Goal: Task Accomplishment & Management: Use online tool/utility

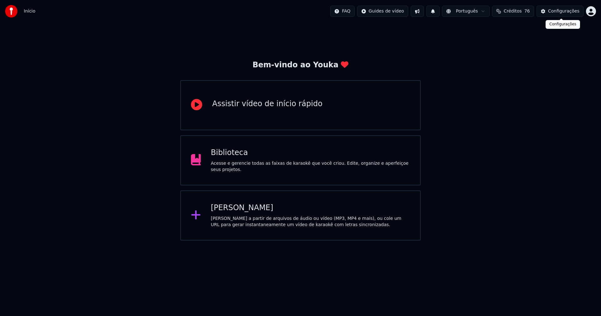
click at [571, 10] on div "Configurações" at bounding box center [564, 11] width 31 height 6
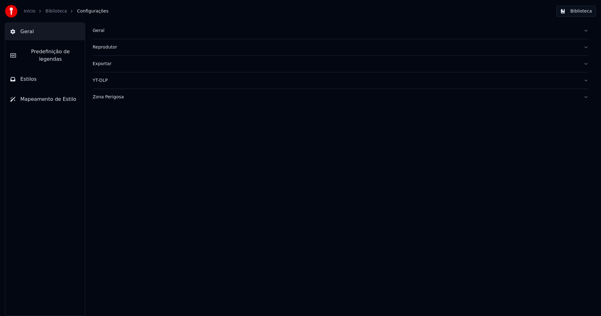
click at [101, 29] on div "Geral" at bounding box center [336, 31] width 486 height 6
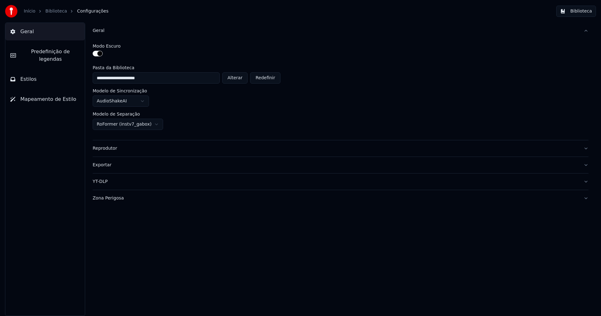
click at [238, 79] on button "Alterar" at bounding box center [235, 77] width 26 height 11
type input "**********"
click at [580, 7] on button "Biblioteca" at bounding box center [577, 11] width 40 height 11
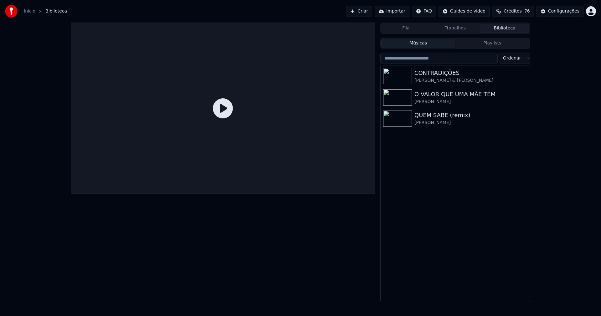
click at [29, 12] on link "Início" at bounding box center [30, 11] width 12 height 6
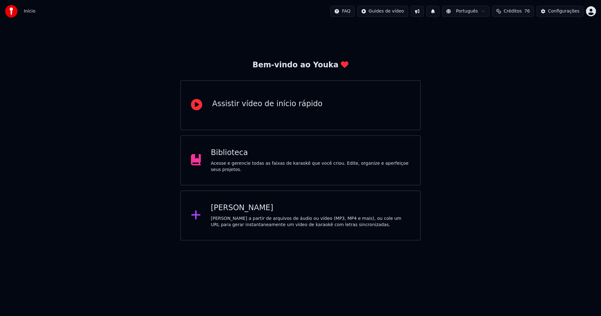
click at [242, 211] on div "[PERSON_NAME]" at bounding box center [311, 208] width 200 height 10
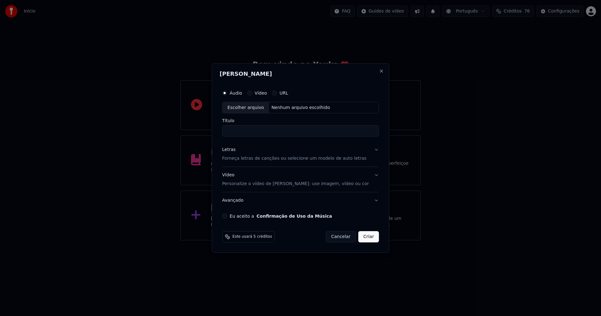
click at [256, 109] on div "Escolher arquivo" at bounding box center [246, 107] width 47 height 11
type input "**********"
click at [234, 149] on div "Letras" at bounding box center [228, 150] width 13 height 6
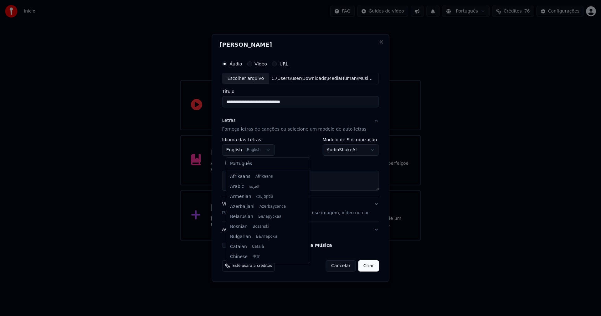
click at [247, 149] on body "**********" at bounding box center [300, 120] width 601 height 241
select select "**"
drag, startPoint x: 249, startPoint y: 164, endPoint x: 291, endPoint y: 156, distance: 42.5
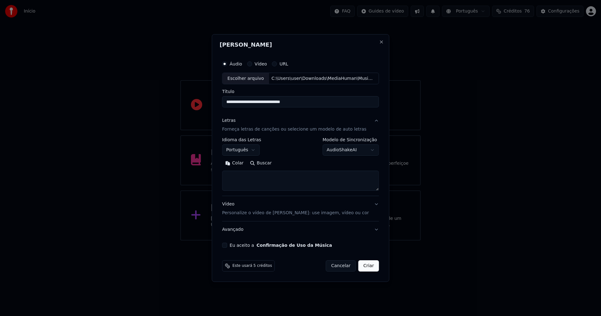
click at [242, 163] on button "Colar" at bounding box center [234, 164] width 25 height 10
type textarea "**********"
click at [227, 245] on button "Eu aceito a Confirmação de Uso da Música" at bounding box center [224, 245] width 5 height 5
click at [367, 267] on button "Criar" at bounding box center [369, 265] width 21 height 11
select select "**"
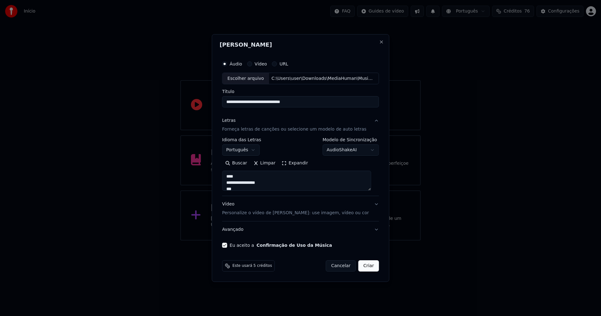
type textarea "**********"
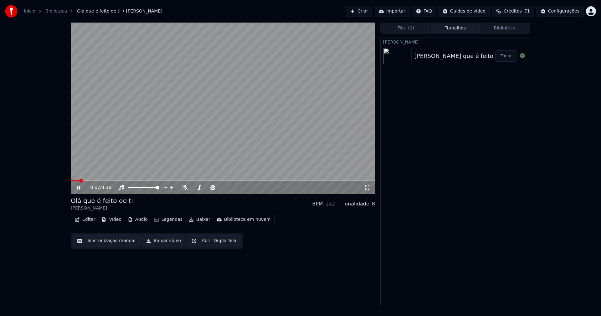
click at [140, 219] on button "Áudio" at bounding box center [137, 219] width 25 height 9
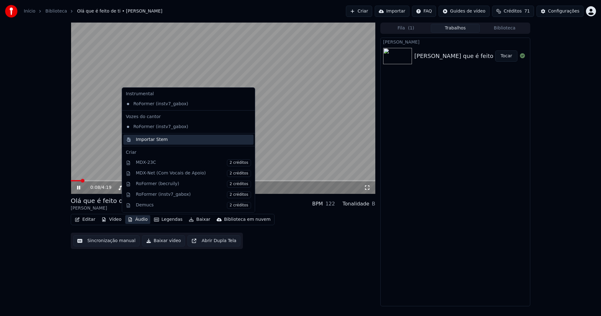
click at [146, 139] on div "Importar Stem" at bounding box center [152, 140] width 32 height 6
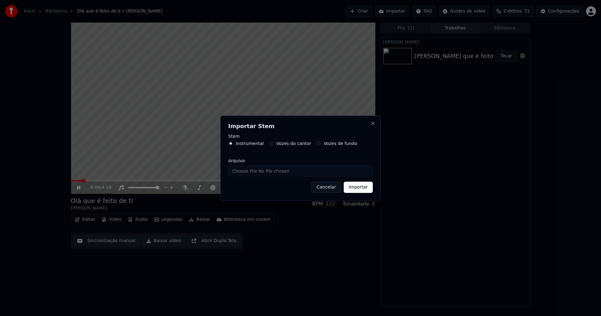
click at [247, 174] on input "Arquivo" at bounding box center [300, 170] width 145 height 11
type input "**********"
click at [364, 189] on button "Importar" at bounding box center [358, 187] width 29 height 11
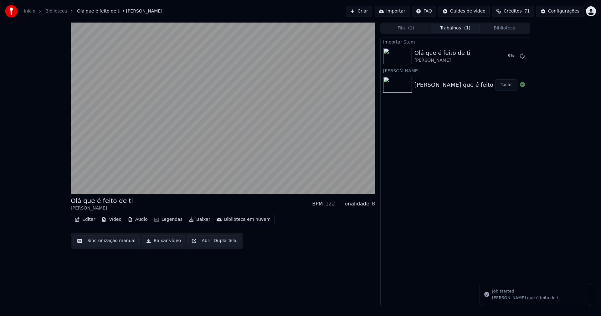
click at [113, 220] on button "Vídeo" at bounding box center [111, 219] width 25 height 9
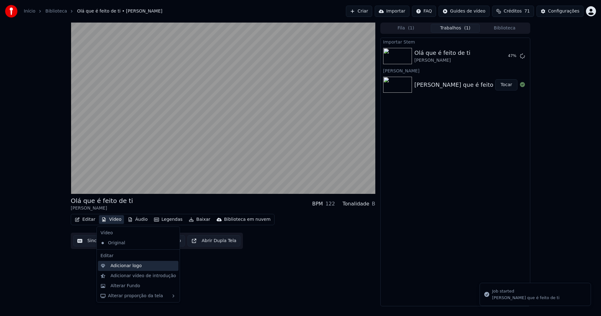
click at [122, 268] on div "Adicionar logo" at bounding box center [126, 266] width 31 height 6
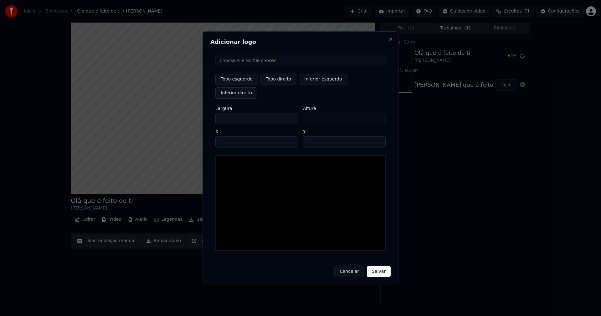
click at [237, 66] on input "file" at bounding box center [301, 60] width 170 height 11
type input "**********"
type input "***"
click at [280, 85] on button "Topo direito" at bounding box center [279, 79] width 36 height 11
type input "****"
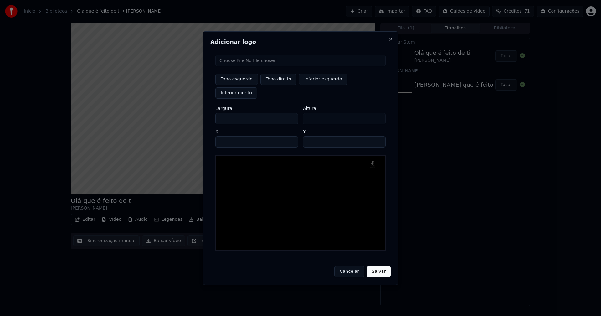
drag, startPoint x: 226, startPoint y: 113, endPoint x: 189, endPoint y: 113, distance: 37.6
click at [189, 113] on body "Início Biblioteca Olá que é feito de ti • [PERSON_NAME] Importar FAQ Guides de …" at bounding box center [300, 158] width 601 height 316
type input "**"
type input "***"
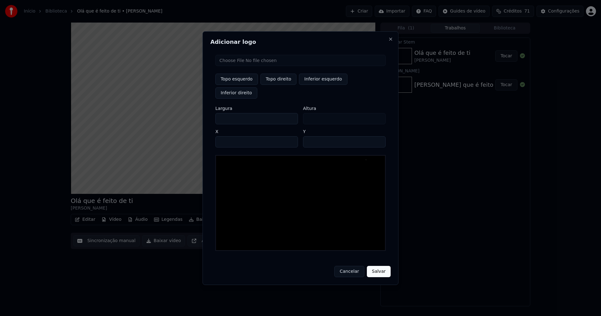
type input "***"
click at [228, 136] on input "****" at bounding box center [257, 141] width 83 height 11
type input "****"
click at [378, 136] on input "**" at bounding box center [344, 141] width 83 height 11
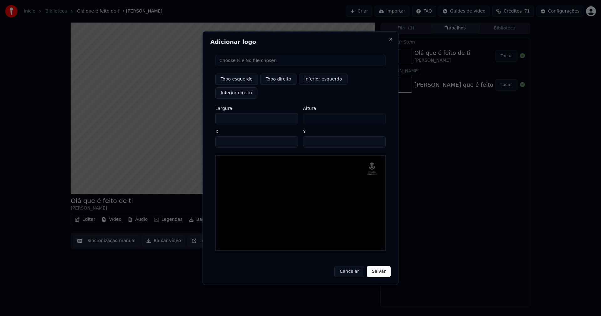
click at [378, 136] on input "**" at bounding box center [344, 141] width 83 height 11
click at [377, 136] on input "**" at bounding box center [344, 141] width 83 height 11
type input "**"
click at [377, 136] on input "**" at bounding box center [344, 141] width 83 height 11
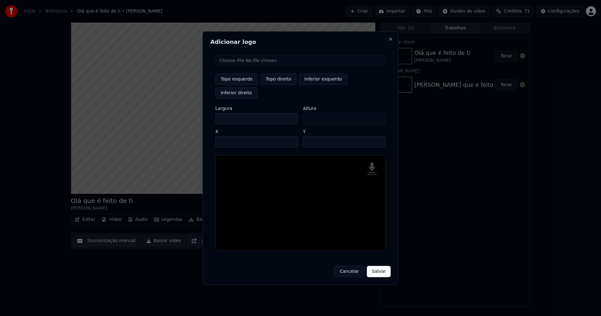
drag, startPoint x: 376, startPoint y: 266, endPoint x: 419, endPoint y: 216, distance: 65.7
click at [376, 266] on button "Salvar" at bounding box center [379, 271] width 24 height 11
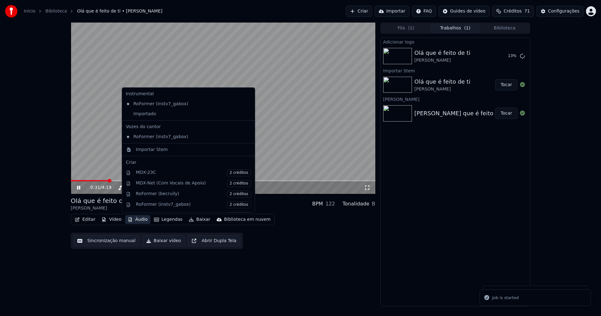
click at [136, 221] on button "Áudio" at bounding box center [137, 219] width 25 height 9
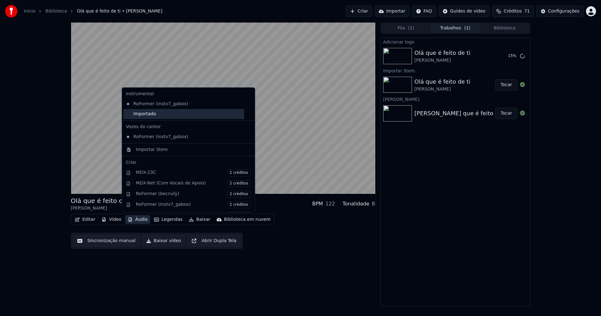
click at [135, 115] on div "Importado" at bounding box center [183, 114] width 121 height 10
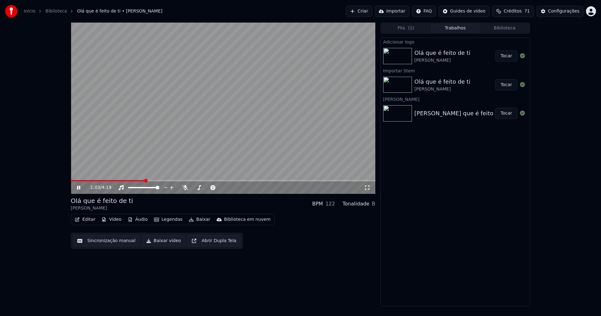
drag, startPoint x: 509, startPoint y: 56, endPoint x: 499, endPoint y: 55, distance: 9.8
click at [509, 57] on button "Tocar" at bounding box center [507, 55] width 22 height 11
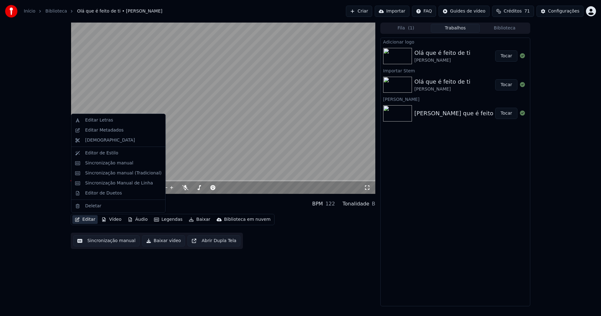
click at [87, 218] on button "Editar" at bounding box center [84, 219] width 25 height 9
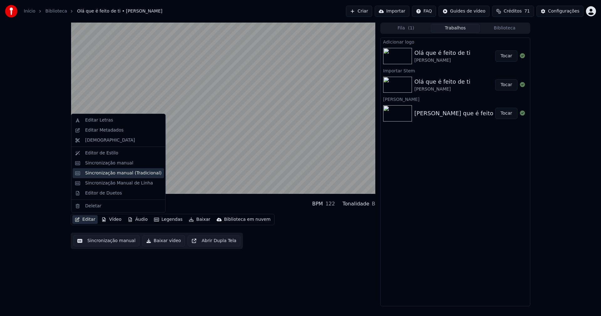
click at [99, 175] on div "Sincronização manual (Tradicional)" at bounding box center [123, 173] width 76 height 6
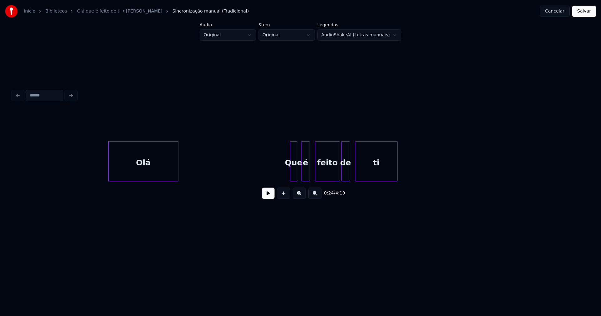
scroll to position [0, 1414]
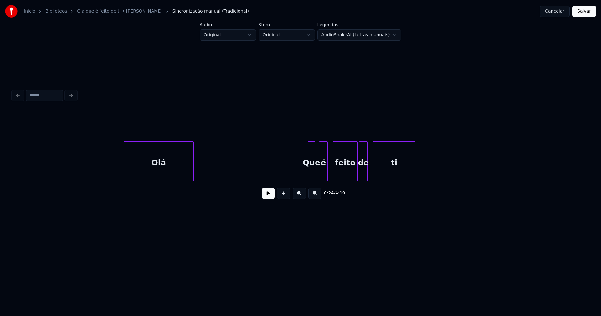
click at [144, 172] on div "Olá" at bounding box center [159, 163] width 70 height 43
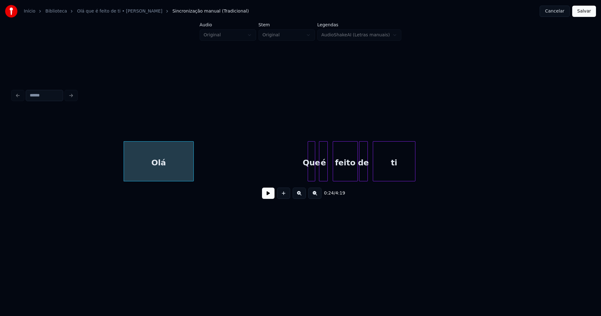
click at [264, 198] on button at bounding box center [268, 193] width 13 height 11
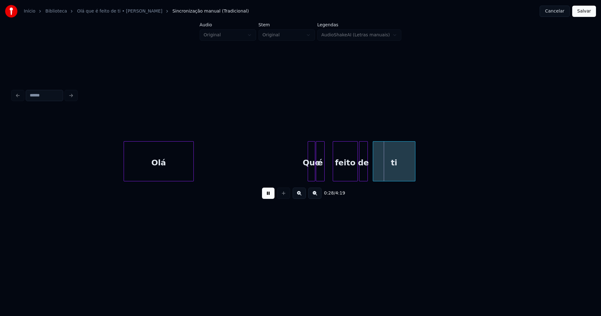
click at [319, 179] on div "é" at bounding box center [320, 163] width 8 height 43
click at [330, 169] on div at bounding box center [330, 161] width 2 height 39
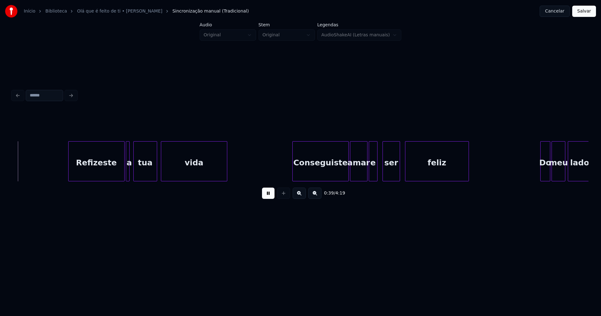
scroll to position [0, 2472]
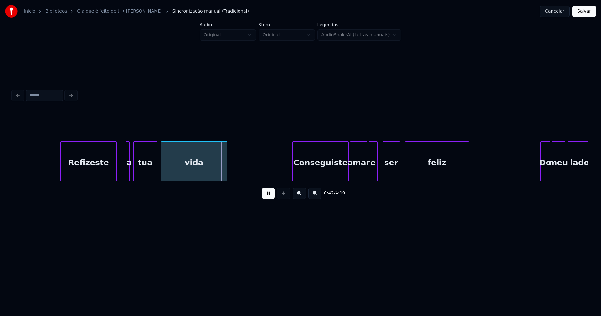
click at [103, 179] on div "Refizeste" at bounding box center [89, 163] width 56 height 43
click at [120, 175] on div at bounding box center [121, 161] width 2 height 39
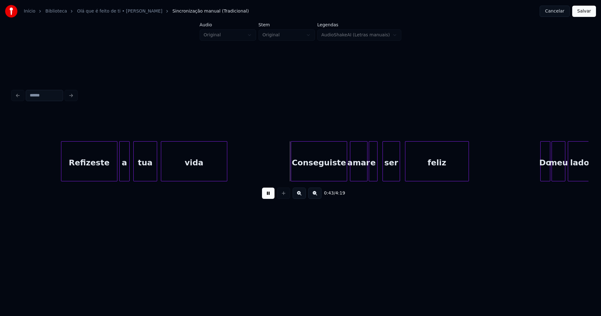
click at [321, 175] on div "Conseguiste" at bounding box center [319, 163] width 56 height 43
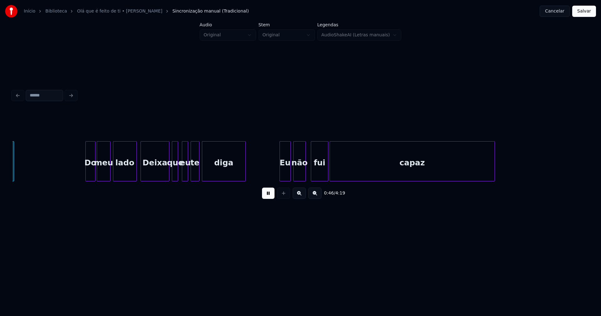
scroll to position [0, 2928]
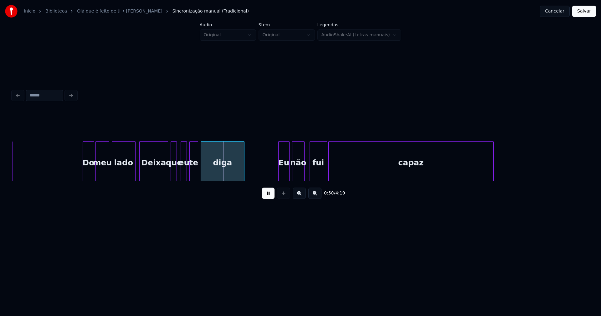
click at [84, 176] on div at bounding box center [84, 161] width 2 height 39
click at [132, 173] on div at bounding box center [133, 161] width 2 height 39
click at [154, 173] on div "Deixa" at bounding box center [154, 163] width 28 height 43
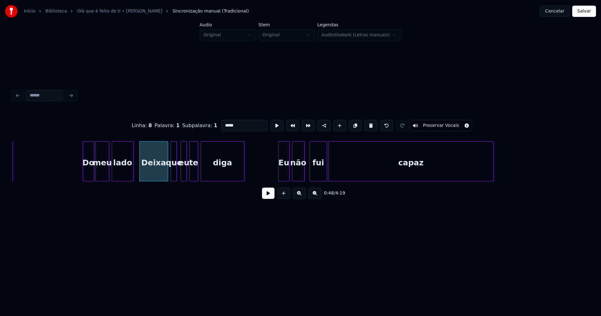
click at [224, 123] on input "*****" at bounding box center [244, 125] width 47 height 11
type input "*****"
click at [270, 198] on button at bounding box center [268, 193] width 13 height 11
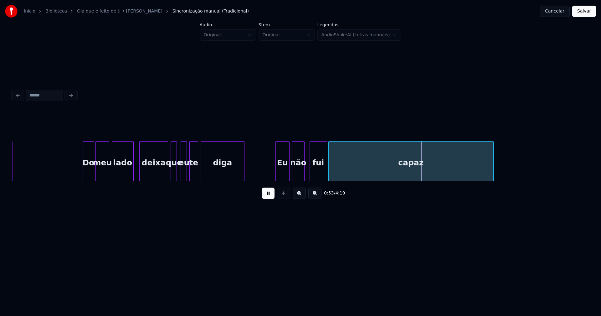
click at [277, 176] on div at bounding box center [277, 161] width 2 height 39
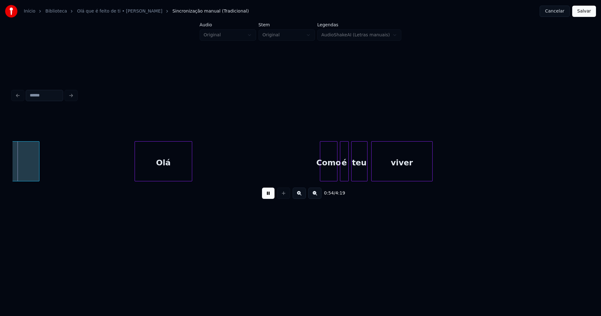
scroll to position [0, 3385]
click at [326, 173] on div "Como" at bounding box center [325, 163] width 17 height 43
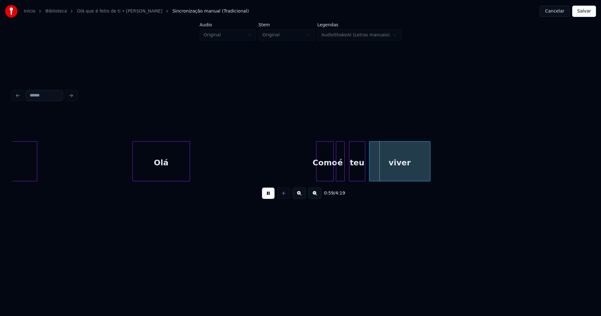
click at [341, 174] on div "é" at bounding box center [340, 163] width 8 height 43
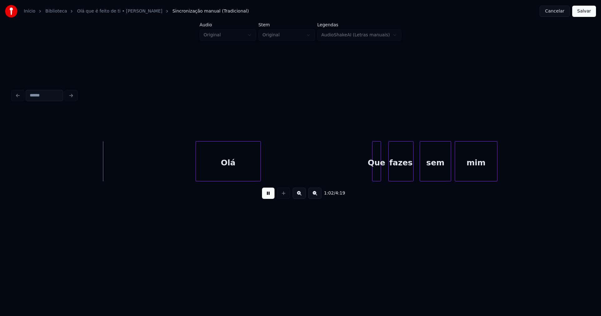
scroll to position [0, 3881]
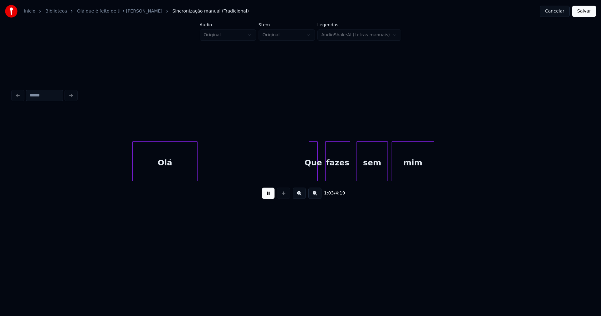
click at [160, 168] on div "Olá" at bounding box center [165, 163] width 65 height 43
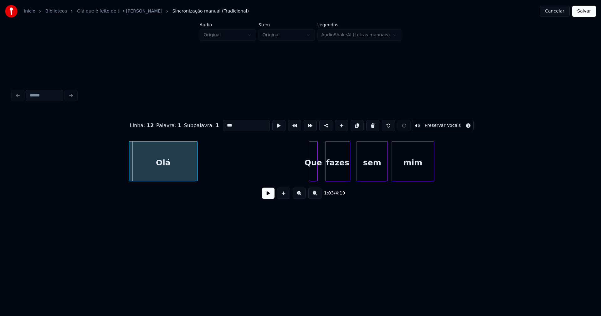
click at [130, 173] on div at bounding box center [130, 161] width 2 height 39
click at [268, 196] on button at bounding box center [268, 193] width 13 height 11
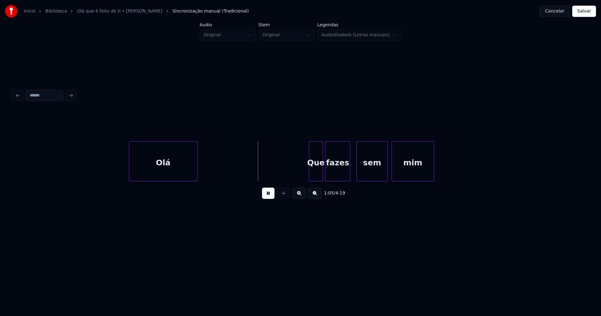
click at [322, 173] on div at bounding box center [322, 161] width 2 height 39
click at [361, 171] on div at bounding box center [362, 161] width 2 height 39
click at [357, 167] on div at bounding box center [357, 161] width 2 height 39
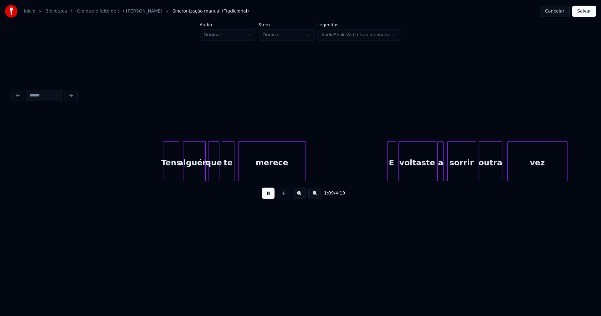
scroll to position [0, 4355]
click at [167, 176] on div "Tens" at bounding box center [168, 163] width 16 height 43
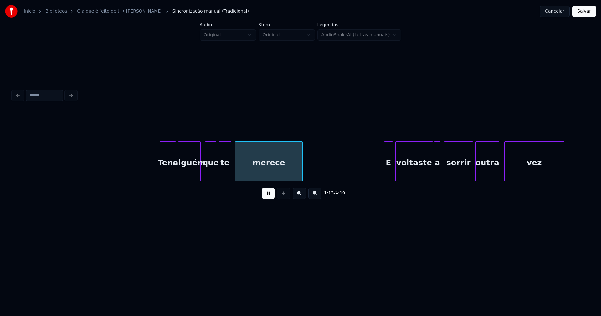
click at [188, 173] on div "alguém" at bounding box center [190, 163] width 22 height 43
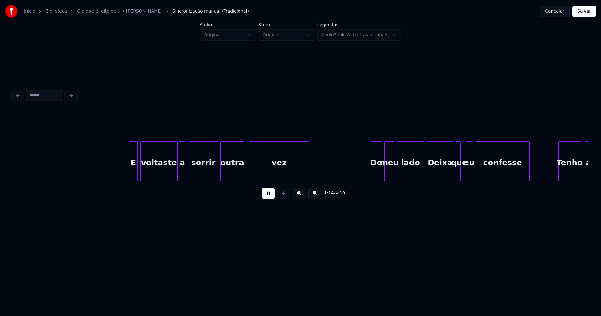
scroll to position [0, 4646]
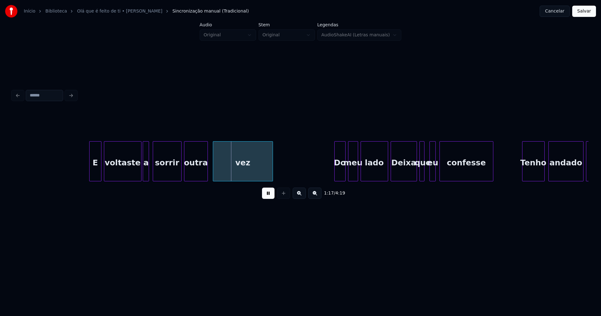
click at [90, 177] on div at bounding box center [91, 161] width 2 height 39
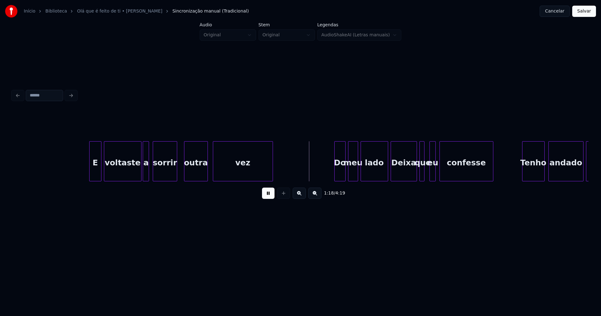
click at [176, 174] on div at bounding box center [176, 161] width 2 height 39
click at [182, 175] on div at bounding box center [182, 161] width 2 height 39
click at [134, 179] on div "E voltaste a sorrir outra vez Do meu lado Deixa que eu confesse Tenho andado as…" at bounding box center [301, 161] width 576 height 40
click at [141, 175] on div at bounding box center [141, 161] width 2 height 39
click at [384, 177] on div at bounding box center [384, 161] width 2 height 39
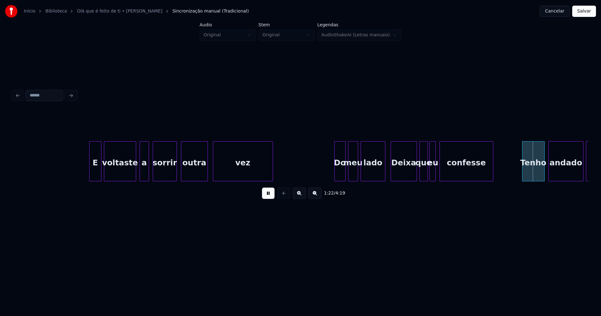
click at [426, 172] on div at bounding box center [427, 161] width 2 height 39
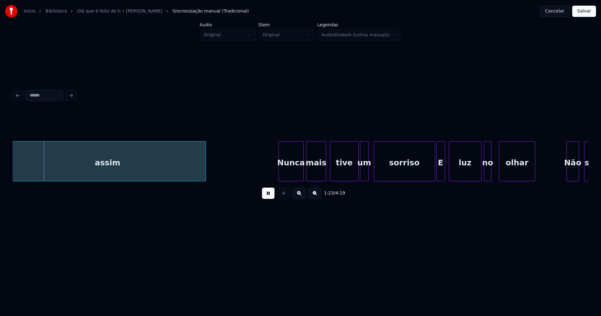
scroll to position [0, 5066]
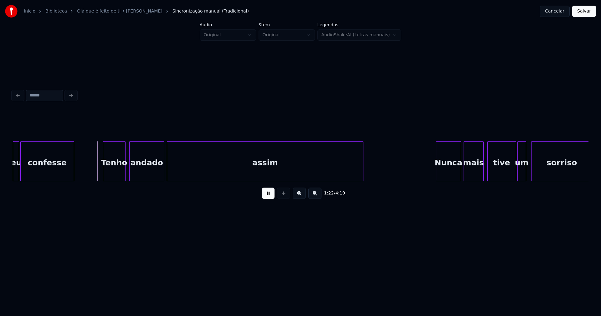
click at [267, 196] on button at bounding box center [268, 193] width 13 height 11
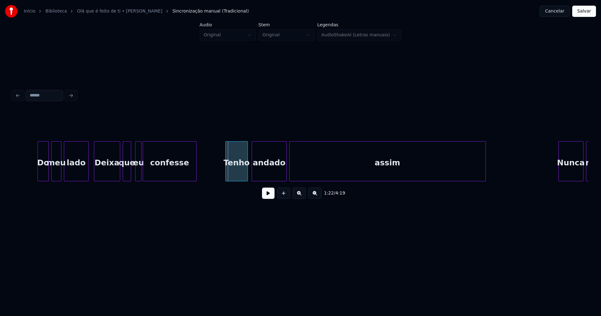
click at [105, 170] on div "Deixa" at bounding box center [107, 163] width 26 height 43
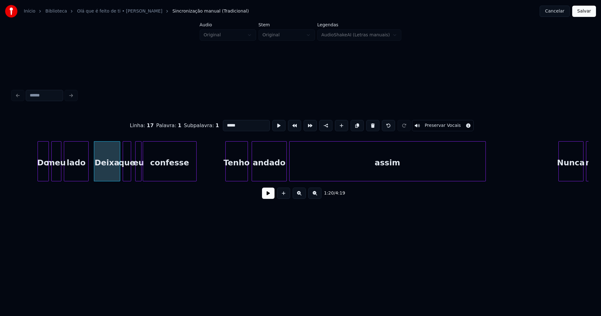
click at [224, 123] on input "*****" at bounding box center [246, 125] width 47 height 11
click at [132, 171] on div at bounding box center [132, 161] width 2 height 39
type input "*****"
click at [269, 195] on button at bounding box center [268, 193] width 13 height 11
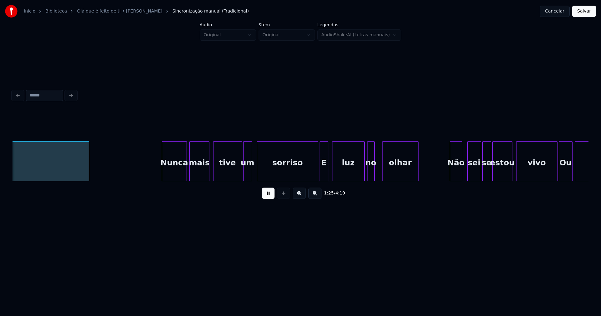
scroll to position [0, 5348]
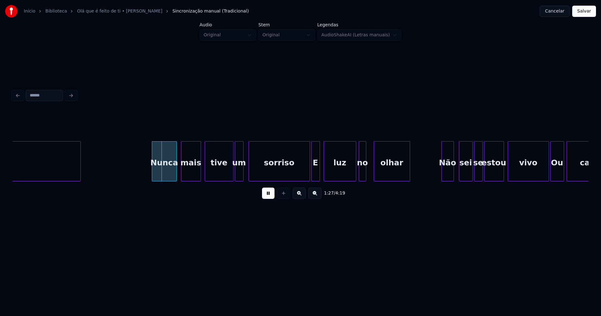
click at [165, 171] on div "Nunca" at bounding box center [164, 163] width 24 height 43
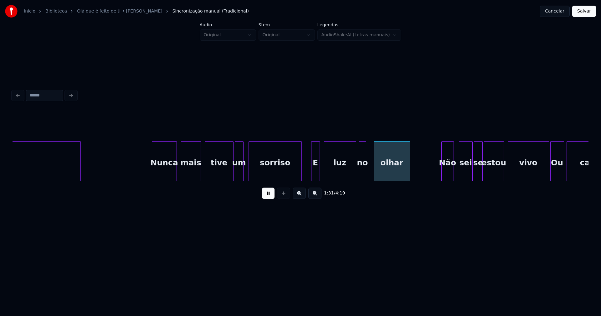
click at [300, 176] on div at bounding box center [301, 161] width 2 height 39
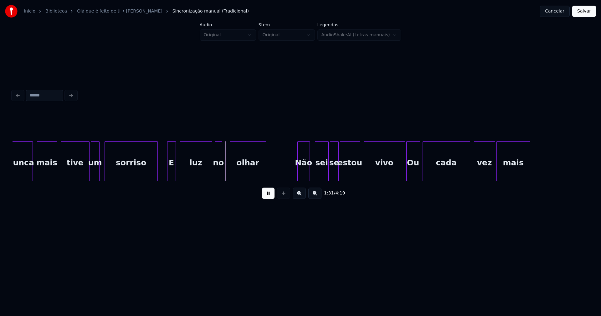
scroll to position [0, 5501]
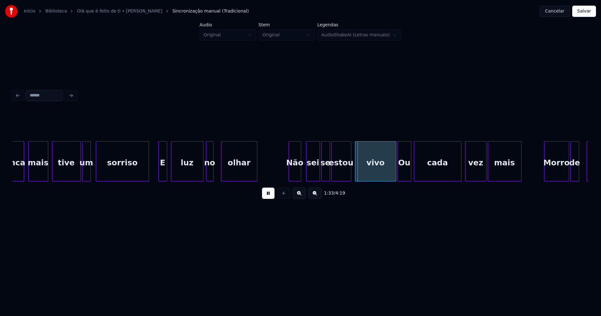
click at [163, 173] on div "E" at bounding box center [163, 163] width 8 height 43
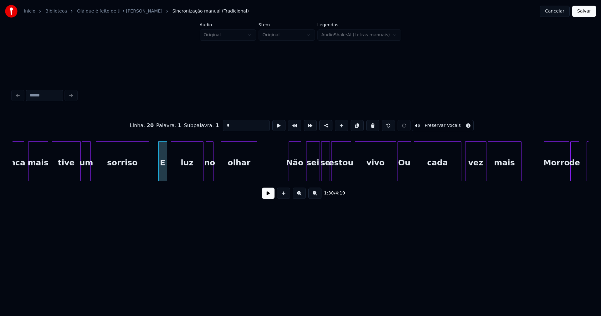
drag, startPoint x: 230, startPoint y: 123, endPoint x: 199, endPoint y: 123, distance: 31.0
click at [199, 123] on div "Linha : 20 [GEOGRAPHIC_DATA] : 1 Subpalavra : 1 * Preservar Vocais" at bounding box center [301, 125] width 576 height 31
type input "*"
click at [273, 198] on button at bounding box center [268, 193] width 13 height 11
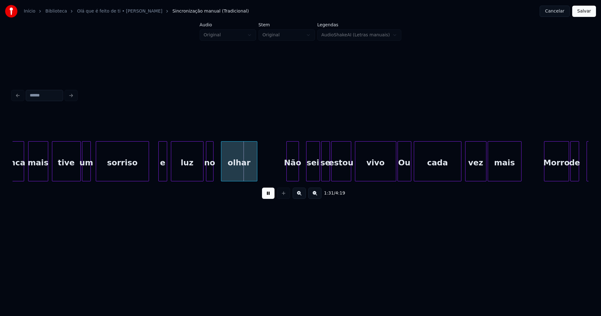
click at [292, 171] on div "Não" at bounding box center [293, 163] width 12 height 43
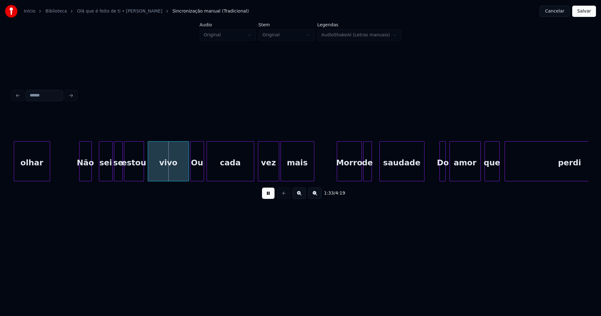
scroll to position [0, 5717]
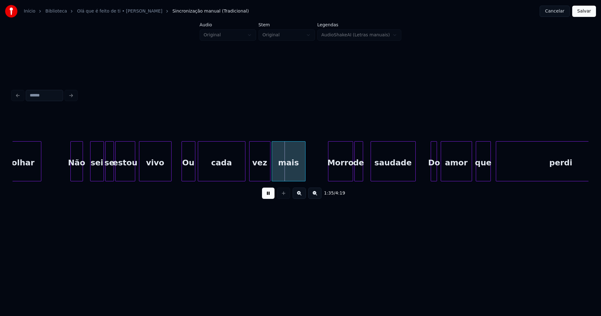
click at [170, 177] on div at bounding box center [170, 161] width 2 height 39
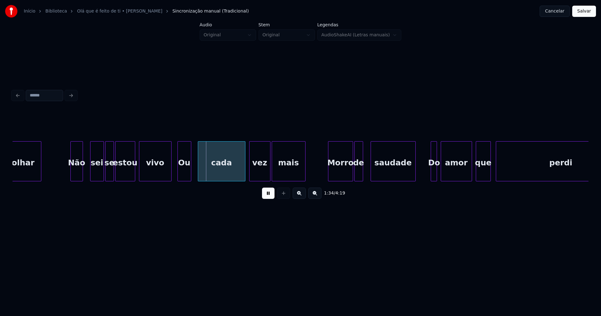
click at [185, 174] on div "Ou" at bounding box center [184, 163] width 13 height 43
click at [182, 171] on div "Ou" at bounding box center [184, 163] width 13 height 43
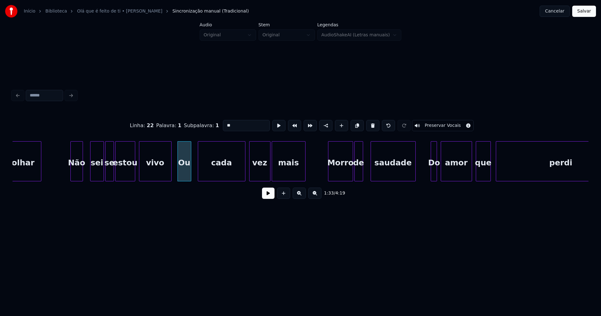
drag, startPoint x: 225, startPoint y: 122, endPoint x: 217, endPoint y: 125, distance: 8.3
click at [217, 125] on div "Linha : 22 Palavra : 1 Subpalavra : 1 ** Preservar Vocais" at bounding box center [301, 125] width 576 height 31
type input "**"
click at [266, 195] on button at bounding box center [268, 193] width 13 height 11
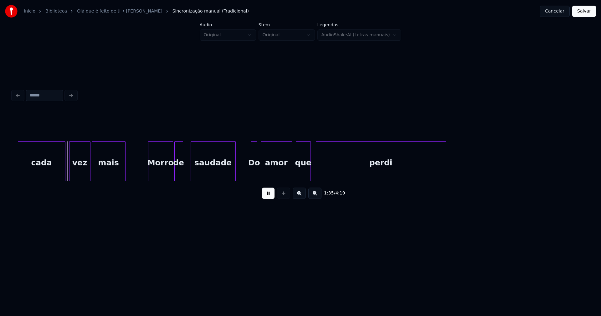
scroll to position [0, 5934]
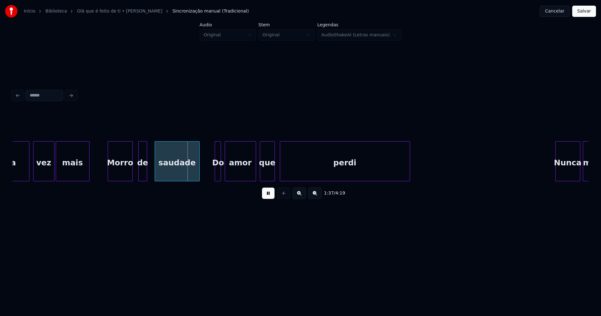
click at [124, 176] on div "Morro" at bounding box center [120, 163] width 24 height 43
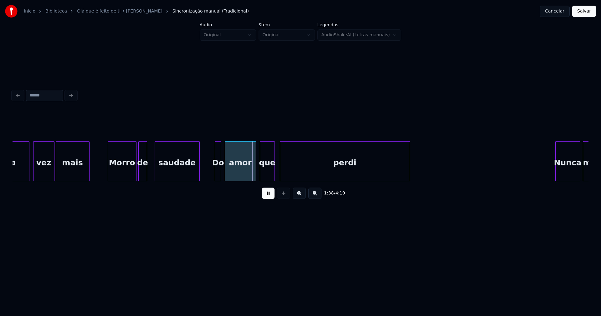
click at [136, 168] on div at bounding box center [135, 161] width 2 height 39
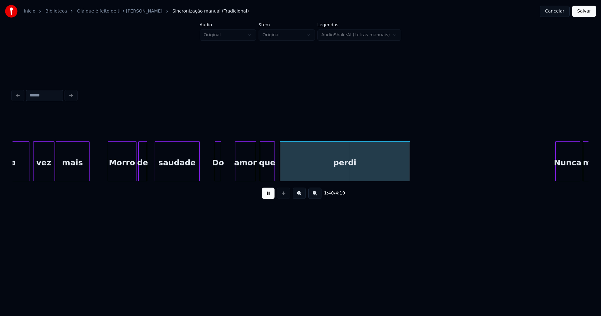
click at [236, 167] on div at bounding box center [237, 161] width 2 height 39
click at [230, 168] on div at bounding box center [229, 161] width 2 height 39
click at [224, 170] on div "Do" at bounding box center [222, 163] width 15 height 43
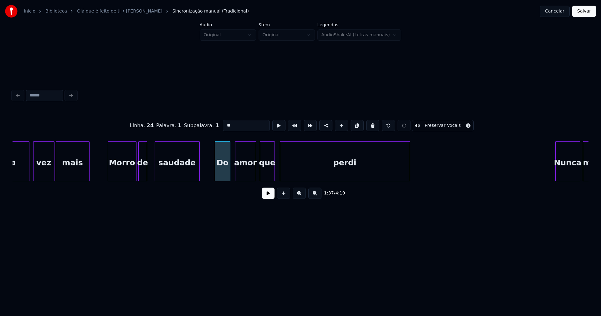
drag, startPoint x: 225, startPoint y: 123, endPoint x: 216, endPoint y: 125, distance: 9.0
click at [216, 125] on div "Linha : 24 Palavra : 1 Subpalavra : 1 ** Preservar Vocais" at bounding box center [301, 125] width 576 height 31
type input "**"
click at [266, 195] on button at bounding box center [268, 193] width 13 height 11
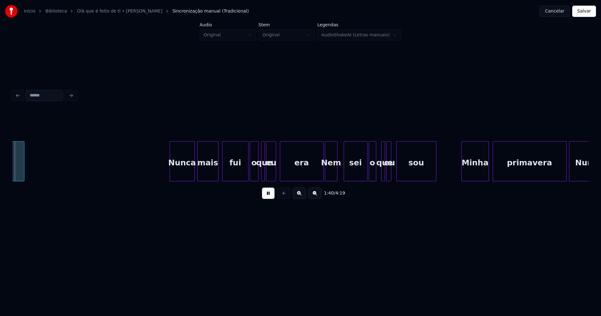
scroll to position [0, 6323]
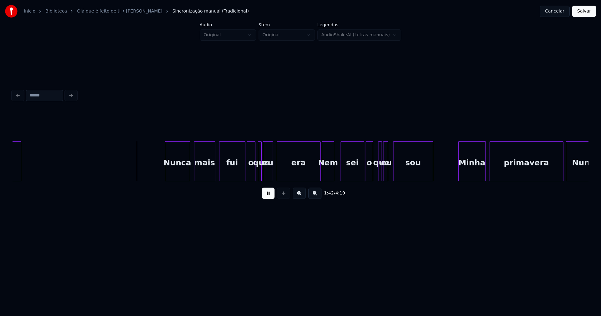
click at [177, 173] on div "Nunca" at bounding box center [177, 163] width 24 height 43
click at [207, 171] on div "mais" at bounding box center [203, 163] width 21 height 43
click at [311, 177] on div at bounding box center [312, 161] width 2 height 39
click at [269, 194] on button at bounding box center [268, 193] width 13 height 11
drag, startPoint x: 154, startPoint y: 172, endPoint x: 294, endPoint y: 211, distance: 144.9
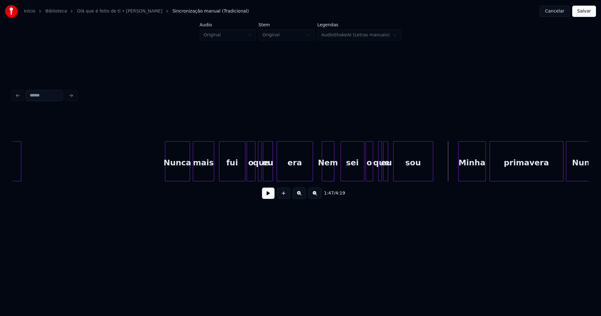
click at [270, 198] on button at bounding box center [268, 193] width 13 height 11
click at [275, 179] on div "Nunca mais fui o que eu era Nem sei o que eu sou Minha primavera Nunca perdi" at bounding box center [301, 161] width 576 height 40
click at [257, 176] on div at bounding box center [258, 161] width 2 height 39
click at [268, 173] on div at bounding box center [268, 161] width 2 height 39
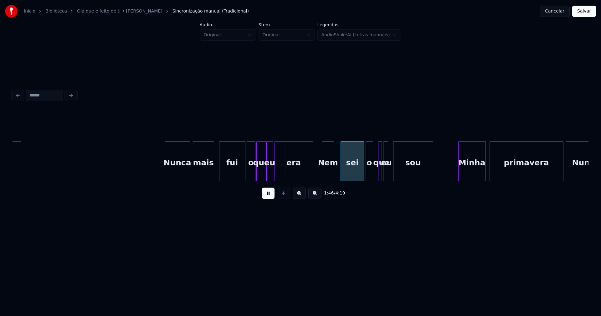
click at [265, 174] on div at bounding box center [265, 161] width 2 height 39
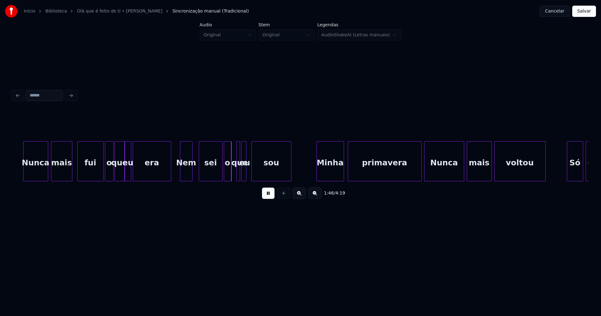
scroll to position [0, 6501]
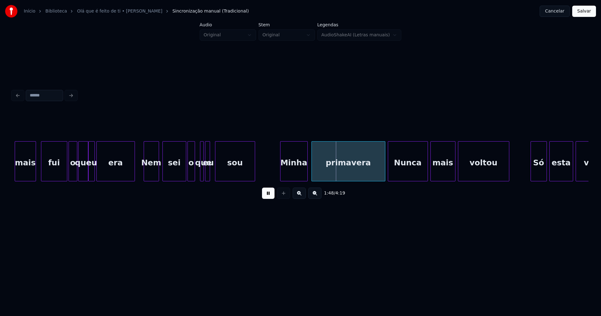
click at [159, 173] on div at bounding box center [158, 161] width 2 height 39
click at [196, 174] on div at bounding box center [197, 161] width 2 height 39
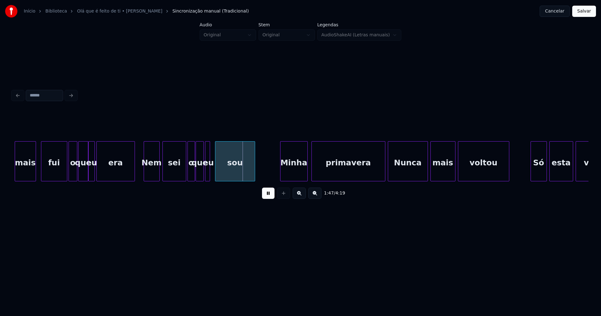
click at [267, 199] on button at bounding box center [268, 193] width 13 height 11
click at [209, 172] on div at bounding box center [209, 161] width 2 height 39
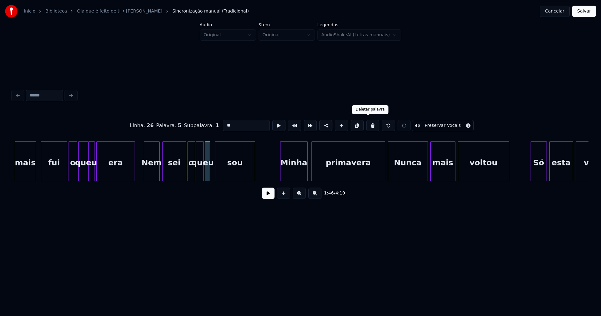
drag, startPoint x: 370, startPoint y: 126, endPoint x: 320, endPoint y: 127, distance: 49.5
click at [369, 126] on button at bounding box center [373, 125] width 13 height 11
type input "***"
click at [204, 174] on div "que" at bounding box center [205, 163] width 8 height 43
click at [211, 176] on div at bounding box center [212, 161] width 2 height 39
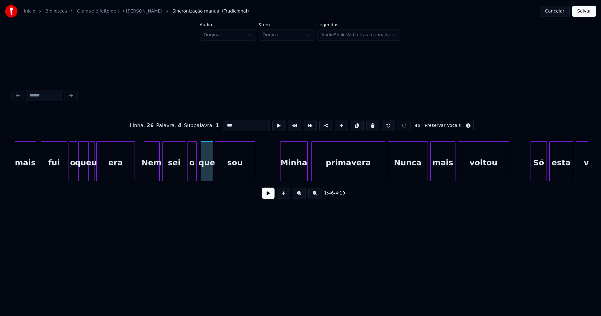
click at [195, 173] on div at bounding box center [196, 161] width 2 height 39
click at [196, 176] on div "o" at bounding box center [196, 163] width 8 height 43
click at [189, 174] on div at bounding box center [189, 161] width 2 height 39
click at [270, 196] on button at bounding box center [268, 193] width 13 height 11
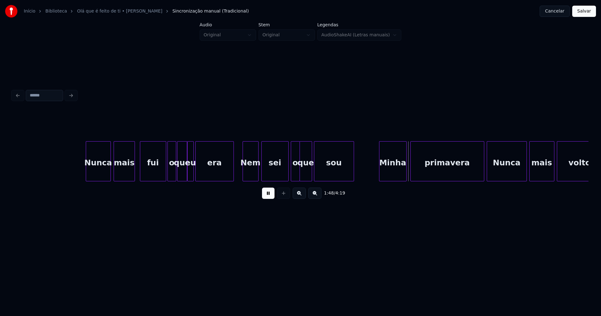
scroll to position [0, 6393]
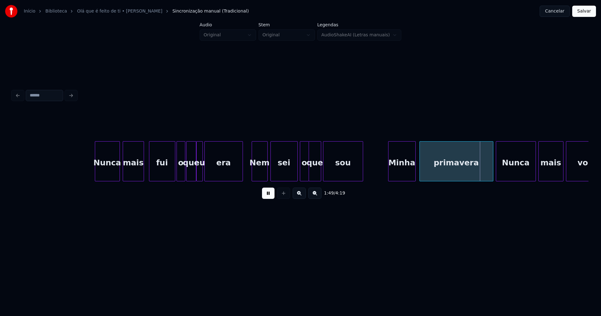
click at [114, 169] on div "Nunca" at bounding box center [107, 163] width 24 height 43
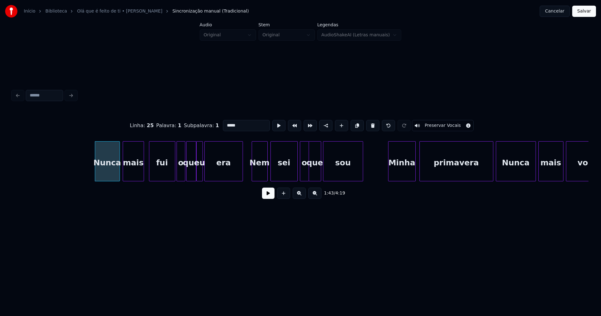
click at [265, 165] on div "Nem" at bounding box center [259, 163] width 15 height 43
drag, startPoint x: 226, startPoint y: 121, endPoint x: 213, endPoint y: 129, distance: 14.7
click at [213, 129] on div "Linha : 26 [GEOGRAPHIC_DATA] : 1 Subpalavra : 1 *** Preservar Vocais" at bounding box center [301, 125] width 576 height 31
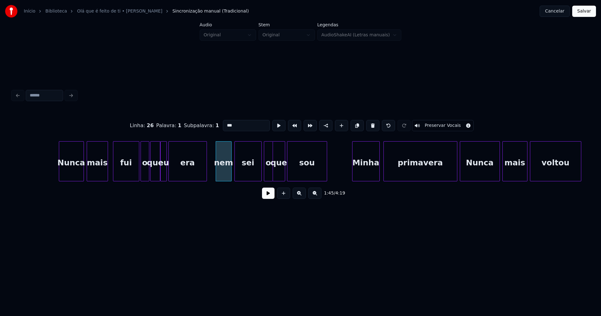
scroll to position [0, 6501]
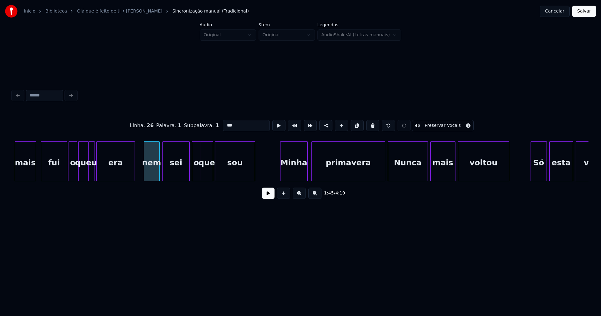
type input "***"
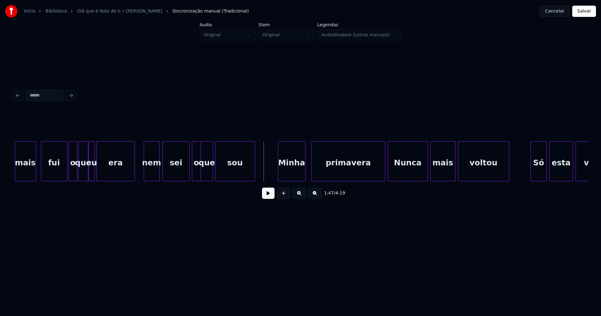
click at [292, 176] on div "Minha" at bounding box center [291, 163] width 27 height 43
click at [269, 198] on button at bounding box center [268, 193] width 13 height 11
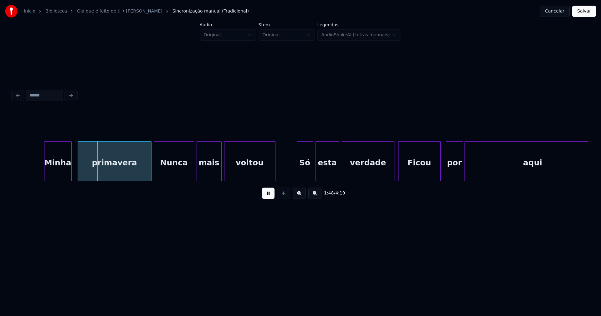
scroll to position [0, 6744]
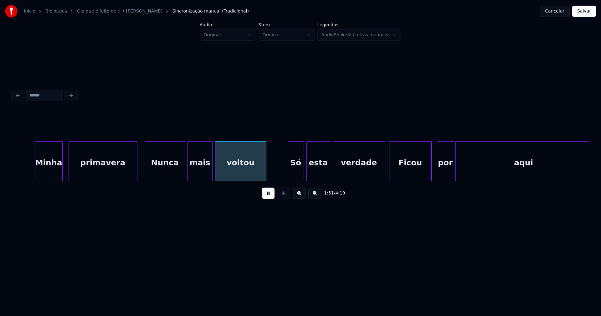
click at [137, 178] on div at bounding box center [136, 161] width 2 height 39
click at [163, 174] on div "Nunca" at bounding box center [164, 163] width 39 height 43
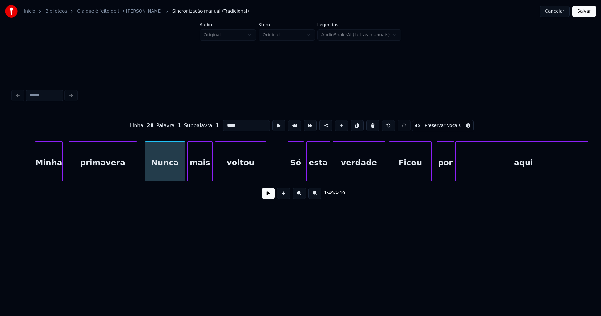
click at [223, 124] on input "*****" at bounding box center [246, 125] width 47 height 11
type input "*****"
click at [273, 196] on button at bounding box center [268, 193] width 13 height 11
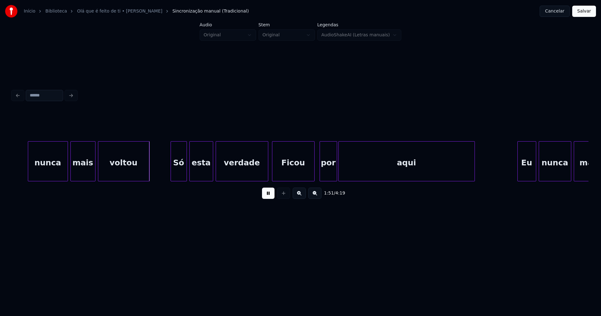
scroll to position [0, 6924]
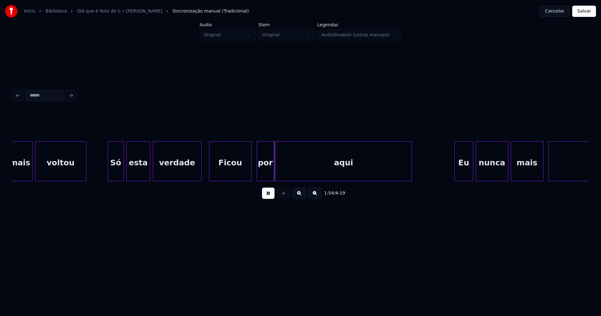
click at [200, 175] on div at bounding box center [201, 161] width 2 height 39
click at [237, 175] on div "Ficou" at bounding box center [231, 163] width 42 height 43
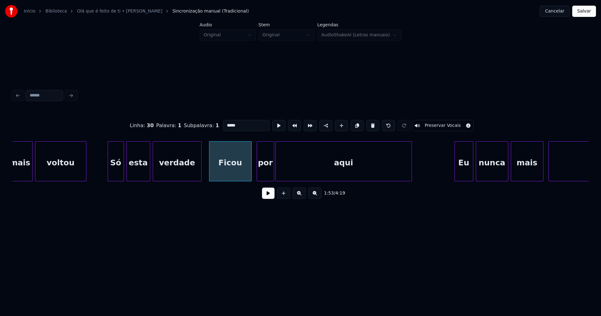
drag, startPoint x: 224, startPoint y: 122, endPoint x: 212, endPoint y: 127, distance: 12.5
click at [212, 127] on div "Linha : 30 Palavra : 1 Subpalavra : 1 ***** Preservar Vocais" at bounding box center [301, 125] width 576 height 31
type input "*****"
drag, startPoint x: 270, startPoint y: 198, endPoint x: 270, endPoint y: 189, distance: 9.7
click at [270, 197] on button at bounding box center [268, 193] width 13 height 11
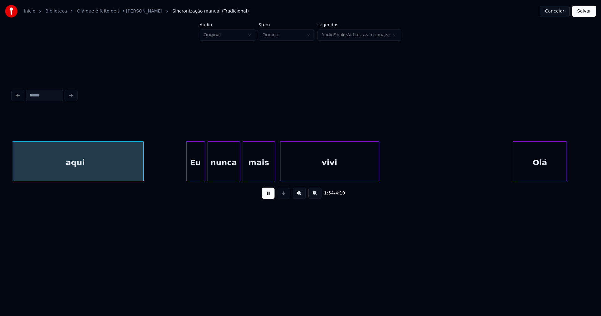
scroll to position [0, 7199]
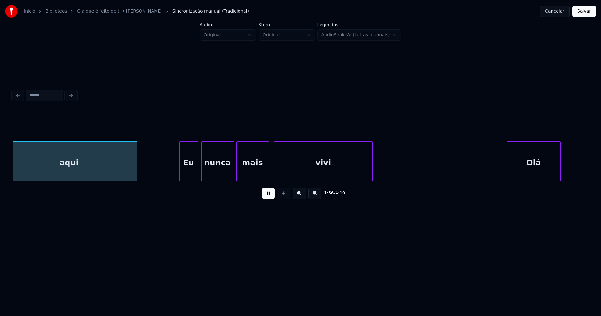
click at [190, 175] on div "Eu" at bounding box center [189, 163] width 18 height 43
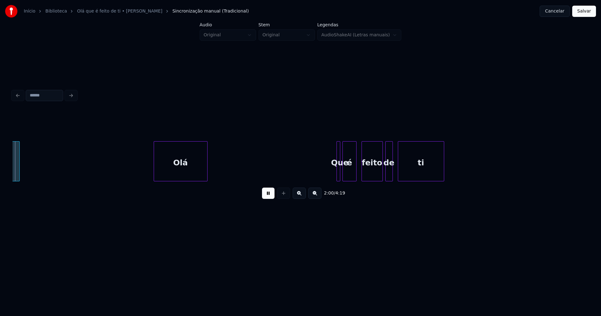
scroll to position [0, 7563]
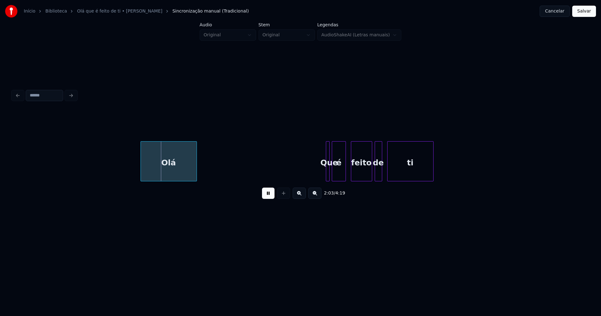
click at [142, 174] on div at bounding box center [142, 161] width 2 height 39
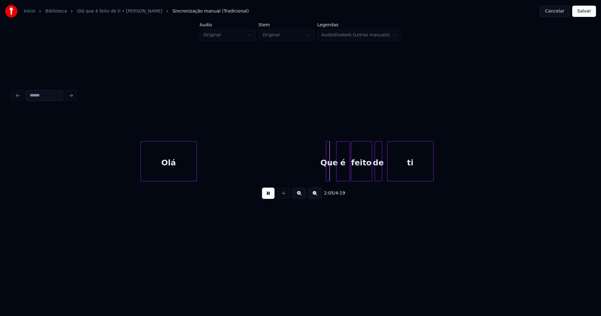
click at [344, 178] on div "é" at bounding box center [343, 163] width 13 height 43
click at [340, 177] on div at bounding box center [341, 161] width 2 height 39
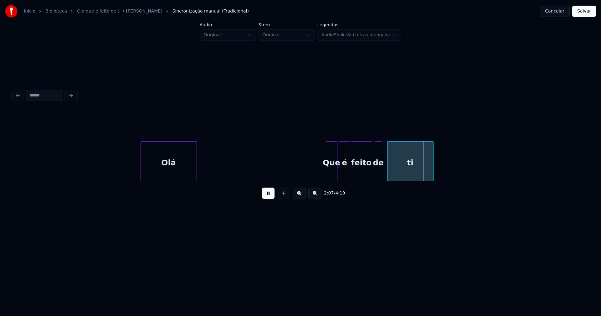
click at [337, 171] on div at bounding box center [336, 161] width 2 height 39
click at [326, 175] on div at bounding box center [326, 161] width 2 height 39
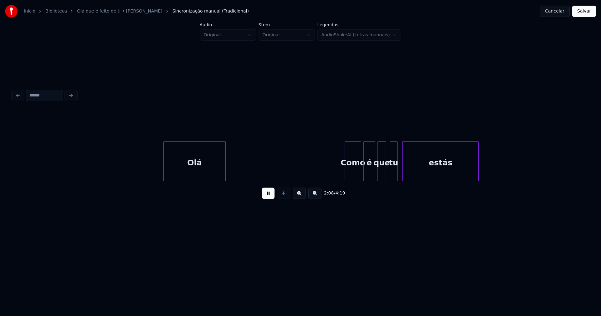
scroll to position [0, 8051]
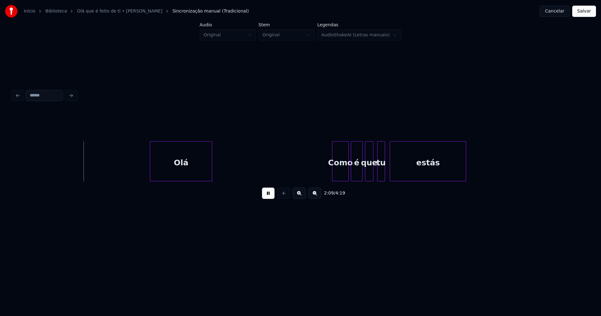
click at [191, 173] on div "Olá" at bounding box center [181, 163] width 62 height 43
click at [403, 166] on div "estás" at bounding box center [437, 163] width 76 height 43
click at [471, 167] on div at bounding box center [471, 161] width 2 height 39
click at [395, 168] on div at bounding box center [395, 161] width 2 height 39
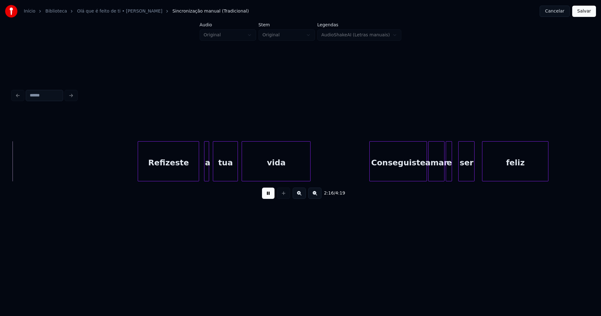
scroll to position [0, 8565]
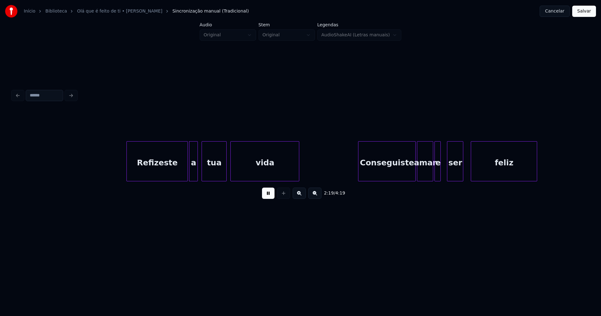
click at [190, 172] on div at bounding box center [191, 161] width 2 height 39
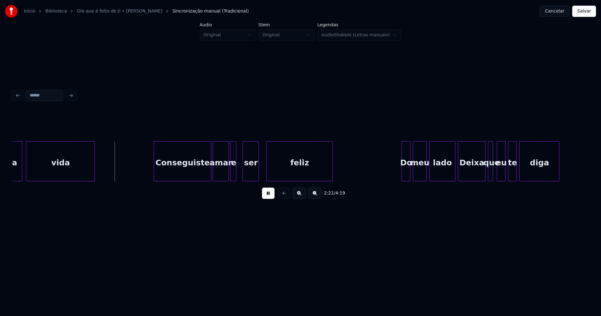
scroll to position [0, 8779]
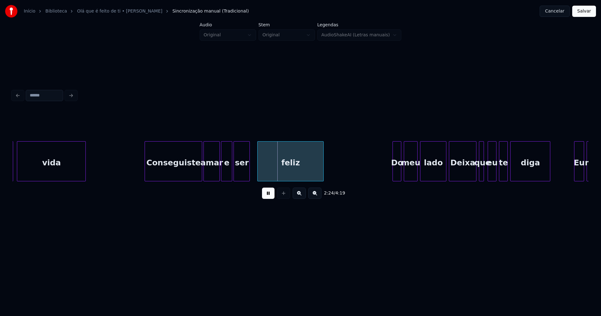
click at [231, 170] on div at bounding box center [231, 161] width 2 height 39
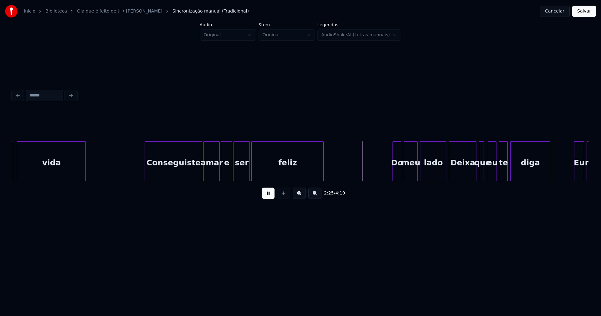
click at [253, 171] on div at bounding box center [253, 161] width 2 height 39
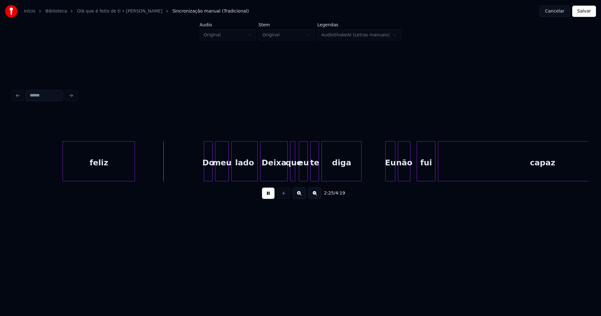
scroll to position [0, 9058]
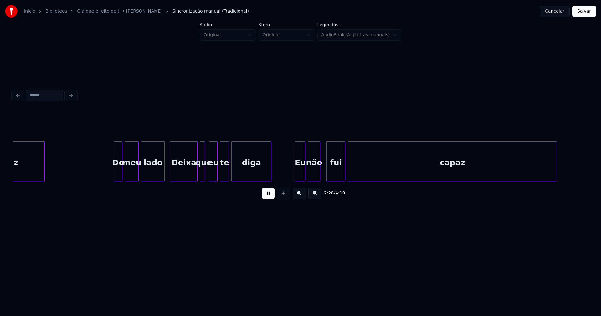
click at [164, 177] on div at bounding box center [164, 161] width 2 height 39
click at [183, 172] on div "Deixa" at bounding box center [183, 163] width 27 height 43
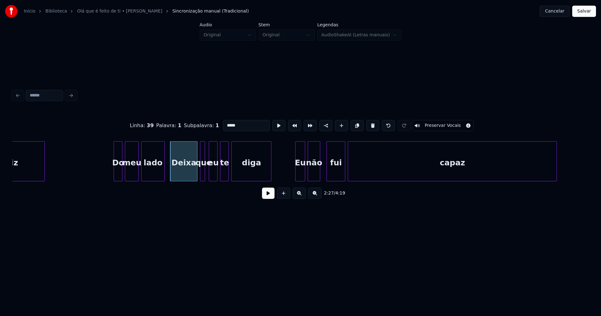
drag, startPoint x: 226, startPoint y: 122, endPoint x: 221, endPoint y: 125, distance: 5.4
click at [223, 125] on input "*****" at bounding box center [246, 125] width 47 height 11
click at [294, 175] on div at bounding box center [295, 161] width 2 height 39
click at [207, 177] on div at bounding box center [206, 161] width 2 height 39
type input "*****"
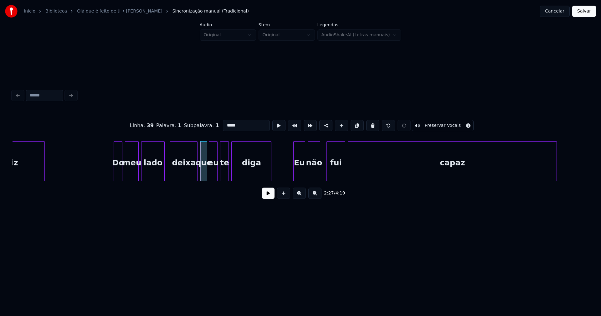
click at [266, 197] on button at bounding box center [268, 193] width 13 height 11
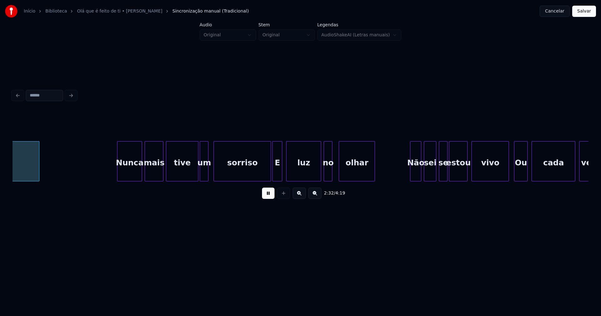
scroll to position [0, 9580]
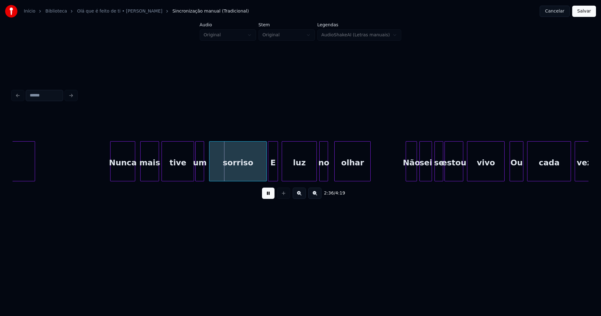
click at [126, 172] on div "Nunca" at bounding box center [123, 163] width 24 height 43
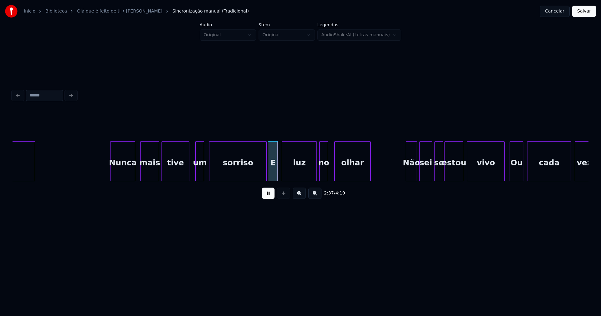
click at [188, 174] on div at bounding box center [188, 161] width 2 height 39
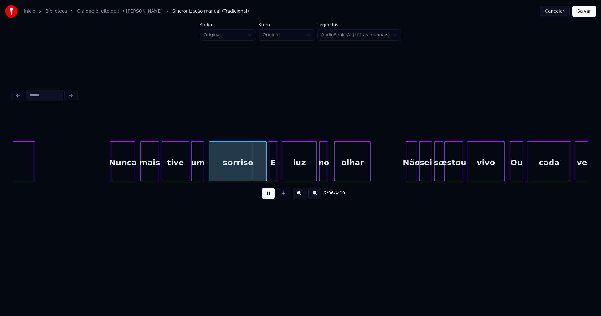
click at [193, 174] on div at bounding box center [193, 161] width 2 height 39
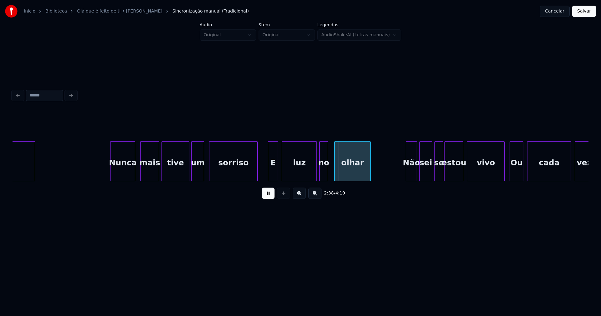
click at [256, 179] on div "capaz Nunca mais tive um sorriso E luz no olhar Não sei se estou vivo Ou cada v…" at bounding box center [301, 161] width 576 height 40
drag, startPoint x: 268, startPoint y: 197, endPoint x: 371, endPoint y: 144, distance: 115.0
click at [269, 197] on button at bounding box center [268, 193] width 13 height 11
click at [346, 164] on div at bounding box center [346, 161] width 2 height 39
click at [341, 164] on div at bounding box center [340, 161] width 2 height 39
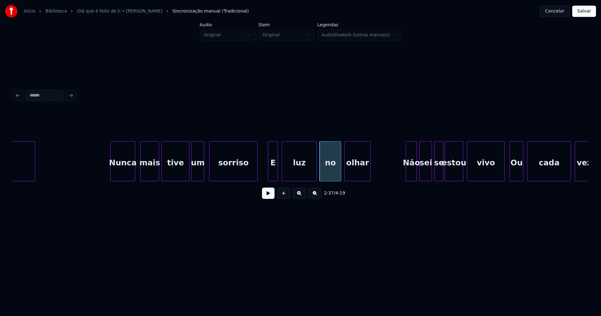
click at [273, 173] on div "E" at bounding box center [272, 163] width 9 height 43
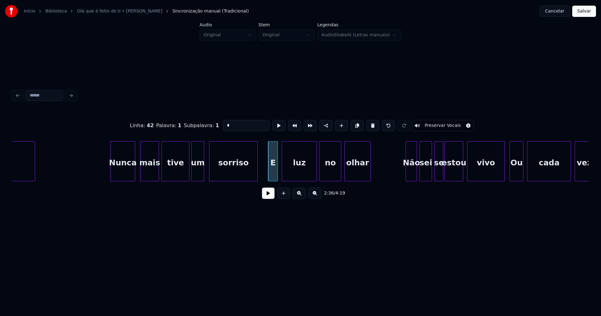
drag, startPoint x: 226, startPoint y: 124, endPoint x: 214, endPoint y: 127, distance: 12.5
click at [214, 127] on div "Linha : 42 [GEOGRAPHIC_DATA] : 1 Subpalavra : 1 * Preservar Vocais" at bounding box center [301, 125] width 576 height 31
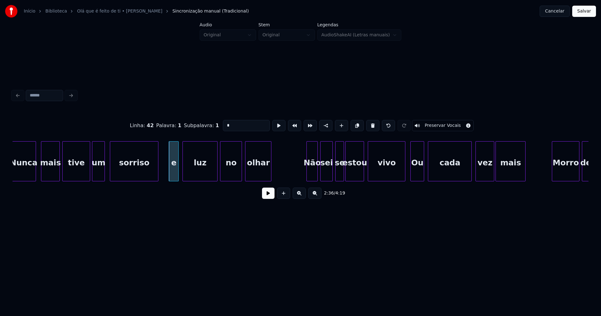
scroll to position [0, 9778]
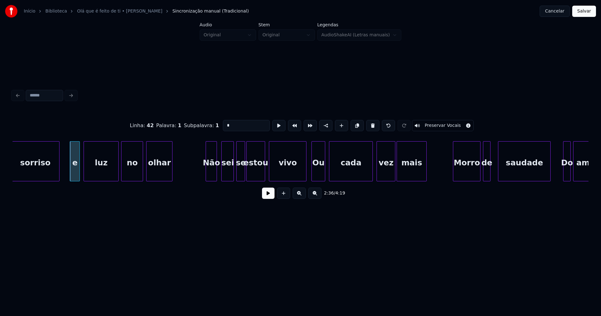
click at [210, 176] on div "Não" at bounding box center [211, 163] width 11 height 43
click at [302, 174] on div at bounding box center [301, 161] width 2 height 39
click at [315, 175] on div "Ou" at bounding box center [315, 163] width 13 height 43
click at [315, 174] on div "Ou" at bounding box center [315, 163] width 13 height 43
drag, startPoint x: 224, startPoint y: 122, endPoint x: 213, endPoint y: 125, distance: 11.2
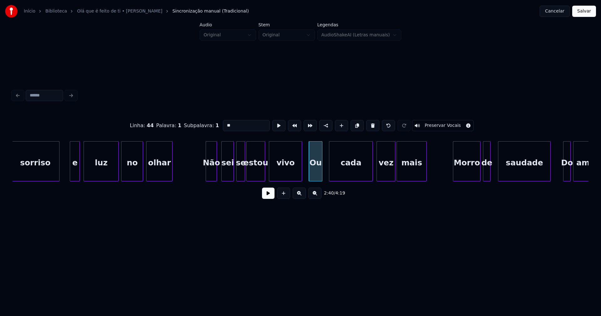
click at [213, 125] on div "Linha : 44 [GEOGRAPHIC_DATA] : 1 Subpalavra : 1 ** Preservar Vocais" at bounding box center [301, 125] width 576 height 31
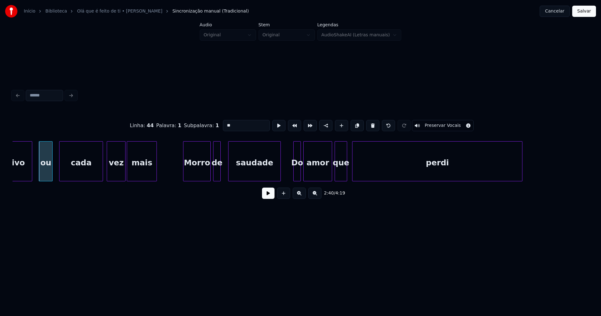
scroll to position [0, 10057]
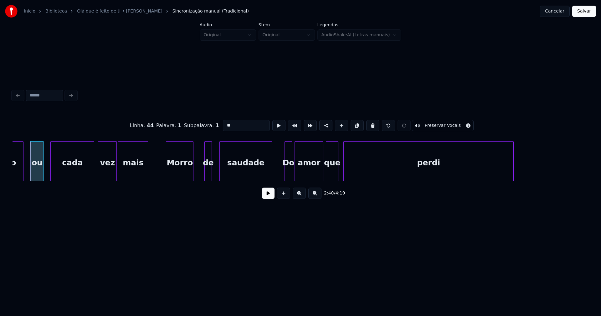
click at [179, 177] on div "Morro" at bounding box center [179, 163] width 27 height 43
click at [197, 178] on div at bounding box center [196, 161] width 2 height 39
click at [177, 172] on div "Morro" at bounding box center [179, 163] width 27 height 43
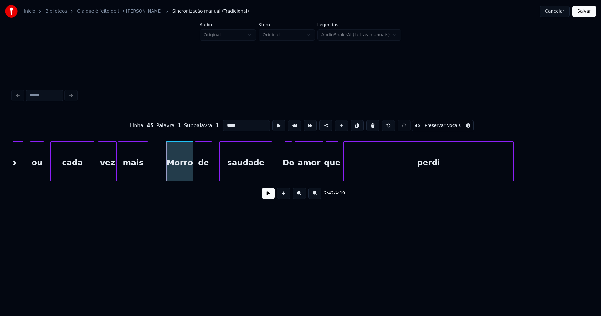
click at [227, 122] on input "*****" at bounding box center [246, 125] width 47 height 11
click at [305, 170] on div at bounding box center [306, 161] width 2 height 39
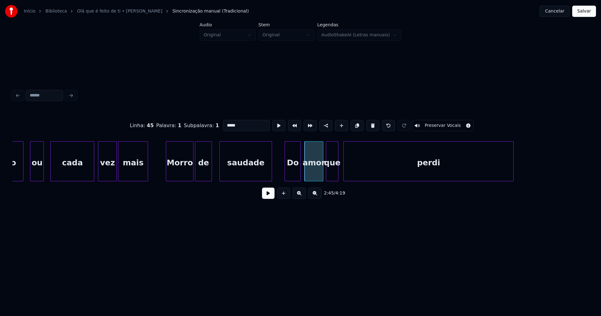
click at [300, 170] on div at bounding box center [300, 161] width 2 height 39
type input "*****"
click at [264, 196] on button at bounding box center [268, 193] width 13 height 11
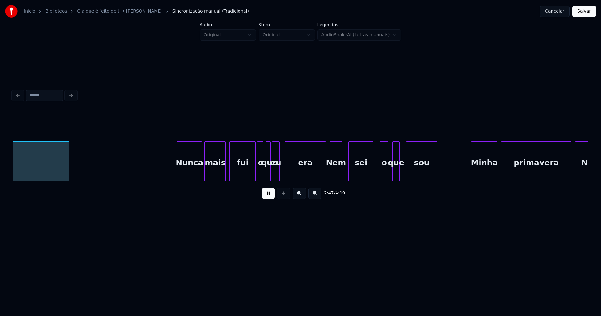
scroll to position [0, 10512]
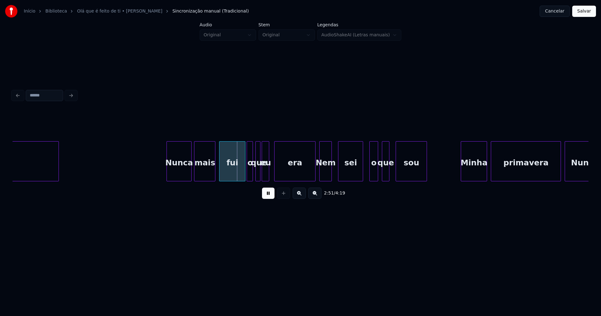
click at [180, 169] on div "Nunca" at bounding box center [179, 163] width 24 height 43
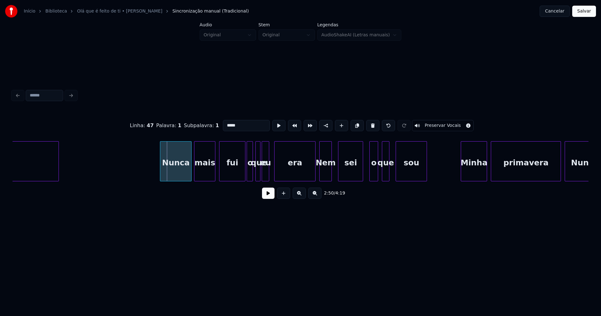
click at [162, 173] on div at bounding box center [161, 161] width 2 height 39
drag, startPoint x: 269, startPoint y: 196, endPoint x: 270, endPoint y: 185, distance: 11.3
click at [269, 196] on button at bounding box center [268, 193] width 13 height 11
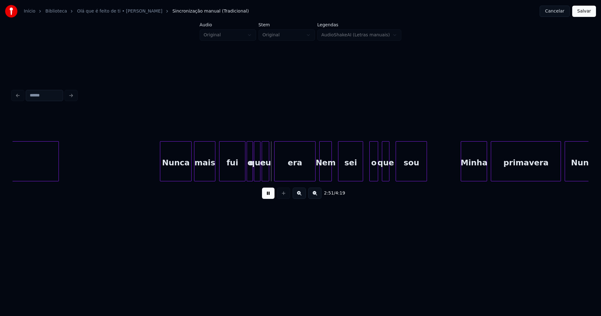
click at [255, 174] on div at bounding box center [255, 161] width 2 height 39
click at [294, 174] on div "era" at bounding box center [291, 163] width 41 height 43
click at [268, 198] on button at bounding box center [268, 193] width 13 height 11
click at [367, 172] on div at bounding box center [366, 161] width 2 height 39
click at [325, 174] on div "Nem" at bounding box center [326, 163] width 12 height 43
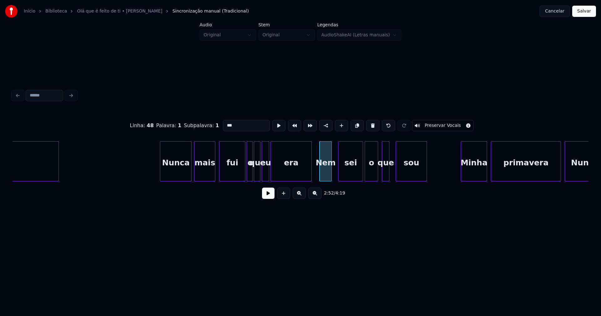
drag, startPoint x: 225, startPoint y: 123, endPoint x: 214, endPoint y: 127, distance: 11.5
click at [214, 127] on div "Linha : 48 [GEOGRAPHIC_DATA] : 1 Subpalavra : 1 *** Preservar Vocais" at bounding box center [301, 125] width 576 height 31
type input "***"
click at [269, 196] on button at bounding box center [268, 193] width 13 height 11
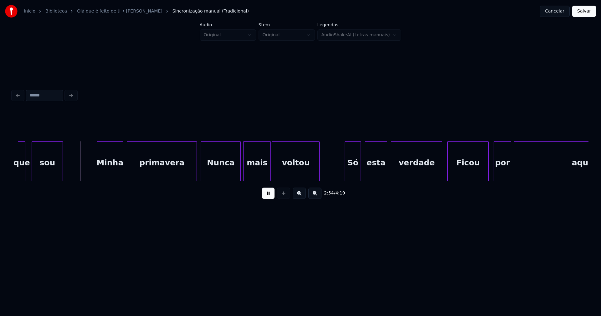
scroll to position [0, 10886]
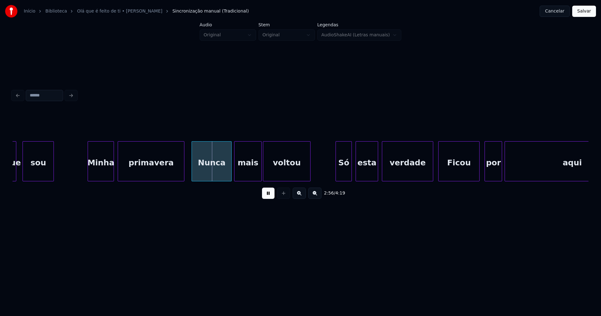
click at [184, 174] on div at bounding box center [183, 161] width 2 height 39
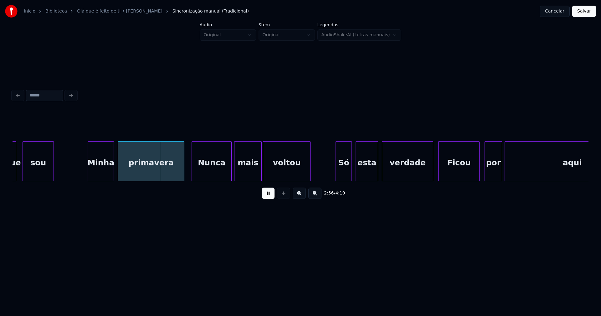
click at [210, 173] on div "Nunca" at bounding box center [211, 163] width 39 height 43
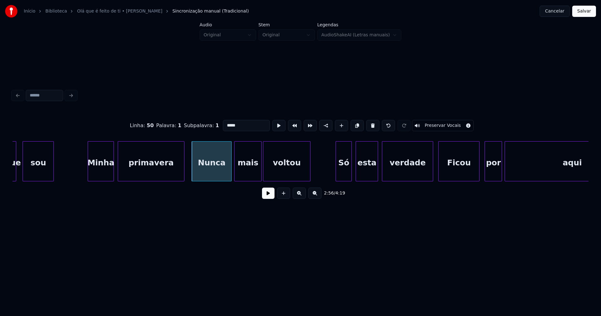
drag, startPoint x: 225, startPoint y: 123, endPoint x: 211, endPoint y: 125, distance: 14.0
click at [211, 125] on div "Linha : 50 Palavra : 1 Subpalavra : 1 ***** Preservar Vocais" at bounding box center [301, 125] width 576 height 31
type input "*****"
click at [266, 194] on button at bounding box center [268, 193] width 13 height 11
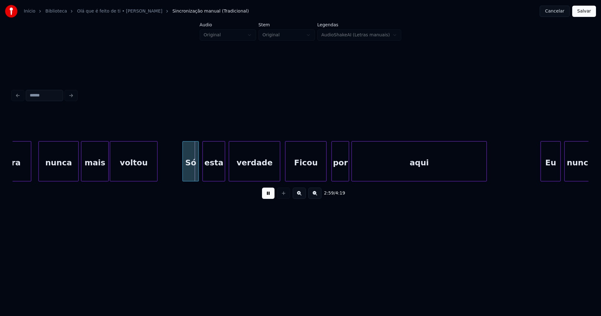
scroll to position [0, 11075]
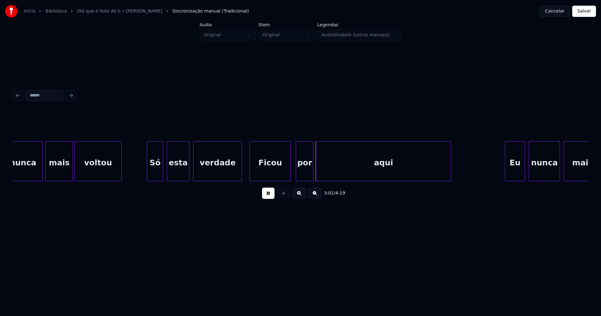
click at [242, 172] on div at bounding box center [241, 161] width 2 height 39
click at [276, 172] on div "Ficou" at bounding box center [270, 163] width 41 height 43
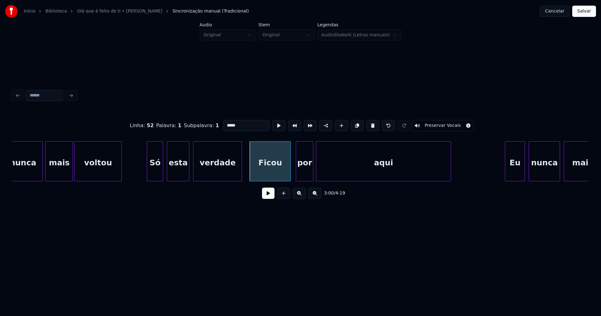
drag, startPoint x: 224, startPoint y: 122, endPoint x: 212, endPoint y: 126, distance: 12.3
click at [212, 126] on div "Linha : 52 Palavra : 1 Subpalavra : 1 ***** Preservar Vocais" at bounding box center [301, 125] width 576 height 31
type input "*****"
click at [270, 199] on button at bounding box center [268, 193] width 13 height 11
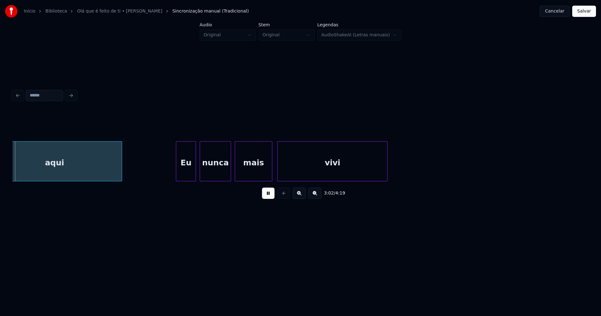
scroll to position [0, 11410]
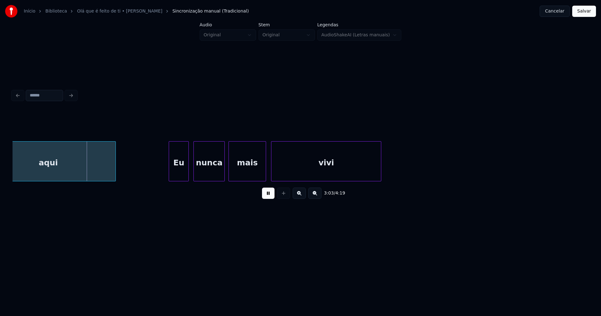
click at [183, 173] on div "Eu" at bounding box center [178, 163] width 19 height 43
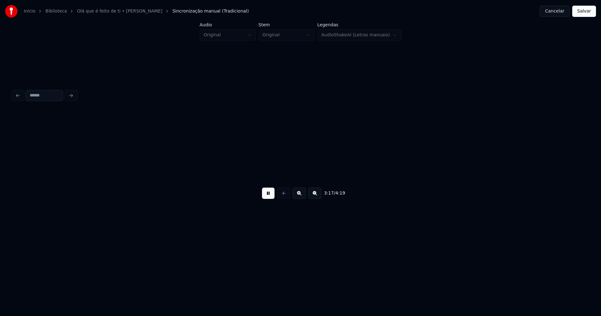
scroll to position [0, 12375]
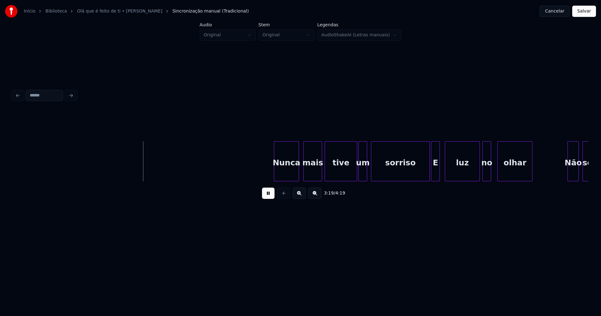
click at [289, 178] on div "Nunca" at bounding box center [286, 163] width 24 height 43
click at [422, 175] on div at bounding box center [423, 161] width 2 height 39
click at [436, 174] on div "E" at bounding box center [436, 163] width 8 height 43
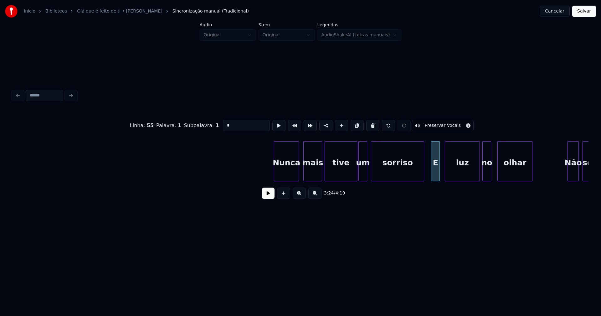
drag, startPoint x: 229, startPoint y: 124, endPoint x: 207, endPoint y: 129, distance: 22.5
click at [210, 128] on div "Linha : 55 [GEOGRAPHIC_DATA] : 1 Subpalavra : 1 * Preservar Vocais" at bounding box center [301, 125] width 576 height 31
type input "*"
click at [267, 196] on button at bounding box center [268, 193] width 13 height 11
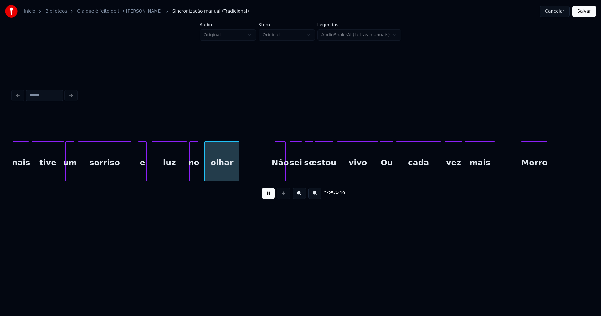
scroll to position [0, 12678]
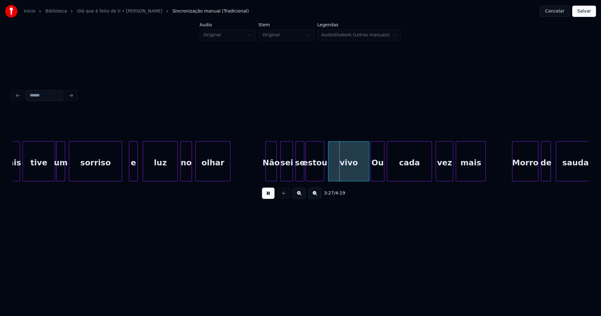
click at [192, 170] on div at bounding box center [191, 161] width 2 height 39
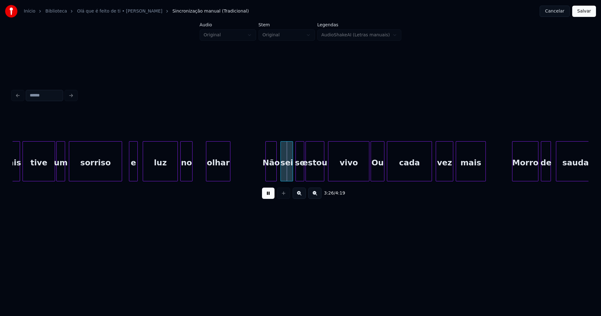
click at [208, 167] on div at bounding box center [207, 161] width 2 height 39
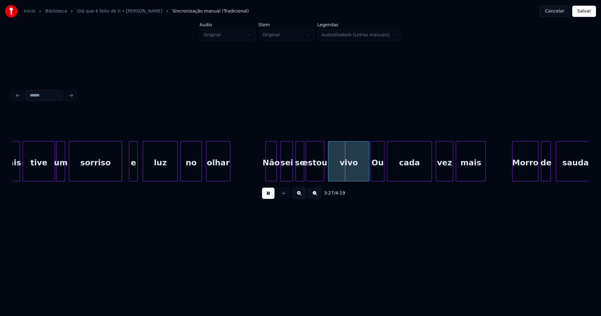
click at [202, 168] on div at bounding box center [201, 161] width 2 height 39
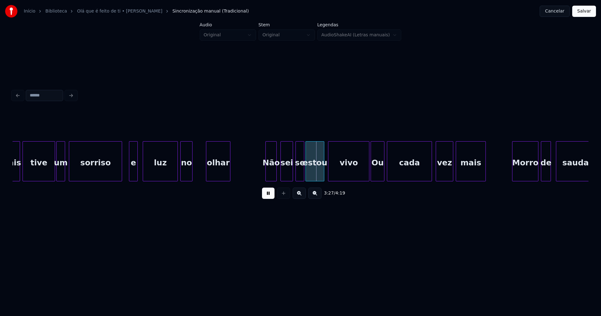
click at [192, 176] on div at bounding box center [191, 161] width 2 height 39
click at [197, 174] on div at bounding box center [197, 161] width 2 height 39
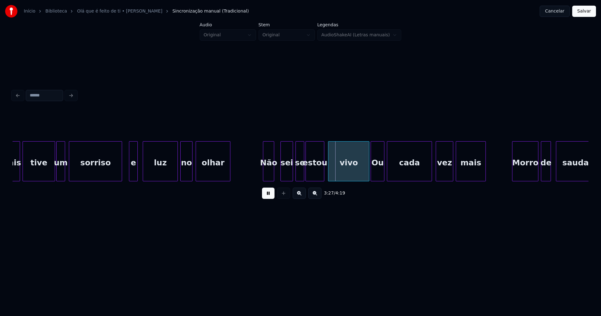
click at [271, 173] on div "Não" at bounding box center [268, 163] width 11 height 43
click at [262, 172] on div at bounding box center [263, 161] width 2 height 39
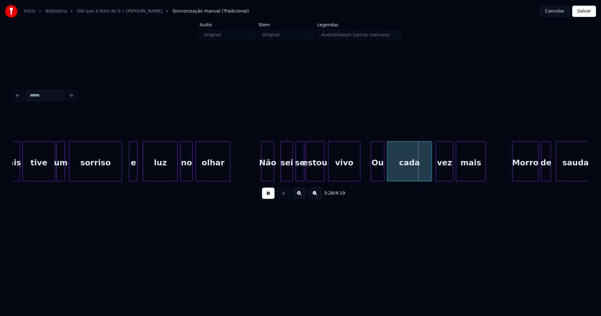
click at [359, 176] on div at bounding box center [359, 161] width 2 height 39
click at [373, 175] on div "Ou" at bounding box center [374, 163] width 13 height 43
click at [372, 174] on div "Ou" at bounding box center [374, 163] width 13 height 43
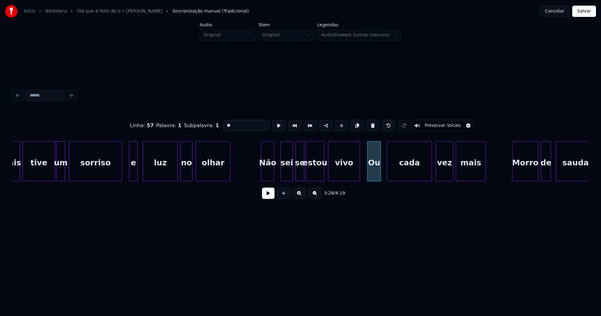
drag, startPoint x: 224, startPoint y: 122, endPoint x: 208, endPoint y: 126, distance: 16.6
click at [208, 126] on div "Linha : 57 Palavra : 1 Subpalavra : 1 ** Preservar Vocais" at bounding box center [301, 125] width 576 height 31
type input "**"
click at [272, 197] on button at bounding box center [268, 193] width 13 height 11
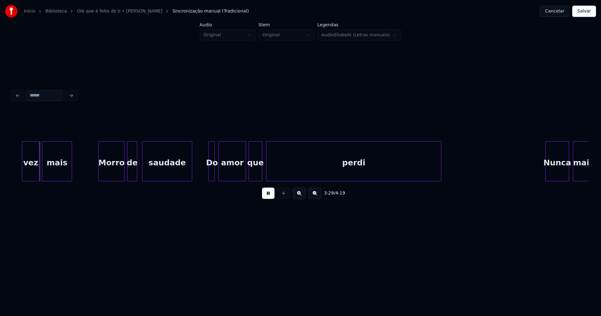
scroll to position [0, 13110]
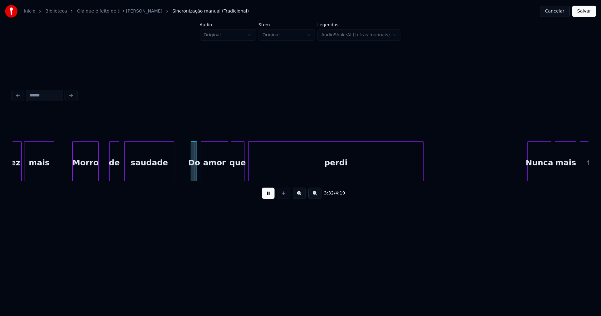
click at [90, 181] on div "vez mais Morro de saudade Do amor que perdi [PERSON_NAME] mais fui" at bounding box center [301, 161] width 576 height 40
click at [101, 177] on div at bounding box center [101, 161] width 2 height 39
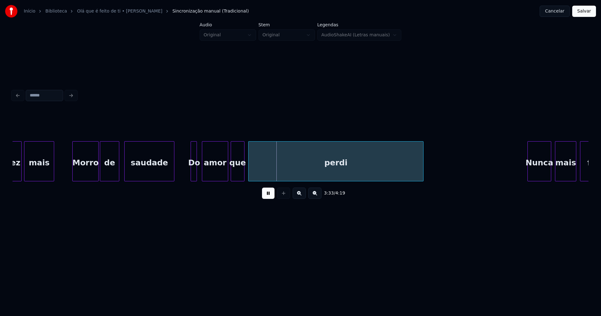
click at [202, 170] on div at bounding box center [203, 161] width 2 height 39
click at [200, 172] on div at bounding box center [199, 161] width 2 height 39
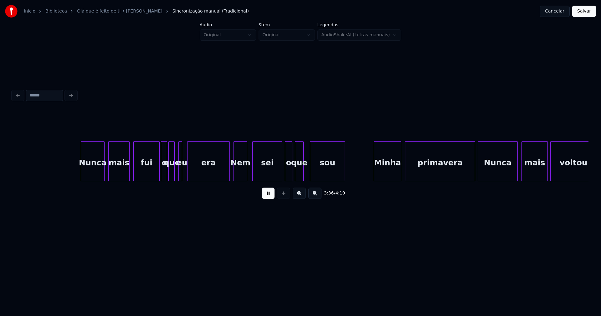
scroll to position [0, 13559]
click at [89, 172] on div "Nunca" at bounding box center [88, 163] width 23 height 43
click at [180, 172] on div at bounding box center [180, 161] width 2 height 39
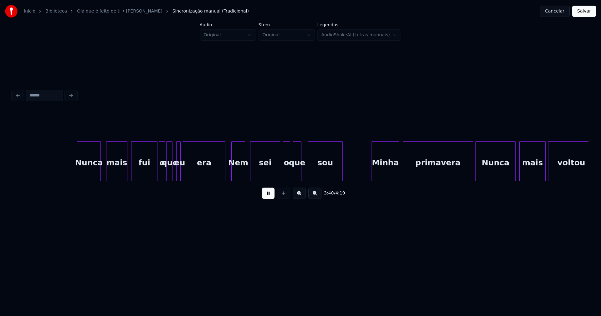
click at [199, 173] on div "era" at bounding box center [204, 163] width 42 height 43
click at [174, 175] on div at bounding box center [174, 161] width 2 height 39
click at [270, 197] on button at bounding box center [268, 193] width 13 height 11
click at [304, 170] on div at bounding box center [304, 161] width 2 height 39
click at [239, 174] on div "Nem" at bounding box center [238, 163] width 13 height 43
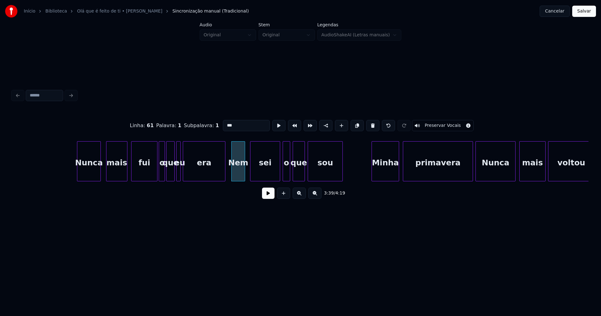
drag, startPoint x: 225, startPoint y: 121, endPoint x: 213, endPoint y: 124, distance: 12.6
click at [214, 124] on div "Linha : 61 [GEOGRAPHIC_DATA] : 1 Subpalavra : 1 *** Preservar Vocais" at bounding box center [301, 125] width 576 height 31
type input "***"
click at [273, 196] on button at bounding box center [268, 193] width 13 height 11
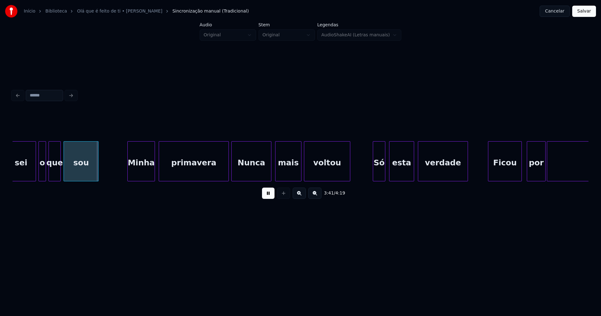
scroll to position [0, 13812]
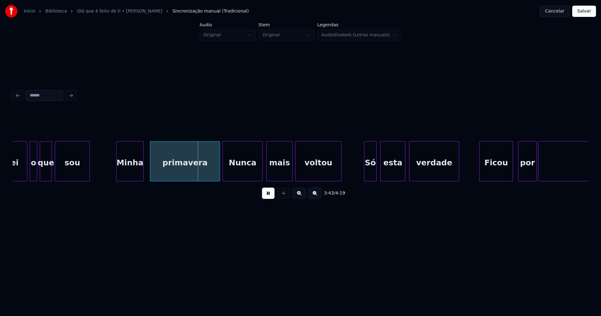
click at [136, 174] on div "Minha" at bounding box center [130, 163] width 27 height 43
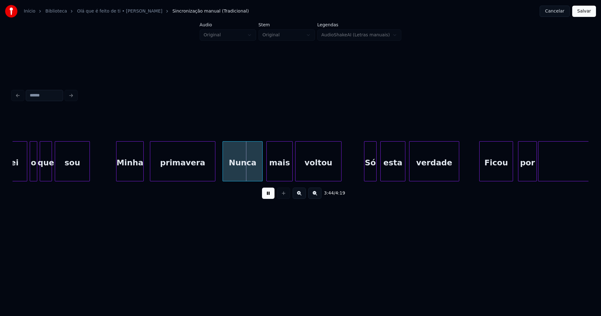
click at [215, 178] on div at bounding box center [214, 161] width 2 height 39
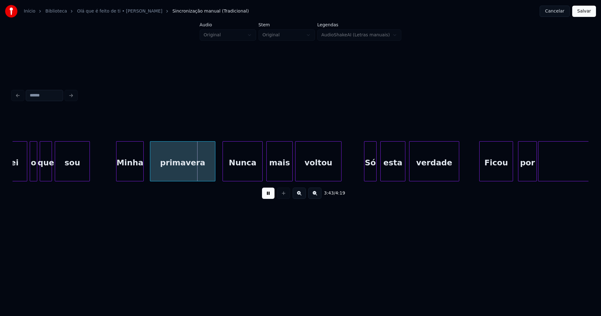
click at [239, 175] on div "Nunca" at bounding box center [242, 163] width 39 height 43
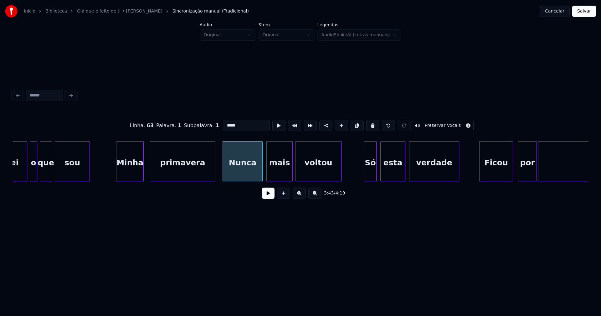
drag, startPoint x: 225, startPoint y: 122, endPoint x: 216, endPoint y: 124, distance: 9.0
click at [217, 124] on div "Linha : 63 Palavra : 1 Subpalavra : 1 ***** Preservar Vocais" at bounding box center [301, 125] width 576 height 31
type input "*****"
click at [269, 192] on button at bounding box center [268, 193] width 13 height 11
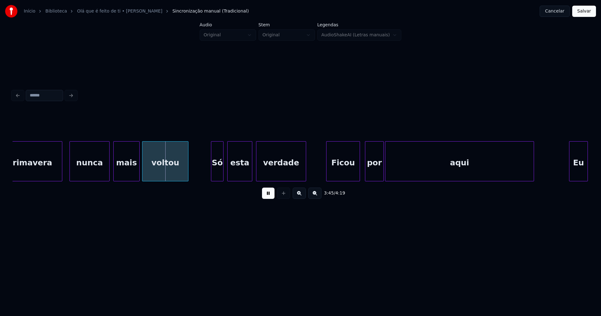
scroll to position [0, 14010]
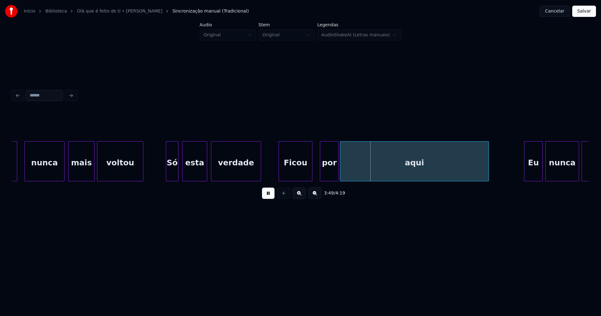
click at [299, 173] on div "Ficou" at bounding box center [295, 163] width 33 height 43
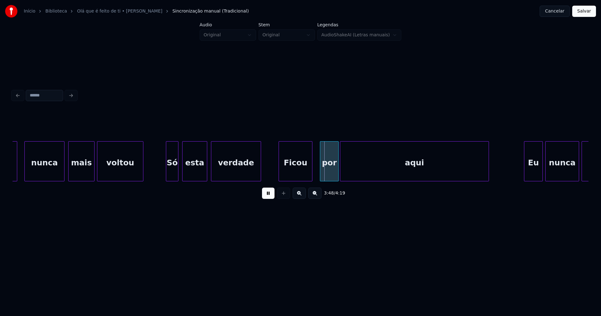
click at [288, 170] on div "Ficou" at bounding box center [295, 163] width 33 height 43
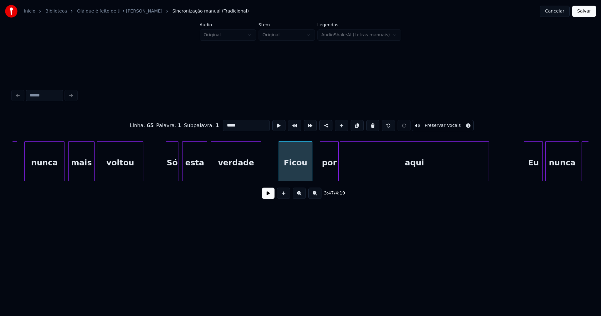
drag, startPoint x: 224, startPoint y: 123, endPoint x: 210, endPoint y: 124, distance: 14.2
click at [210, 124] on div "Linha : 65 [GEOGRAPHIC_DATA] : 1 Subpalavra : 1 ***** Preservar Vocais" at bounding box center [301, 125] width 576 height 31
type input "*****"
click at [273, 198] on button at bounding box center [268, 193] width 13 height 11
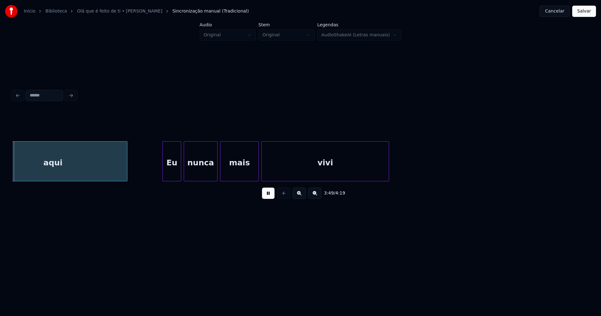
scroll to position [0, 14374]
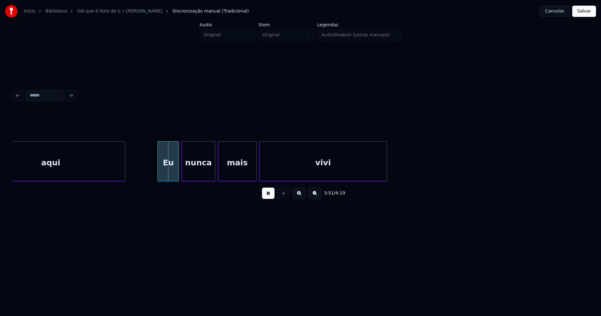
click at [159, 176] on div at bounding box center [159, 161] width 2 height 39
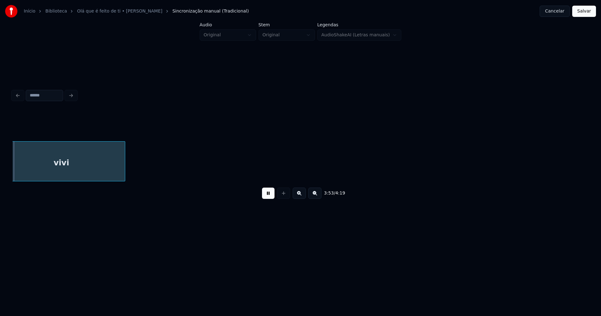
scroll to position [0, 14643]
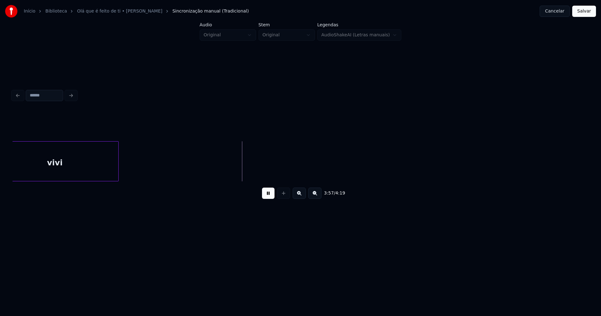
drag, startPoint x: 267, startPoint y: 200, endPoint x: 381, endPoint y: 182, distance: 115.0
click at [268, 199] on button at bounding box center [268, 193] width 13 height 11
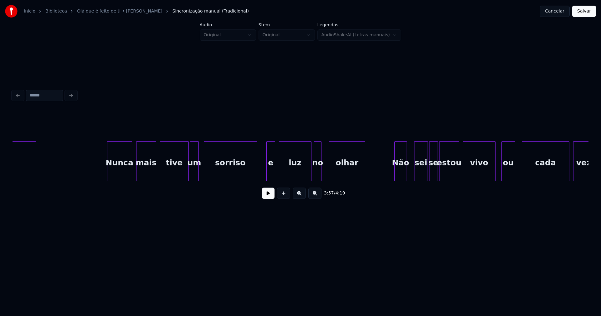
scroll to position [0, 5402]
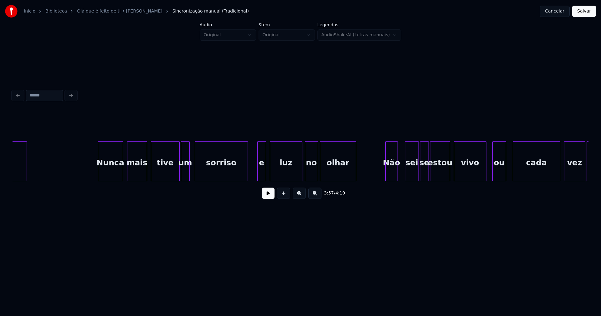
click at [317, 172] on div at bounding box center [317, 161] width 2 height 39
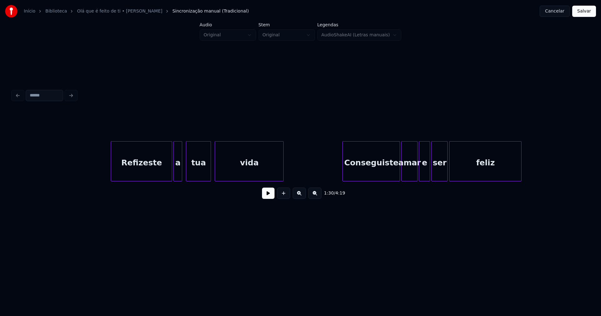
scroll to position [0, 8752]
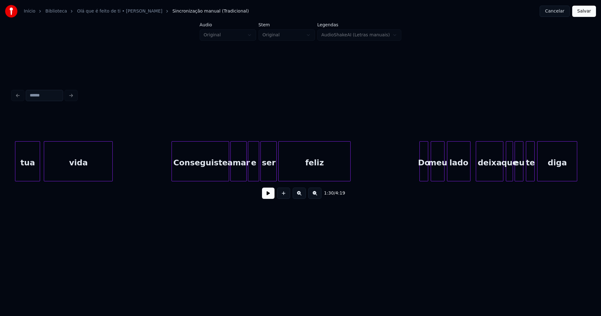
drag, startPoint x: 585, startPoint y: 13, endPoint x: 569, endPoint y: 16, distance: 15.9
click at [585, 13] on button "Salvar" at bounding box center [585, 11] width 24 height 11
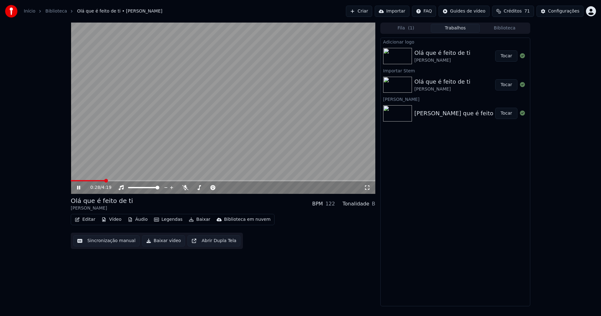
click at [368, 187] on icon at bounding box center [367, 187] width 6 height 5
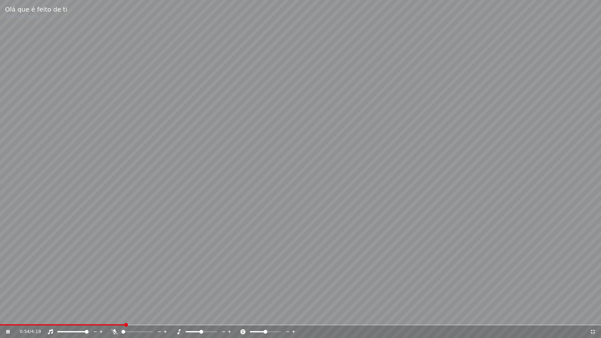
click at [595, 316] on icon at bounding box center [593, 332] width 6 height 5
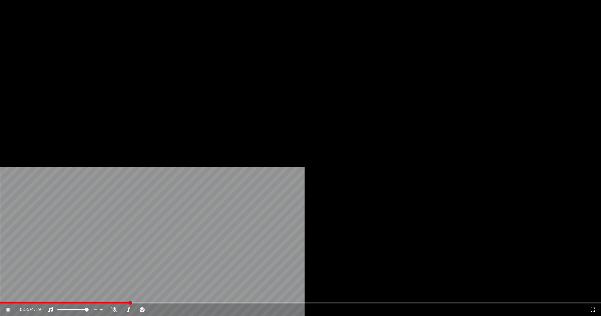
click at [88, 53] on button "Editar" at bounding box center [84, 48] width 25 height 9
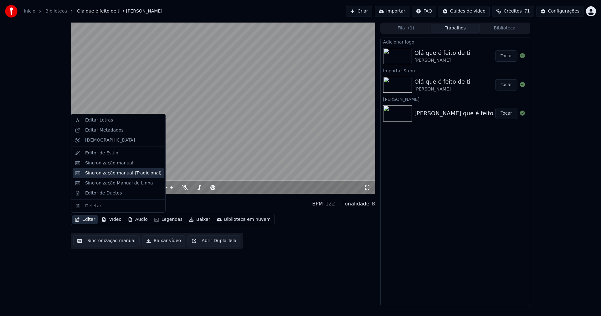
click at [108, 174] on div "Sincronização manual (Tradicional)" at bounding box center [123, 173] width 76 height 6
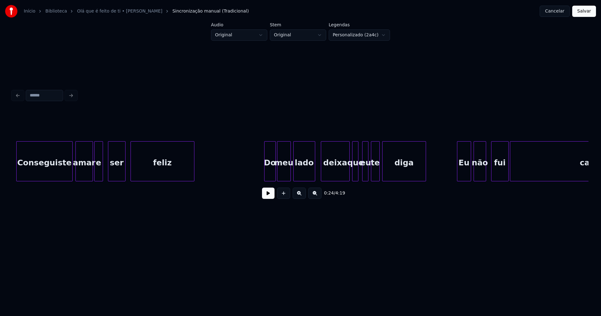
scroll to position [0, 2854]
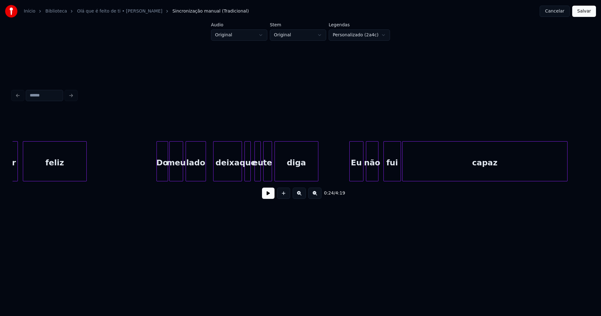
click at [205, 174] on div at bounding box center [205, 161] width 2 height 39
click at [587, 12] on button "Salvar" at bounding box center [585, 11] width 24 height 11
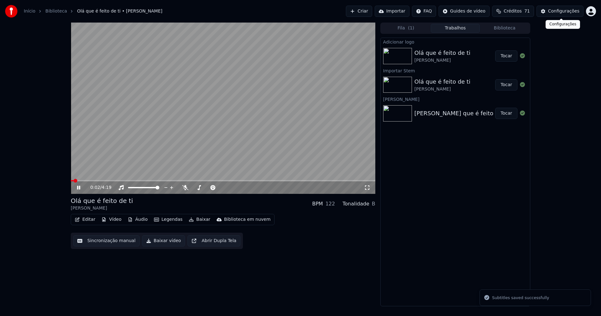
click at [561, 11] on div "Configurações" at bounding box center [564, 11] width 31 height 6
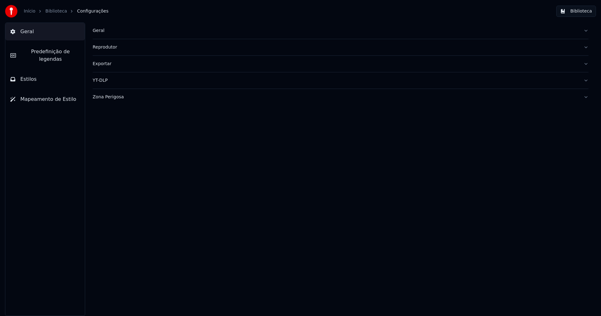
click at [58, 54] on span "Predefinição de legendas" at bounding box center [50, 55] width 59 height 15
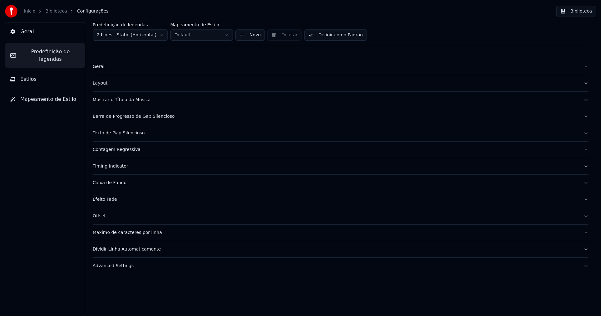
click at [123, 267] on div "Advanced Settings" at bounding box center [336, 266] width 486 height 6
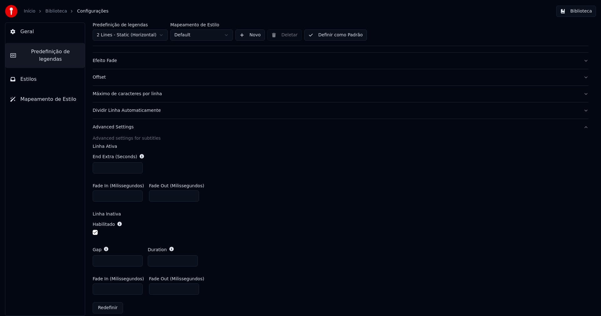
scroll to position [146, 0]
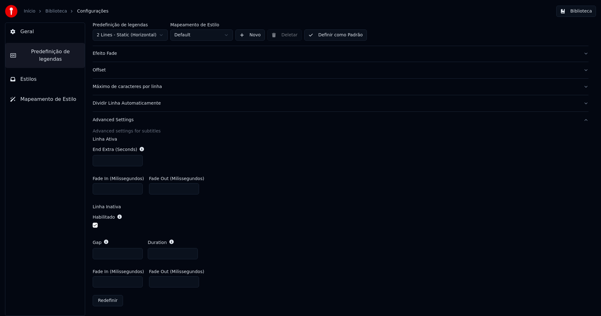
click at [102, 281] on input "***" at bounding box center [118, 281] width 50 height 11
type input "***"
click at [246, 241] on div "Gap *** Duration ***" at bounding box center [341, 249] width 496 height 30
click at [250, 234] on div "Gap *** Duration ***" at bounding box center [341, 249] width 496 height 30
click at [578, 11] on button "Biblioteca" at bounding box center [577, 11] width 40 height 11
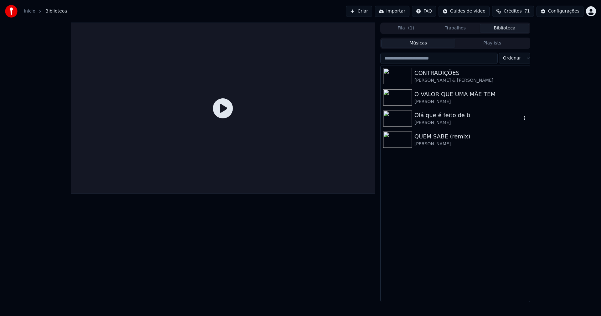
click at [432, 116] on div "Olá que é feito de ti" at bounding box center [468, 115] width 107 height 9
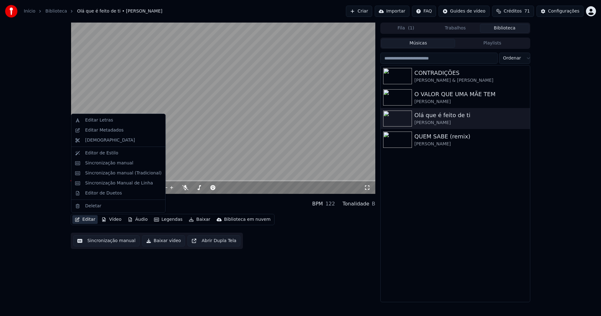
click at [91, 219] on button "Editar" at bounding box center [84, 219] width 25 height 9
click at [111, 130] on div "Editar Metadados" at bounding box center [104, 130] width 39 height 6
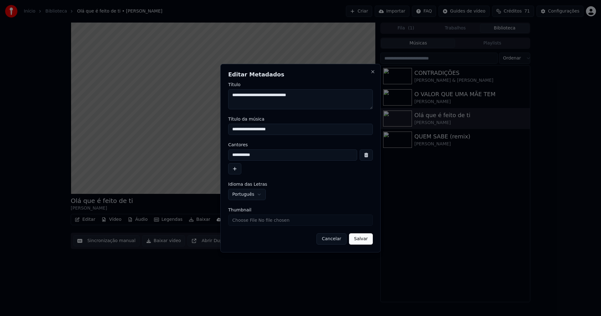
drag, startPoint x: 275, startPoint y: 130, endPoint x: 205, endPoint y: 131, distance: 70.8
click at [208, 130] on body "**********" at bounding box center [300, 158] width 601 height 316
type input "**********"
click at [363, 240] on button "Salvar" at bounding box center [361, 238] width 24 height 11
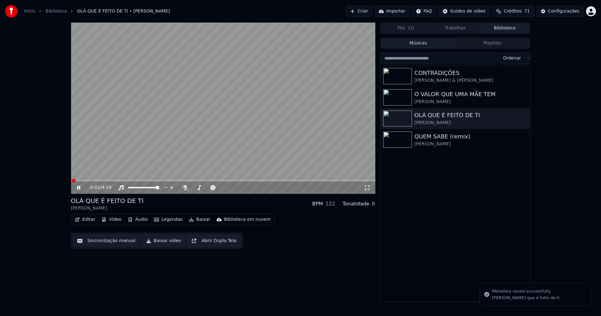
click at [71, 181] on span at bounding box center [71, 180] width 1 height 1
click at [87, 221] on button "Editar" at bounding box center [84, 219] width 25 height 9
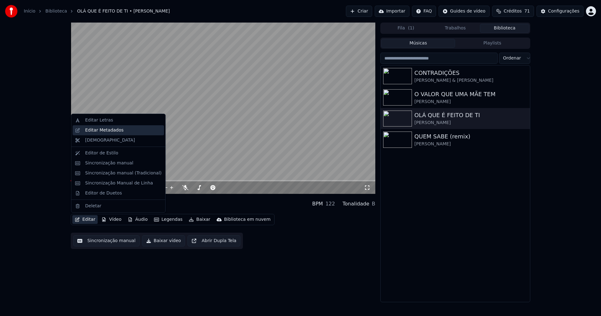
click at [108, 131] on div "Editar Metadados" at bounding box center [104, 130] width 39 height 6
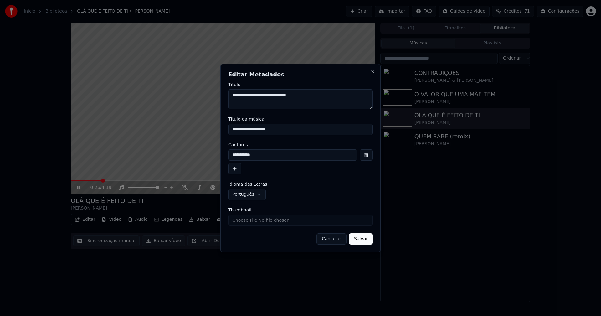
click at [252, 222] on input "Thumbnail" at bounding box center [300, 220] width 145 height 11
type input "**********"
click at [365, 241] on button "Salvar" at bounding box center [361, 238] width 24 height 11
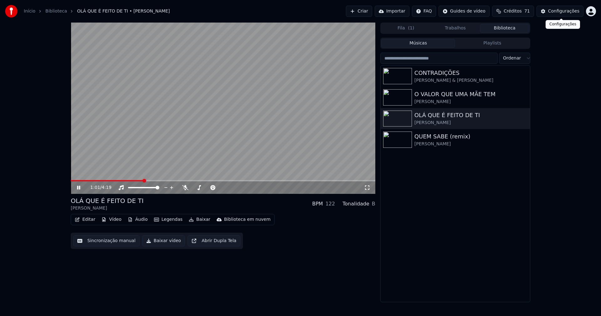
click at [565, 11] on div "Configurações" at bounding box center [564, 11] width 31 height 6
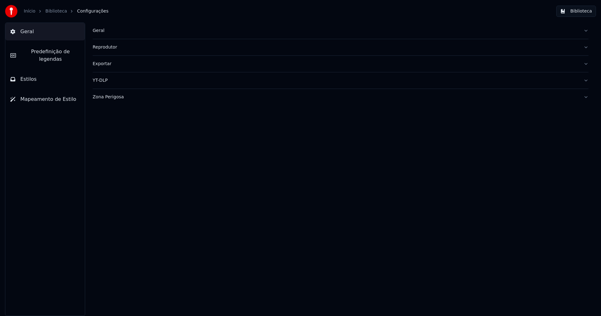
click at [54, 53] on span "Predefinição de legendas" at bounding box center [50, 55] width 59 height 15
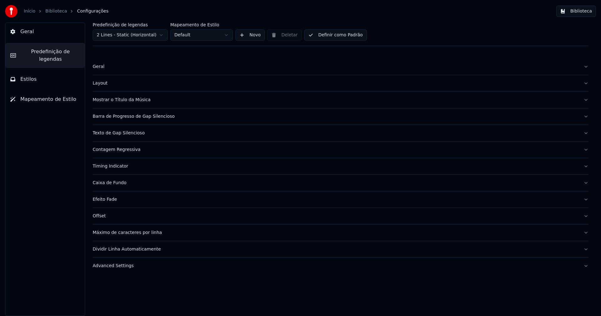
click at [122, 265] on div "Advanced Settings" at bounding box center [336, 266] width 486 height 6
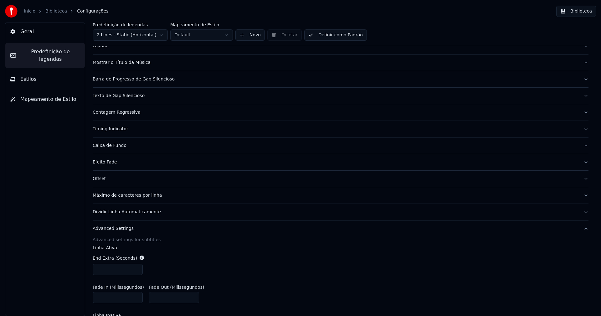
scroll to position [125, 0]
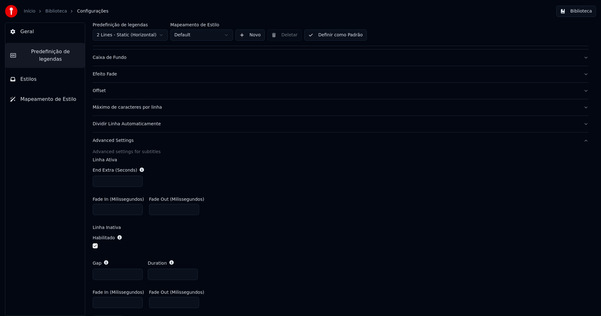
type input "***"
click at [136, 182] on input "***" at bounding box center [118, 181] width 50 height 11
click at [259, 178] on div "End Extra (Seconds) ***" at bounding box center [341, 177] width 496 height 30
click at [581, 10] on button "Biblioteca" at bounding box center [577, 11] width 40 height 11
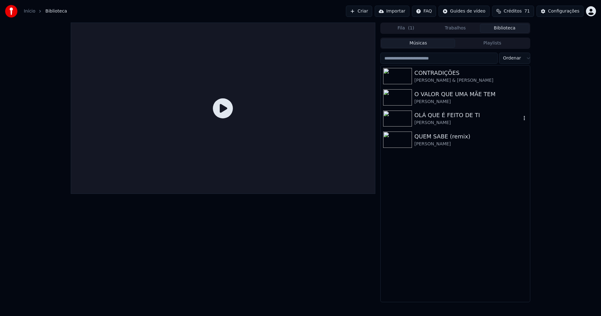
click at [436, 117] on div "OLÁ QUE É FEITO DE TI" at bounding box center [468, 115] width 107 height 9
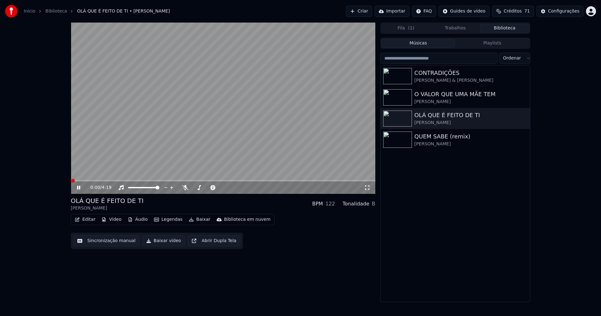
click at [109, 180] on span at bounding box center [223, 180] width 305 height 1
drag, startPoint x: 367, startPoint y: 188, endPoint x: 367, endPoint y: 196, distance: 8.2
click at [367, 188] on icon at bounding box center [367, 187] width 6 height 5
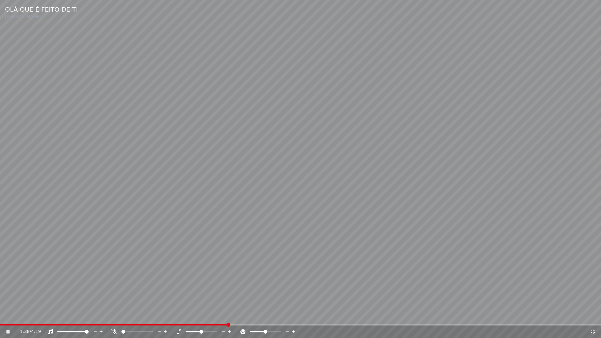
drag, startPoint x: 591, startPoint y: 332, endPoint x: 395, endPoint y: 201, distance: 235.4
click at [591, 316] on icon at bounding box center [593, 332] width 6 height 5
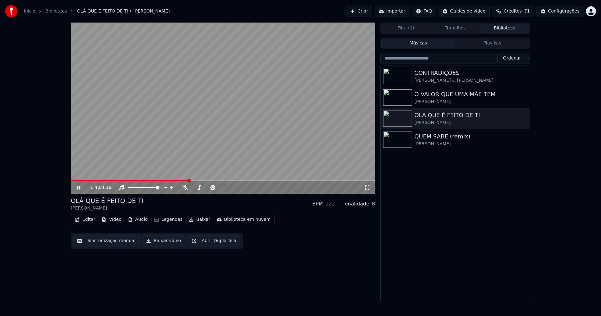
click at [77, 189] on icon at bounding box center [78, 188] width 3 height 4
click at [154, 243] on button "Baixar vídeo" at bounding box center [163, 240] width 43 height 11
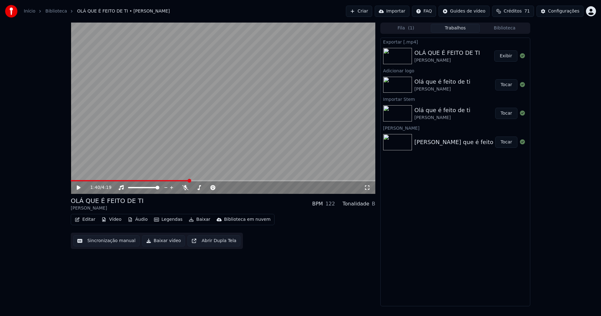
click at [31, 13] on link "Início" at bounding box center [30, 11] width 12 height 6
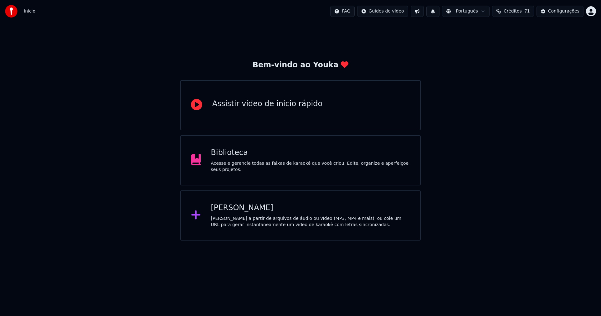
click at [242, 212] on div "[PERSON_NAME]" at bounding box center [311, 208] width 200 height 10
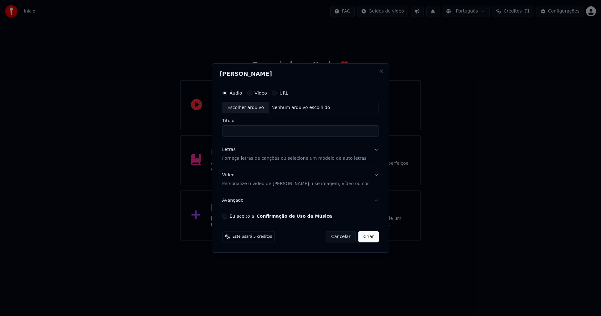
click at [258, 107] on div "Escolher arquivo" at bounding box center [246, 107] width 47 height 11
type input "**********"
click at [236, 149] on div "Letras" at bounding box center [228, 150] width 13 height 6
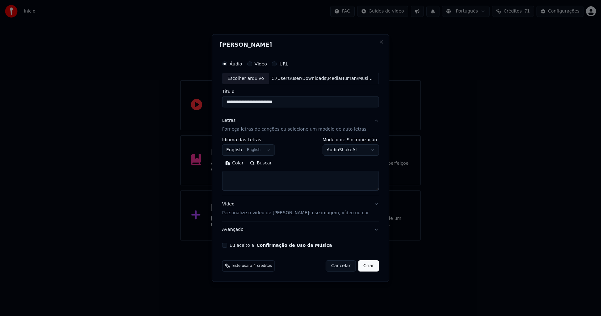
click at [250, 148] on body "**********" at bounding box center [300, 120] width 601 height 241
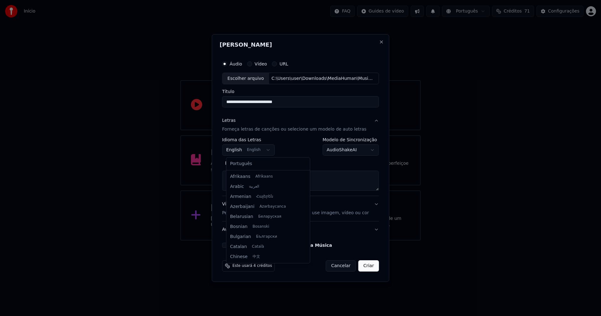
scroll to position [50, 0]
select select "**"
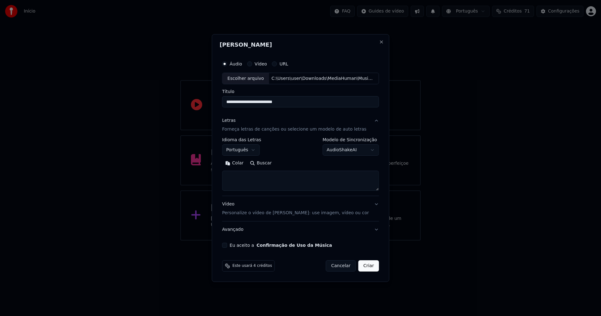
click at [243, 163] on button "Colar" at bounding box center [234, 164] width 25 height 10
click at [299, 164] on button "Expandir" at bounding box center [295, 164] width 33 height 10
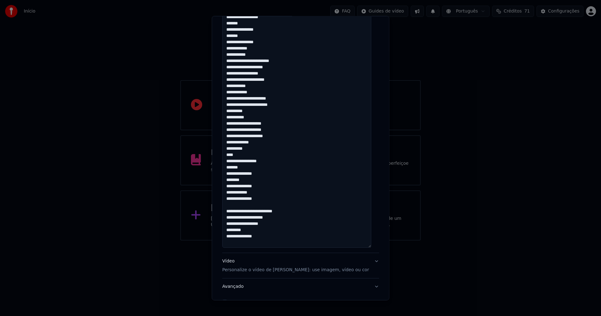
scroll to position [219, 0]
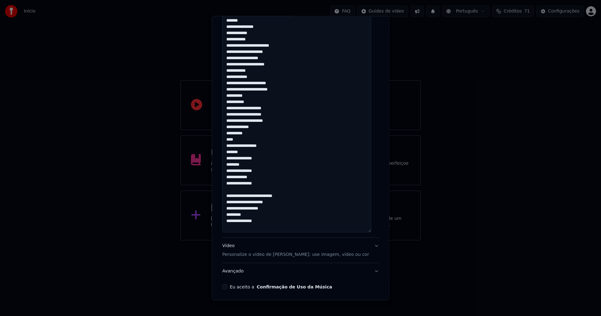
click at [231, 247] on div "Vídeo Personalize o vídeo de karaokê: use imagem, vídeo ou cor" at bounding box center [295, 250] width 147 height 15
type textarea "**********"
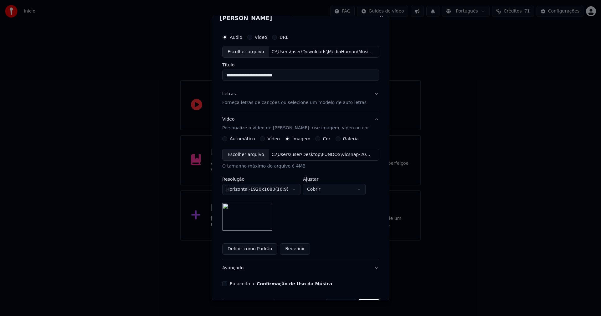
scroll to position [0, 0]
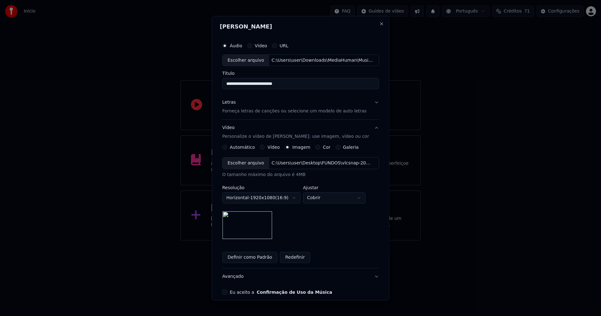
click at [230, 103] on div "Letras" at bounding box center [228, 102] width 13 height 6
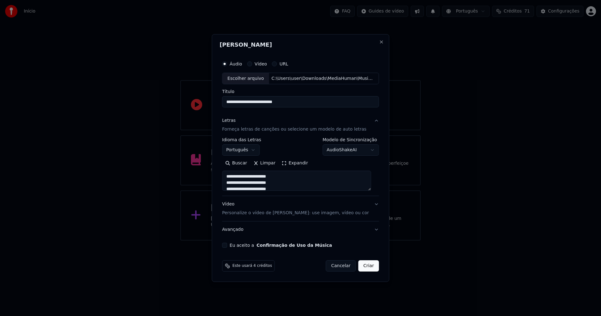
click at [227, 245] on button "Eu aceito a Confirmação de Uso da Música" at bounding box center [224, 245] width 5 height 5
click at [371, 266] on button "Criar" at bounding box center [369, 265] width 21 height 11
type textarea "**********"
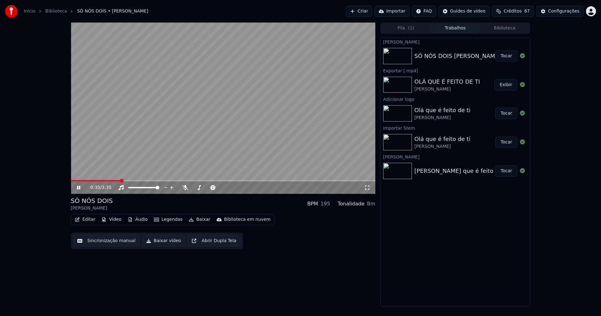
click at [144, 220] on button "Áudio" at bounding box center [137, 219] width 25 height 9
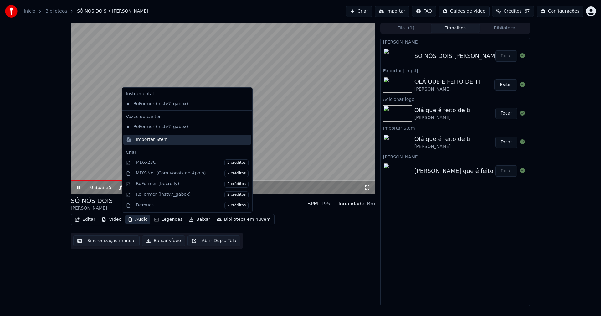
click at [151, 140] on div "Importar Stem" at bounding box center [152, 140] width 32 height 6
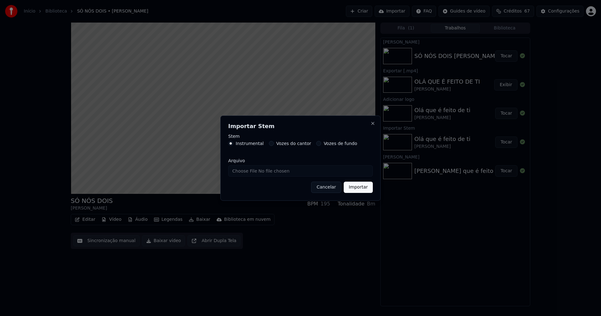
click at [240, 172] on input "Arquivo" at bounding box center [300, 170] width 145 height 11
type input "**********"
click at [360, 191] on button "Importar" at bounding box center [358, 187] width 29 height 11
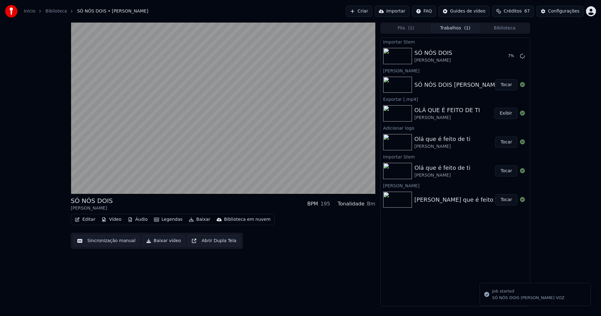
click at [112, 220] on button "Vídeo" at bounding box center [111, 219] width 25 height 9
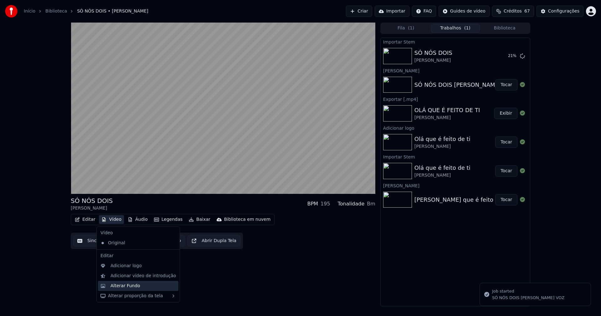
click at [131, 287] on div "Alterar Fundo" at bounding box center [126, 286] width 30 height 6
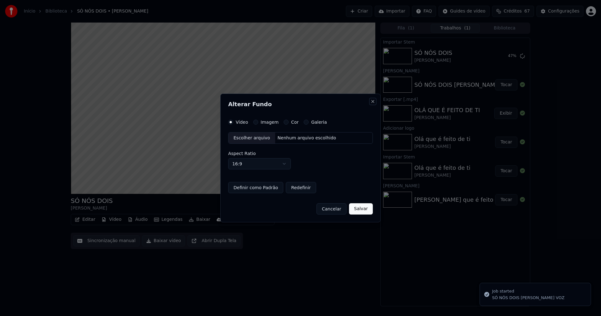
drag, startPoint x: 372, startPoint y: 100, endPoint x: 112, endPoint y: 230, distance: 291.0
click at [370, 100] on div "Alterar Fundo Vídeo Imagem Cor Galeria Escolher arquivo Nenhum arquivo escolhid…" at bounding box center [301, 158] width 160 height 129
drag, startPoint x: 334, startPoint y: 206, endPoint x: 328, endPoint y: 206, distance: 6.0
click at [334, 207] on button "Cancelar" at bounding box center [332, 208] width 30 height 11
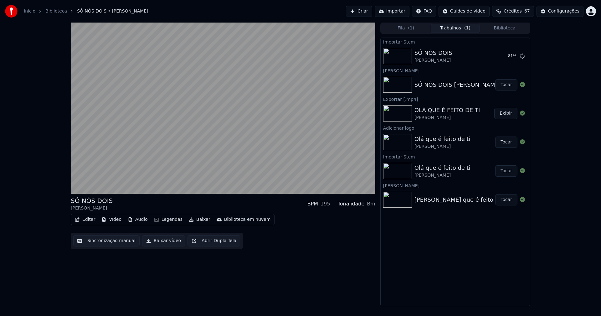
click at [111, 219] on button "Vídeo" at bounding box center [111, 219] width 25 height 9
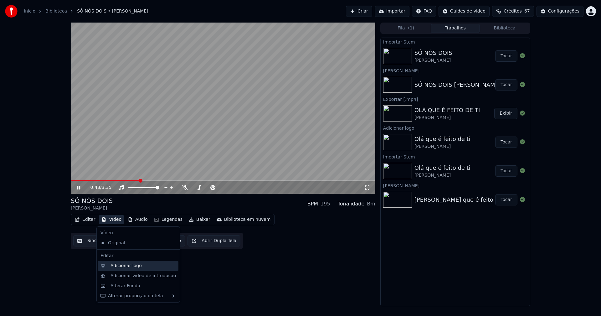
click at [118, 267] on div "Adicionar logo" at bounding box center [126, 266] width 31 height 6
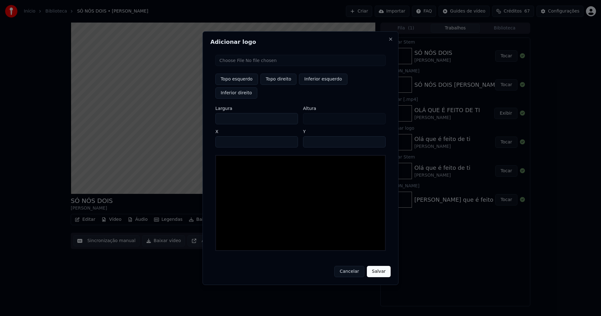
click at [241, 66] on input "file" at bounding box center [301, 60] width 170 height 11
type input "**********"
type input "***"
click at [283, 85] on button "Topo direito" at bounding box center [279, 79] width 36 height 11
type input "****"
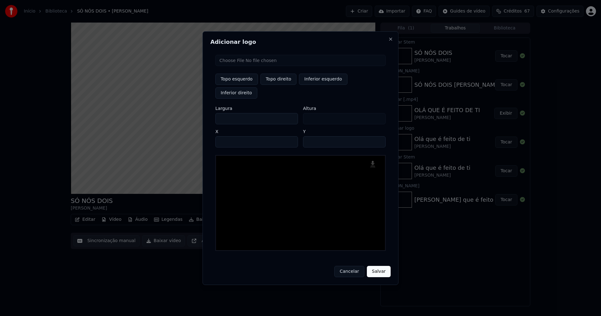
drag, startPoint x: 226, startPoint y: 112, endPoint x: 191, endPoint y: 113, distance: 34.2
click at [191, 113] on body "Início Biblioteca SÓ NÓS DOIS • [PERSON_NAME] Importar FAQ Guides de vídeo Créd…" at bounding box center [300, 158] width 601 height 316
type input "**"
type input "***"
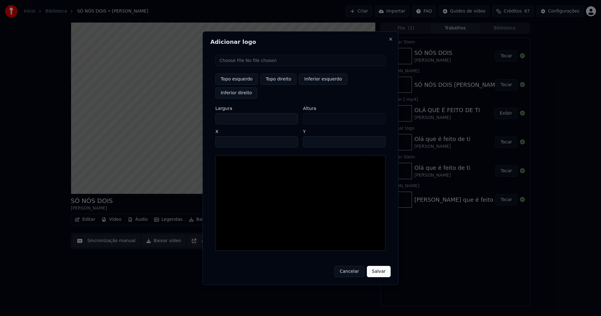
type input "***"
click at [228, 136] on input "****" at bounding box center [257, 141] width 83 height 11
type input "****"
click at [378, 136] on input "**" at bounding box center [344, 141] width 83 height 11
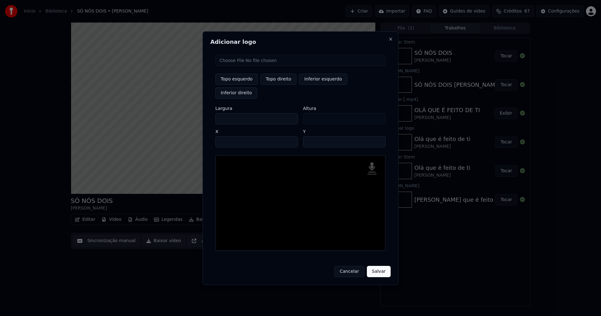
click at [379, 136] on input "**" at bounding box center [344, 141] width 83 height 11
type input "**"
click at [379, 136] on input "**" at bounding box center [344, 141] width 83 height 11
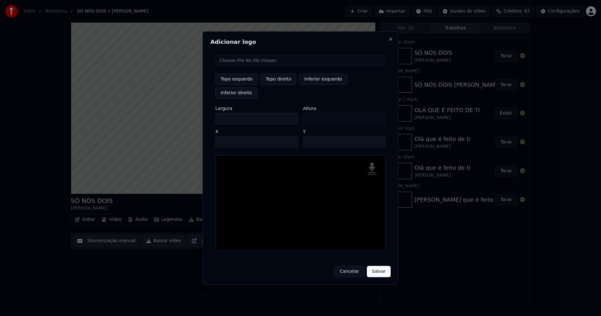
click at [381, 266] on button "Salvar" at bounding box center [379, 271] width 24 height 11
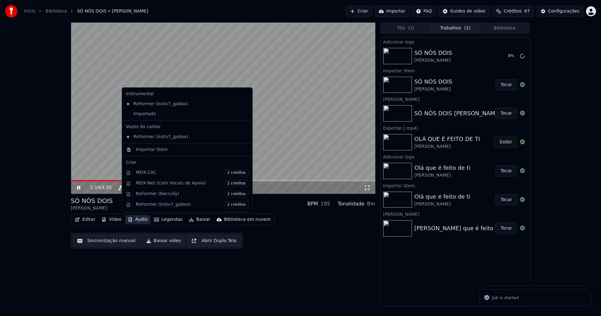
click at [140, 220] on button "Áudio" at bounding box center [137, 219] width 25 height 9
click at [142, 113] on div "Importado" at bounding box center [182, 114] width 118 height 10
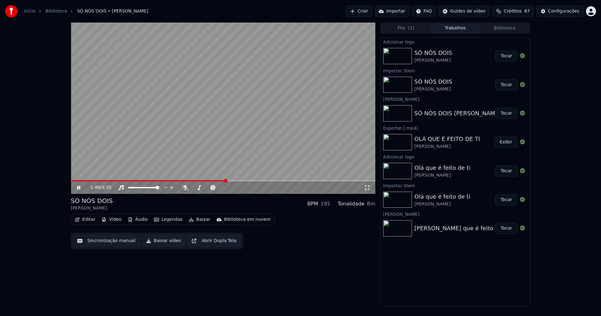
click at [508, 59] on button "Tocar" at bounding box center [507, 55] width 22 height 11
click at [89, 219] on button "Editar" at bounding box center [84, 219] width 25 height 9
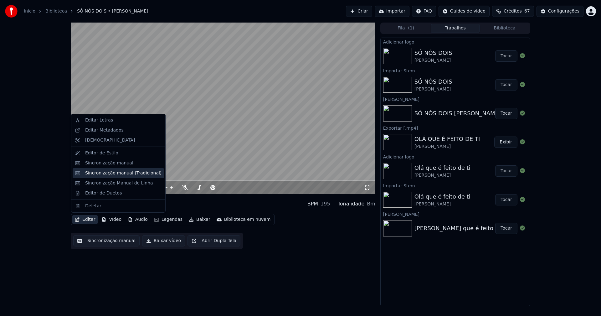
click at [117, 172] on div "Sincronização manual (Tradicional)" at bounding box center [123, 173] width 76 height 6
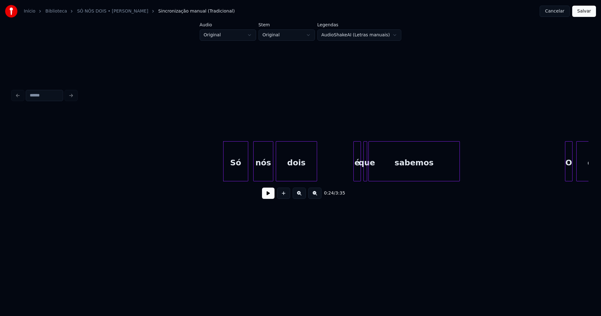
scroll to position [0, 1309]
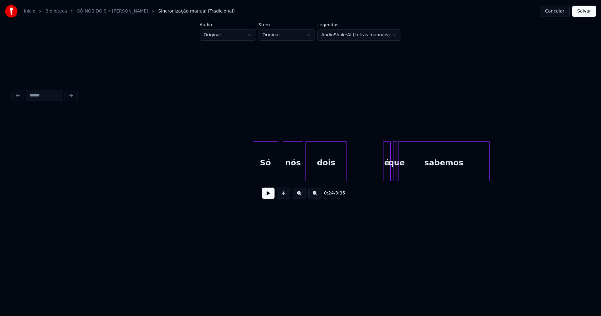
click at [266, 199] on button at bounding box center [268, 193] width 13 height 11
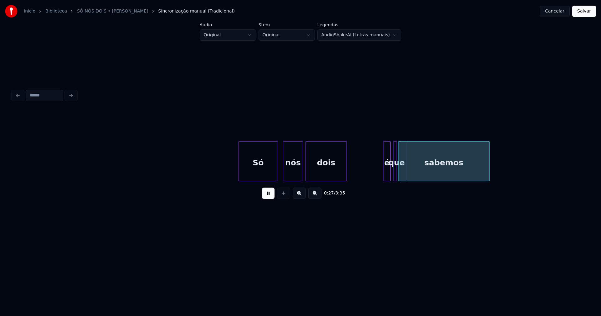
click at [240, 172] on div at bounding box center [240, 161] width 2 height 39
click at [382, 172] on div at bounding box center [383, 161] width 2 height 39
click at [399, 171] on div "sabemos" at bounding box center [443, 161] width 91 height 40
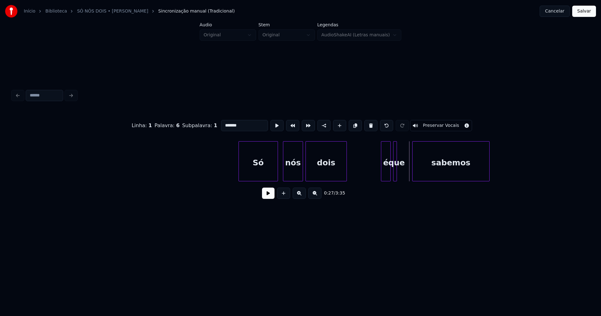
click at [413, 168] on div at bounding box center [414, 161] width 2 height 39
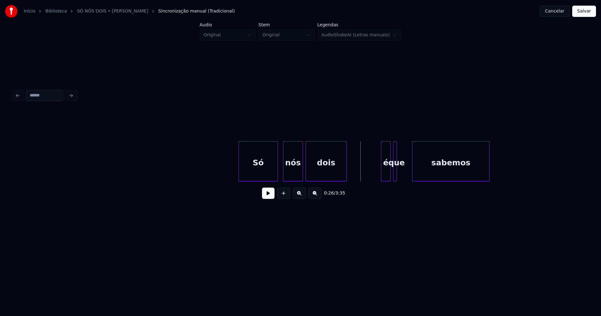
click at [271, 196] on button at bounding box center [268, 193] width 13 height 11
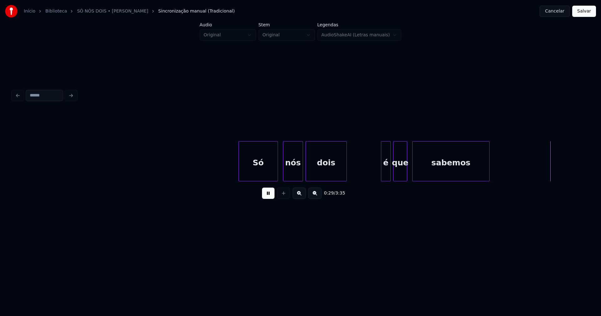
click at [407, 172] on div at bounding box center [406, 161] width 2 height 39
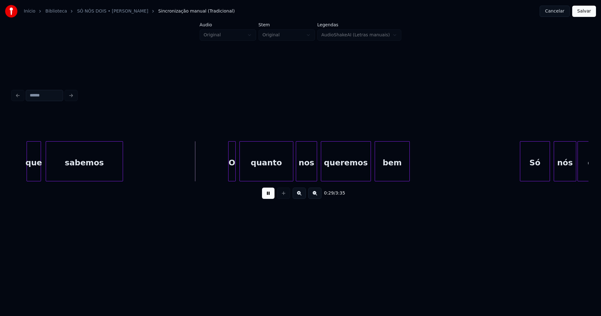
scroll to position [0, 1729]
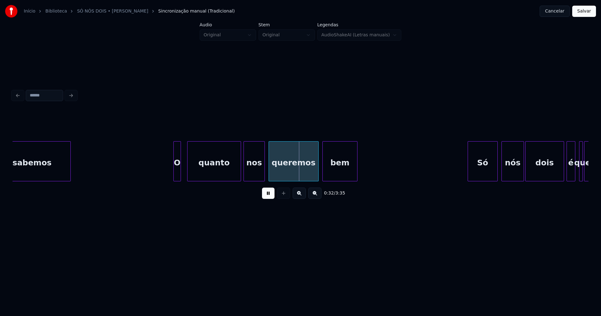
click at [178, 179] on div "sabemos O quanto nos queremos bem Só nós dois é que sabemos" at bounding box center [301, 161] width 576 height 40
click at [219, 171] on div "quanto" at bounding box center [213, 163] width 53 height 43
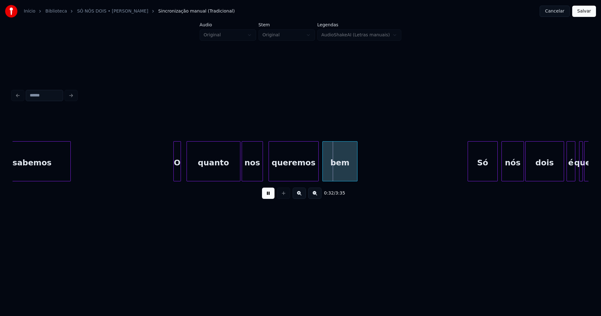
click at [257, 175] on div "nos" at bounding box center [252, 163] width 21 height 43
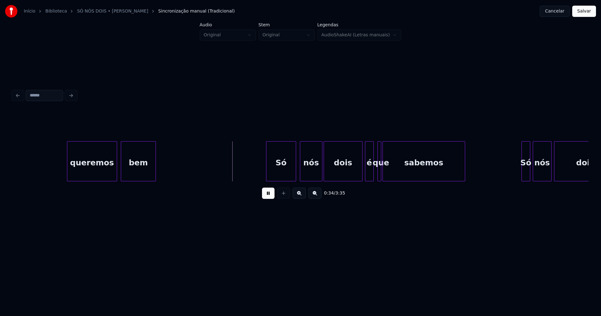
scroll to position [0, 2013]
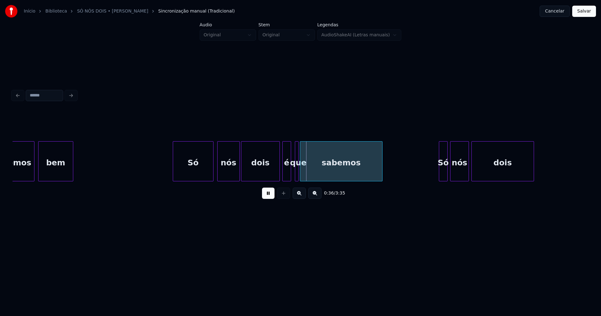
click at [174, 177] on div at bounding box center [174, 161] width 2 height 39
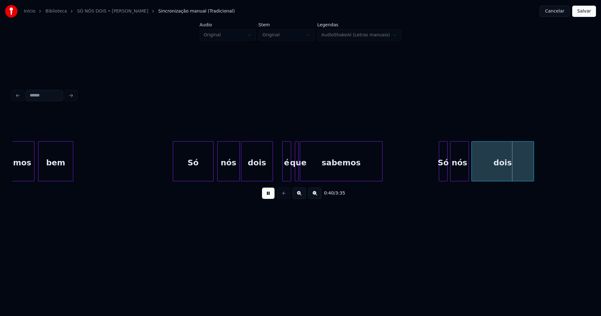
click at [271, 181] on div "queremos bem Só nós dois é que sabemos Só nós dois" at bounding box center [301, 161] width 576 height 40
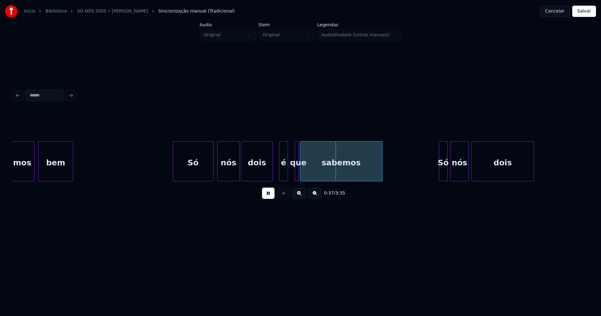
click at [283, 174] on div "é" at bounding box center [284, 163] width 8 height 43
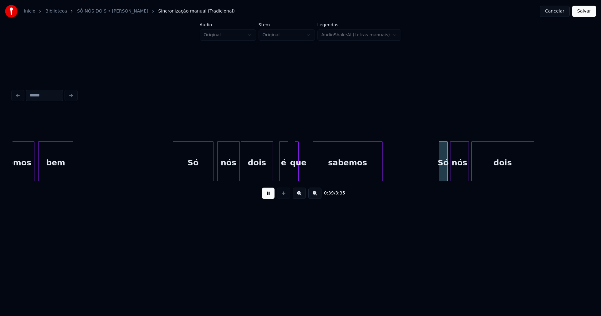
click at [313, 174] on div at bounding box center [314, 161] width 2 height 39
click at [310, 171] on div at bounding box center [310, 161] width 2 height 39
click at [302, 176] on div "que" at bounding box center [299, 163] width 15 height 43
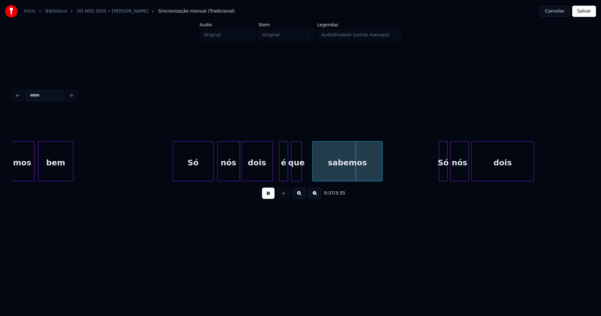
click at [301, 176] on div at bounding box center [301, 161] width 2 height 39
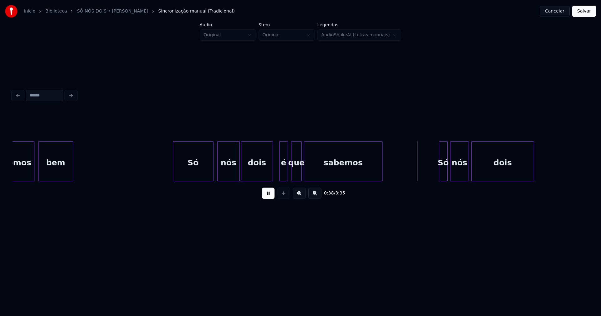
click at [305, 178] on div at bounding box center [305, 161] width 2 height 39
drag, startPoint x: 269, startPoint y: 198, endPoint x: 297, endPoint y: 218, distance: 33.8
click at [269, 197] on button at bounding box center [268, 193] width 13 height 11
click at [278, 173] on div at bounding box center [279, 161] width 2 height 39
click at [266, 199] on button at bounding box center [268, 193] width 13 height 11
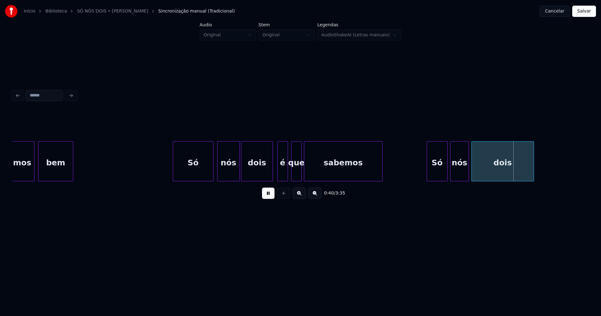
click at [427, 173] on div at bounding box center [428, 161] width 2 height 39
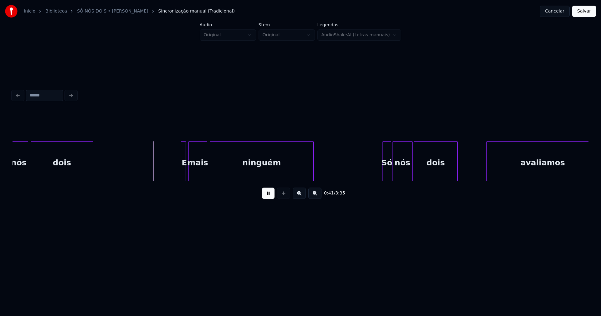
scroll to position [0, 2537]
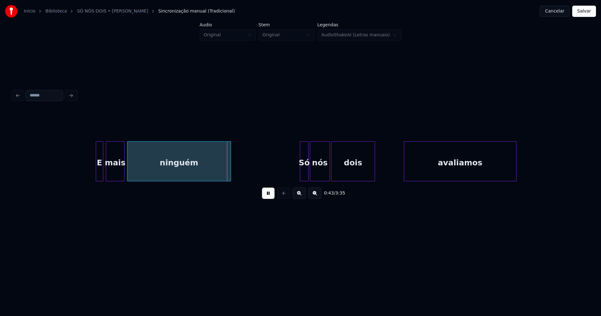
click at [97, 175] on div at bounding box center [97, 161] width 2 height 39
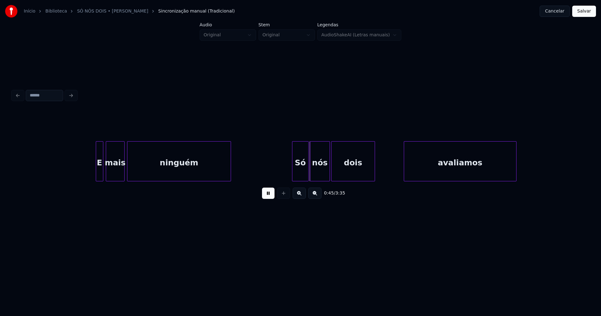
click at [294, 180] on div "E mais ninguém Só nós dois avaliamos" at bounding box center [301, 161] width 576 height 40
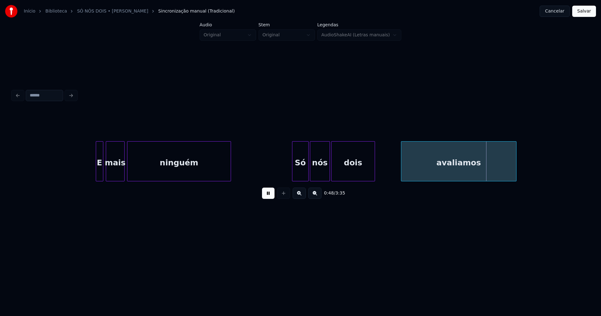
click at [402, 172] on div at bounding box center [403, 161] width 2 height 39
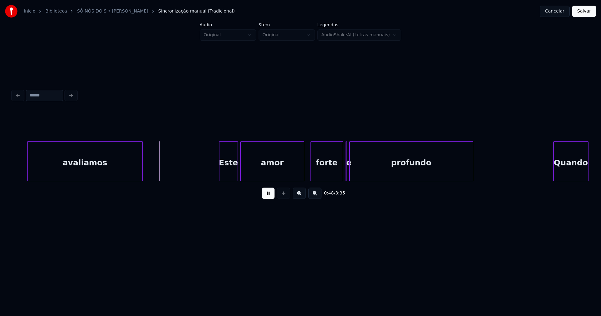
scroll to position [0, 2933]
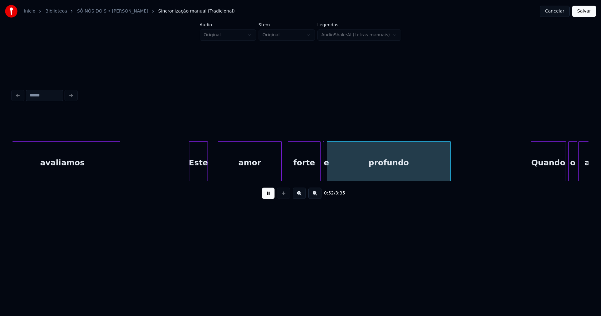
click at [197, 177] on div "Este" at bounding box center [199, 163] width 18 height 43
click at [235, 174] on div "amor" at bounding box center [245, 163] width 63 height 43
click at [314, 176] on div at bounding box center [314, 161] width 2 height 39
click at [318, 175] on div at bounding box center [319, 161] width 2 height 39
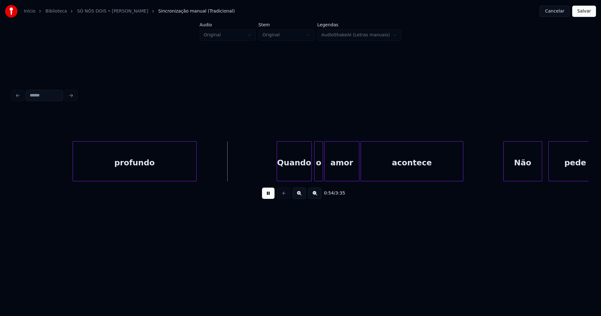
scroll to position [0, 3292]
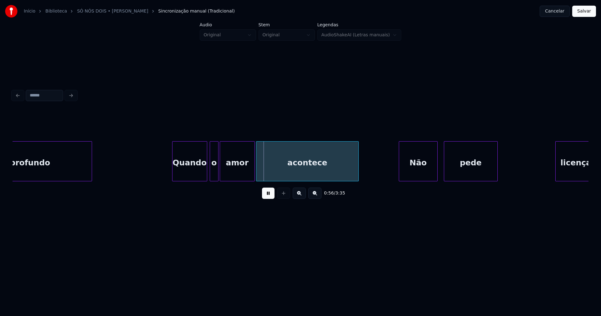
click at [203, 175] on div at bounding box center [203, 161] width 2 height 39
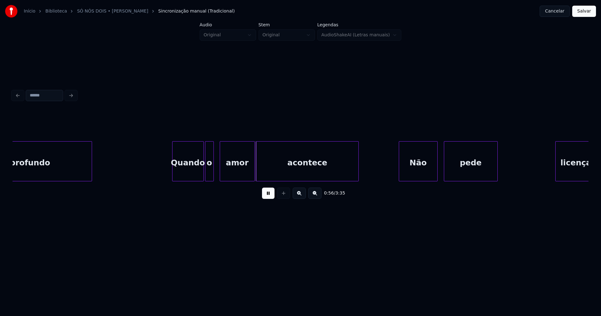
click at [209, 176] on div "o" at bounding box center [209, 163] width 8 height 43
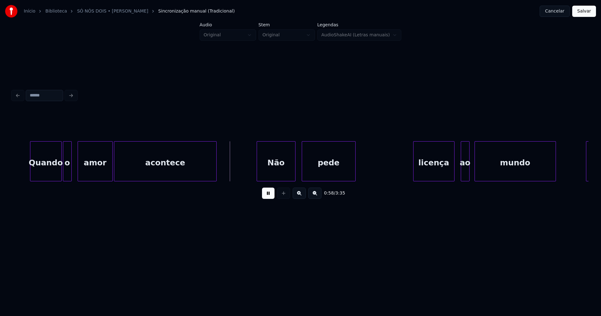
scroll to position [0, 3450]
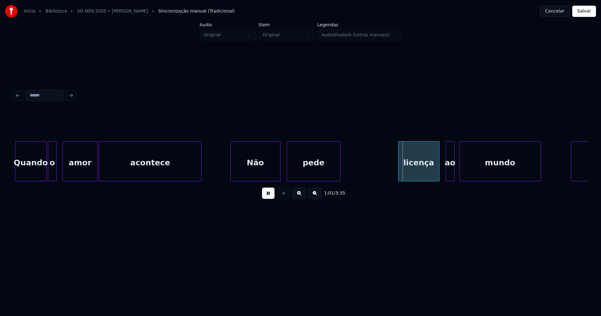
click at [231, 174] on div at bounding box center [232, 161] width 2 height 39
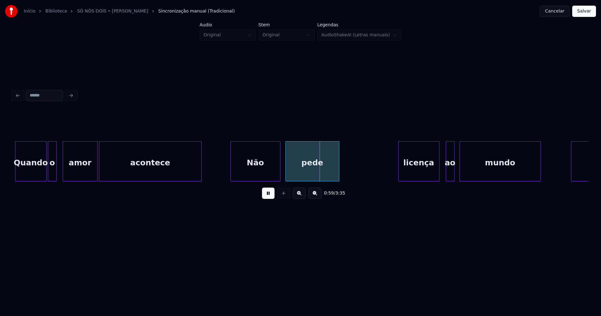
click at [308, 169] on div "pede" at bounding box center [312, 163] width 53 height 43
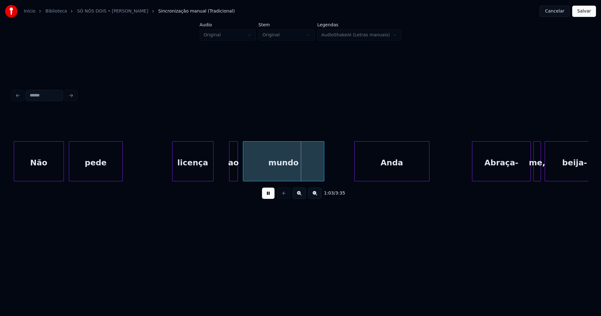
click at [196, 180] on div "Não pede licença ao mundo Anda Abraça- me, beija-" at bounding box center [301, 161] width 576 height 40
click at [218, 174] on div at bounding box center [219, 161] width 2 height 39
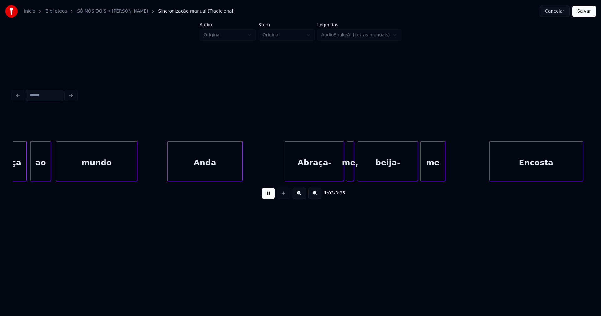
scroll to position [0, 3861]
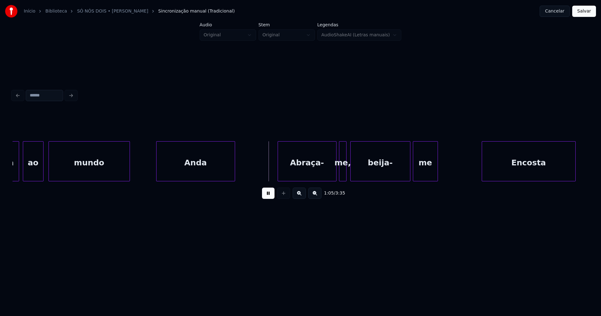
click at [157, 171] on div at bounding box center [158, 161] width 2 height 39
click at [297, 167] on div "Abraça-" at bounding box center [305, 163] width 58 height 43
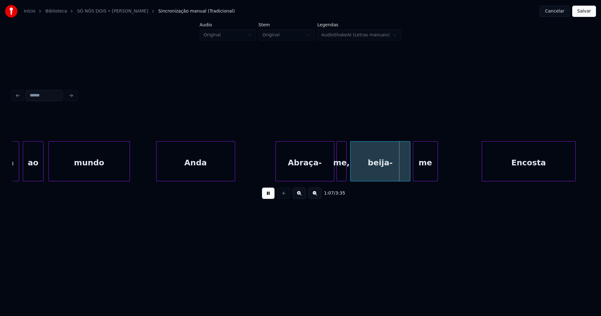
click at [338, 172] on div at bounding box center [338, 161] width 2 height 39
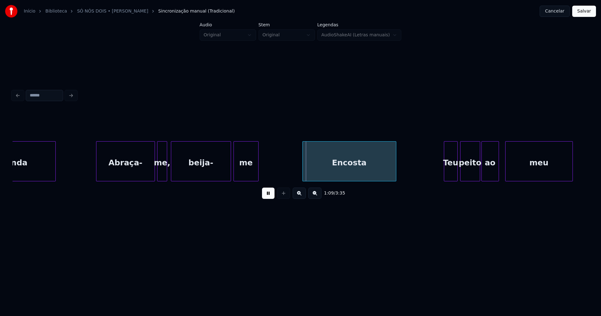
scroll to position [0, 4078]
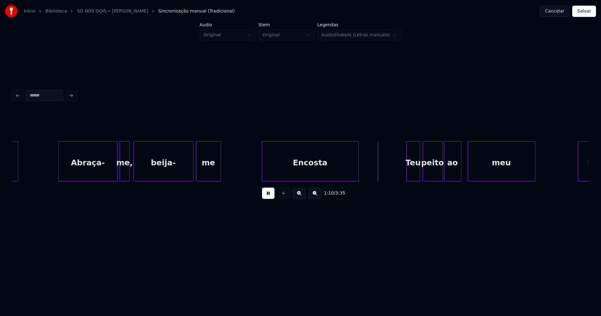
click at [262, 169] on div at bounding box center [263, 161] width 2 height 39
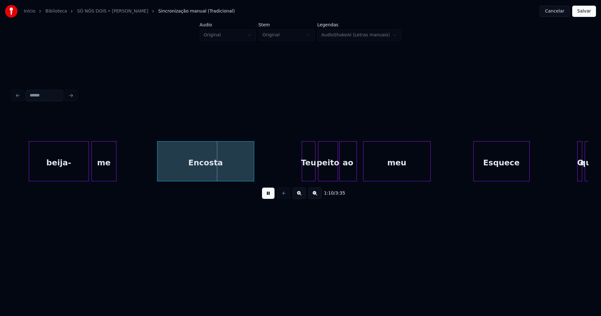
scroll to position [0, 4198]
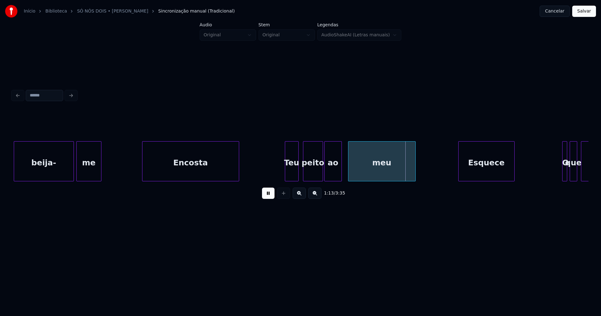
click at [291, 175] on div "Teu" at bounding box center [291, 163] width 13 height 43
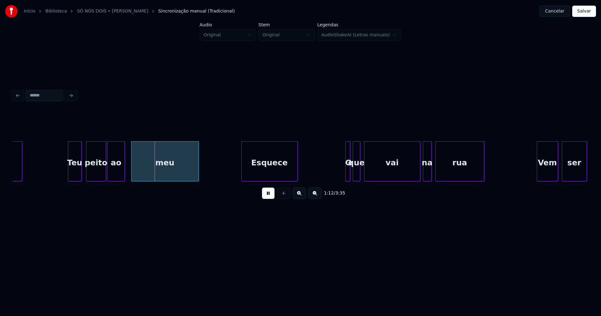
scroll to position [0, 4422]
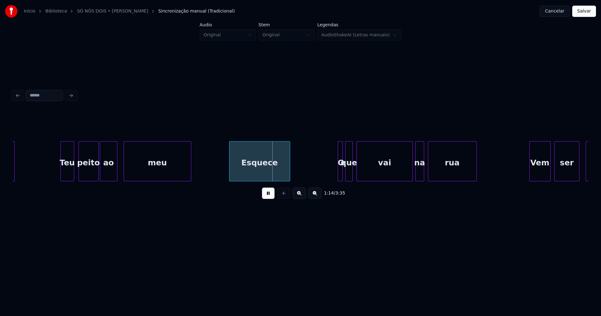
click at [230, 175] on div at bounding box center [231, 161] width 2 height 39
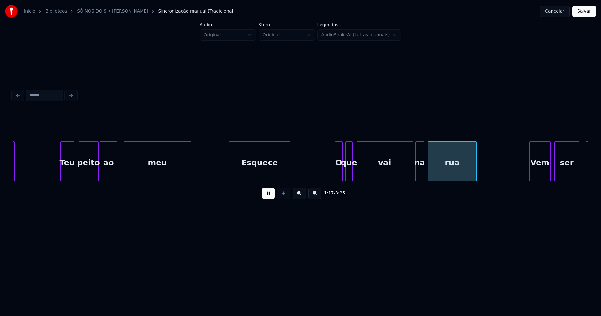
click at [336, 173] on div at bounding box center [336, 161] width 2 height 39
click at [353, 175] on div at bounding box center [354, 161] width 2 height 39
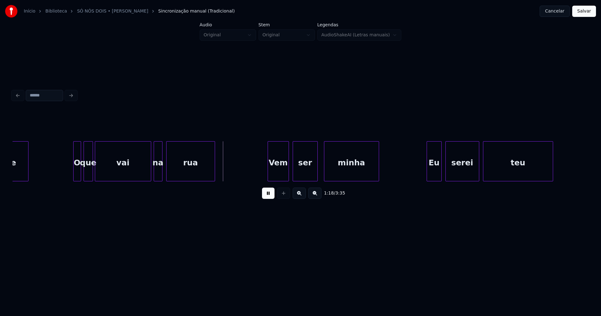
scroll to position [0, 4692]
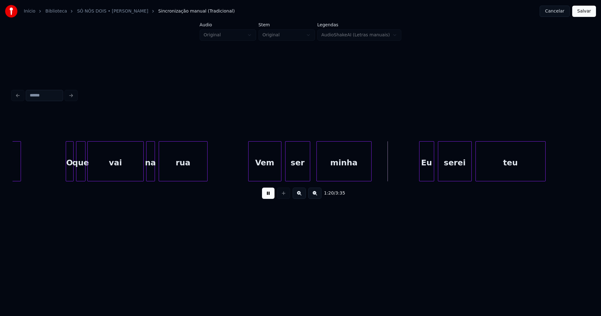
click at [249, 172] on div at bounding box center [250, 161] width 2 height 39
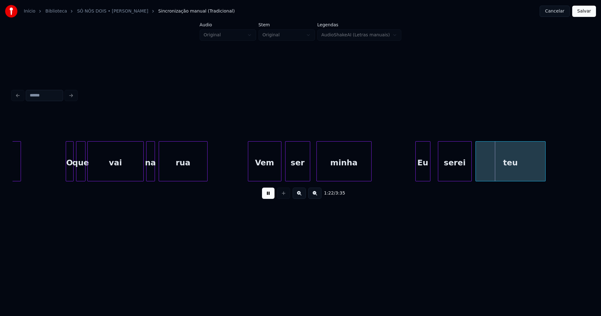
click at [421, 173] on div "Eu" at bounding box center [423, 163] width 14 height 43
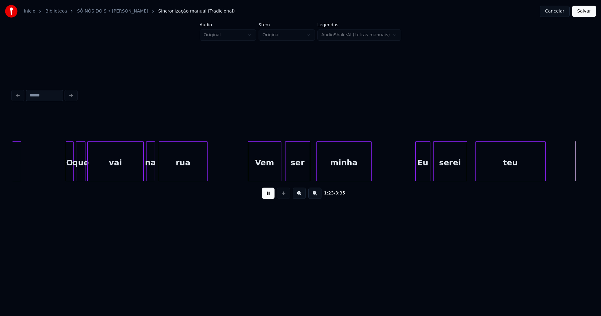
click at [444, 173] on div "serei" at bounding box center [450, 163] width 33 height 43
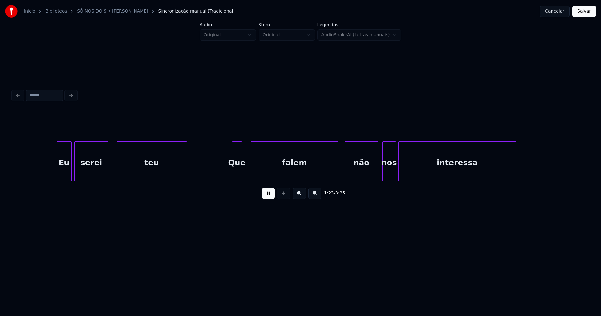
scroll to position [0, 5051]
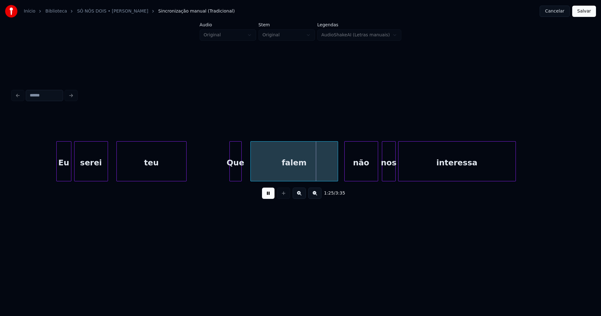
click at [230, 175] on div at bounding box center [231, 161] width 2 height 39
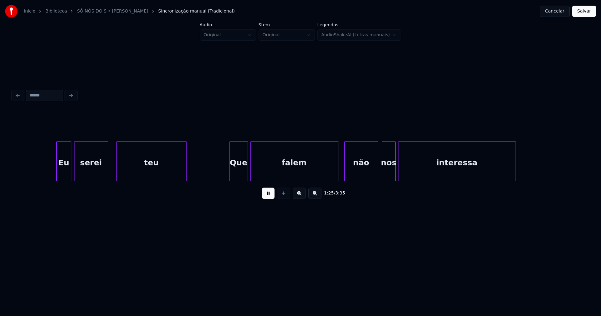
click at [247, 168] on div at bounding box center [247, 161] width 2 height 39
click at [362, 169] on div "não" at bounding box center [359, 163] width 33 height 43
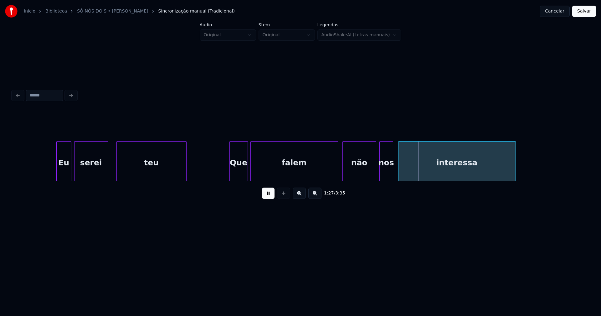
click at [387, 176] on div "nos" at bounding box center [386, 163] width 13 height 43
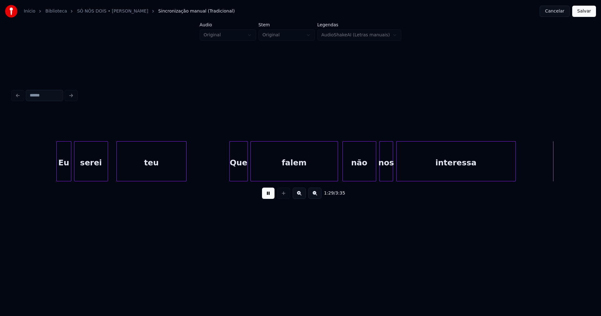
click at [398, 174] on div at bounding box center [398, 161] width 2 height 39
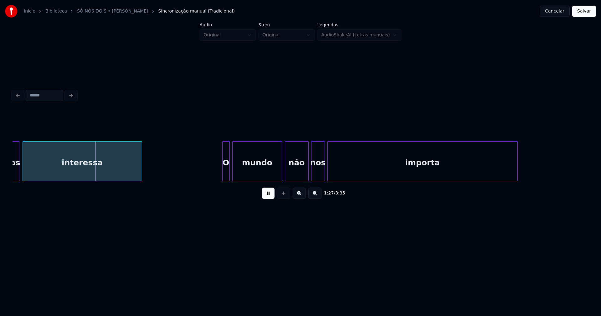
scroll to position [0, 5432]
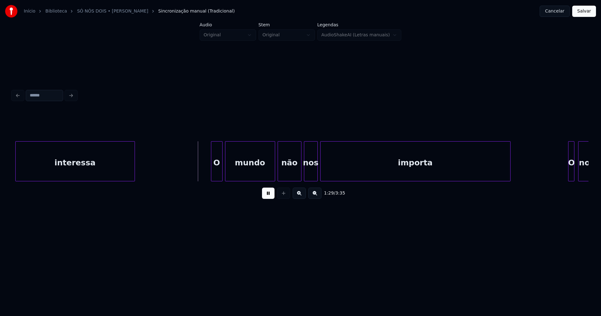
click at [212, 175] on div at bounding box center [212, 161] width 2 height 39
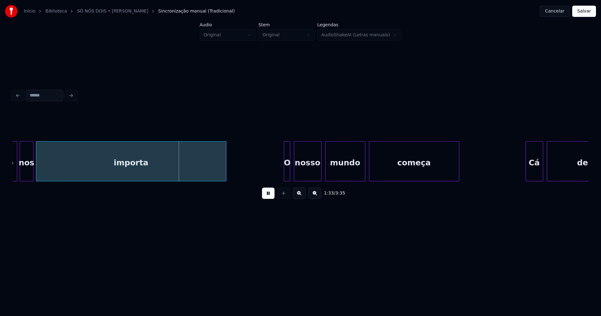
scroll to position [0, 5732]
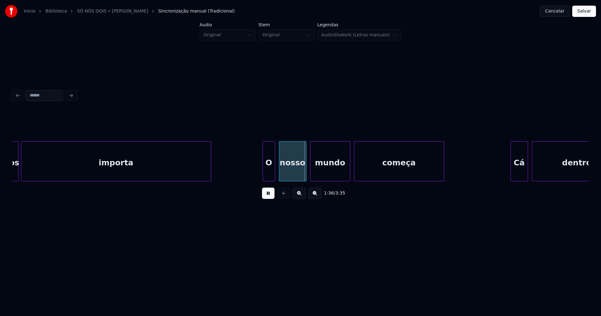
click at [264, 174] on div at bounding box center [264, 161] width 2 height 39
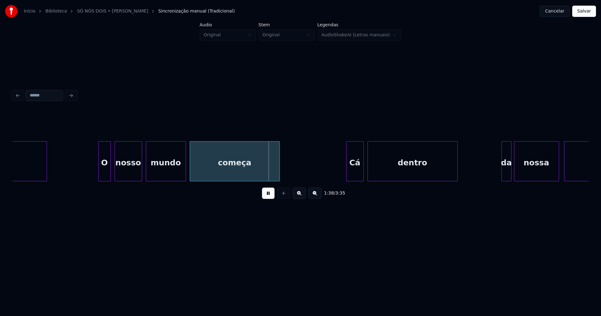
scroll to position [0, 5971]
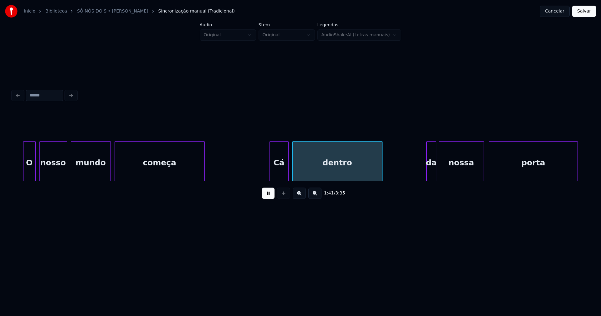
click at [271, 175] on div at bounding box center [271, 161] width 2 height 39
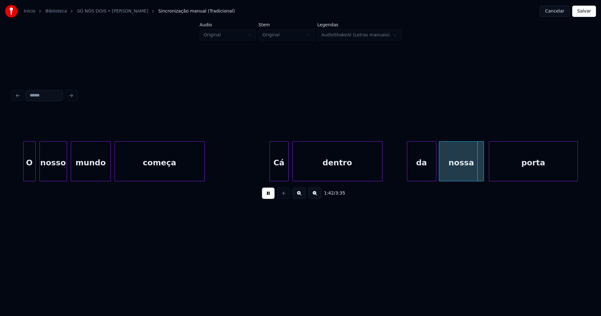
click at [408, 176] on div at bounding box center [409, 161] width 2 height 39
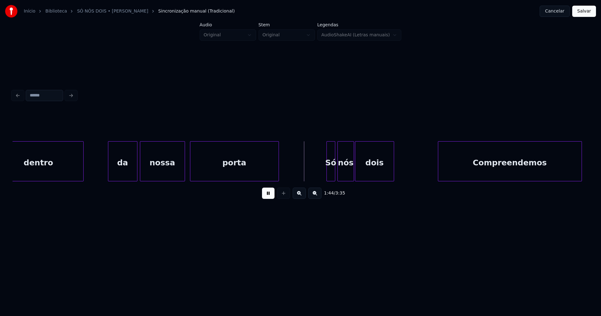
scroll to position [0, 6285]
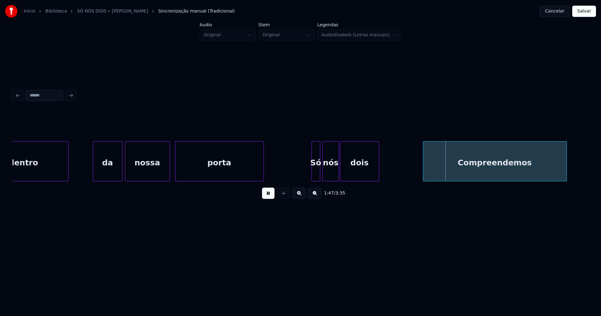
click at [278, 169] on div "dentro da nossa porta Só nós dois Compreendemos" at bounding box center [483, 161] width 13513 height 40
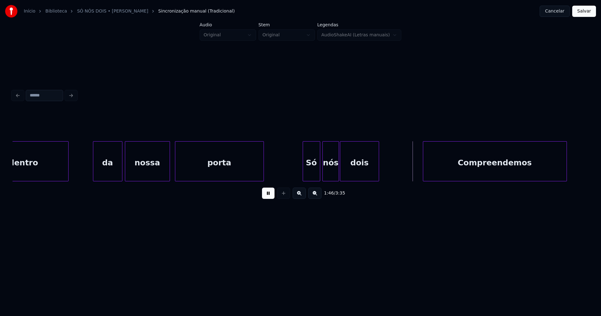
click at [304, 175] on div at bounding box center [304, 161] width 2 height 39
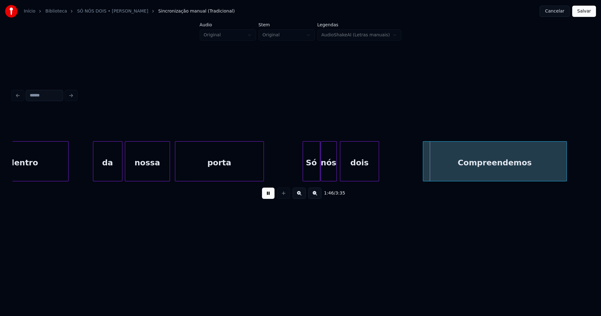
click at [328, 174] on div "nós" at bounding box center [329, 163] width 16 height 43
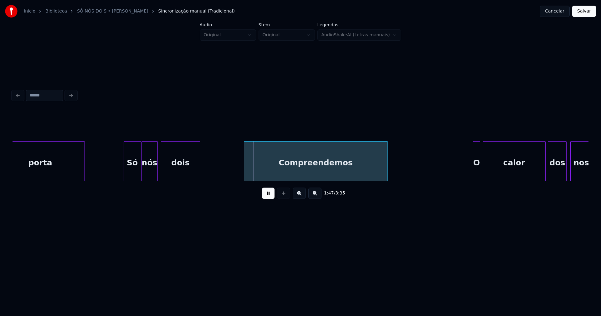
scroll to position [0, 6465]
click at [218, 170] on div "porta Só nós dois Compreendemos O calor dos nossos" at bounding box center [304, 161] width 13513 height 40
click at [252, 169] on div at bounding box center [252, 161] width 2 height 39
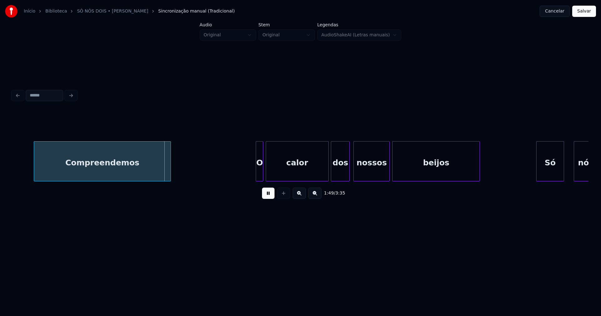
scroll to position [0, 6689]
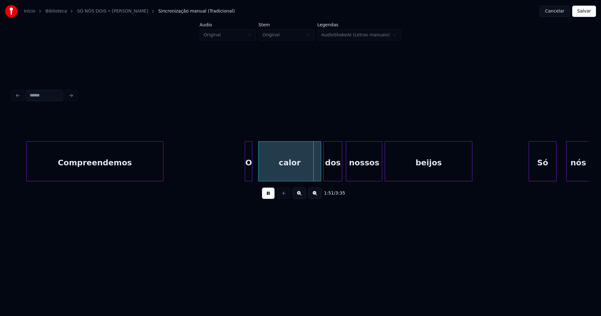
click at [249, 179] on div "O" at bounding box center [248, 163] width 7 height 43
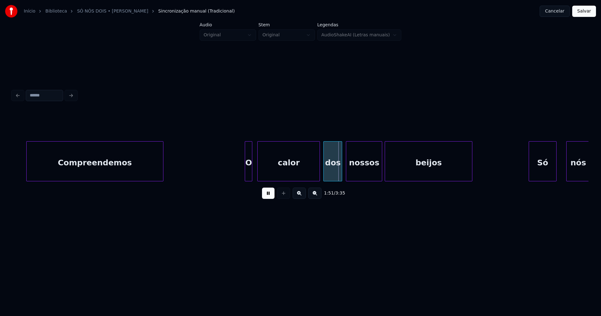
click at [276, 169] on div "calor" at bounding box center [289, 163] width 62 height 43
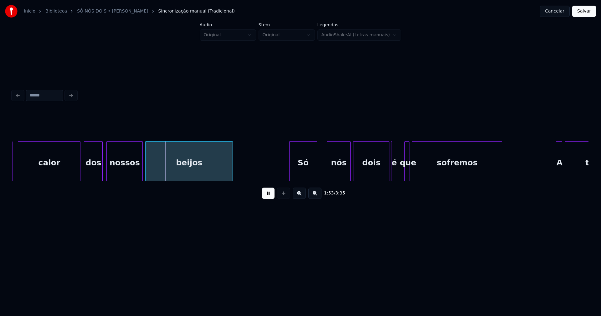
scroll to position [0, 6966]
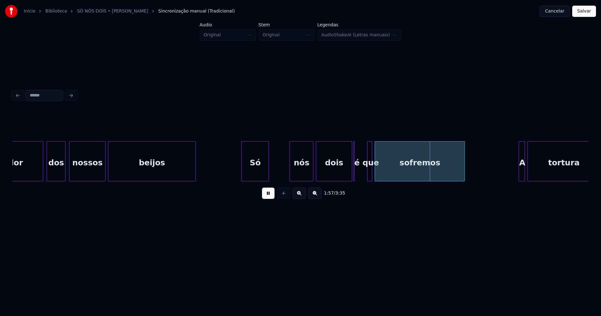
click at [259, 177] on div "Só" at bounding box center [255, 163] width 27 height 43
click at [275, 174] on div at bounding box center [276, 161] width 2 height 39
click at [269, 195] on button at bounding box center [268, 193] width 13 height 11
click at [362, 177] on div at bounding box center [362, 161] width 2 height 39
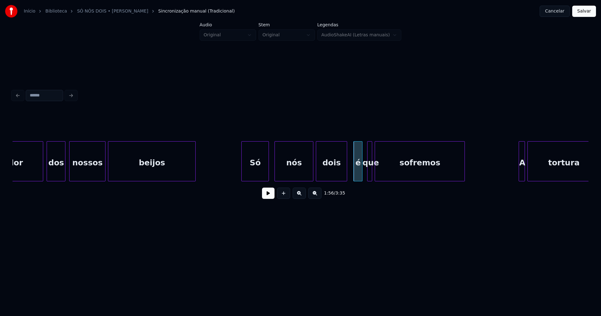
click at [346, 176] on div at bounding box center [346, 161] width 2 height 39
click at [351, 175] on div at bounding box center [352, 161] width 2 height 39
click at [273, 198] on button at bounding box center [268, 193] width 13 height 11
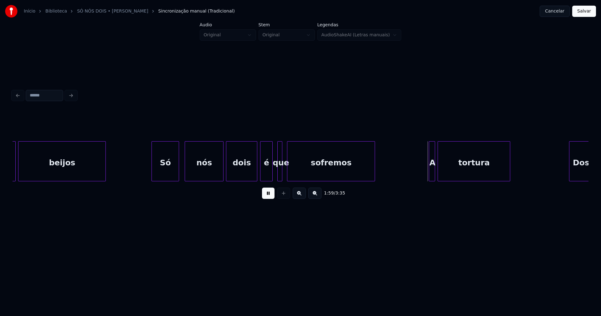
click at [288, 177] on div at bounding box center [289, 161] width 2 height 39
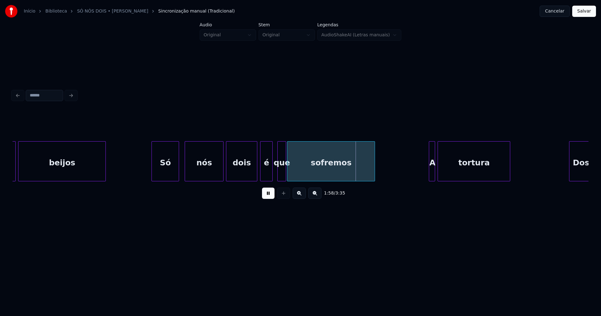
click at [284, 177] on div at bounding box center [285, 161] width 2 height 39
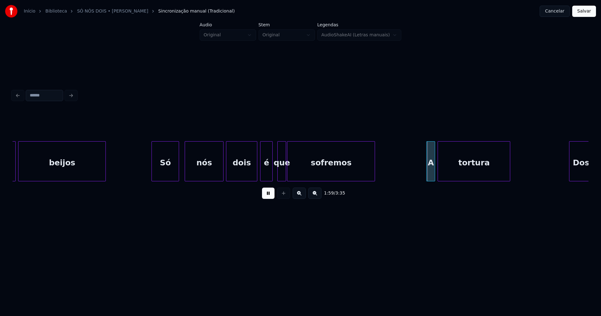
click at [429, 179] on div "nossos beijos Só nós dois é que sofremos A tortura Dos" at bounding box center [301, 161] width 576 height 40
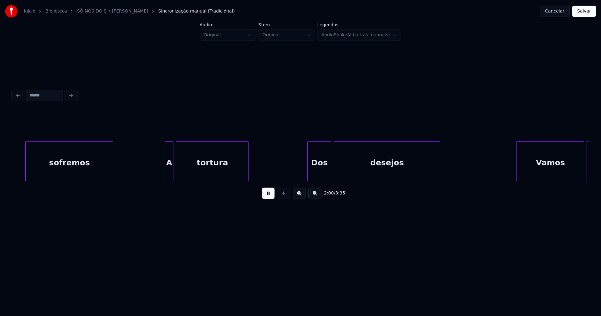
scroll to position [0, 7340]
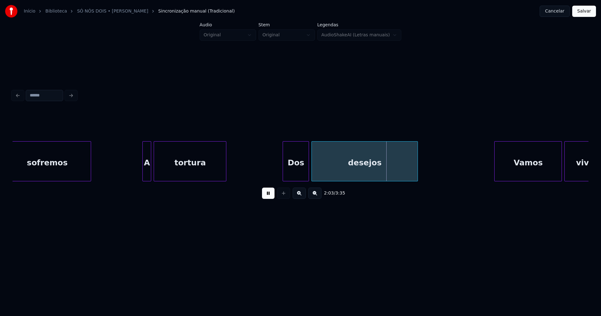
click at [284, 173] on div at bounding box center [284, 161] width 2 height 39
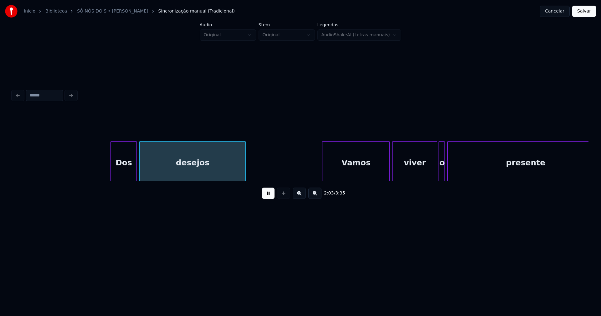
scroll to position [0, 7565]
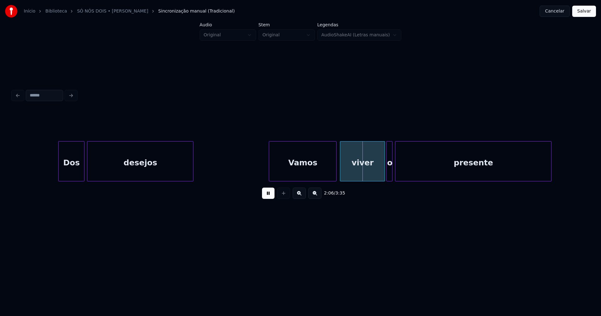
click at [320, 173] on div "Vamos" at bounding box center [302, 163] width 67 height 43
click at [380, 177] on div at bounding box center [381, 161] width 2 height 39
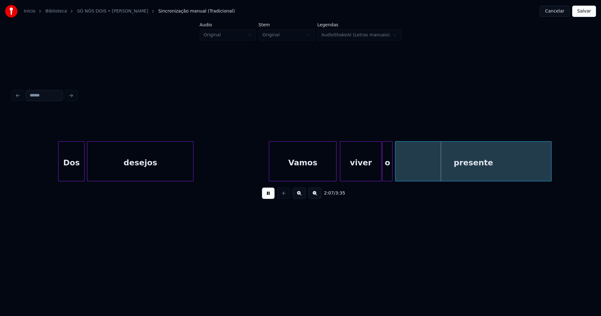
click at [385, 177] on div at bounding box center [384, 161] width 2 height 39
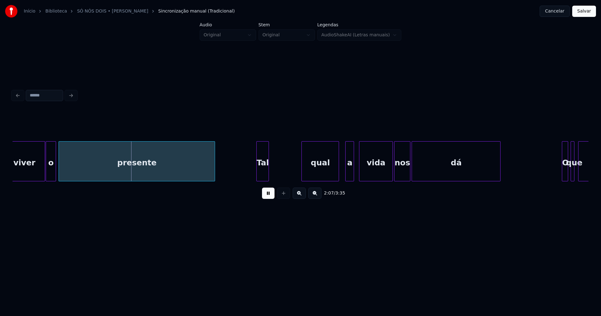
scroll to position [0, 7909]
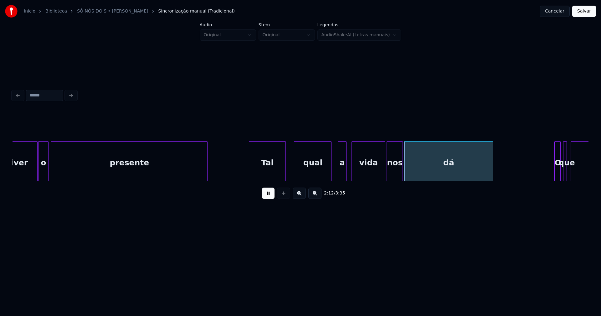
click at [285, 172] on div at bounding box center [285, 161] width 2 height 39
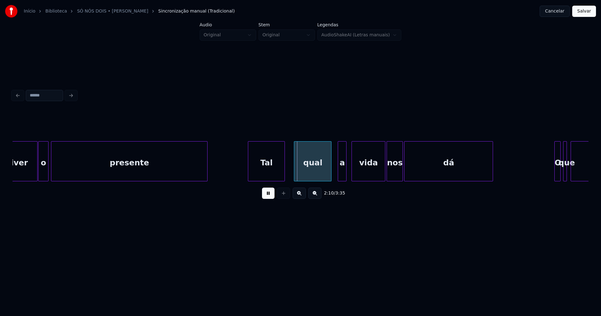
click at [253, 169] on div "Tal" at bounding box center [266, 163] width 36 height 43
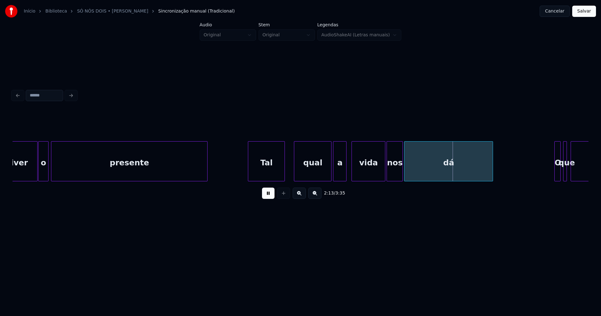
click at [335, 177] on div at bounding box center [335, 161] width 2 height 39
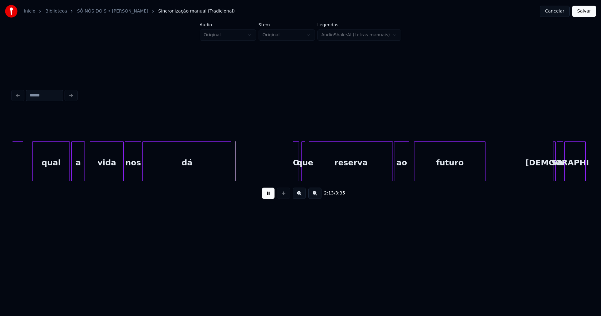
scroll to position [0, 8178]
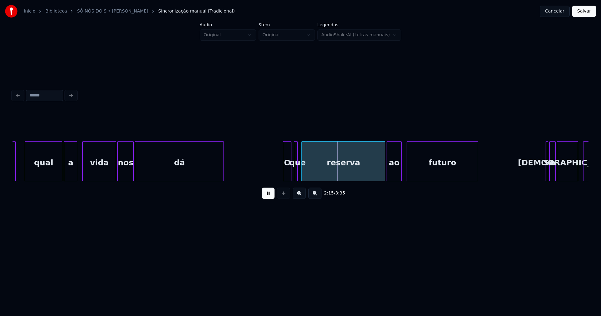
click at [285, 175] on div at bounding box center [284, 161] width 2 height 39
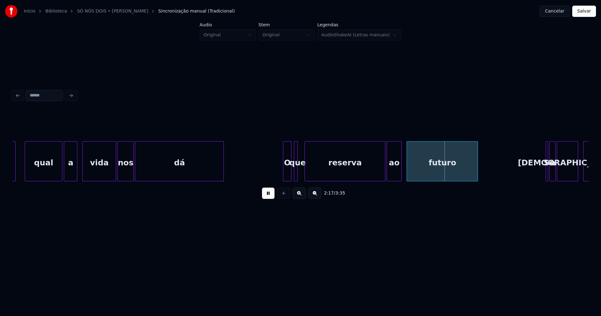
click at [306, 174] on div at bounding box center [306, 161] width 2 height 39
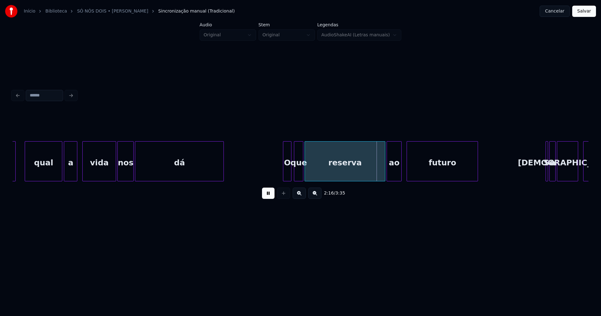
click at [303, 174] on div at bounding box center [302, 161] width 2 height 39
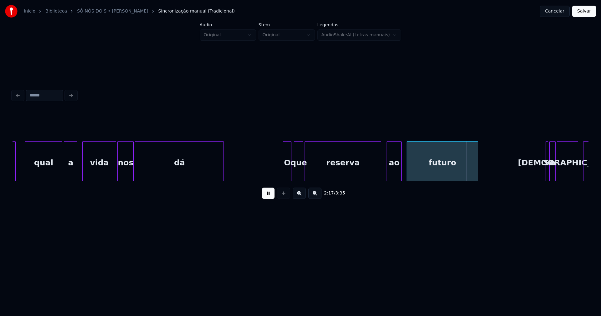
click at [381, 178] on div at bounding box center [380, 161] width 2 height 39
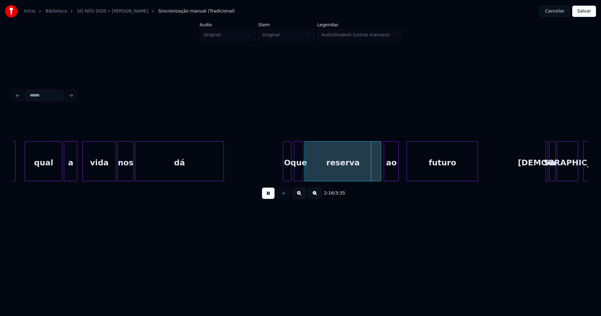
click at [391, 174] on div "ao" at bounding box center [391, 163] width 14 height 43
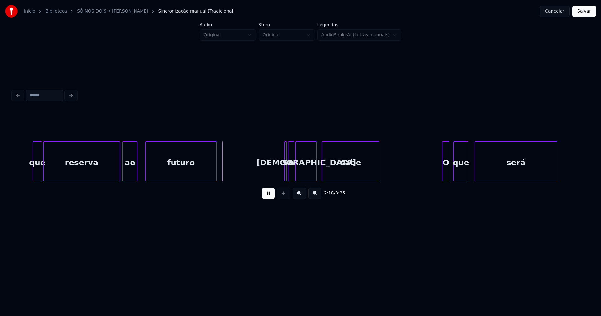
scroll to position [0, 8478]
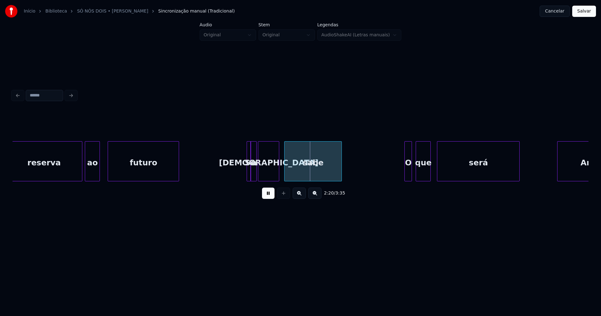
click at [250, 174] on div at bounding box center [250, 161] width 2 height 39
click at [240, 174] on div at bounding box center [241, 161] width 2 height 39
click at [239, 177] on div "Se" at bounding box center [239, 163] width 13 height 43
click at [250, 174] on div at bounding box center [250, 161] width 2 height 39
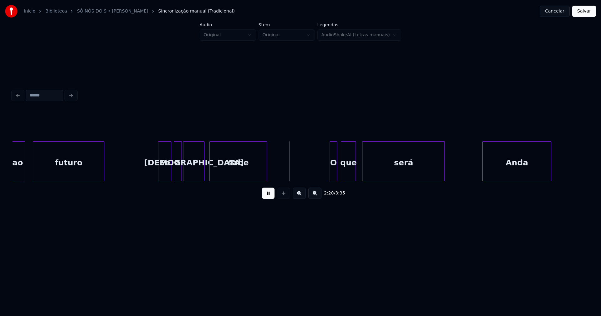
scroll to position [0, 8567]
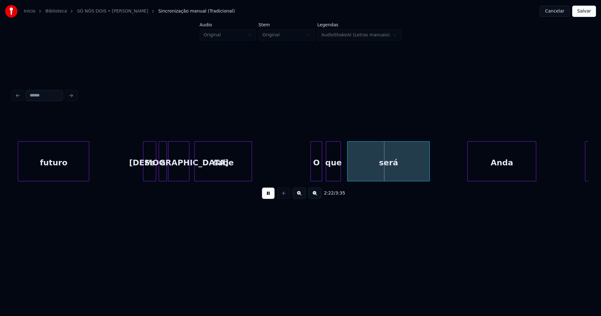
click at [312, 175] on div at bounding box center [312, 161] width 2 height 39
click at [331, 177] on div "que" at bounding box center [332, 163] width 14 height 43
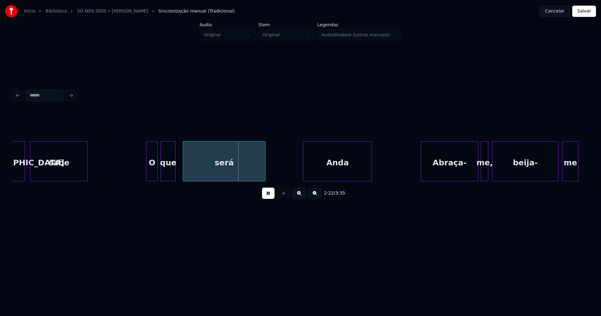
scroll to position [0, 8784]
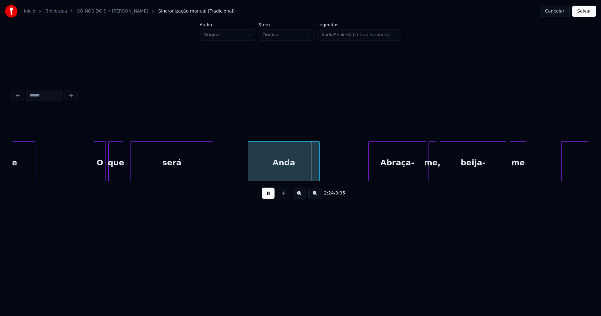
click at [249, 171] on div at bounding box center [249, 161] width 2 height 39
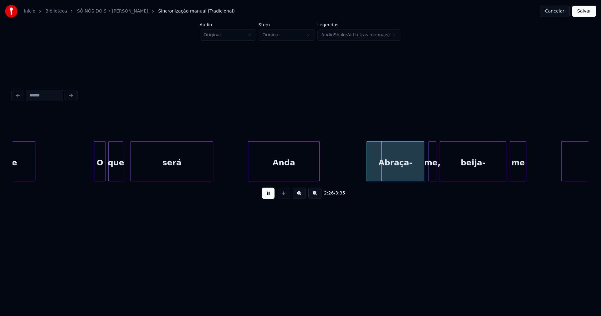
click at [386, 169] on div "Abraça-" at bounding box center [395, 163] width 57 height 43
click at [429, 174] on div at bounding box center [429, 161] width 2 height 39
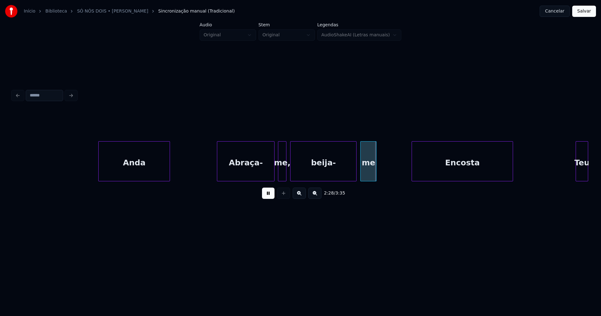
scroll to position [0, 9031]
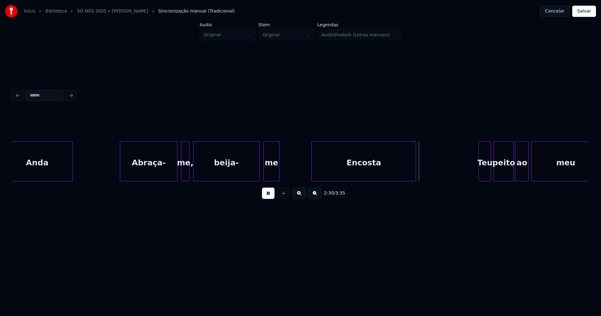
click at [313, 175] on div at bounding box center [313, 161] width 2 height 39
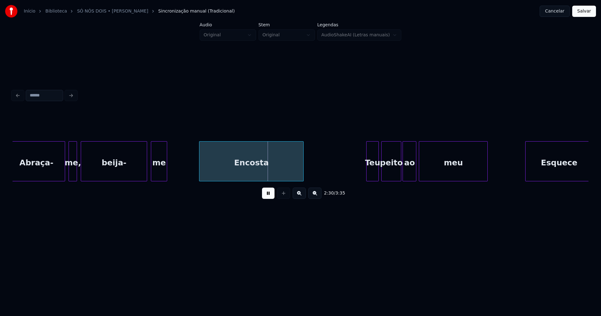
scroll to position [0, 9241]
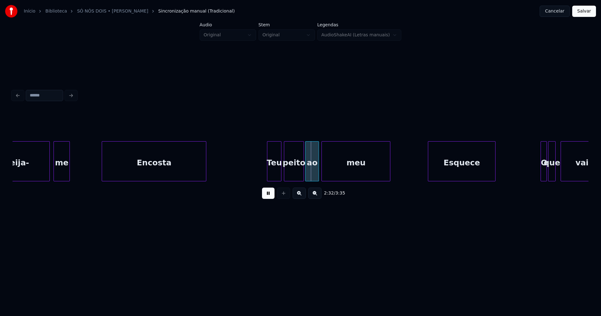
click at [268, 175] on div at bounding box center [269, 161] width 2 height 39
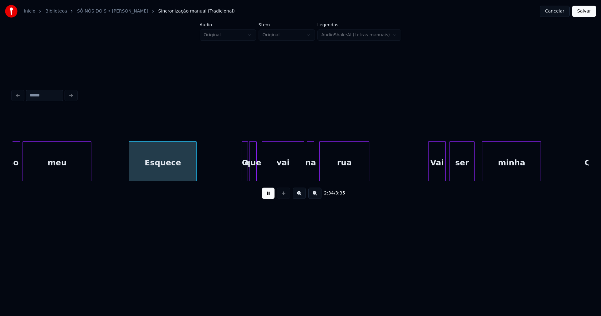
scroll to position [0, 9548]
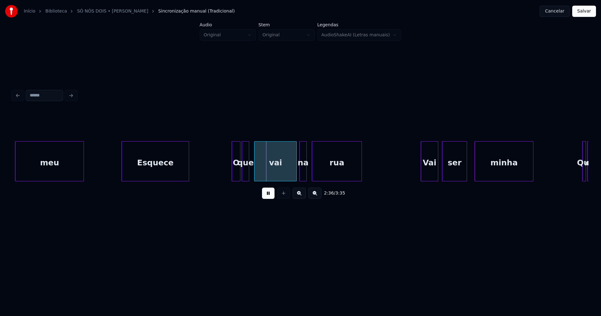
click at [232, 174] on div at bounding box center [233, 161] width 2 height 39
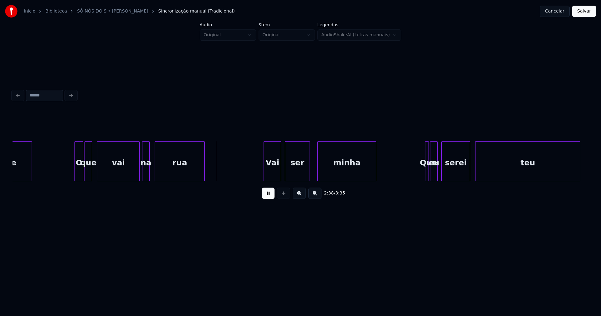
scroll to position [0, 9727]
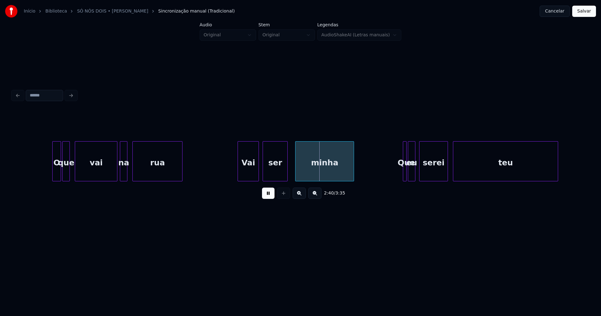
click at [239, 172] on div at bounding box center [239, 161] width 2 height 39
click at [268, 198] on button at bounding box center [268, 193] width 13 height 11
click at [249, 173] on div "Vai" at bounding box center [248, 163] width 21 height 43
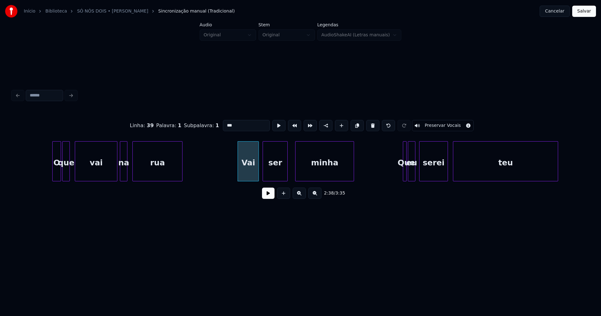
click at [231, 124] on input "***" at bounding box center [246, 125] width 47 height 11
type input "***"
click at [264, 196] on button at bounding box center [268, 193] width 13 height 11
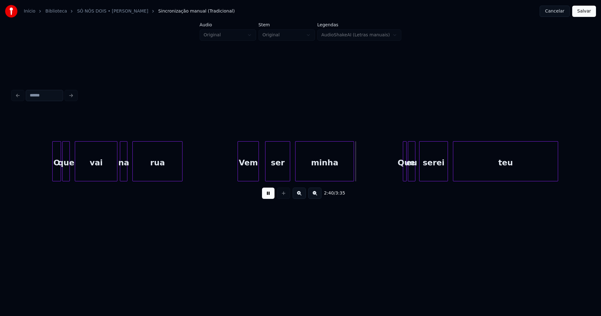
click at [277, 175] on div "ser" at bounding box center [278, 163] width 24 height 43
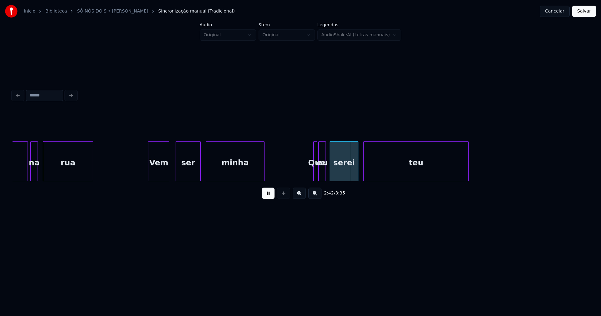
scroll to position [0, 9817]
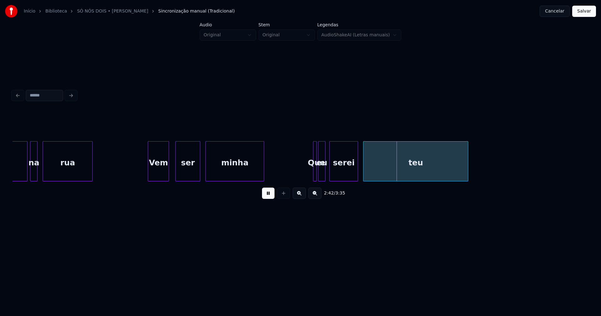
click at [330, 172] on div "serei" at bounding box center [344, 161] width 29 height 40
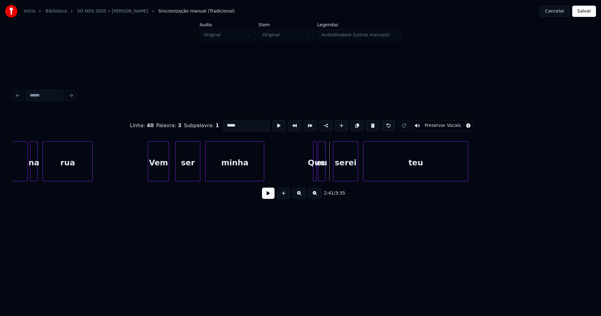
click at [334, 175] on div at bounding box center [335, 161] width 2 height 39
click at [327, 179] on div "vai na rua Vem ser minha Que eu serei teu" at bounding box center [301, 161] width 576 height 40
click at [322, 177] on div at bounding box center [321, 161] width 2 height 39
click at [311, 176] on div at bounding box center [312, 161] width 2 height 39
click at [267, 196] on button at bounding box center [268, 193] width 13 height 11
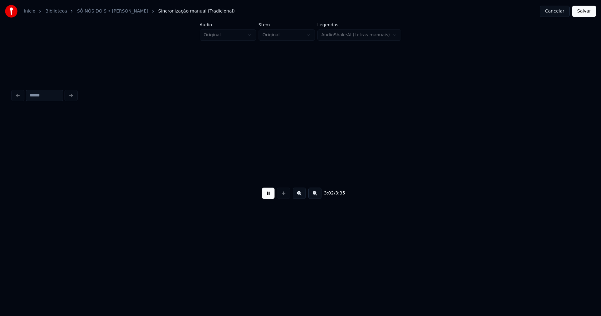
scroll to position [0, 11448]
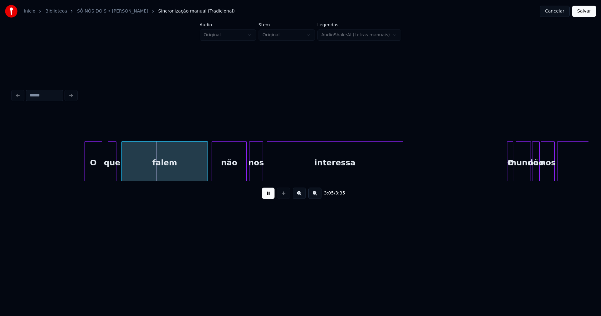
click at [93, 176] on div "O" at bounding box center [93, 163] width 17 height 43
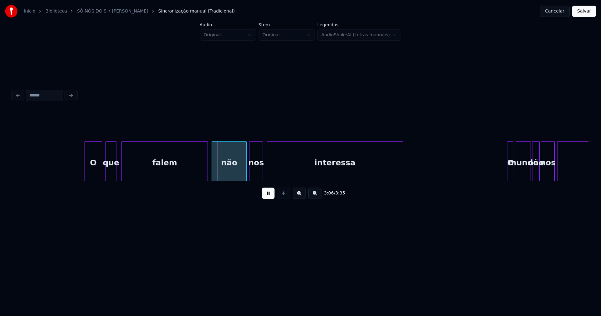
click at [107, 175] on div at bounding box center [107, 161] width 2 height 39
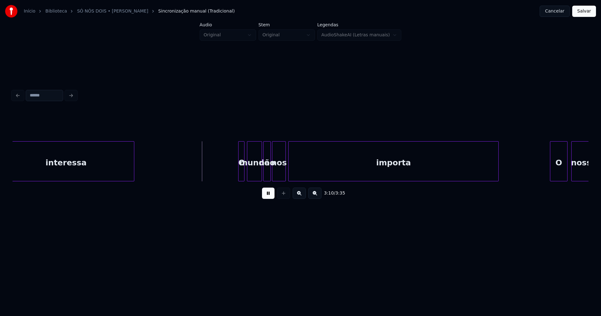
scroll to position [0, 11747]
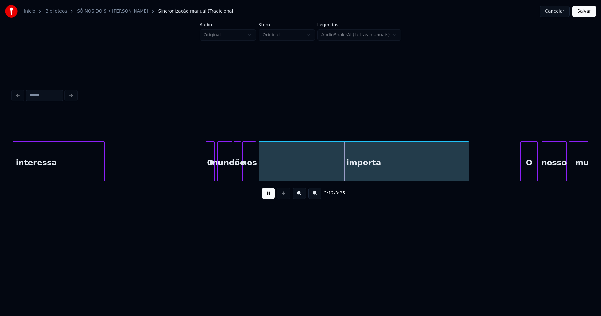
click at [207, 175] on div at bounding box center [207, 161] width 2 height 39
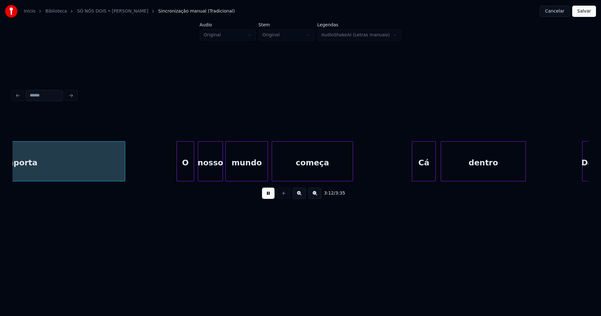
scroll to position [0, 12096]
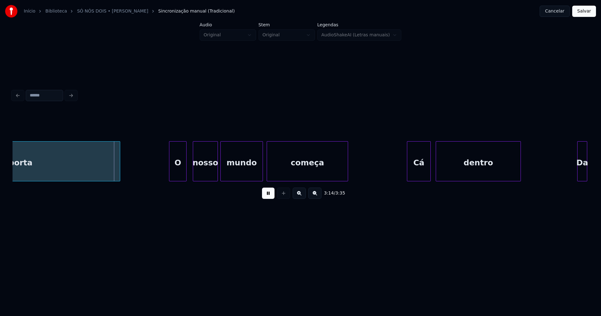
click at [180, 173] on div "O" at bounding box center [177, 163] width 17 height 43
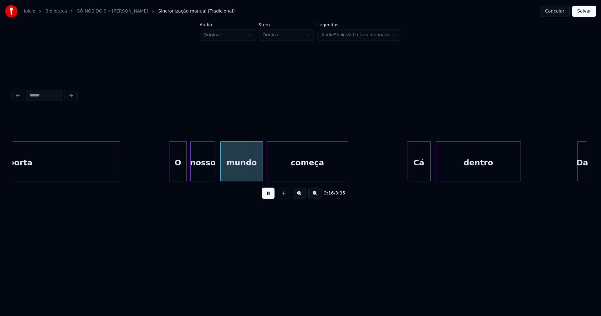
click at [204, 174] on div "nosso" at bounding box center [203, 163] width 24 height 43
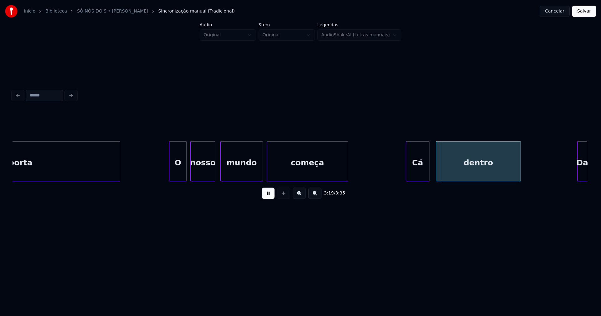
click at [421, 172] on div "Cá" at bounding box center [417, 163] width 23 height 43
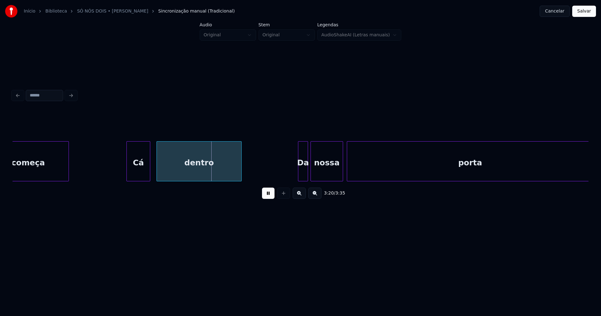
scroll to position [0, 12413]
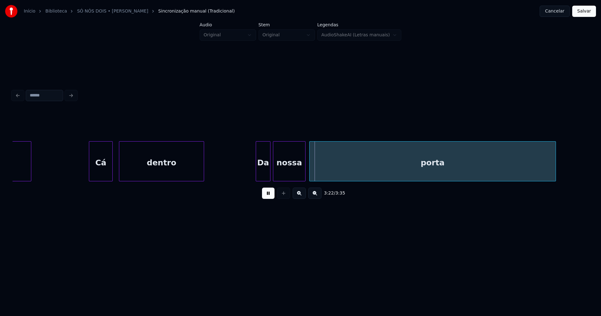
click at [257, 173] on div at bounding box center [257, 161] width 2 height 39
click at [586, 10] on button "Salvar" at bounding box center [585, 11] width 24 height 11
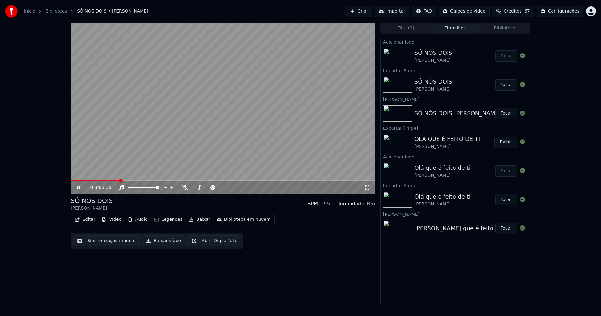
click at [367, 188] on icon at bounding box center [367, 187] width 6 height 5
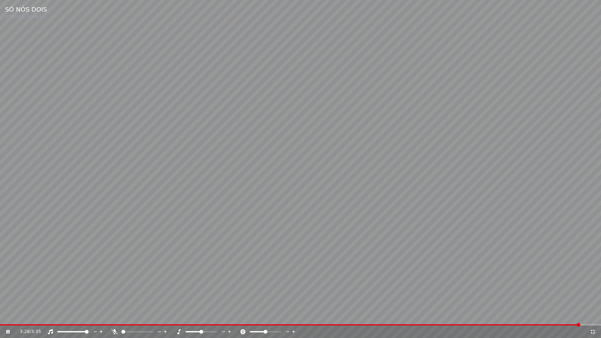
click at [594, 316] on icon at bounding box center [593, 332] width 4 height 4
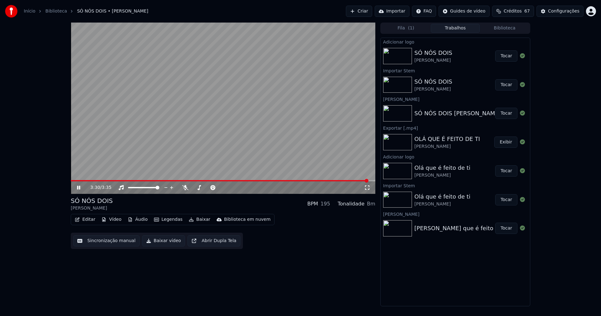
click at [122, 180] on span at bounding box center [220, 180] width 298 height 1
click at [370, 187] on icon at bounding box center [367, 187] width 6 height 5
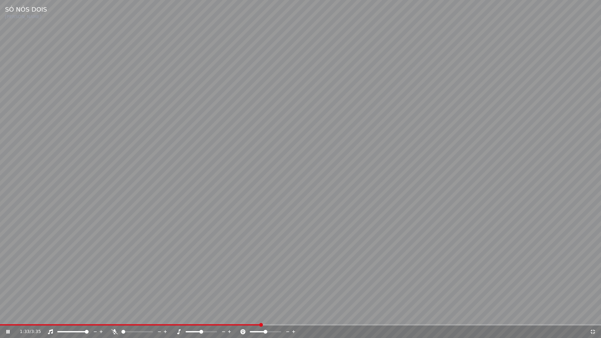
drag, startPoint x: 592, startPoint y: 332, endPoint x: 347, endPoint y: 175, distance: 291.0
click at [592, 316] on icon at bounding box center [593, 332] width 6 height 5
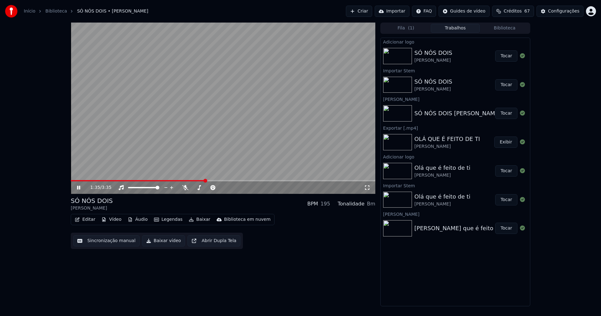
click at [79, 187] on icon at bounding box center [78, 188] width 3 height 4
click at [159, 244] on button "Baixar vídeo" at bounding box center [163, 240] width 43 height 11
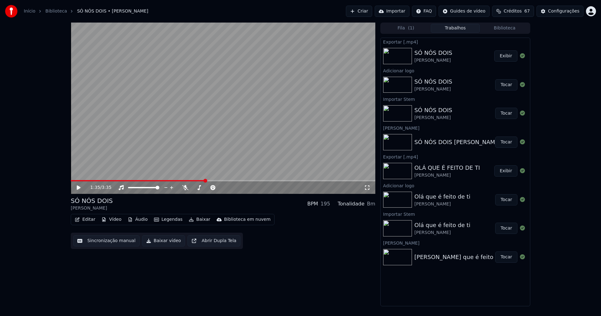
click at [511, 30] on button "Biblioteca" at bounding box center [504, 28] width 49 height 9
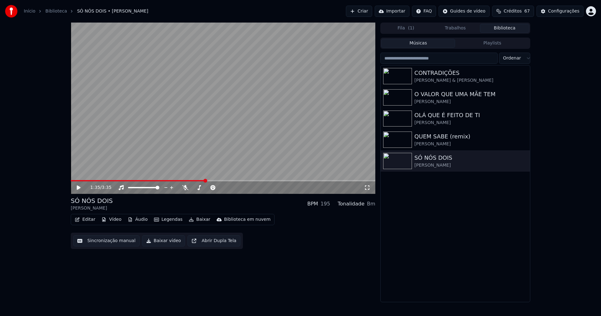
click at [85, 221] on button "Editar" at bounding box center [84, 219] width 25 height 9
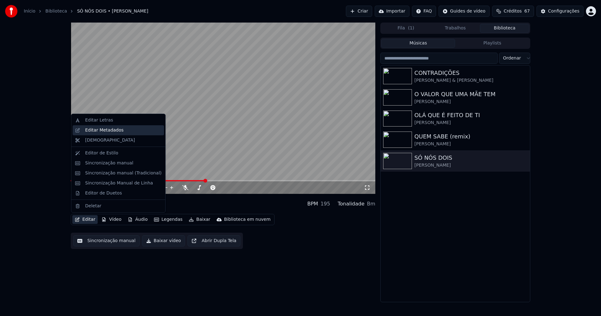
click at [107, 131] on div "Editar Metadados" at bounding box center [104, 130] width 39 height 6
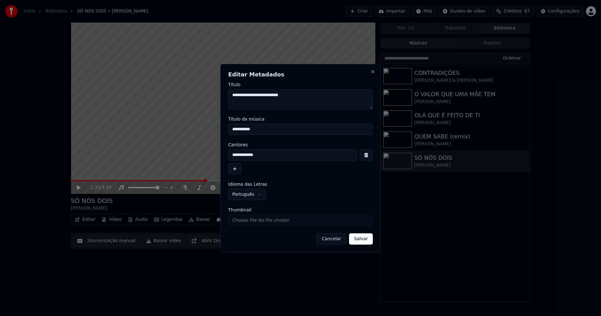
click at [252, 221] on input "Thumbnail" at bounding box center [300, 220] width 145 height 11
type input "**********"
drag, startPoint x: 369, startPoint y: 241, endPoint x: 345, endPoint y: 238, distance: 23.7
click at [368, 241] on button "Salvar" at bounding box center [361, 238] width 24 height 11
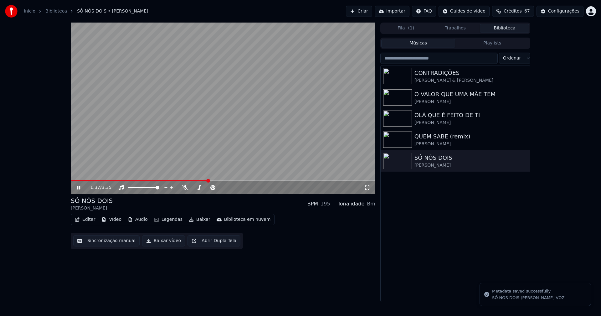
click at [29, 12] on link "Início" at bounding box center [30, 11] width 12 height 6
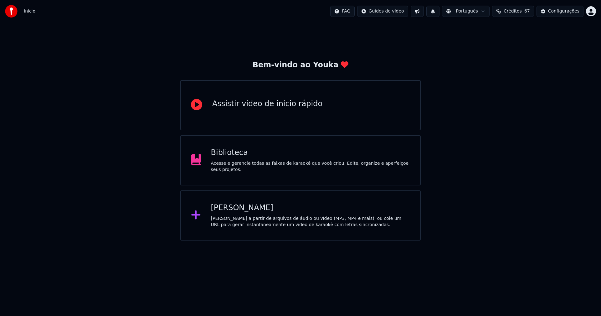
click at [237, 212] on div "[PERSON_NAME]" at bounding box center [311, 208] width 200 height 10
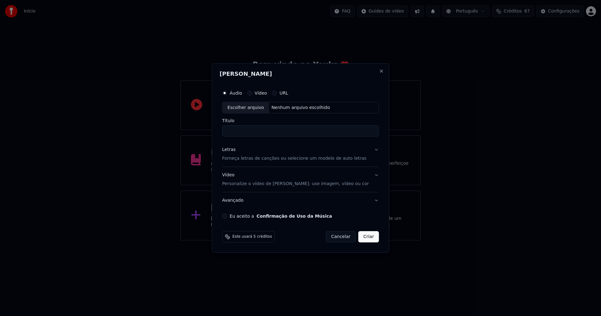
click at [246, 108] on div "Escolher arquivo" at bounding box center [246, 107] width 47 height 11
type input "**********"
click at [232, 149] on div "Letras" at bounding box center [228, 150] width 13 height 6
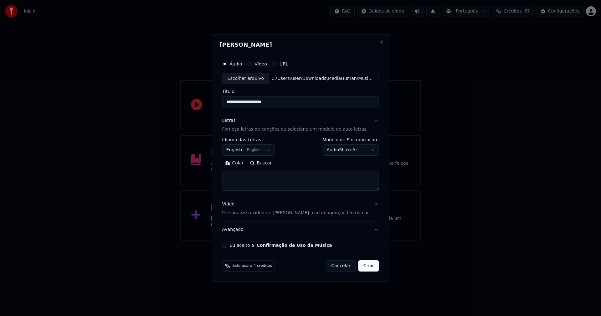
click at [242, 163] on button "Colar" at bounding box center [234, 164] width 25 height 10
type textarea "**********"
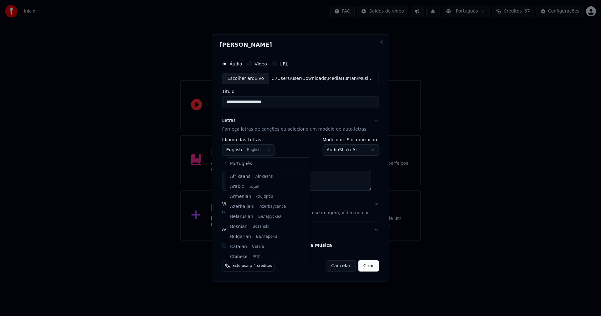
click at [248, 151] on body "**********" at bounding box center [300, 120] width 601 height 241
select select "**"
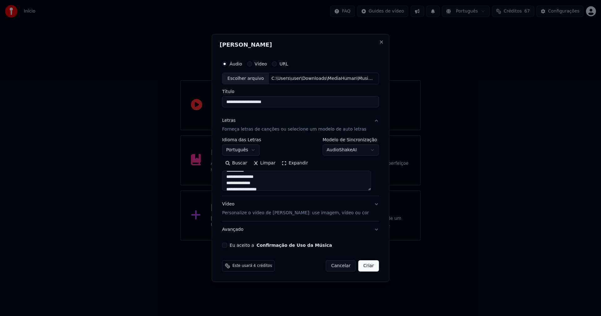
scroll to position [125, 0]
click at [227, 246] on button "Eu aceito a Confirmação de Uso da Música" at bounding box center [224, 245] width 5 height 5
click at [363, 267] on button "Criar" at bounding box center [369, 265] width 21 height 11
type textarea "**********"
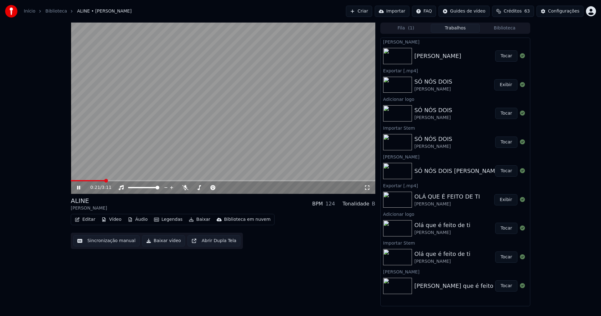
drag, startPoint x: 78, startPoint y: 189, endPoint x: 273, endPoint y: 6, distance: 267.1
click at [79, 187] on icon at bounding box center [83, 187] width 15 height 5
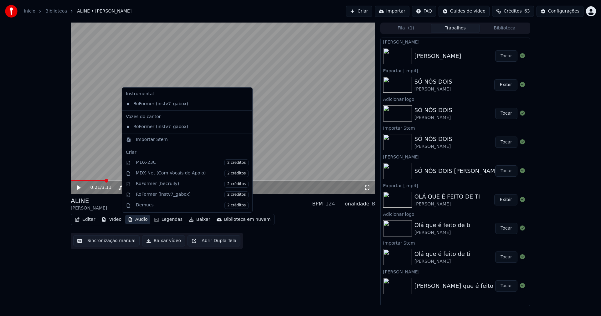
click at [136, 221] on button "Áudio" at bounding box center [137, 219] width 25 height 9
click at [144, 140] on div "Importar Stem" at bounding box center [152, 140] width 32 height 6
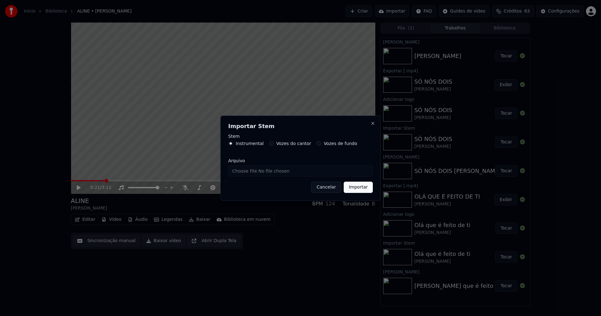
click at [244, 172] on input "Arquivo" at bounding box center [300, 170] width 145 height 11
type input "**********"
click at [360, 188] on button "Importar" at bounding box center [358, 187] width 29 height 11
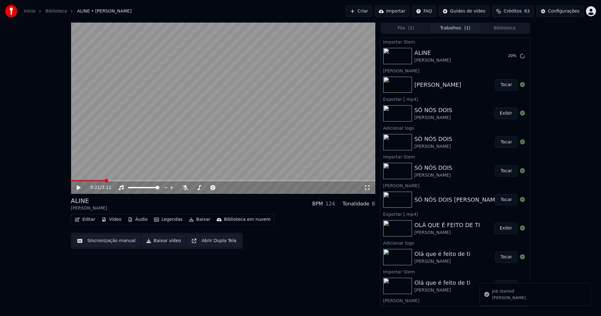
click at [115, 221] on button "Vídeo" at bounding box center [111, 219] width 25 height 9
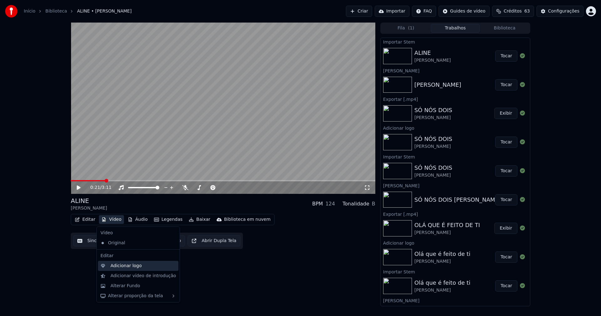
click at [123, 266] on div "Adicionar logo" at bounding box center [126, 266] width 31 height 6
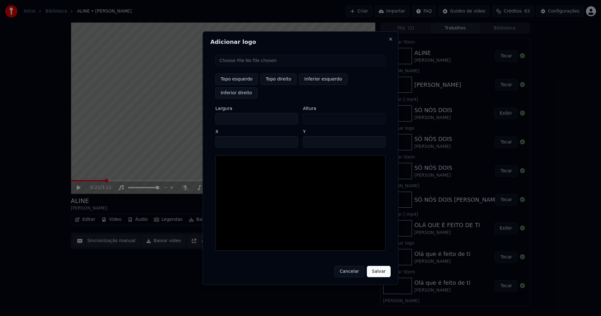
click at [237, 66] on input "file" at bounding box center [301, 60] width 170 height 11
type input "**********"
type input "***"
drag, startPoint x: 280, startPoint y: 86, endPoint x: 271, endPoint y: 90, distance: 9.0
click at [278, 85] on button "Topo direito" at bounding box center [279, 79] width 36 height 11
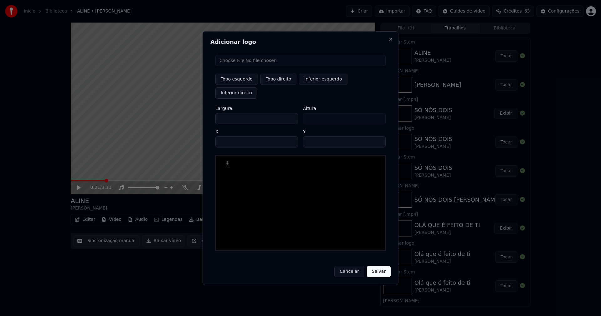
type input "****"
drag, startPoint x: 226, startPoint y: 111, endPoint x: 200, endPoint y: 119, distance: 26.9
click at [200, 119] on body "Início Biblioteca ALINE • [PERSON_NAME] Importar FAQ Guides de vídeo Créditos 6…" at bounding box center [300, 158] width 601 height 316
type input "**"
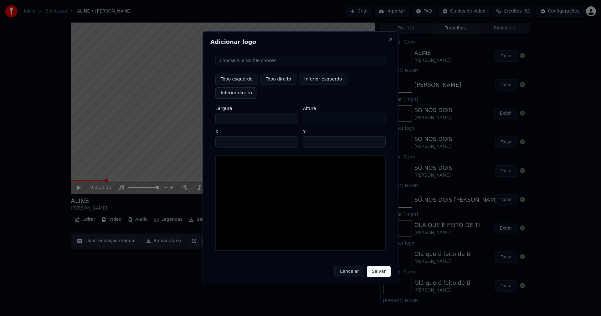
type input "***"
click at [229, 136] on input "****" at bounding box center [257, 141] width 83 height 11
type input "****"
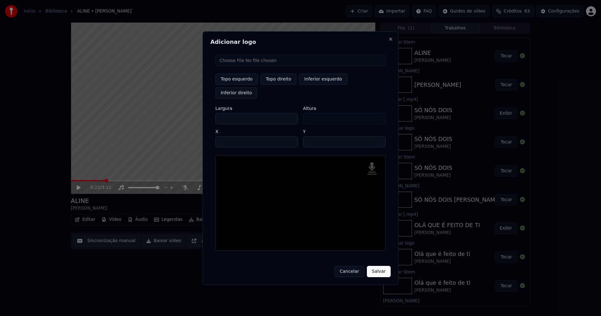
click at [377, 136] on input "**" at bounding box center [344, 141] width 83 height 11
click at [376, 136] on input "**" at bounding box center [344, 141] width 83 height 11
type input "**"
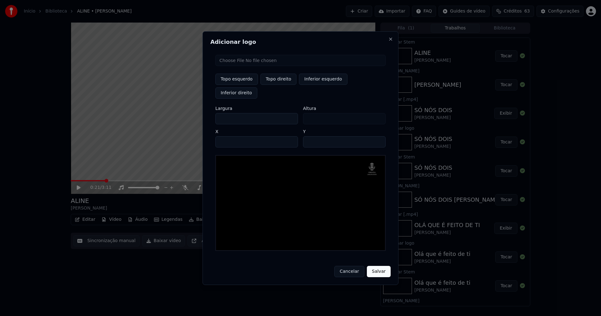
click at [376, 136] on input "**" at bounding box center [344, 141] width 83 height 11
click at [381, 266] on button "Salvar" at bounding box center [379, 271] width 24 height 11
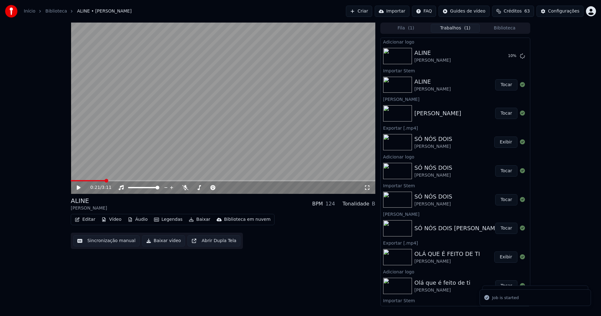
click at [141, 220] on button "Áudio" at bounding box center [137, 219] width 25 height 9
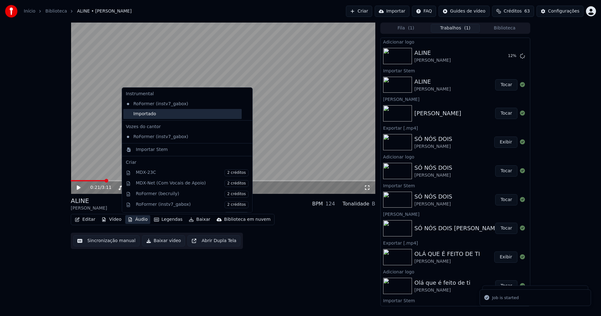
click at [145, 112] on div "Importado" at bounding box center [182, 114] width 118 height 10
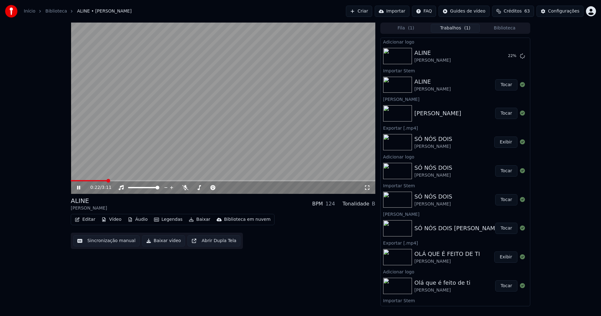
click at [71, 180] on span at bounding box center [89, 180] width 36 height 1
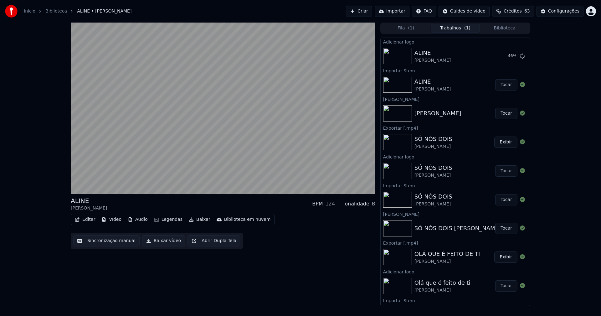
click at [89, 219] on button "Editar" at bounding box center [84, 219] width 25 height 9
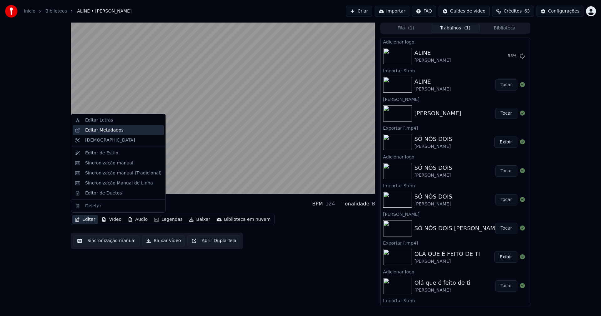
click at [99, 133] on div "Editar Metadados" at bounding box center [104, 130] width 39 height 6
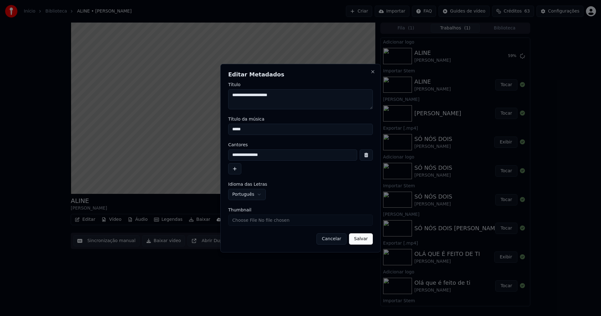
click at [251, 221] on input "Thumbnail" at bounding box center [300, 220] width 145 height 11
type input "**********"
click at [361, 238] on button "Salvar" at bounding box center [361, 238] width 24 height 11
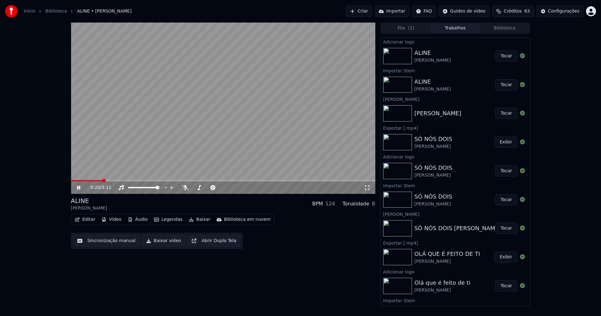
click at [503, 56] on button "Tocar" at bounding box center [507, 55] width 22 height 11
click at [78, 187] on icon at bounding box center [78, 188] width 3 height 4
click at [80, 189] on icon at bounding box center [79, 187] width 4 height 4
click at [368, 187] on icon at bounding box center [367, 187] width 6 height 5
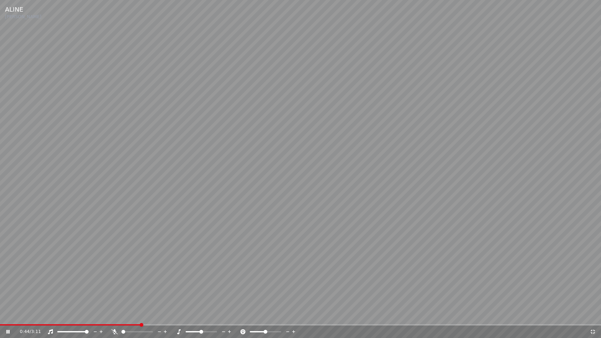
click at [593, 316] on icon at bounding box center [593, 332] width 6 height 5
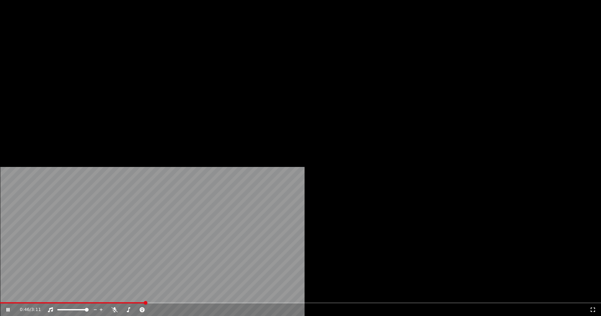
click at [87, 53] on button "Editar" at bounding box center [84, 48] width 25 height 9
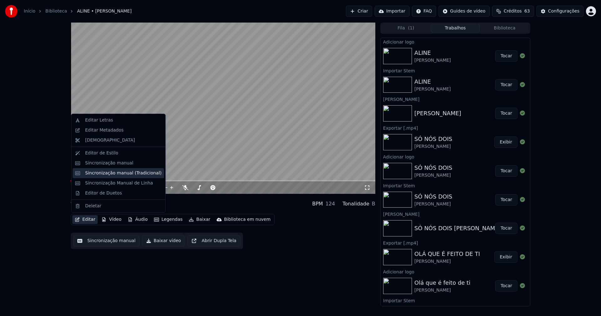
click at [108, 174] on div "Sincronização manual (Tradicional)" at bounding box center [123, 173] width 76 height 6
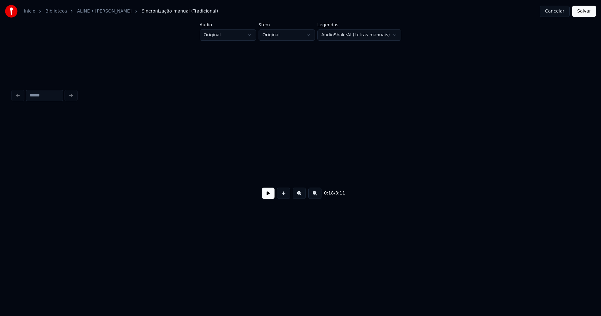
scroll to position [0, 1135]
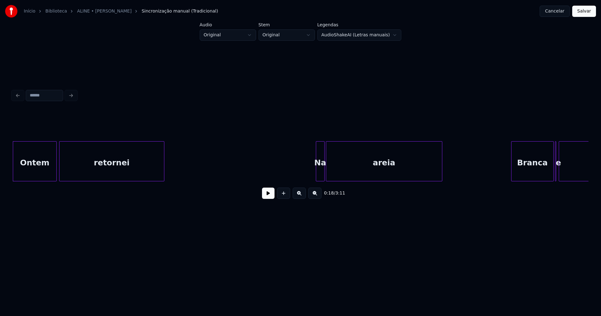
drag, startPoint x: 96, startPoint y: 185, endPoint x: 85, endPoint y: 190, distance: 12.3
click at [85, 190] on div "0:18 / 3:11" at bounding box center [301, 193] width 576 height 24
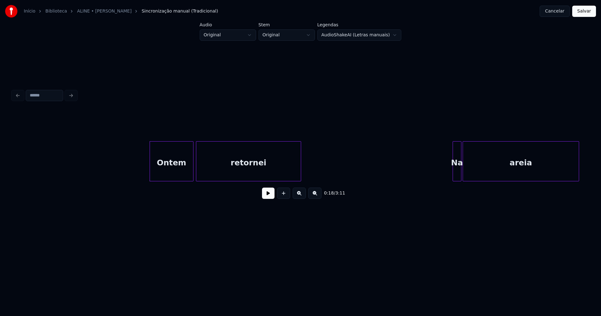
scroll to position [0, 958]
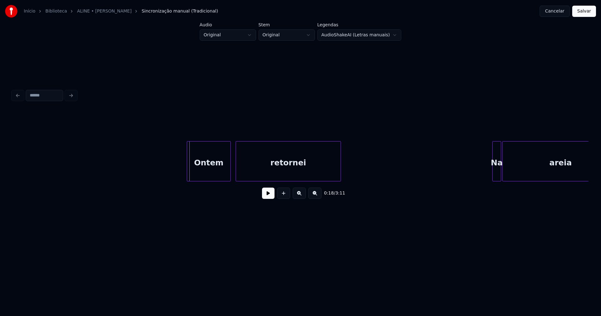
click at [210, 168] on div "Ontem" at bounding box center [208, 163] width 43 height 43
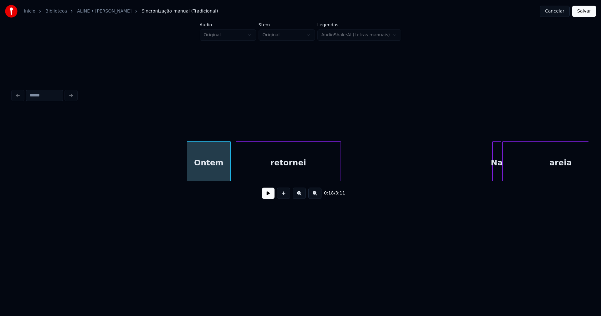
click at [267, 195] on button at bounding box center [268, 193] width 13 height 11
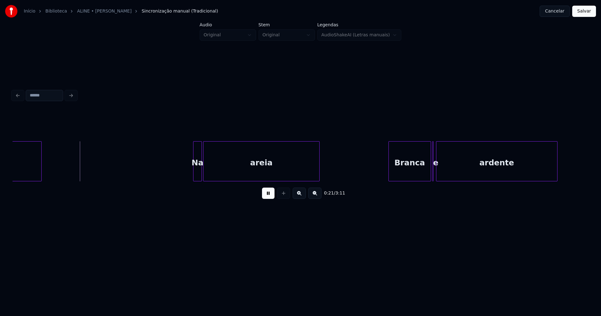
scroll to position [0, 1284]
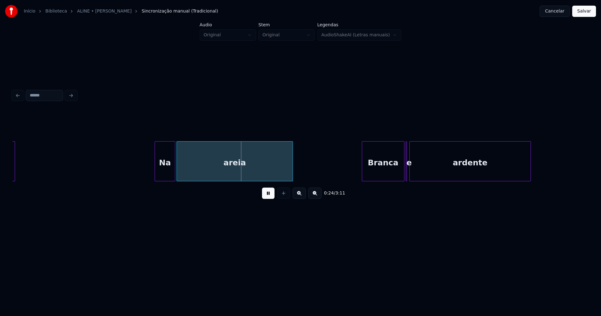
click at [155, 174] on div at bounding box center [156, 161] width 2 height 39
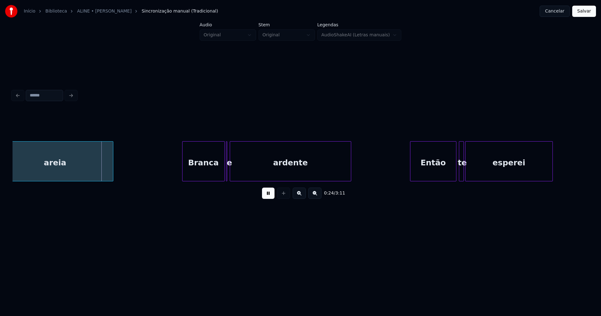
scroll to position [0, 1471]
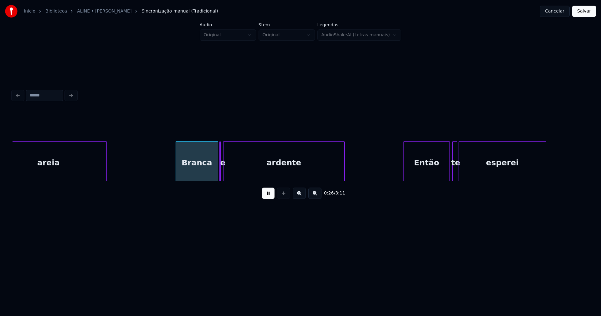
click at [190, 173] on div "Branca" at bounding box center [197, 163] width 42 height 43
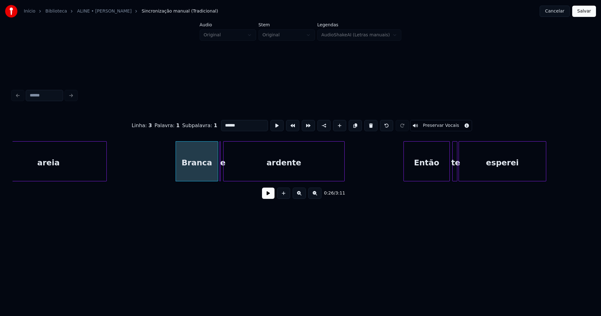
click at [272, 197] on button at bounding box center [268, 193] width 13 height 11
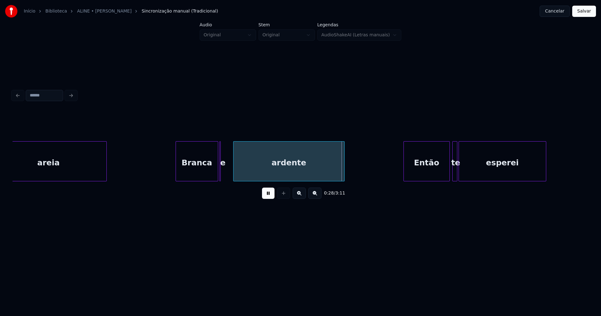
click at [234, 171] on div at bounding box center [235, 161] width 2 height 39
click at [210, 179] on div "areia Branca e ardente Então te esperei" at bounding box center [301, 161] width 576 height 40
click at [215, 176] on div at bounding box center [214, 161] width 2 height 39
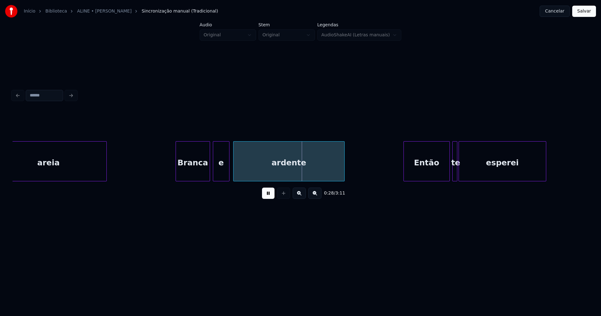
click at [228, 172] on div at bounding box center [228, 161] width 2 height 39
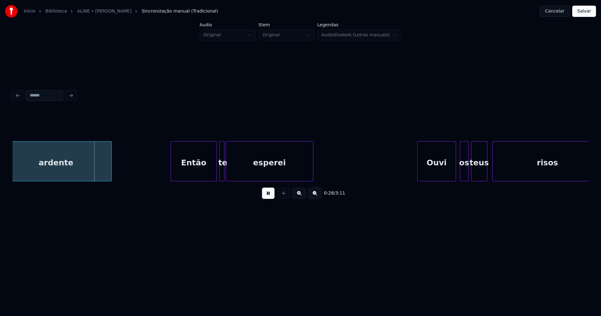
scroll to position [0, 1724]
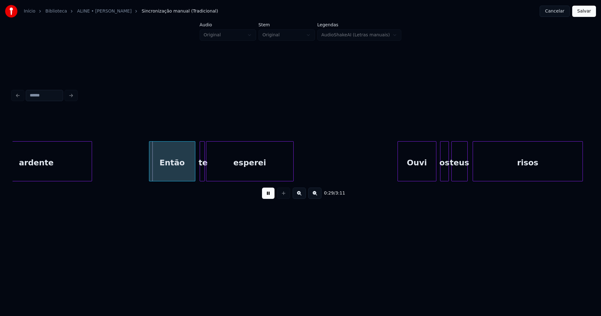
click at [172, 170] on div "Então" at bounding box center [172, 163] width 46 height 43
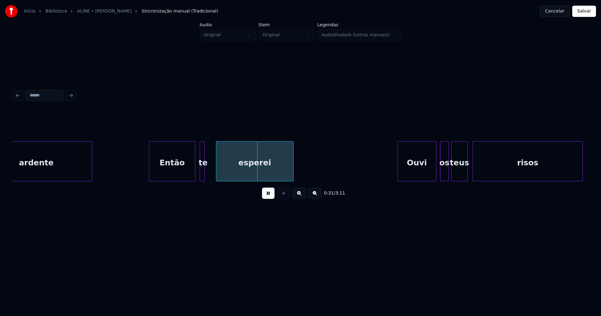
click at [217, 171] on div at bounding box center [217, 161] width 2 height 39
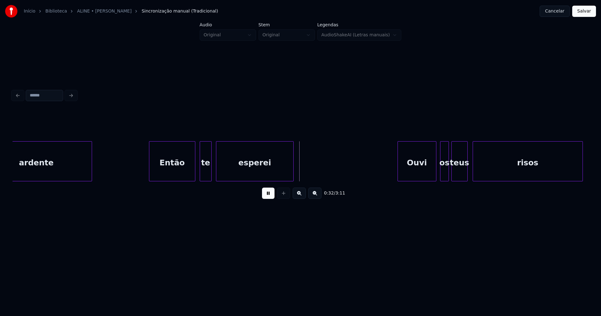
click at [211, 169] on div at bounding box center [211, 161] width 2 height 39
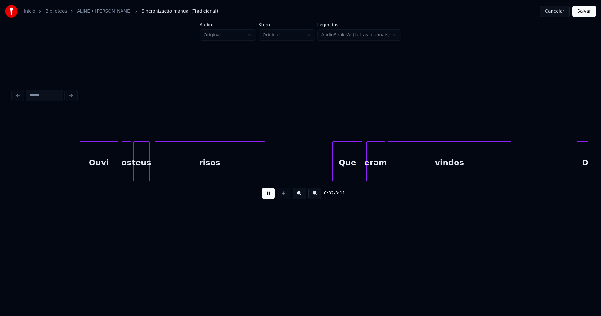
scroll to position [0, 2049]
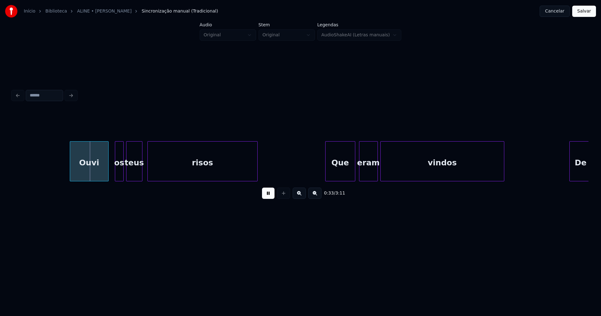
click at [82, 172] on div "Ouvi" at bounding box center [89, 163] width 38 height 43
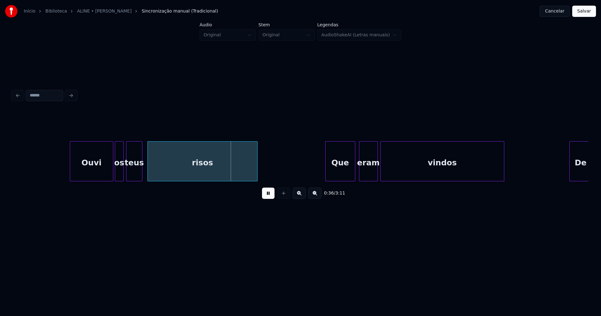
click at [112, 170] on div at bounding box center [112, 161] width 2 height 39
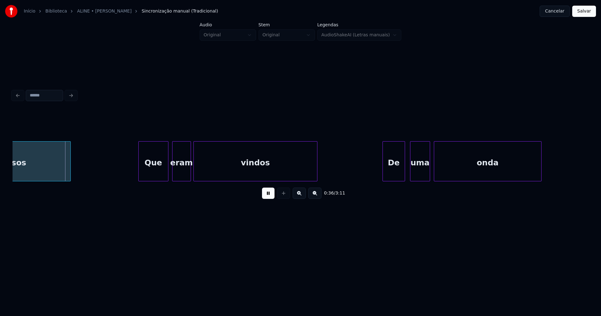
scroll to position [0, 2243]
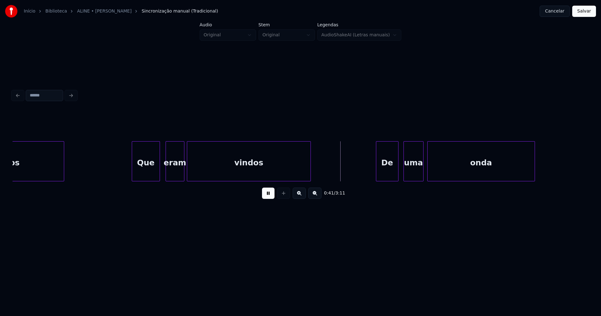
click at [159, 172] on div at bounding box center [159, 161] width 2 height 39
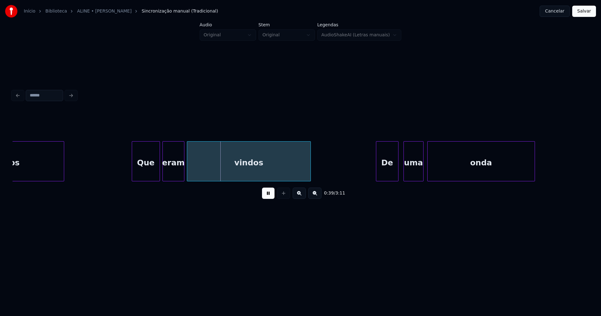
click at [164, 170] on div at bounding box center [164, 161] width 2 height 39
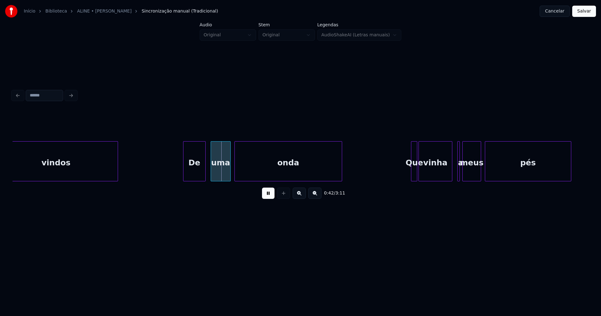
scroll to position [0, 2449]
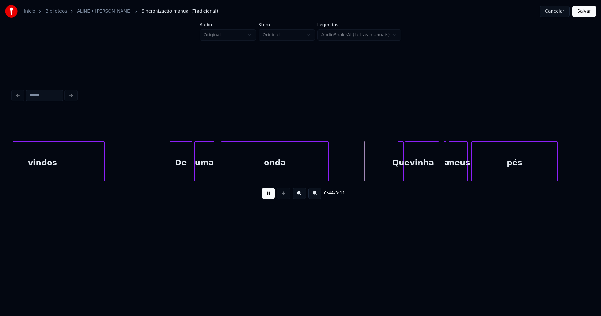
click at [205, 174] on div "uma" at bounding box center [204, 163] width 19 height 43
click at [242, 169] on div "onda" at bounding box center [274, 163] width 107 height 43
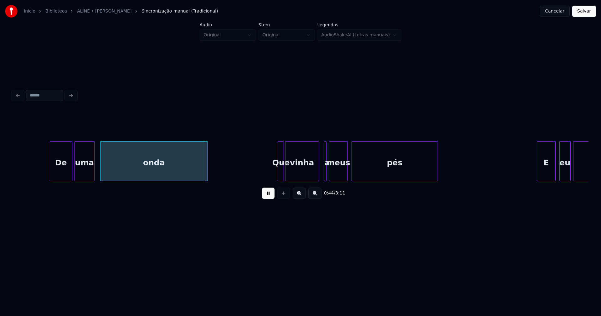
scroll to position [0, 2682]
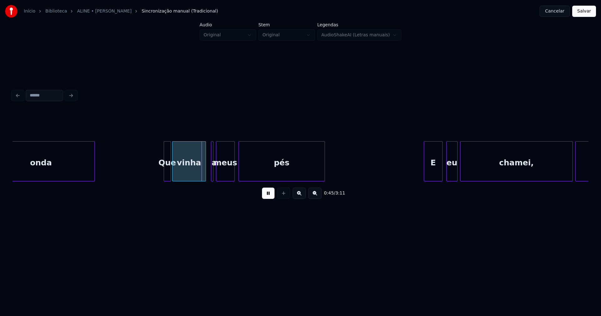
click at [165, 171] on div at bounding box center [165, 161] width 2 height 39
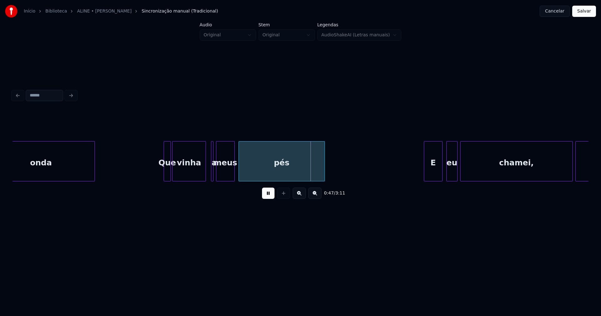
drag, startPoint x: 265, startPoint y: 197, endPoint x: 213, endPoint y: 172, distance: 58.0
click at [265, 196] on button at bounding box center [268, 193] width 13 height 11
click at [197, 174] on div at bounding box center [197, 161] width 2 height 39
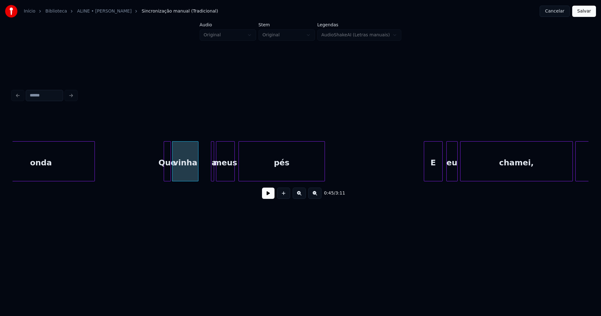
click at [212, 174] on div at bounding box center [213, 161] width 2 height 39
click at [202, 174] on div at bounding box center [203, 161] width 2 height 39
click at [268, 197] on button at bounding box center [268, 193] width 13 height 11
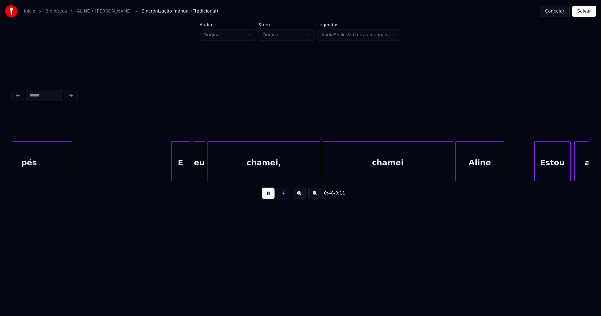
scroll to position [0, 2941]
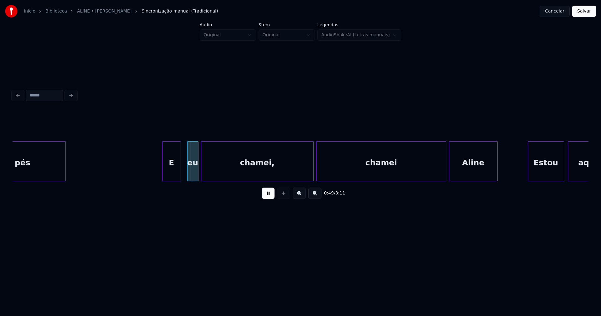
click at [172, 176] on div "E" at bounding box center [172, 163] width 18 height 43
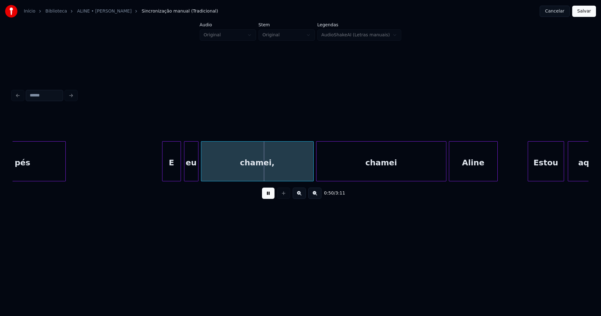
click at [185, 180] on div "pés E eu chamei, [PERSON_NAME] aqui" at bounding box center [301, 161] width 576 height 40
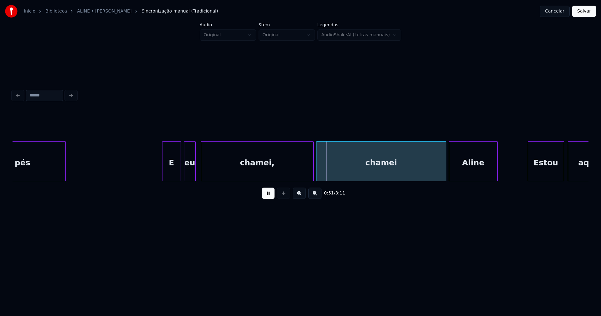
click at [195, 176] on div at bounding box center [195, 161] width 2 height 39
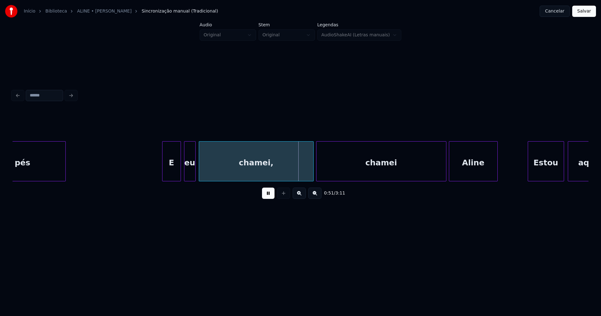
click at [201, 171] on div at bounding box center [200, 161] width 2 height 39
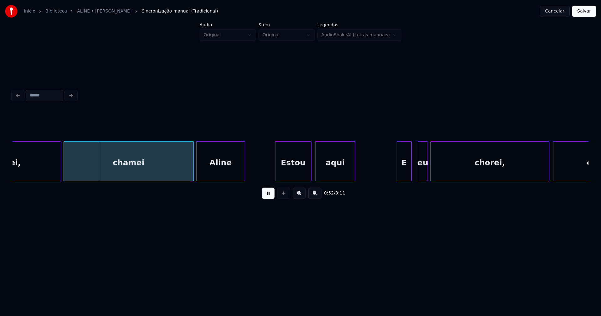
scroll to position [0, 3234]
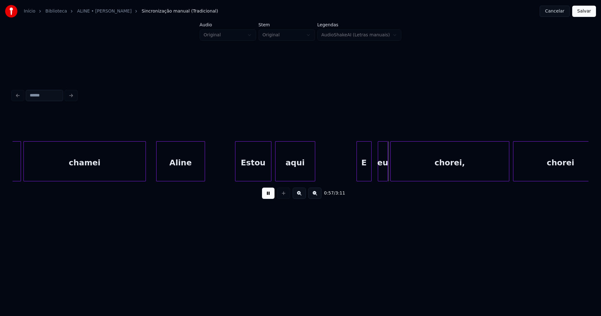
click at [145, 177] on div at bounding box center [145, 161] width 2 height 39
click at [255, 169] on div "Estou" at bounding box center [251, 163] width 36 height 43
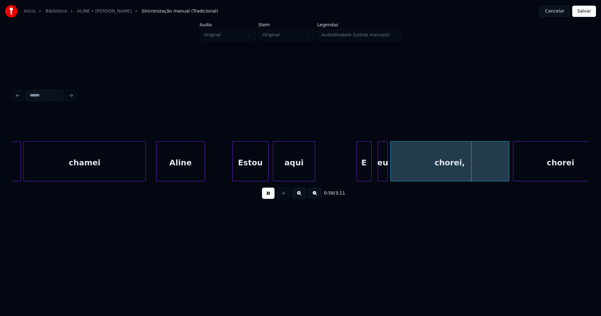
click at [273, 169] on div at bounding box center [274, 161] width 2 height 39
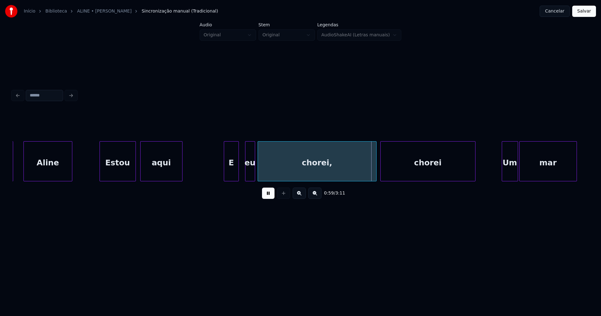
scroll to position [0, 3381]
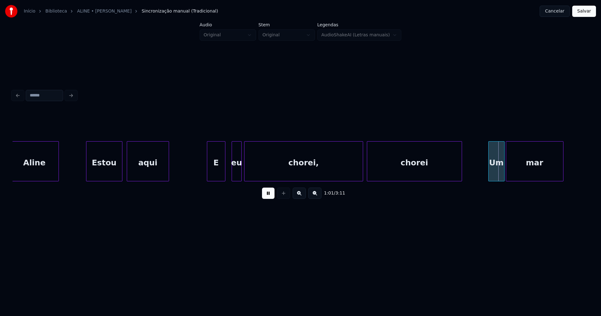
click at [208, 175] on div at bounding box center [208, 161] width 2 height 39
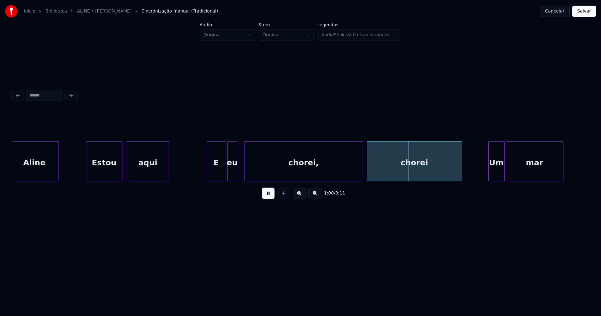
click at [233, 176] on div "eu" at bounding box center [232, 163] width 9 height 43
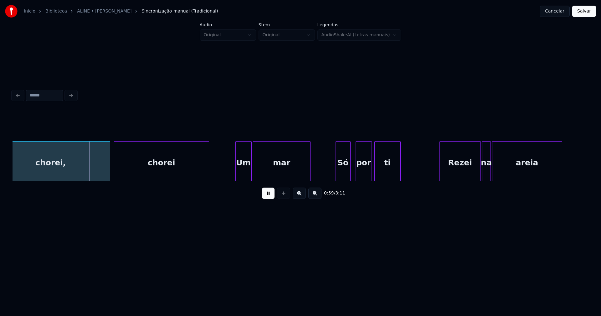
scroll to position [0, 3653]
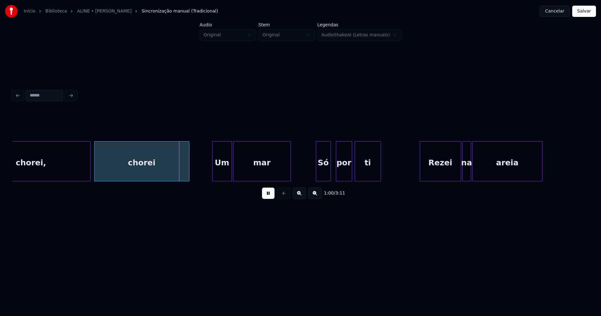
click at [213, 178] on div at bounding box center [214, 161] width 2 height 39
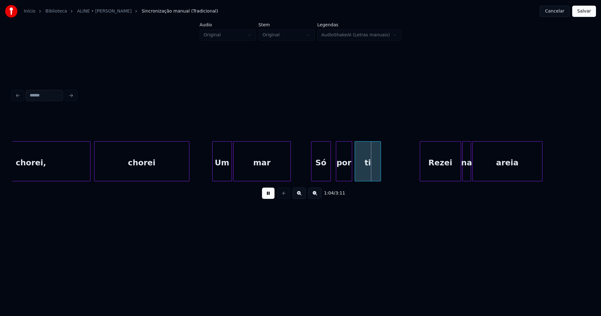
click at [313, 178] on div at bounding box center [313, 161] width 2 height 39
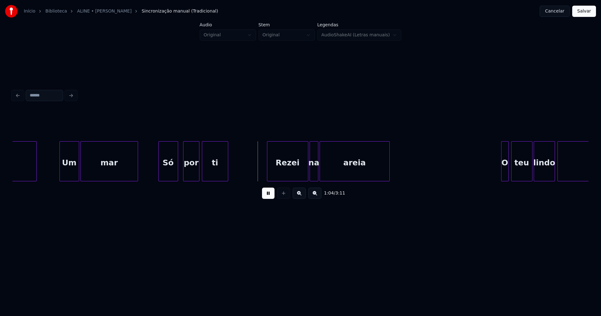
scroll to position [0, 3840]
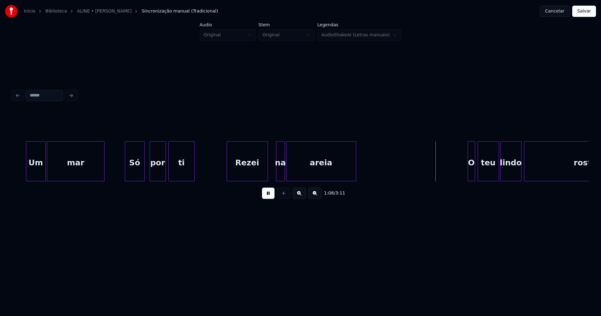
click at [241, 174] on div "Rezei" at bounding box center [247, 163] width 41 height 43
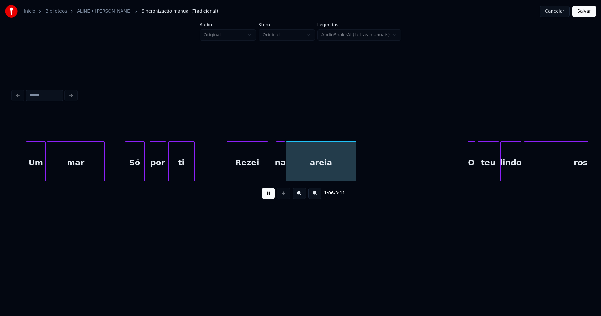
click at [272, 173] on div at bounding box center [272, 161] width 2 height 39
click at [264, 171] on div at bounding box center [264, 161] width 2 height 39
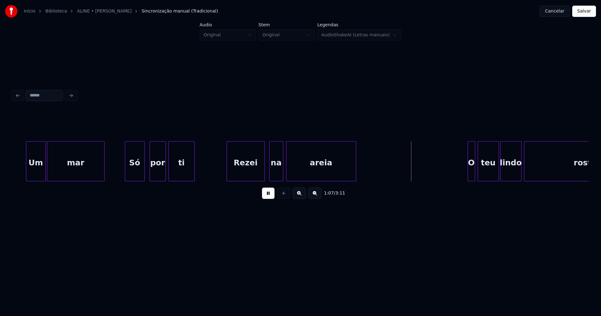
click at [276, 174] on div "na" at bounding box center [276, 163] width 13 height 43
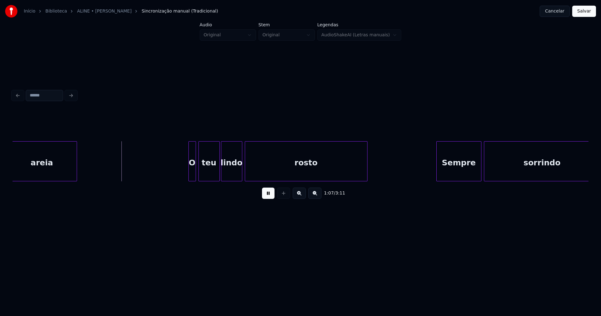
scroll to position [0, 4126]
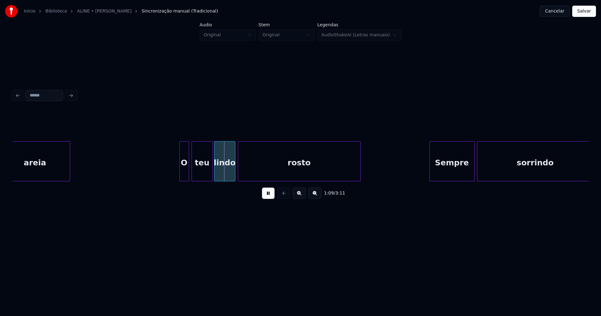
click at [181, 176] on div at bounding box center [181, 161] width 2 height 39
click at [240, 175] on div at bounding box center [241, 161] width 2 height 39
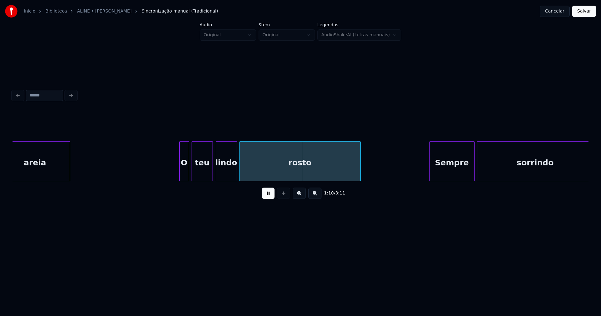
click at [223, 174] on div "lindo" at bounding box center [226, 163] width 21 height 43
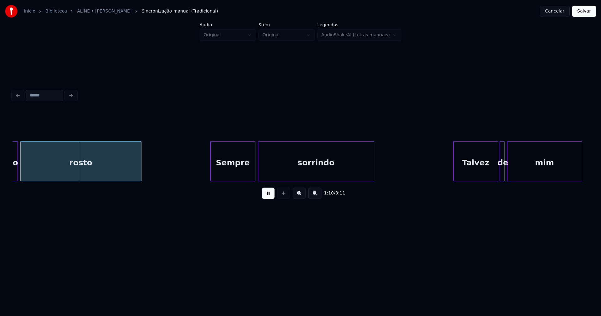
scroll to position [0, 4366]
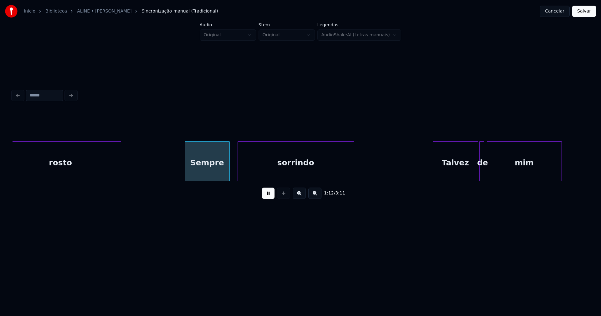
click at [208, 178] on div "Sempre" at bounding box center [207, 163] width 44 height 43
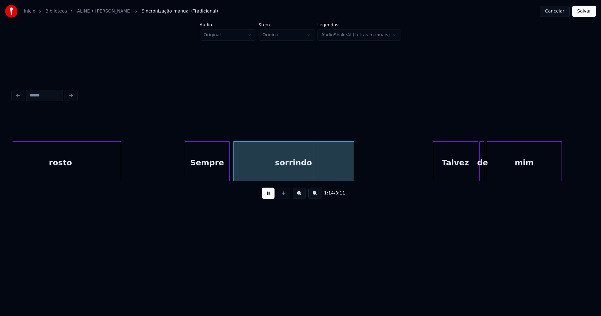
click at [234, 177] on div at bounding box center [235, 161] width 2 height 39
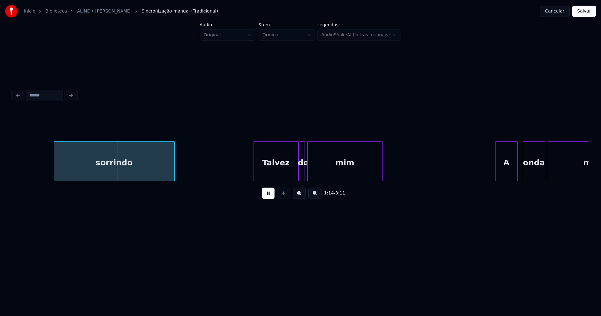
scroll to position [0, 4639]
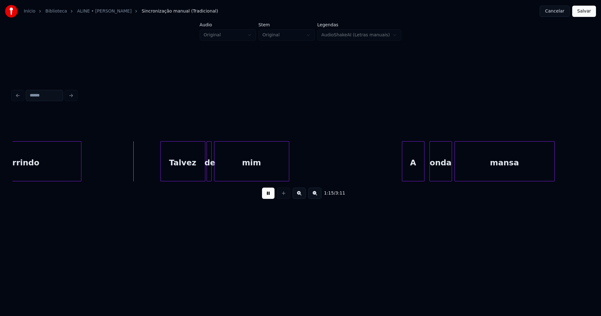
click at [188, 173] on div "Talvez" at bounding box center [183, 163] width 44 height 43
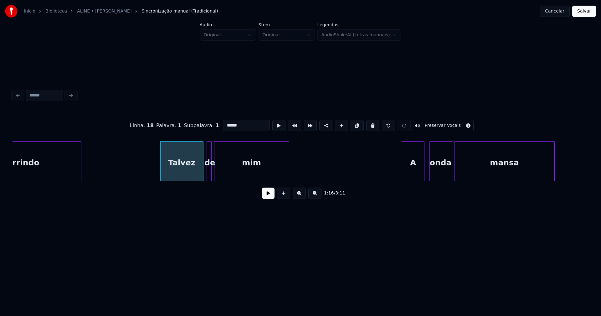
click at [202, 174] on div at bounding box center [202, 161] width 2 height 39
click at [205, 174] on div at bounding box center [206, 161] width 2 height 39
click at [268, 194] on button at bounding box center [268, 193] width 13 height 11
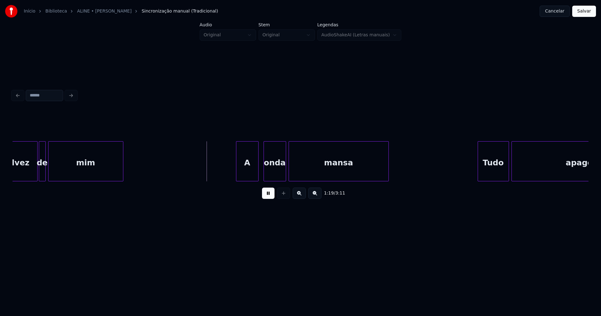
scroll to position [0, 4812]
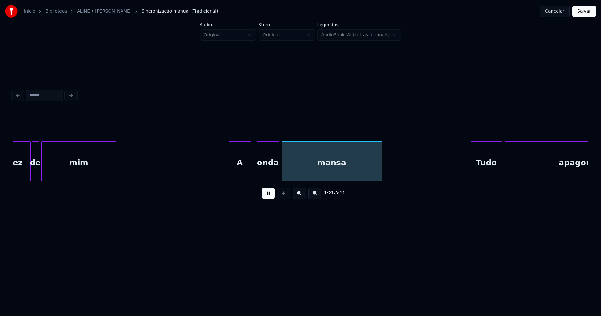
click at [241, 173] on div "A" at bounding box center [240, 163] width 22 height 43
click at [269, 172] on div "onda" at bounding box center [266, 163] width 22 height 43
click at [233, 170] on div "A" at bounding box center [240, 163] width 22 height 43
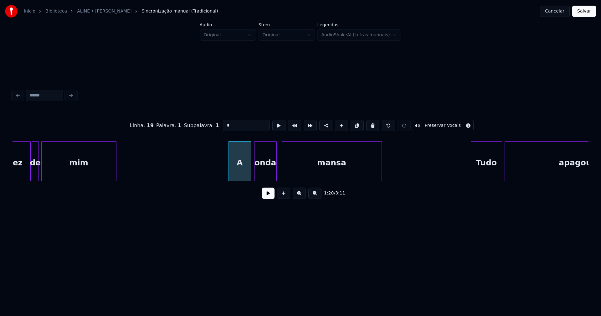
click at [240, 167] on div "A" at bounding box center [240, 163] width 22 height 43
drag, startPoint x: 218, startPoint y: 125, endPoint x: 215, endPoint y: 126, distance: 3.6
click at [215, 126] on div "Linha : 19 [GEOGRAPHIC_DATA] : 1 Subpalavra : 1 * Preservar Vocais" at bounding box center [301, 125] width 576 height 31
type input "*"
click at [272, 196] on button at bounding box center [268, 193] width 13 height 11
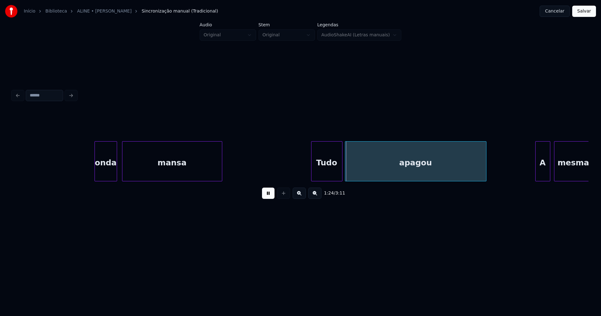
scroll to position [0, 5071]
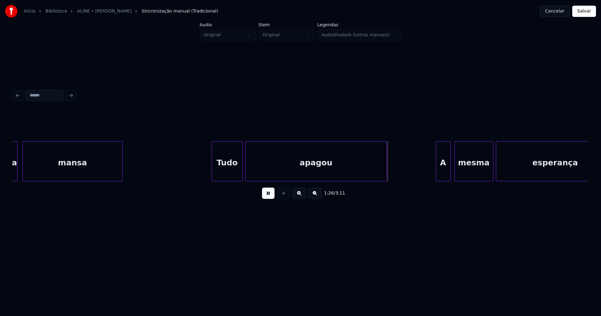
click at [256, 165] on div at bounding box center [256, 161] width 2 height 39
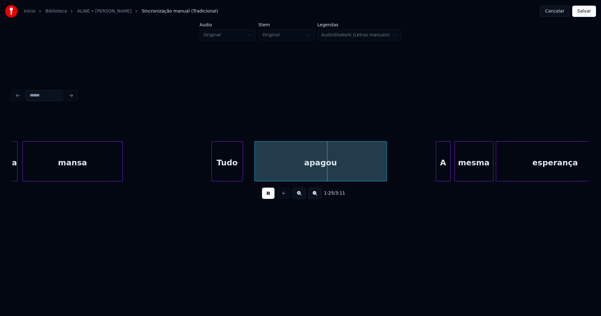
click at [249, 168] on div at bounding box center [248, 161] width 2 height 39
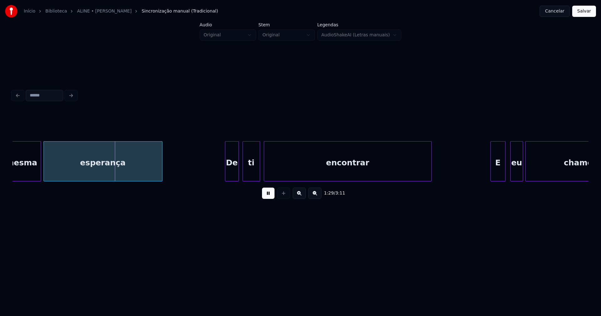
scroll to position [0, 5530]
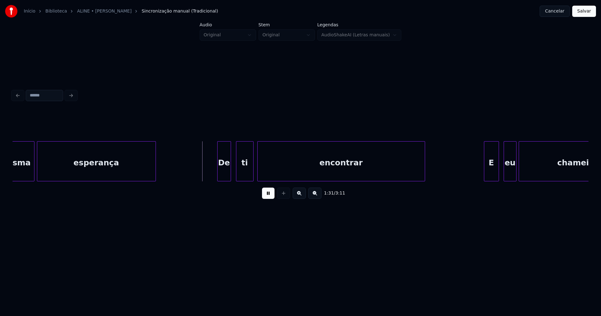
click at [224, 175] on div "De" at bounding box center [224, 163] width 13 height 43
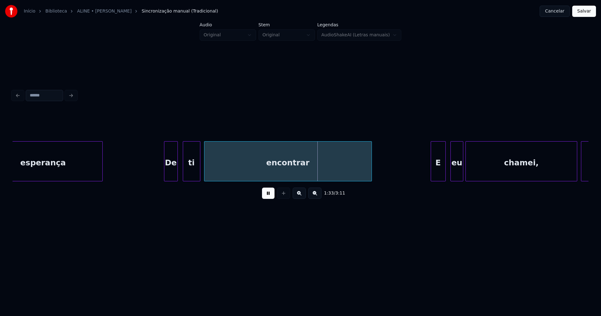
scroll to position [0, 5597]
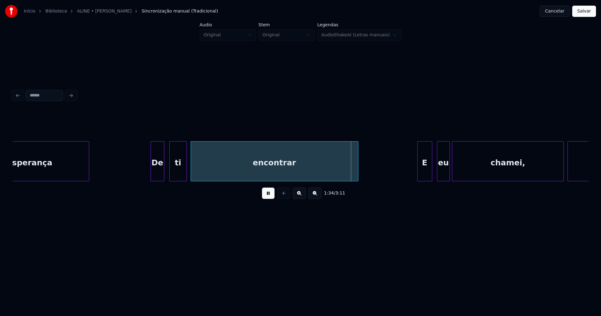
click at [144, 171] on div "esperança De ti encontrar E eu chamei, chamei" at bounding box center [424, 161] width 12016 height 40
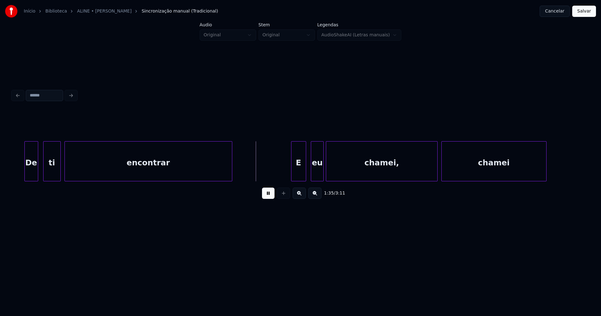
scroll to position [0, 5763]
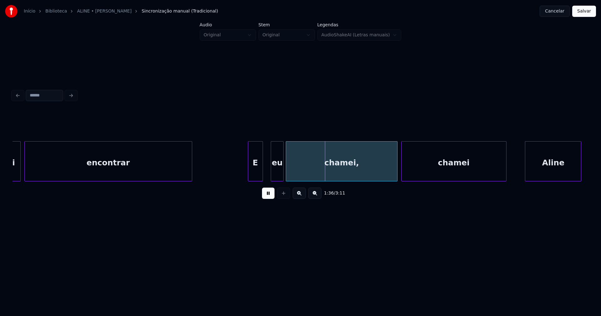
click at [254, 175] on div "E" at bounding box center [255, 163] width 14 height 43
click at [264, 170] on div at bounding box center [264, 161] width 2 height 39
click at [271, 176] on div "eu" at bounding box center [273, 163] width 12 height 43
click at [282, 172] on div at bounding box center [283, 161] width 2 height 39
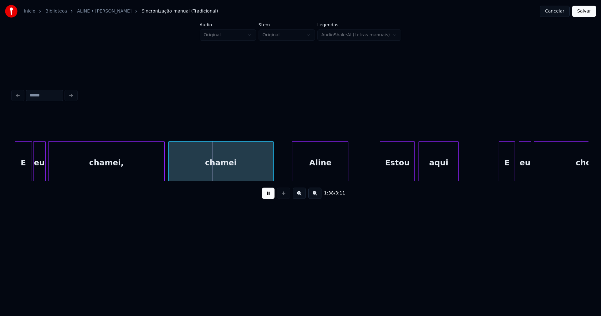
scroll to position [0, 6009]
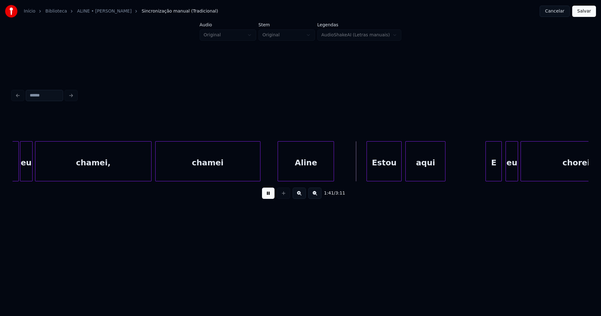
click at [299, 172] on div "Aline" at bounding box center [306, 163] width 56 height 43
click at [380, 173] on div "Estou" at bounding box center [383, 163] width 34 height 43
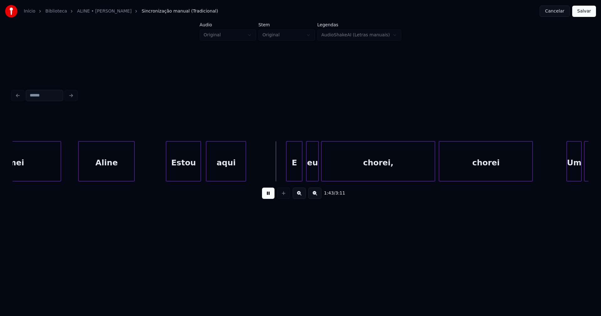
scroll to position [0, 6262]
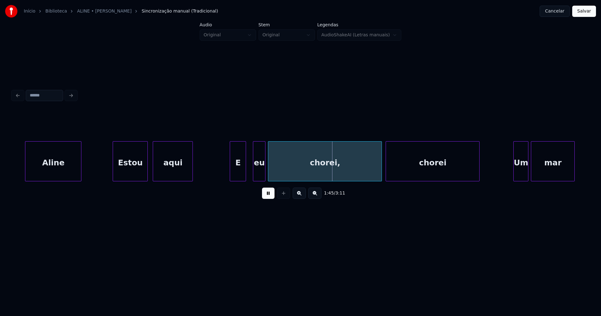
click at [240, 174] on div "E" at bounding box center [238, 163] width 16 height 43
click at [256, 174] on div "eu" at bounding box center [257, 163] width 12 height 43
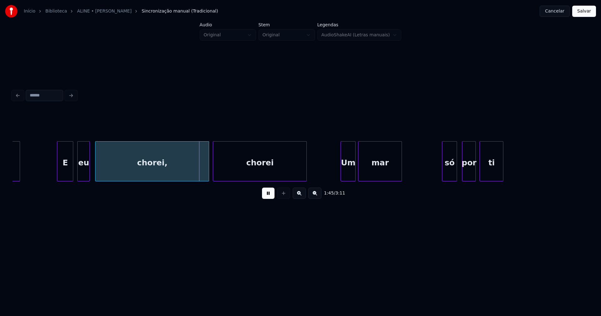
scroll to position [0, 6575]
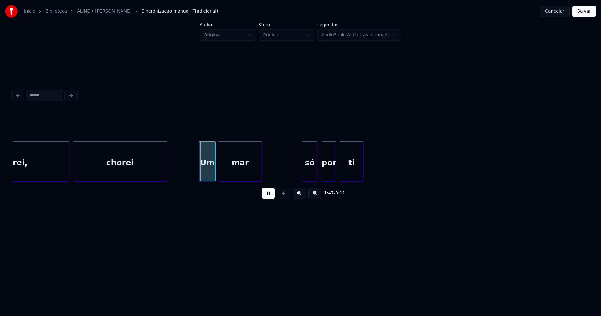
click at [200, 174] on div at bounding box center [200, 161] width 2 height 39
click at [298, 175] on div at bounding box center [298, 161] width 2 height 39
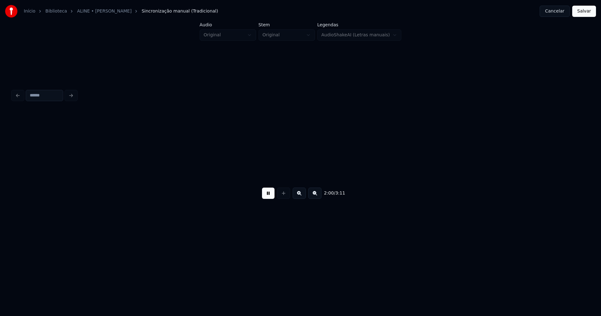
scroll to position [0, 7565]
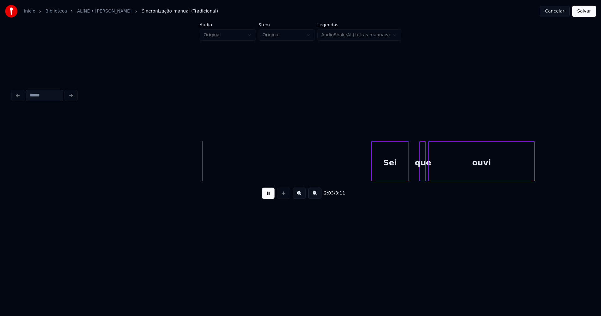
click at [390, 175] on div "Sei" at bounding box center [390, 163] width 37 height 43
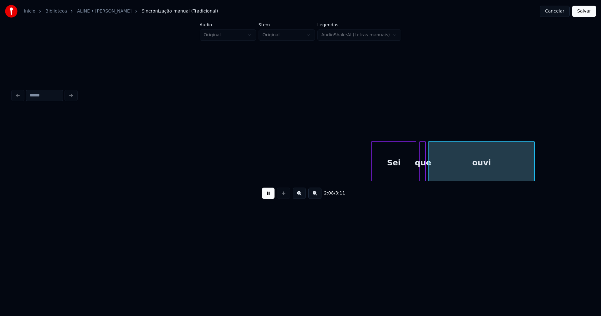
click at [416, 168] on div at bounding box center [415, 161] width 2 height 39
click at [441, 167] on div at bounding box center [441, 161] width 2 height 39
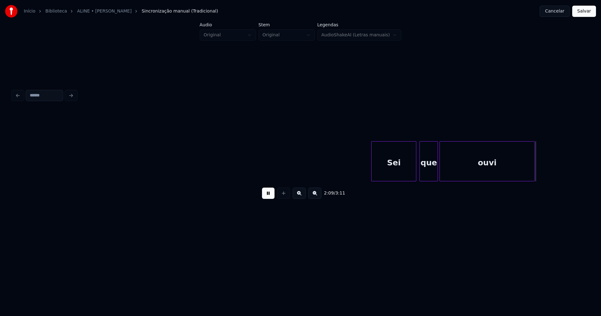
click at [437, 167] on div at bounding box center [437, 161] width 2 height 39
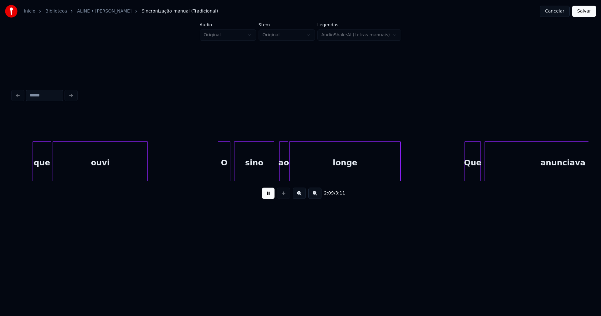
scroll to position [0, 8012]
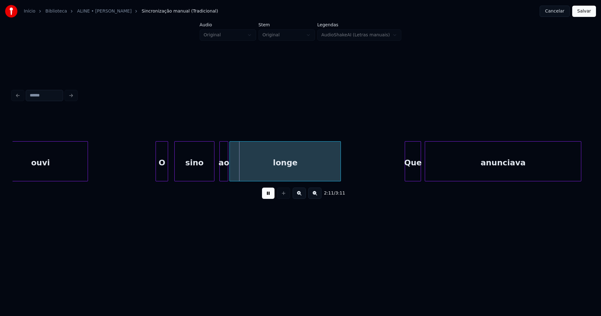
click at [162, 171] on div "O" at bounding box center [162, 163] width 12 height 43
click at [170, 169] on div at bounding box center [171, 161] width 2 height 39
click at [217, 177] on div at bounding box center [217, 161] width 2 height 39
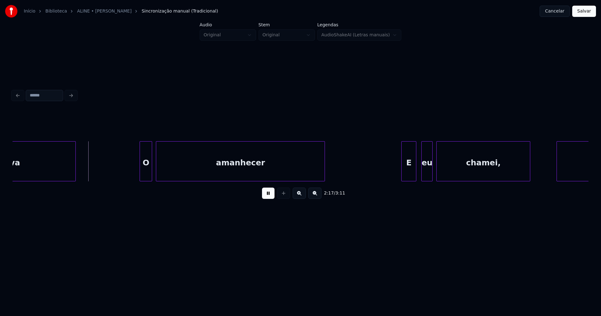
scroll to position [0, 8531]
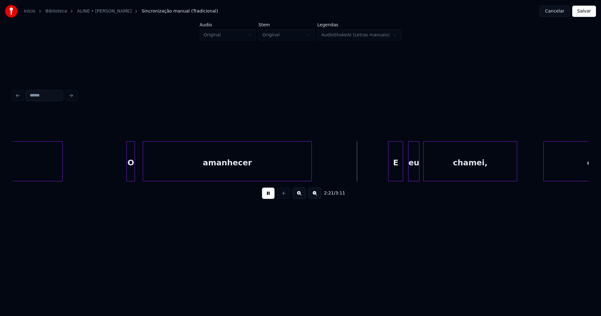
click at [134, 173] on div at bounding box center [134, 161] width 2 height 39
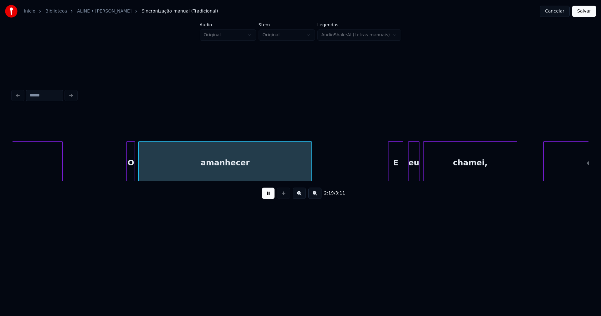
click at [139, 169] on div at bounding box center [140, 161] width 2 height 39
click at [126, 171] on div at bounding box center [126, 161] width 2 height 39
click at [387, 176] on div at bounding box center [386, 161] width 2 height 39
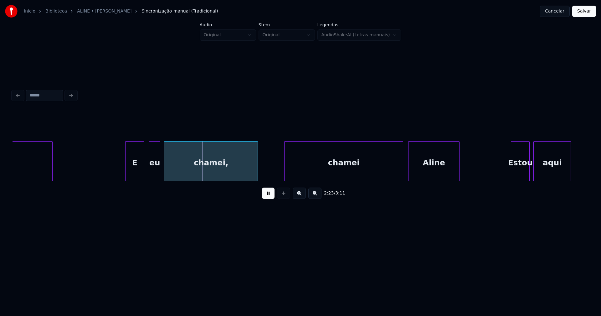
scroll to position [0, 8811]
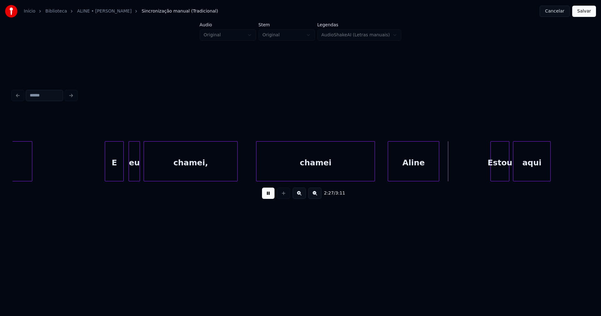
click at [286, 173] on div "chamei" at bounding box center [316, 163] width 118 height 43
click at [343, 169] on div "chamei" at bounding box center [316, 163] width 118 height 43
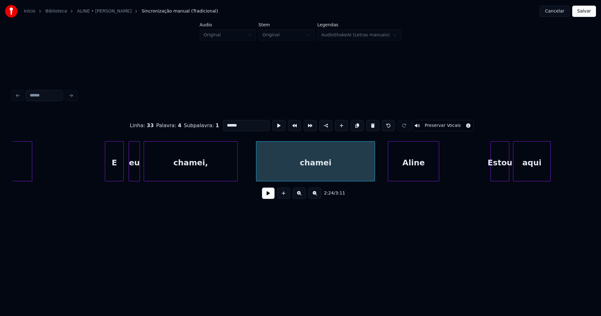
drag, startPoint x: 268, startPoint y: 197, endPoint x: 281, endPoint y: 194, distance: 14.0
click at [268, 197] on button at bounding box center [268, 193] width 13 height 11
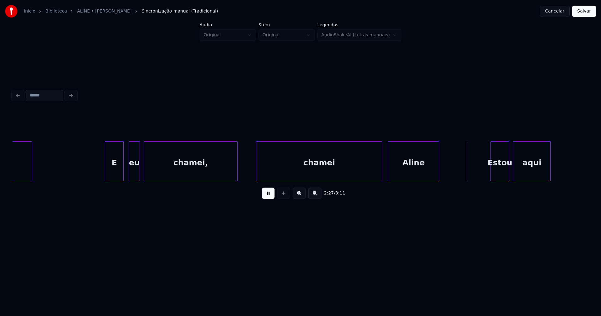
click at [382, 173] on div at bounding box center [381, 161] width 2 height 39
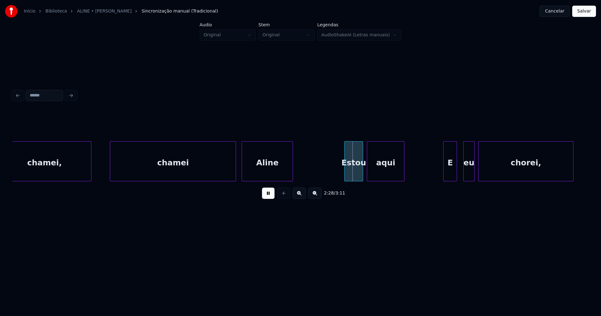
scroll to position [0, 8971]
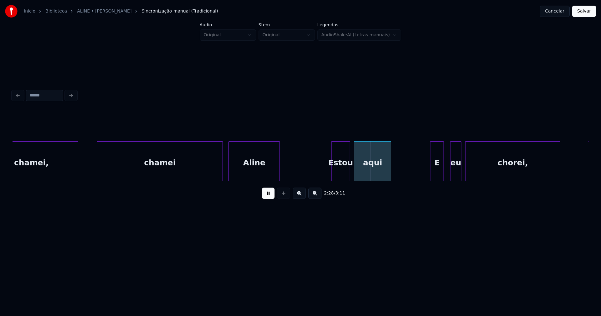
click at [311, 177] on div at bounding box center [312, 161] width 2 height 39
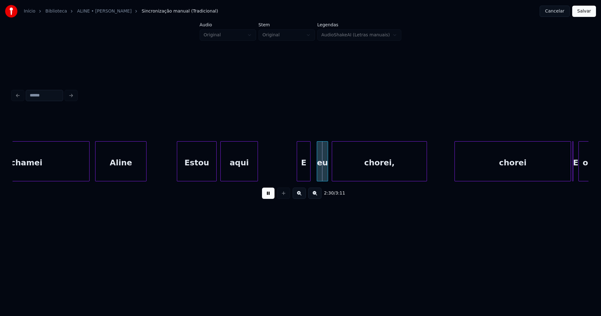
scroll to position [0, 9124]
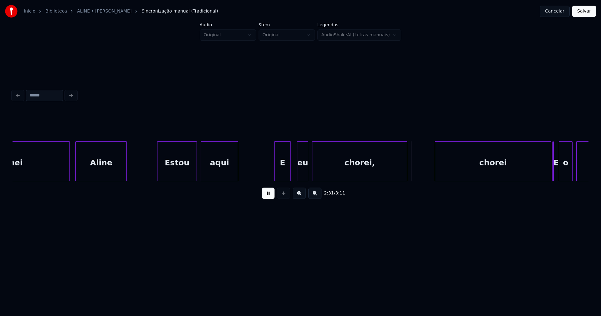
click at [275, 171] on div at bounding box center [276, 161] width 2 height 39
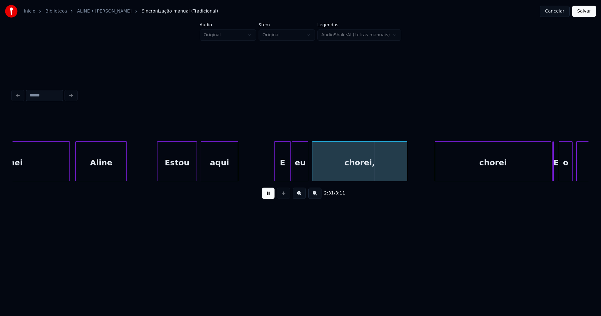
click at [294, 174] on div at bounding box center [294, 161] width 2 height 39
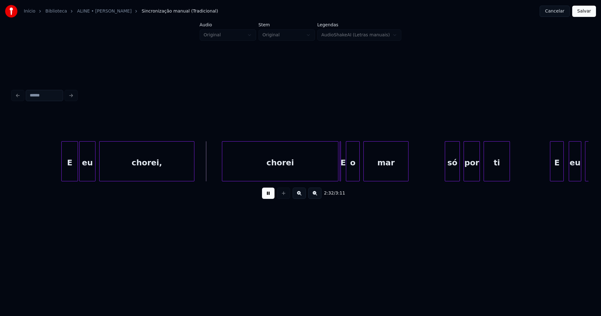
scroll to position [0, 9363]
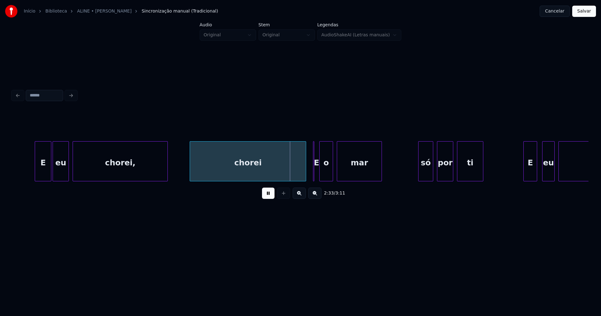
click at [256, 174] on div "chorei" at bounding box center [248, 163] width 116 height 43
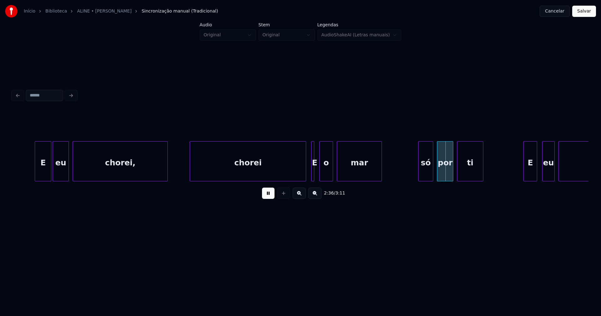
click at [315, 179] on div "E" at bounding box center [312, 161] width 3 height 40
click at [294, 179] on div "E eu chorei, chorei E o mar só por ti E eu chamei," at bounding box center [301, 161] width 576 height 40
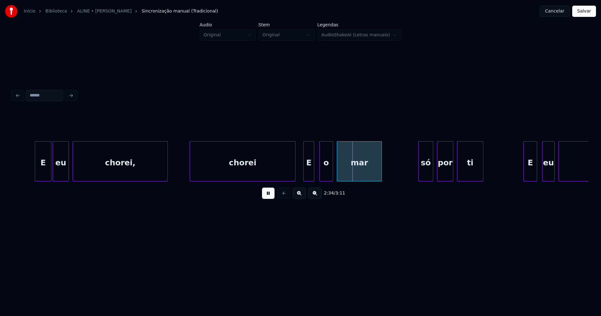
click at [304, 174] on div at bounding box center [305, 161] width 2 height 39
click at [324, 172] on div "o" at bounding box center [326, 163] width 13 height 43
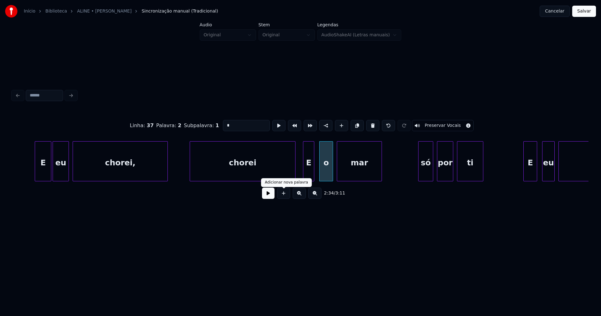
click at [268, 196] on button at bounding box center [268, 193] width 13 height 11
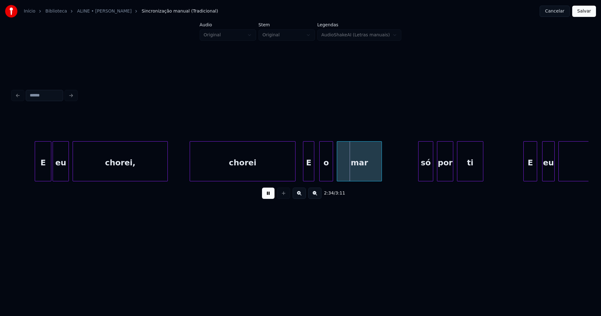
click at [327, 173] on div "o" at bounding box center [326, 163] width 13 height 43
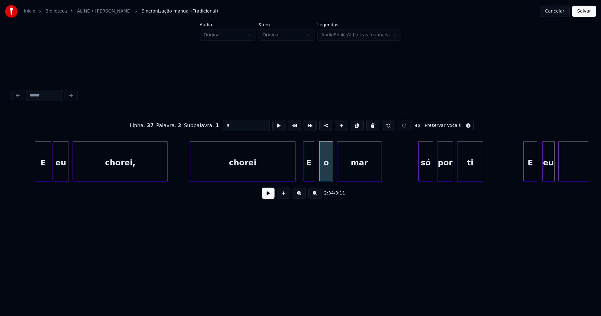
drag, startPoint x: 230, startPoint y: 124, endPoint x: 201, endPoint y: 124, distance: 28.2
click at [201, 124] on div "Linha : 37 [GEOGRAPHIC_DATA] : 2 Subpalavra : 1 * Preservar Vocais" at bounding box center [301, 125] width 576 height 31
type input "*"
type input "**"
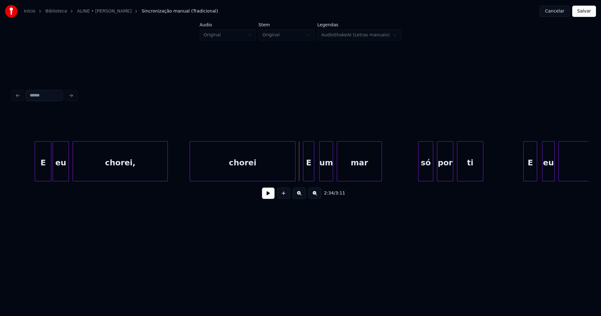
click at [268, 194] on button at bounding box center [268, 193] width 13 height 11
click at [414, 177] on div at bounding box center [414, 161] width 2 height 39
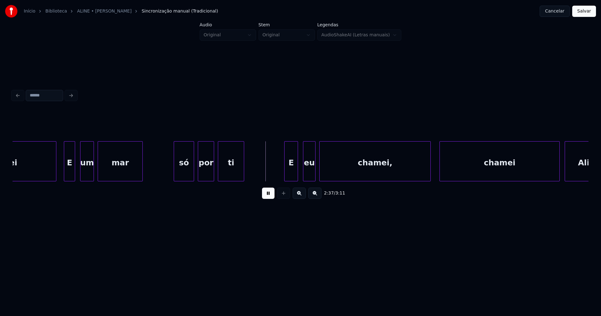
scroll to position [0, 9630]
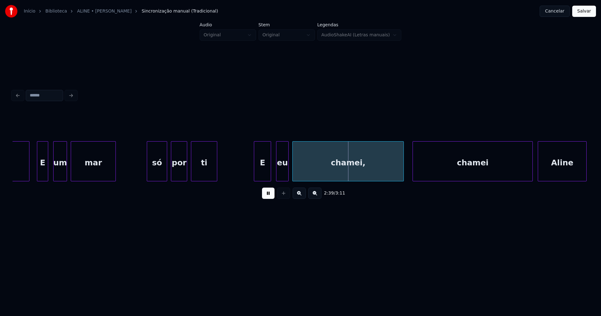
click at [254, 175] on div at bounding box center [255, 161] width 2 height 39
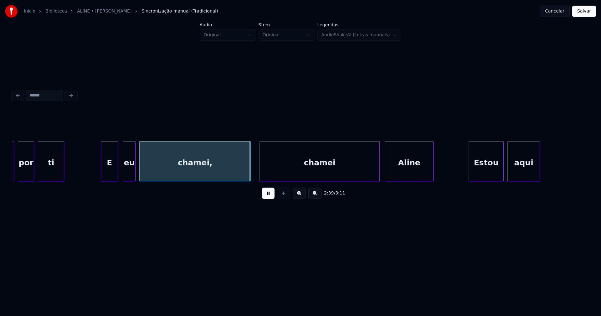
scroll to position [0, 9796]
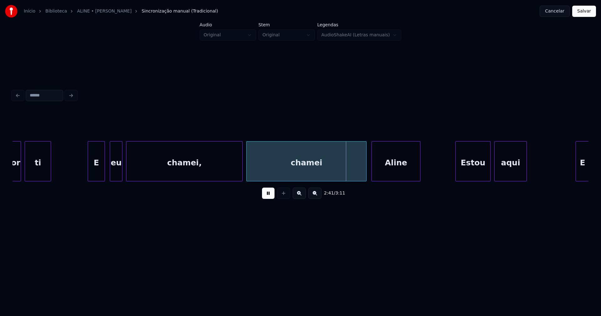
click at [242, 166] on div at bounding box center [242, 161] width 2 height 39
click at [360, 177] on div at bounding box center [359, 161] width 2 height 39
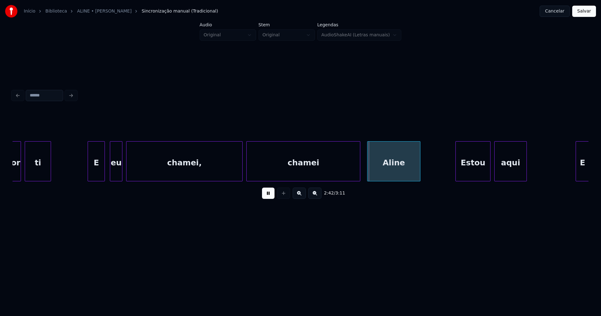
click at [368, 176] on div at bounding box center [369, 161] width 2 height 39
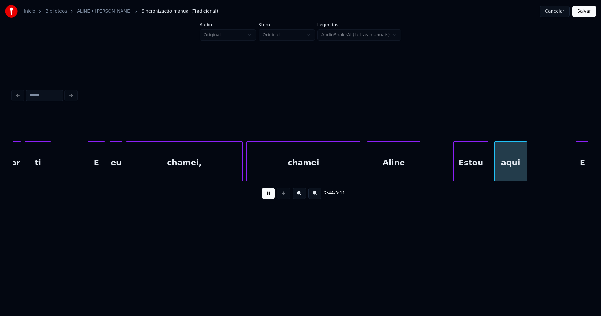
click at [463, 173] on div "Estou" at bounding box center [471, 163] width 34 height 43
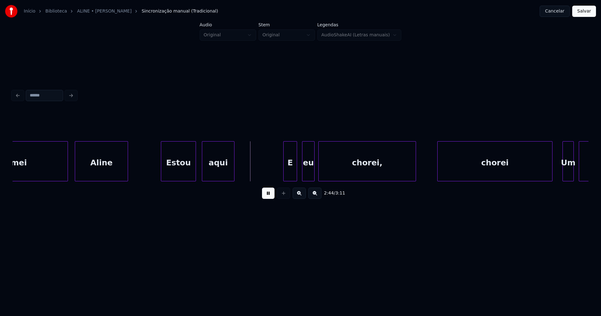
scroll to position [0, 10169]
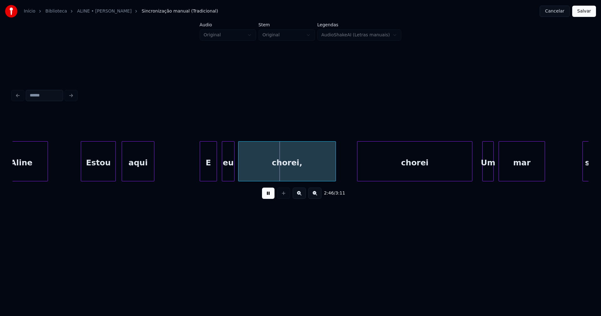
click at [201, 174] on div at bounding box center [201, 161] width 2 height 39
click at [224, 179] on div "[PERSON_NAME] aqui E eu chorei, chorei Um mar só" at bounding box center [301, 161] width 576 height 40
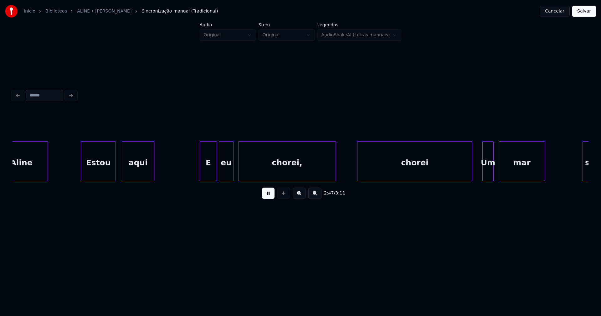
click at [232, 170] on div at bounding box center [232, 161] width 2 height 39
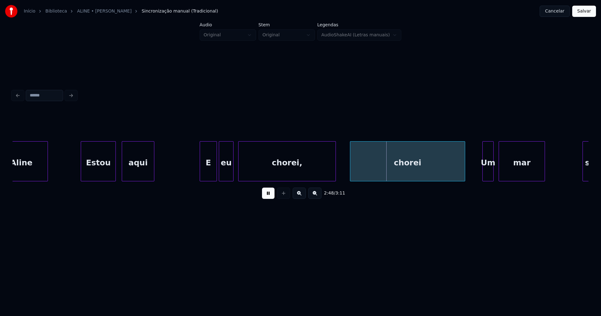
click at [369, 170] on div "chorei" at bounding box center [408, 163] width 115 height 43
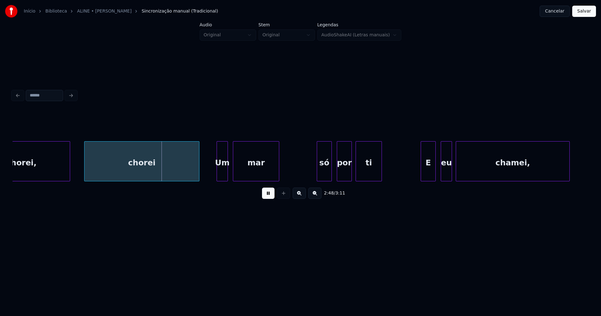
scroll to position [0, 10448]
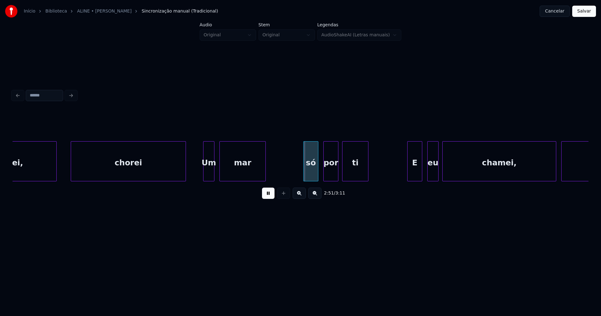
click at [192, 176] on div at bounding box center [193, 161] width 2 height 39
click at [196, 170] on div at bounding box center [196, 161] width 2 height 39
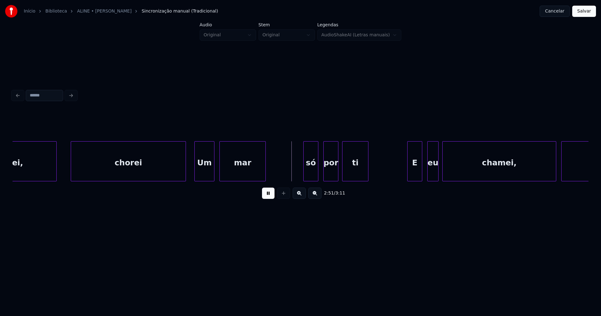
click at [273, 197] on button at bounding box center [268, 193] width 13 height 11
click at [209, 173] on div "Um" at bounding box center [204, 163] width 19 height 43
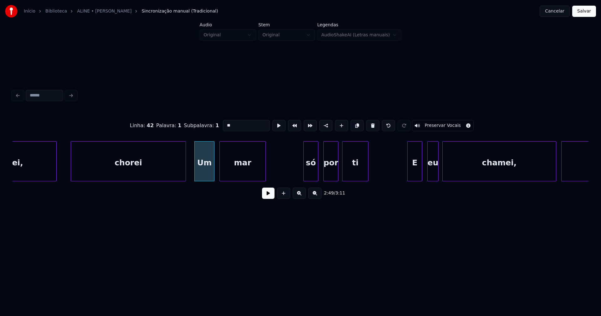
click at [225, 122] on input "**" at bounding box center [246, 125] width 47 height 11
type input "****"
click at [271, 198] on button at bounding box center [268, 193] width 13 height 11
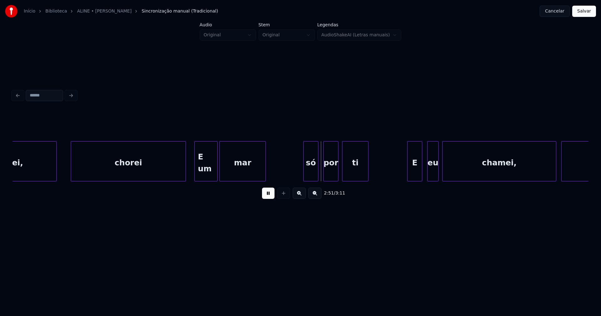
click at [217, 175] on div at bounding box center [217, 161] width 2 height 39
click at [300, 174] on div at bounding box center [301, 161] width 2 height 39
drag, startPoint x: 268, startPoint y: 198, endPoint x: 311, endPoint y: 179, distance: 47.4
click at [268, 198] on button at bounding box center [268, 193] width 13 height 11
click at [312, 172] on div "só" at bounding box center [309, 163] width 18 height 43
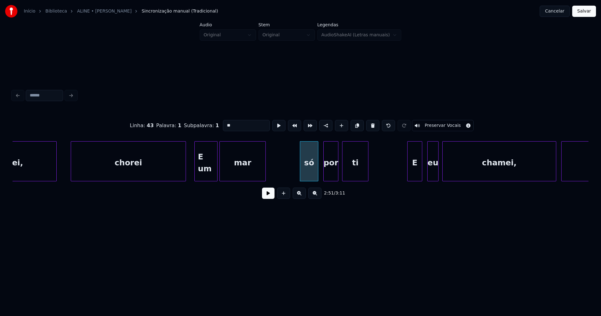
drag, startPoint x: 224, startPoint y: 123, endPoint x: 203, endPoint y: 128, distance: 21.6
click at [203, 128] on div "Linha : 43 [GEOGRAPHIC_DATA] : 1 Subpalavra : 1 ** Preservar Vocais" at bounding box center [301, 125] width 576 height 31
type input "**"
click at [268, 194] on button at bounding box center [268, 193] width 13 height 11
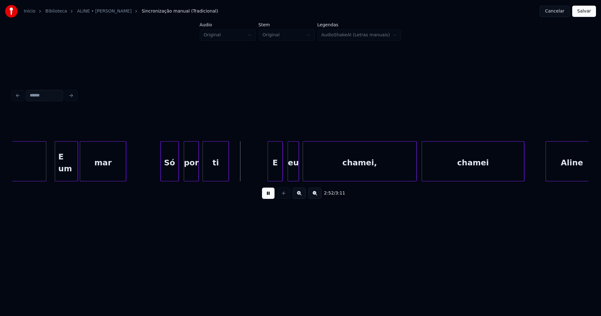
scroll to position [0, 10594]
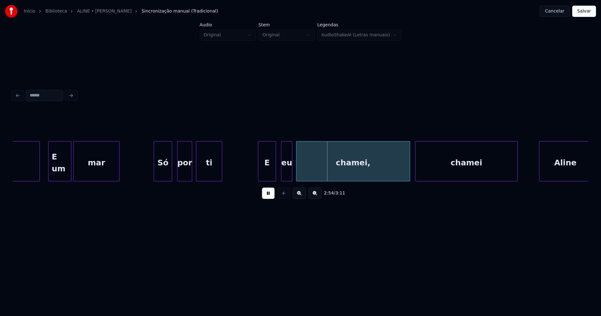
click at [260, 172] on div at bounding box center [259, 161] width 2 height 39
click at [284, 173] on div "eu" at bounding box center [284, 163] width 11 height 43
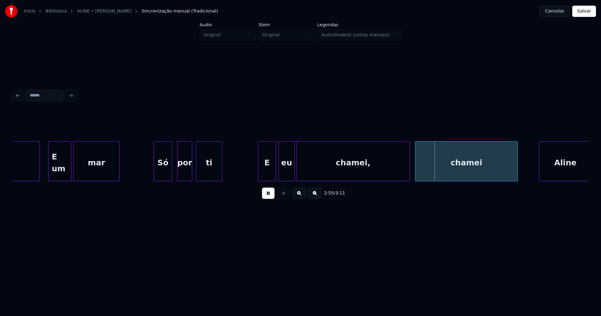
click at [294, 171] on div at bounding box center [294, 161] width 2 height 39
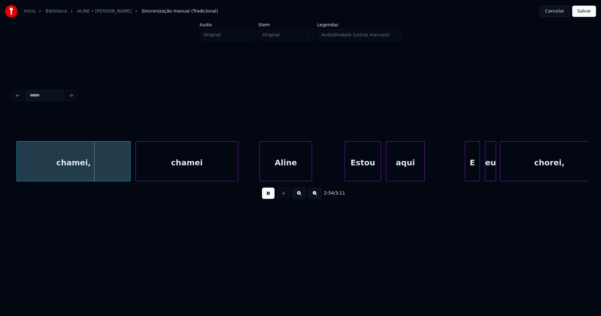
scroll to position [0, 10881]
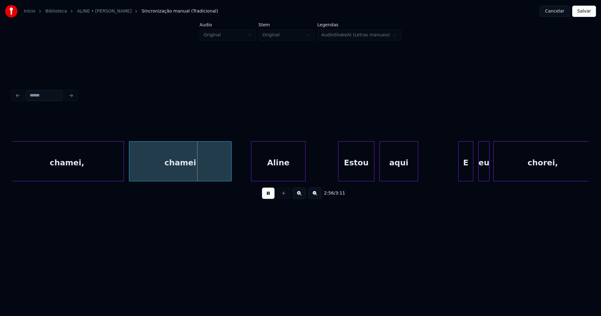
click at [253, 176] on div at bounding box center [253, 161] width 2 height 39
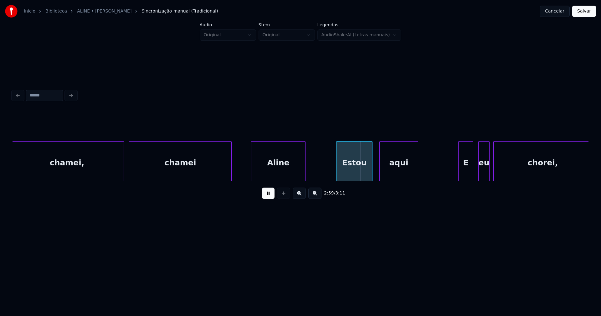
click at [351, 176] on div "Estou" at bounding box center [355, 163] width 36 height 43
click at [462, 171] on div "E" at bounding box center [464, 163] width 14 height 43
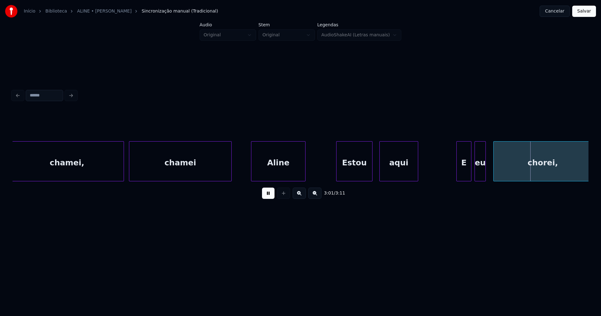
click at [481, 176] on div "eu" at bounding box center [480, 163] width 11 height 43
click at [486, 172] on div at bounding box center [487, 161] width 2 height 39
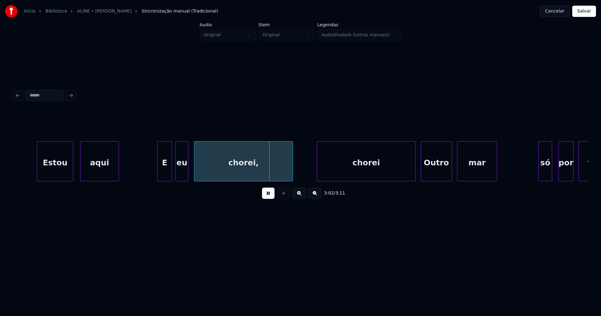
scroll to position [0, 11200]
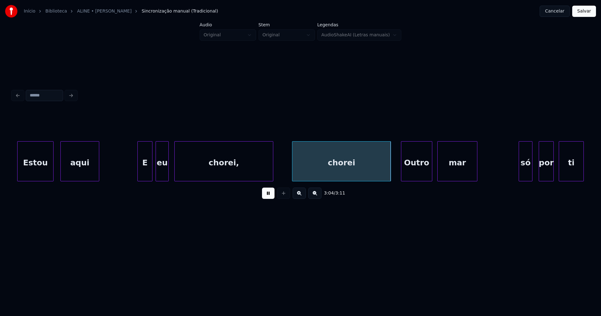
click at [319, 174] on div "chorei" at bounding box center [342, 163] width 98 height 43
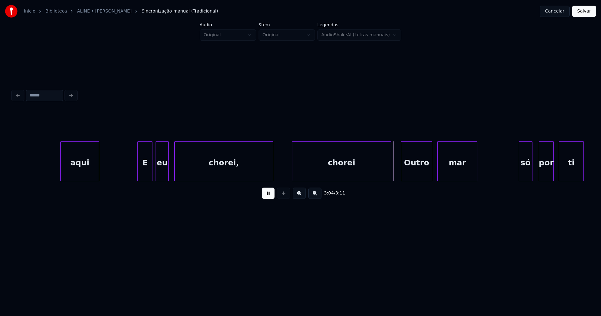
scroll to position [0, 11440]
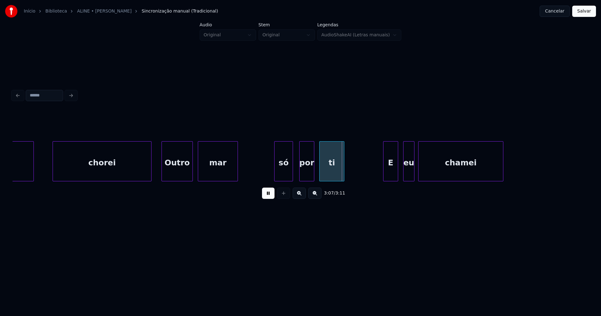
click at [276, 173] on div at bounding box center [276, 161] width 2 height 39
click at [584, 13] on button "Salvar" at bounding box center [585, 11] width 24 height 11
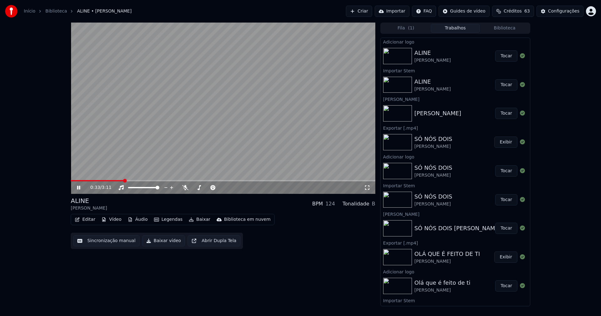
click at [368, 186] on icon at bounding box center [367, 187] width 6 height 5
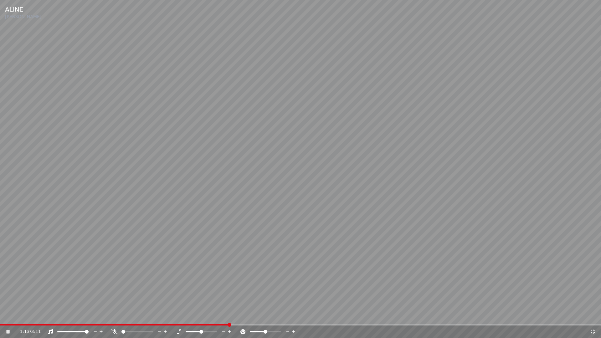
click at [594, 316] on icon at bounding box center [593, 332] width 6 height 5
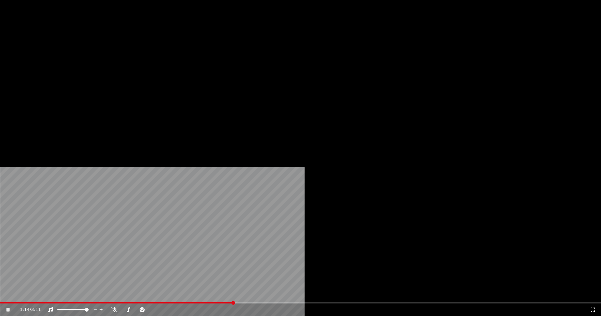
click at [87, 53] on button "Editar" at bounding box center [84, 48] width 25 height 9
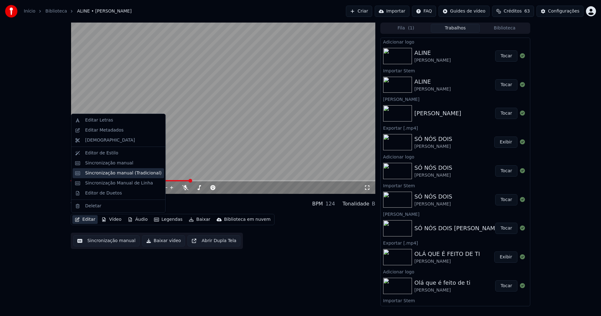
click at [111, 174] on div "Sincronização manual (Tradicional)" at bounding box center [123, 173] width 76 height 6
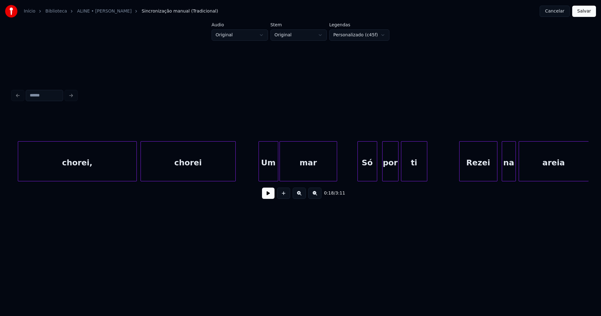
scroll to position [0, 3620]
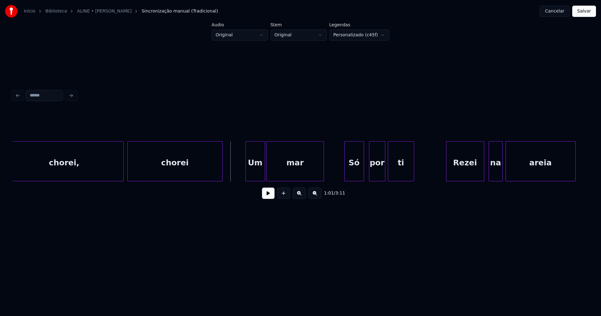
click at [267, 197] on button at bounding box center [268, 193] width 13 height 11
drag, startPoint x: 270, startPoint y: 196, endPoint x: 276, endPoint y: 190, distance: 9.1
click at [271, 195] on button at bounding box center [268, 193] width 13 height 11
click at [557, 12] on button "Cancelar" at bounding box center [555, 11] width 30 height 11
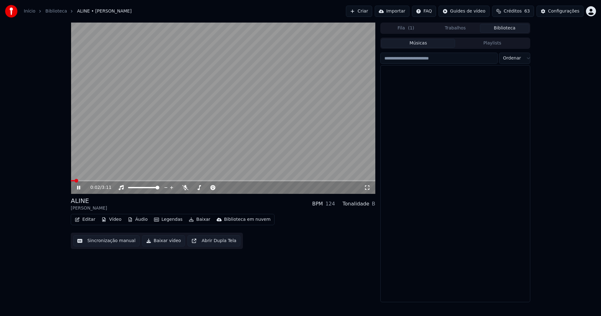
click at [522, 28] on button "Biblioteca" at bounding box center [504, 28] width 49 height 9
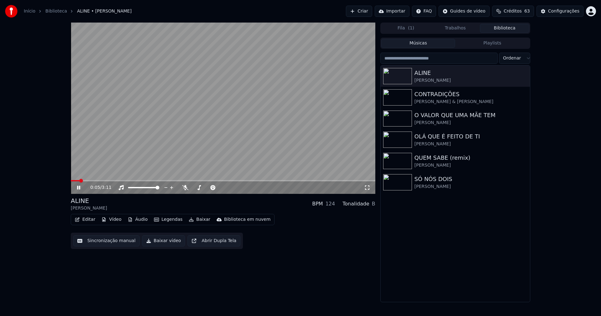
click at [77, 188] on icon at bounding box center [78, 188] width 3 height 4
click at [160, 242] on button "Baixar vídeo" at bounding box center [163, 240] width 43 height 11
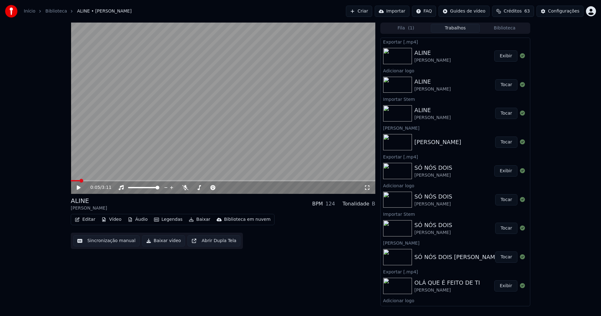
click at [114, 221] on button "Vídeo" at bounding box center [111, 219] width 25 height 9
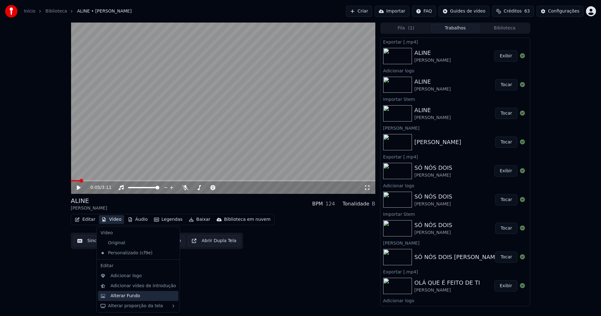
click at [127, 297] on div "Alterar Fundo" at bounding box center [126, 296] width 30 height 6
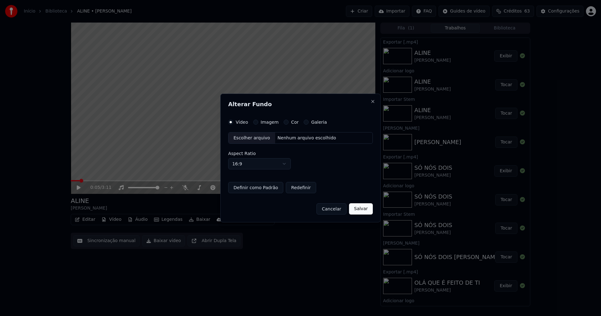
click at [252, 138] on div "Escolher arquivo" at bounding box center [252, 138] width 47 height 11
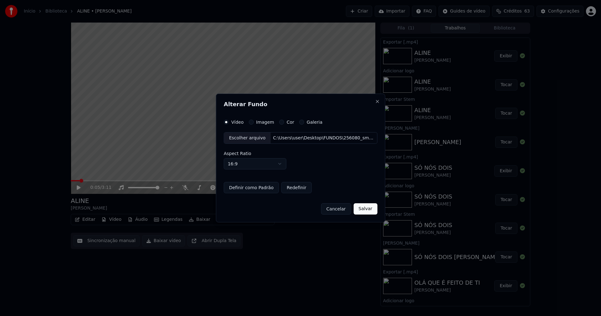
click at [363, 208] on button "Salvar" at bounding box center [366, 208] width 24 height 11
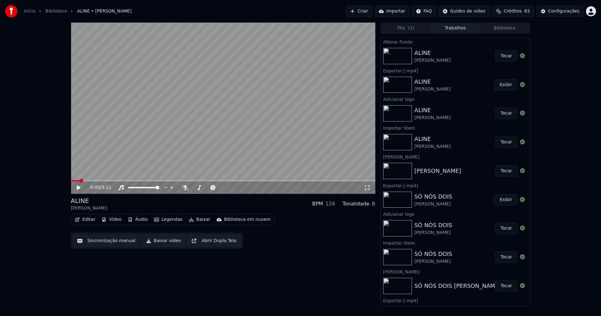
click at [507, 56] on button "Tocar" at bounding box center [507, 55] width 22 height 11
click at [78, 189] on icon at bounding box center [78, 188] width 3 height 4
click at [158, 242] on button "Baixar vídeo" at bounding box center [163, 240] width 43 height 11
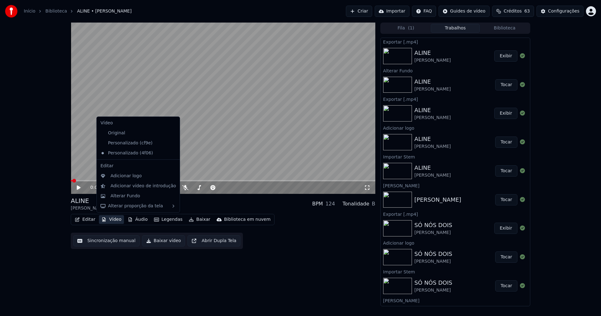
click at [115, 221] on button "Vídeo" at bounding box center [111, 219] width 25 height 9
click at [124, 143] on div "Personalizado (cf9e)" at bounding box center [133, 143] width 71 height 10
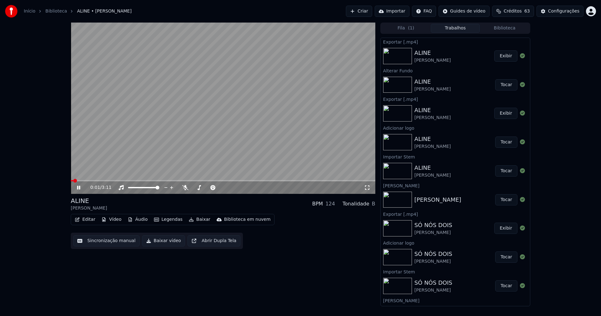
click at [510, 31] on button "Biblioteca" at bounding box center [504, 28] width 49 height 9
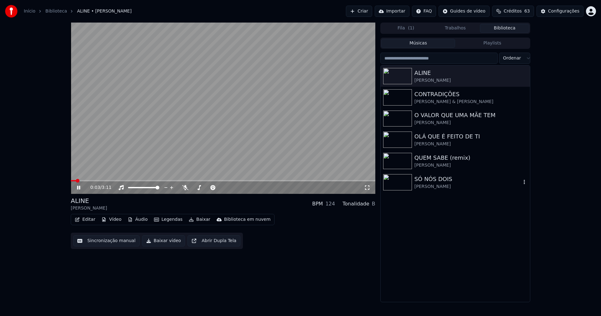
click at [429, 183] on div "SÓ NÓS DOIS" at bounding box center [468, 179] width 107 height 9
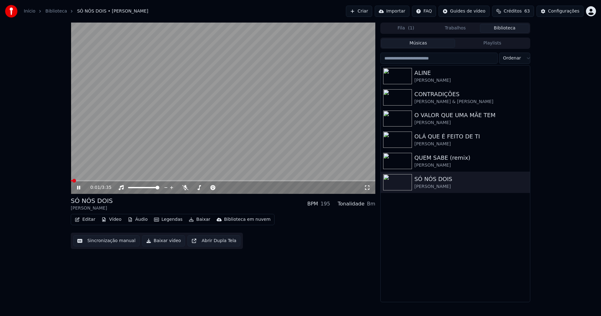
click at [80, 189] on icon at bounding box center [78, 188] width 3 height 4
click at [112, 220] on button "Vídeo" at bounding box center [111, 219] width 25 height 9
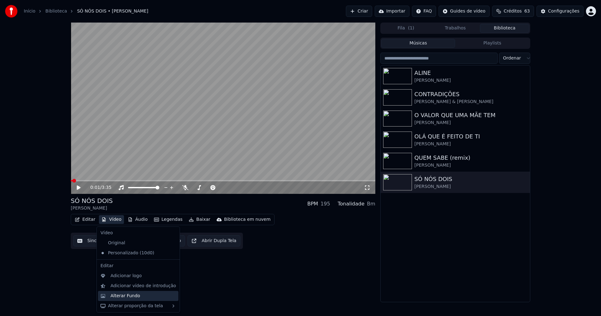
click at [132, 296] on div "Alterar Fundo" at bounding box center [126, 296] width 30 height 6
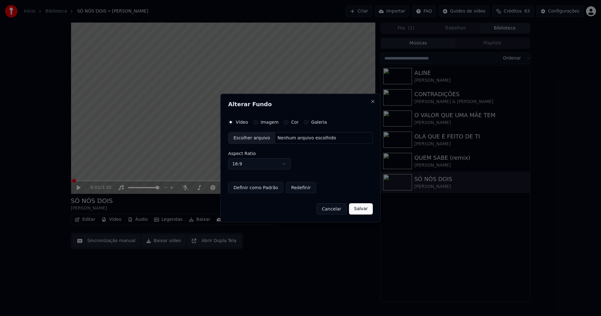
click at [247, 141] on div "Escolher arquivo" at bounding box center [252, 138] width 47 height 11
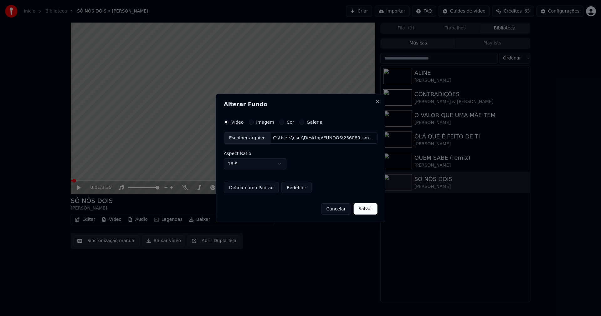
click at [362, 209] on button "Salvar" at bounding box center [366, 208] width 24 height 11
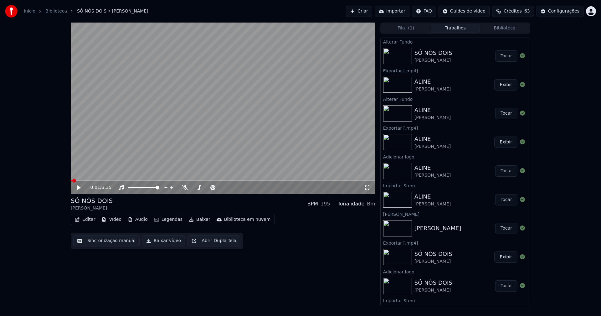
click at [509, 56] on button "Tocar" at bounding box center [507, 55] width 22 height 11
click at [79, 188] on icon at bounding box center [78, 188] width 3 height 4
click at [157, 243] on button "Baixar vídeo" at bounding box center [163, 240] width 43 height 11
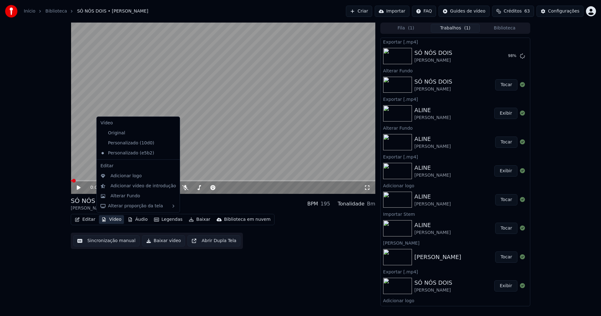
click at [116, 221] on button "Vídeo" at bounding box center [111, 219] width 25 height 9
click at [129, 144] on div "Personalizado (10d0)" at bounding box center [133, 143] width 71 height 10
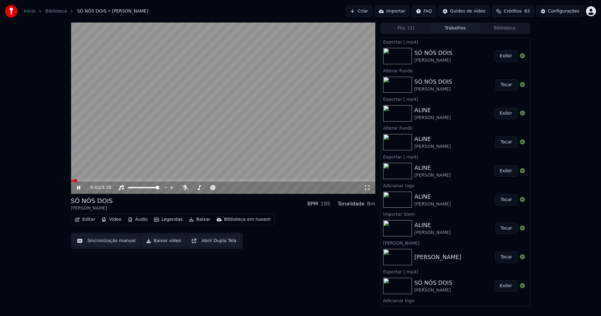
click at [79, 190] on icon at bounding box center [83, 187] width 15 height 5
click at [502, 30] on button "Biblioteca" at bounding box center [504, 28] width 49 height 9
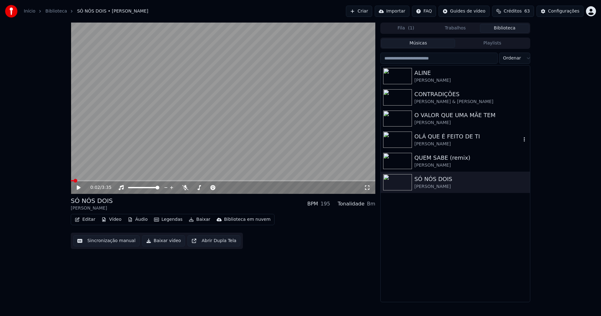
click at [434, 141] on div "[PERSON_NAME]" at bounding box center [468, 144] width 107 height 6
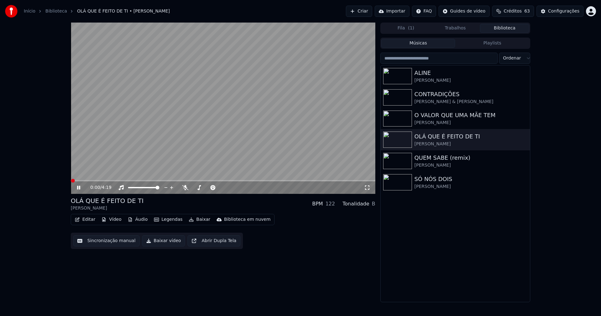
click at [79, 188] on icon at bounding box center [78, 188] width 3 height 4
click at [116, 223] on button "Vídeo" at bounding box center [111, 219] width 25 height 9
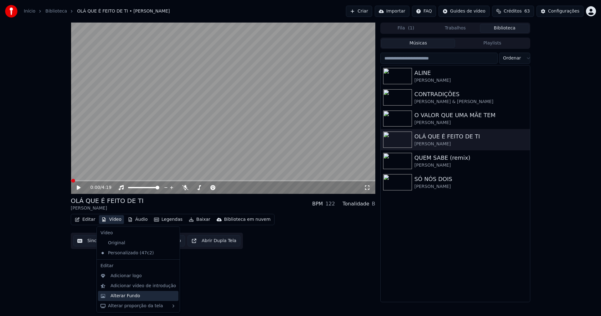
click at [131, 296] on div "Alterar Fundo" at bounding box center [126, 296] width 30 height 6
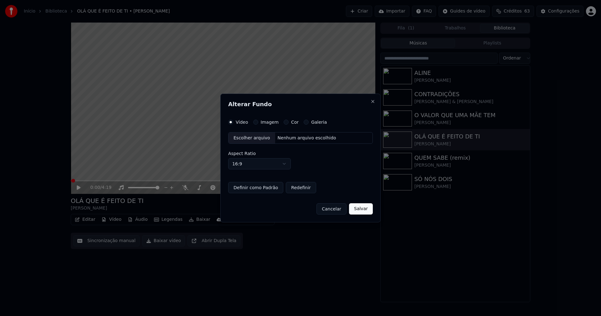
click at [244, 139] on div "Escolher arquivo" at bounding box center [252, 138] width 47 height 11
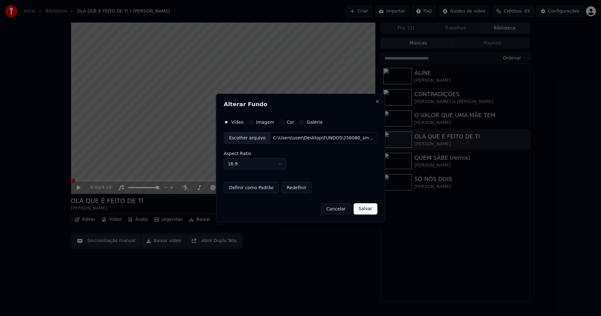
click at [362, 209] on button "Salvar" at bounding box center [366, 208] width 24 height 11
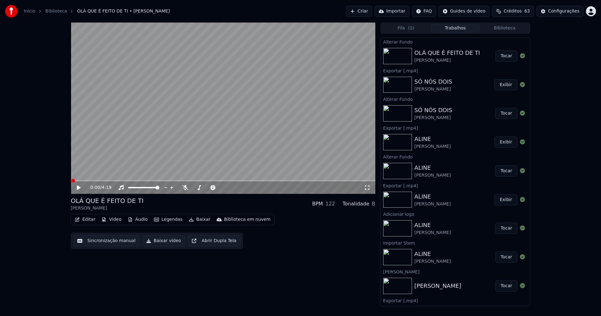
click at [500, 60] on button "Tocar" at bounding box center [507, 55] width 22 height 11
click at [79, 187] on icon at bounding box center [78, 188] width 3 height 4
click at [163, 245] on button "Baixar vídeo" at bounding box center [163, 240] width 43 height 11
click at [570, 13] on div "Configurações" at bounding box center [564, 11] width 31 height 6
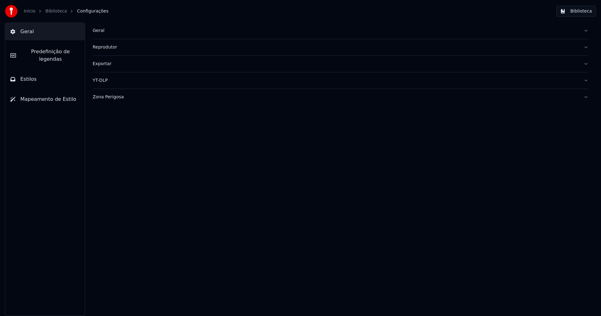
click at [101, 30] on div "Geral" at bounding box center [336, 31] width 486 height 6
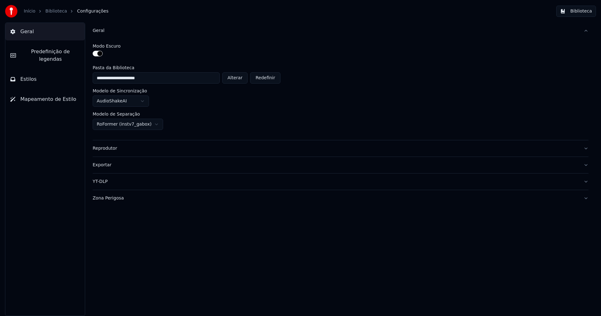
click at [241, 81] on button "Alterar" at bounding box center [235, 77] width 26 height 11
type input "**********"
click at [587, 8] on button "Biblioteca" at bounding box center [577, 11] width 40 height 11
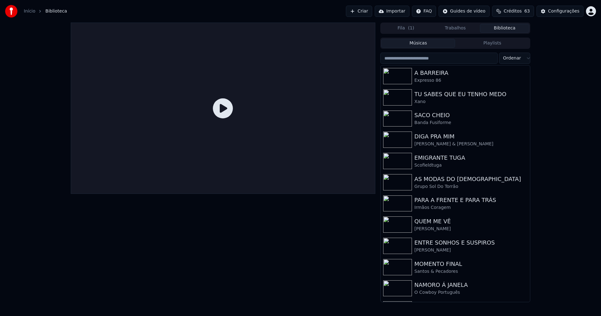
click at [564, 13] on div "Configurações" at bounding box center [564, 11] width 31 height 6
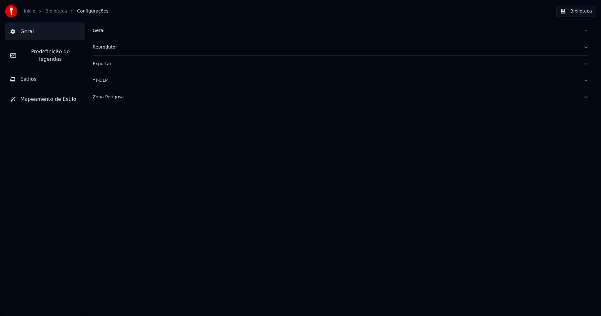
click at [102, 34] on div "Geral" at bounding box center [336, 31] width 486 height 6
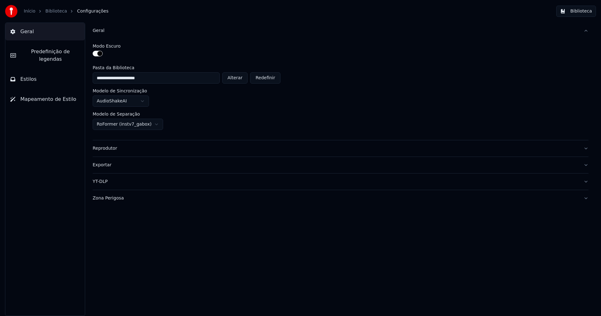
click at [240, 75] on button "Alterar" at bounding box center [235, 77] width 26 height 11
type input "**********"
click at [580, 9] on button "Biblioteca" at bounding box center [577, 11] width 40 height 11
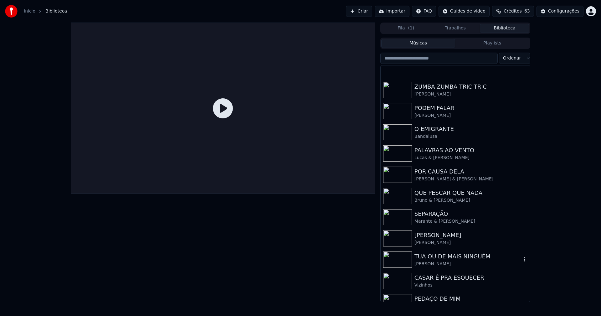
scroll to position [188, 0]
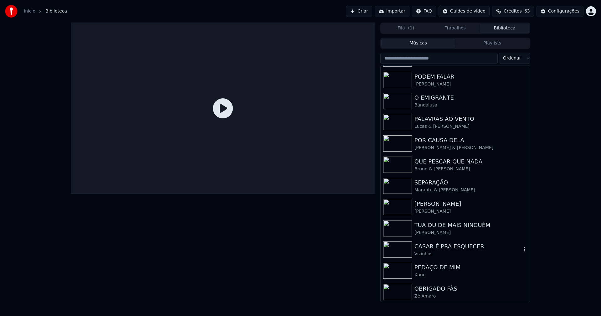
drag, startPoint x: 449, startPoint y: 249, endPoint x: 471, endPoint y: 232, distance: 28.2
click at [449, 249] on div "CASAR É PRA ESQUECER" at bounding box center [468, 246] width 107 height 9
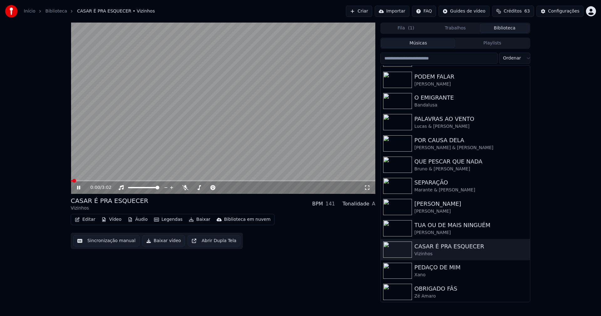
click at [79, 188] on icon at bounding box center [83, 187] width 15 height 5
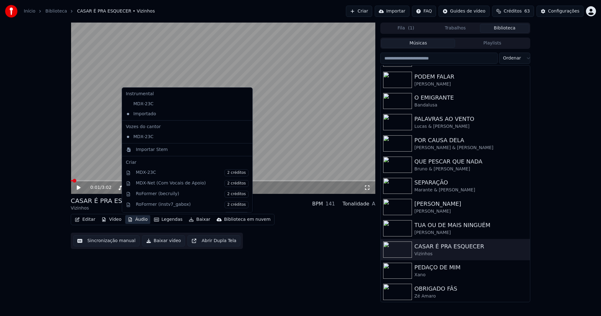
click at [138, 221] on button "Áudio" at bounding box center [137, 219] width 25 height 9
click at [144, 148] on div "Importar Stem" at bounding box center [152, 150] width 32 height 6
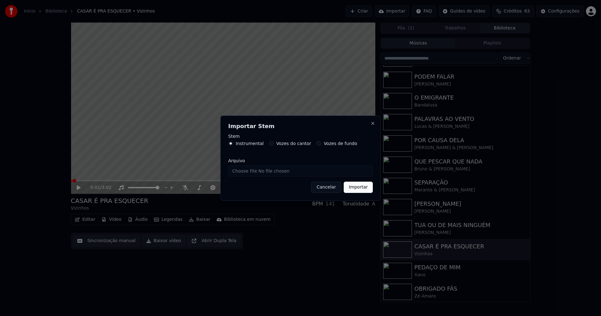
click at [252, 172] on input "Arquivo" at bounding box center [300, 170] width 145 height 11
type input "**********"
drag, startPoint x: 360, startPoint y: 187, endPoint x: 319, endPoint y: 170, distance: 44.1
click at [360, 187] on button "Importar" at bounding box center [358, 187] width 29 height 11
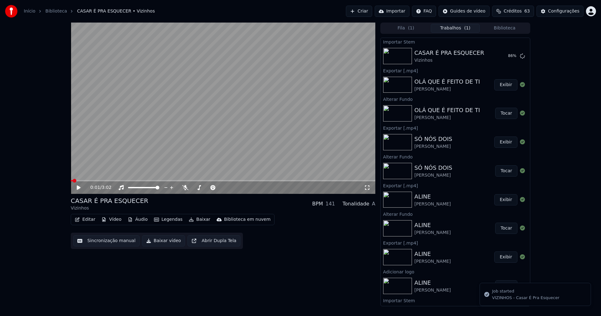
click at [77, 188] on icon at bounding box center [83, 187] width 15 height 5
click at [134, 221] on button "Áudio" at bounding box center [137, 219] width 25 height 9
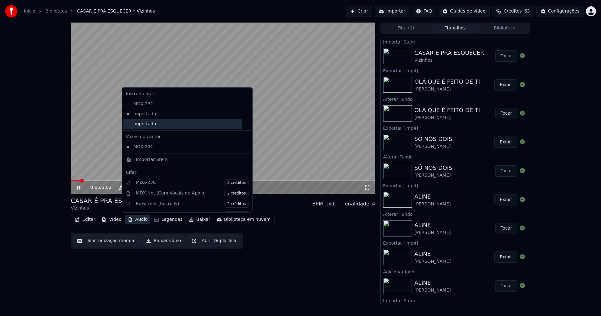
click at [134, 124] on div "Importado" at bounding box center [182, 124] width 118 height 10
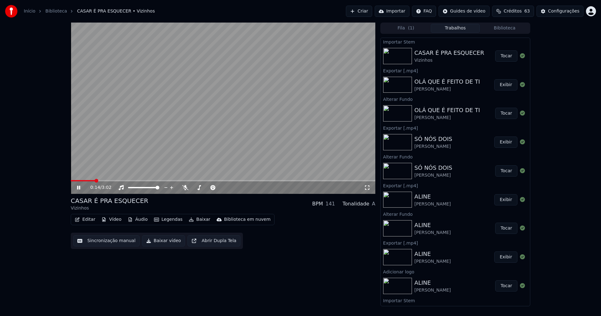
click at [116, 219] on button "Vídeo" at bounding box center [111, 219] width 25 height 9
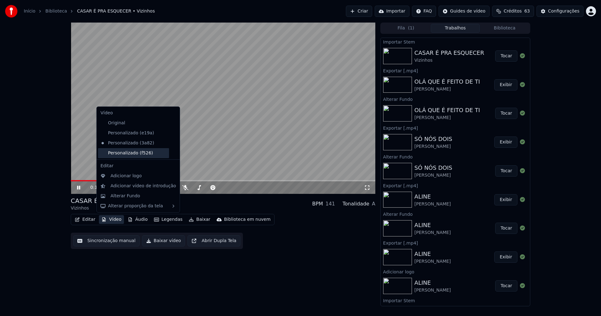
click at [124, 153] on div "Personalizado (f526)" at bounding box center [133, 153] width 71 height 10
click at [109, 220] on button "Vídeo" at bounding box center [111, 219] width 25 height 9
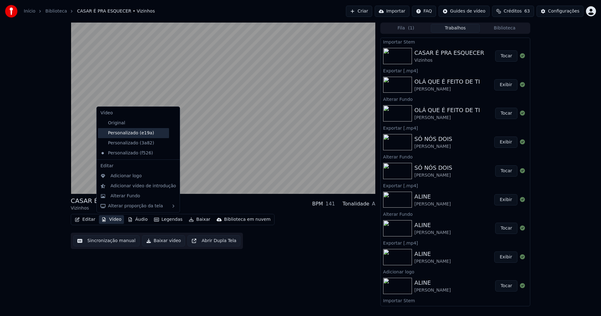
click at [121, 137] on div "Personalizado (e19a)" at bounding box center [133, 133] width 71 height 10
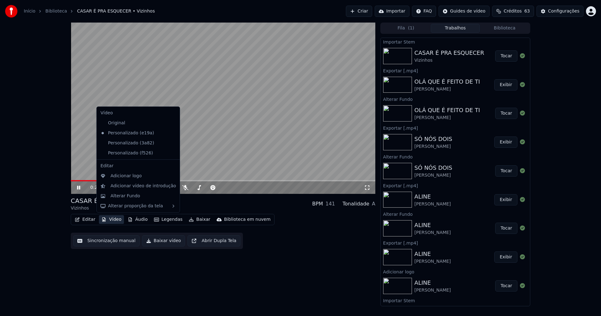
click at [112, 218] on button "Vídeo" at bounding box center [111, 219] width 25 height 9
click at [172, 155] on icon at bounding box center [175, 153] width 7 height 5
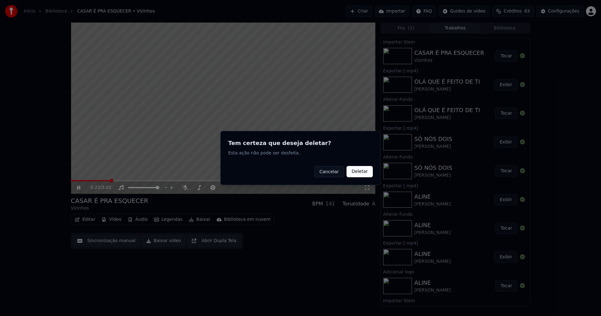
drag, startPoint x: 365, startPoint y: 174, endPoint x: 125, endPoint y: 214, distance: 243.6
click at [360, 174] on button "Deletar" at bounding box center [360, 171] width 26 height 11
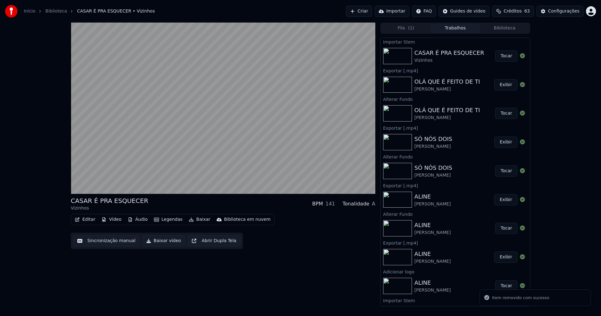
click at [114, 221] on button "Vídeo" at bounding box center [111, 219] width 25 height 9
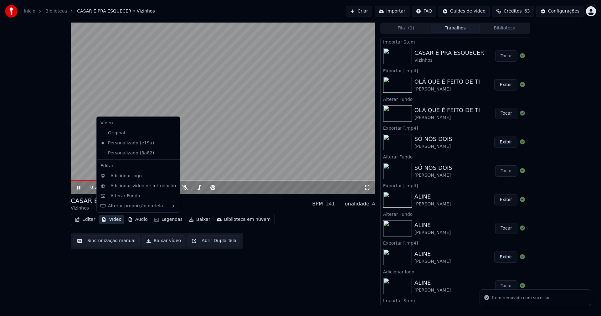
click at [172, 153] on icon at bounding box center [174, 153] width 4 height 5
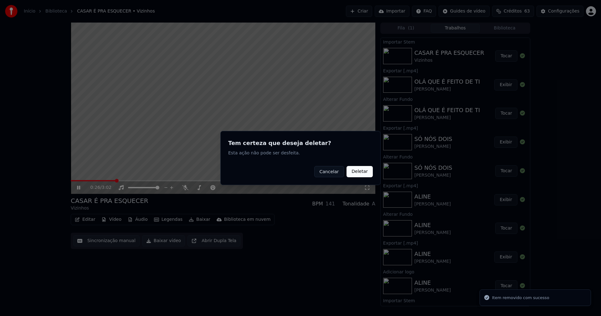
click at [364, 173] on button "Deletar" at bounding box center [360, 171] width 26 height 11
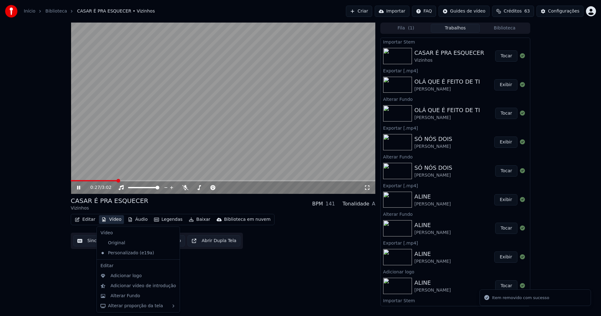
click at [115, 220] on button "Vídeo" at bounding box center [111, 219] width 25 height 9
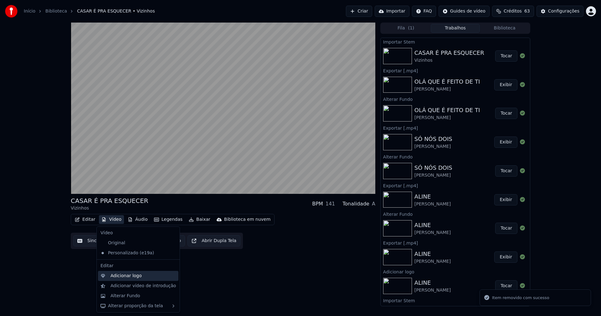
click at [127, 276] on div "Adicionar logo" at bounding box center [126, 276] width 31 height 6
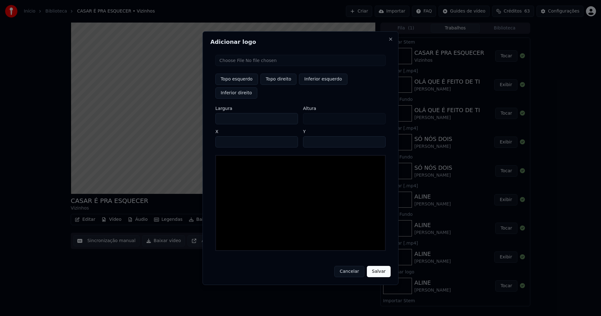
click at [236, 66] on input "file" at bounding box center [301, 60] width 170 height 11
type input "**********"
type input "***"
drag, startPoint x: 278, startPoint y: 86, endPoint x: 239, endPoint y: 118, distance: 50.8
click at [278, 85] on button "Topo direito" at bounding box center [279, 79] width 36 height 11
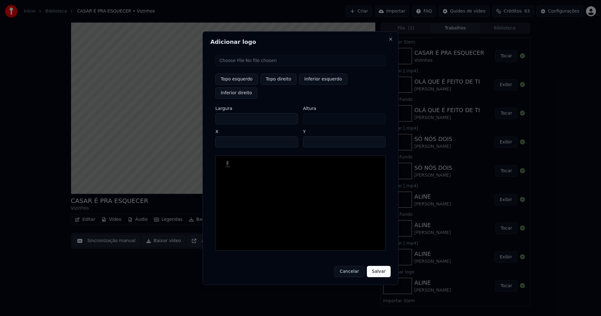
type input "****"
drag, startPoint x: 226, startPoint y: 112, endPoint x: 177, endPoint y: 113, distance: 48.6
click at [177, 113] on body "Início Biblioteca CASAR É PRA ESQUECER • Vizinhos Criar Importar FAQ Guides de …" at bounding box center [300, 158] width 601 height 316
type input "**"
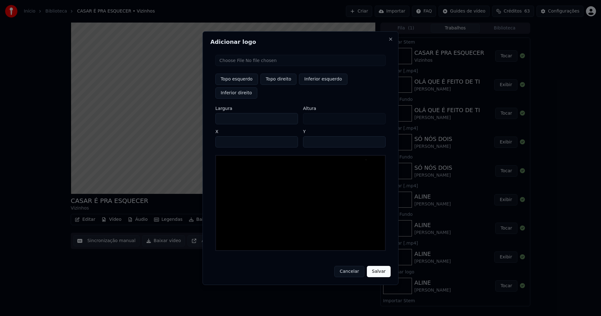
type input "***"
click at [228, 136] on input "****" at bounding box center [257, 141] width 83 height 11
type input "****"
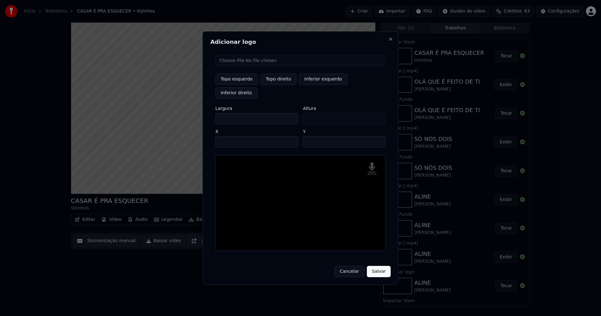
click at [378, 136] on input "**" at bounding box center [344, 141] width 83 height 11
type input "**"
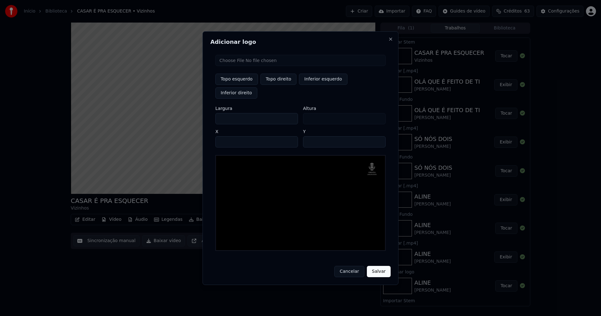
click at [378, 136] on input "**" at bounding box center [344, 141] width 83 height 11
click at [382, 267] on button "Salvar" at bounding box center [379, 271] width 24 height 11
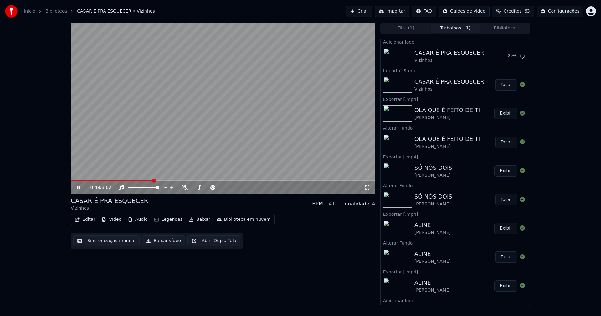
click at [78, 187] on icon at bounding box center [78, 188] width 3 height 4
click at [502, 57] on button "Tocar" at bounding box center [507, 55] width 22 height 11
click at [78, 189] on icon at bounding box center [78, 188] width 3 height 4
click at [168, 245] on button "Baixar vídeo" at bounding box center [163, 240] width 43 height 11
click at [510, 26] on button "Biblioteca" at bounding box center [504, 28] width 49 height 9
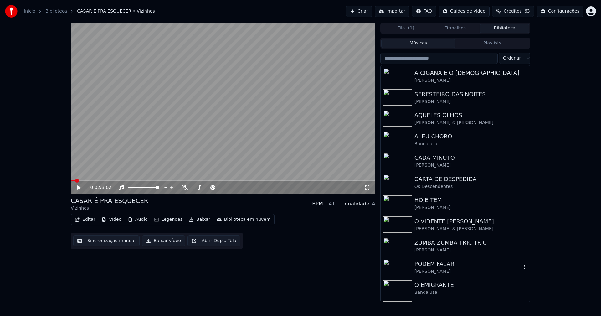
drag, startPoint x: 442, startPoint y: 266, endPoint x: 448, endPoint y: 265, distance: 5.8
click at [443, 266] on div "PODEM FALAR" at bounding box center [468, 264] width 107 height 9
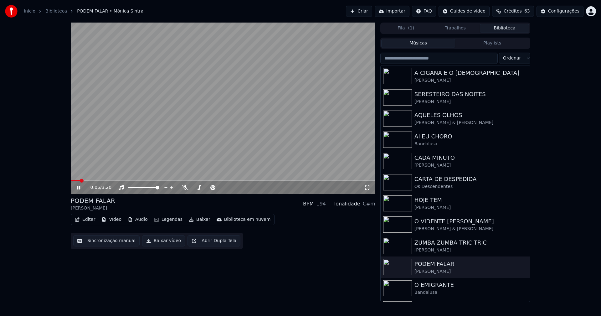
click at [77, 190] on div "0:06 / 3:20" at bounding box center [223, 188] width 300 height 6
click at [80, 186] on icon at bounding box center [83, 187] width 15 height 5
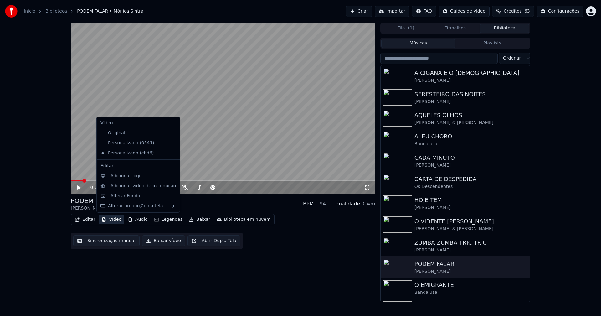
click at [114, 221] on button "Vídeo" at bounding box center [111, 219] width 25 height 9
click at [563, 12] on div "Configurações" at bounding box center [564, 11] width 31 height 6
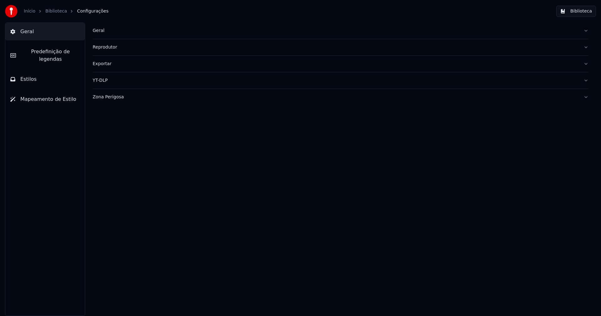
click at [49, 72] on button "Estilos" at bounding box center [45, 79] width 80 height 18
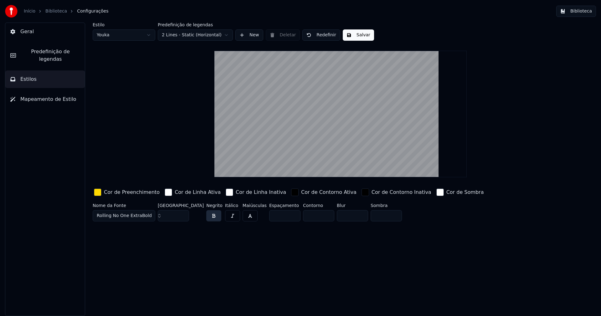
click at [96, 194] on div "button" at bounding box center [98, 193] width 8 height 8
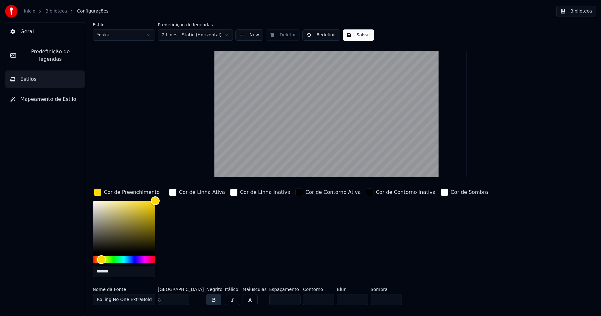
click at [119, 272] on input "*******" at bounding box center [124, 271] width 63 height 11
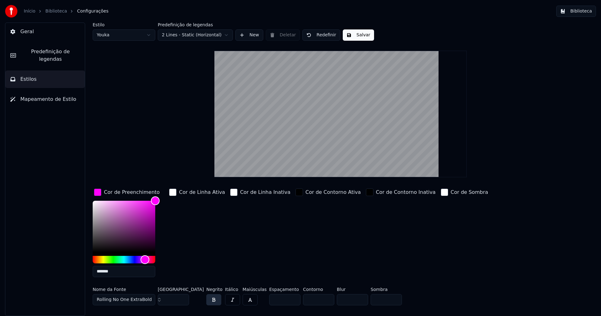
type input "*******"
click at [96, 189] on div "button" at bounding box center [98, 193] width 8 height 8
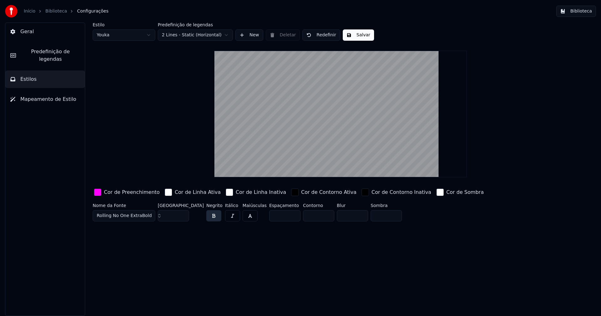
click at [123, 32] on html "Início Biblioteca Configurações Biblioteca Geral Predefinição de legendas Estil…" at bounding box center [300, 158] width 601 height 316
type input "**"
click at [360, 34] on button "Salvar" at bounding box center [358, 34] width 31 height 11
click at [587, 11] on button "Biblioteca" at bounding box center [577, 11] width 40 height 11
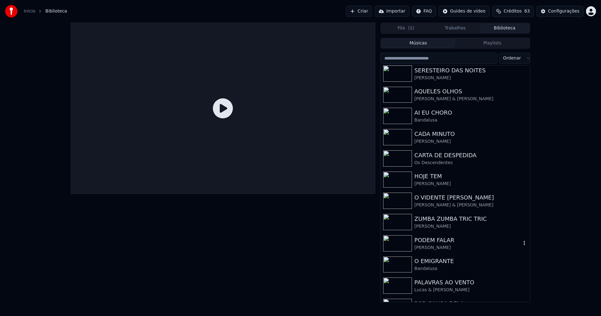
scroll to position [63, 0]
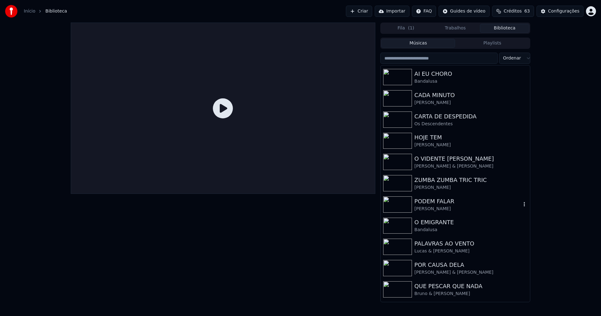
click at [434, 207] on div "[PERSON_NAME]" at bounding box center [468, 209] width 107 height 6
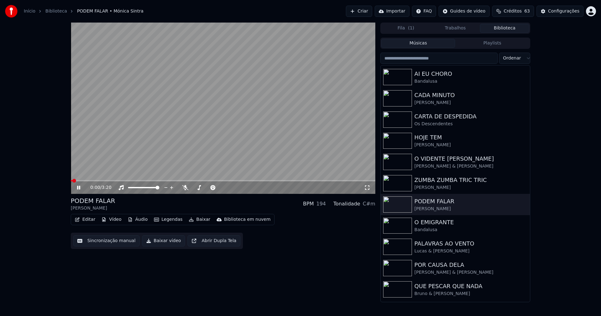
click at [126, 180] on span at bounding box center [223, 180] width 305 height 1
click at [367, 189] on icon at bounding box center [367, 187] width 6 height 5
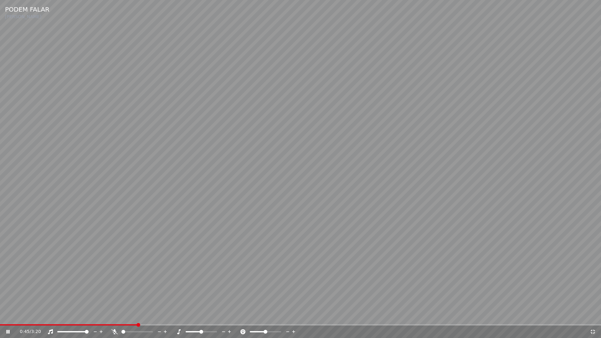
drag, startPoint x: 592, startPoint y: 333, endPoint x: 592, endPoint y: 316, distance: 16.9
click at [593, 316] on icon at bounding box center [593, 332] width 6 height 5
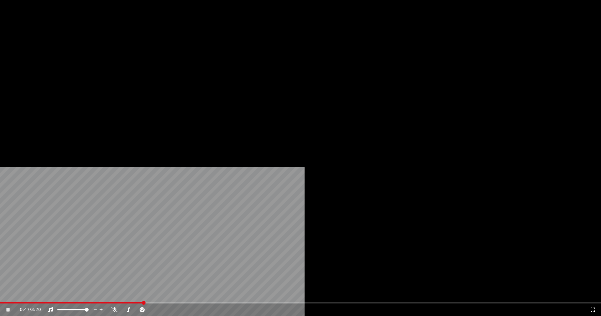
click at [10, 308] on icon at bounding box center [8, 310] width 3 height 4
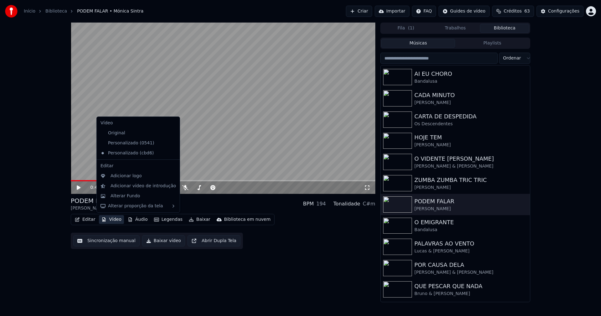
click at [115, 221] on button "Vídeo" at bounding box center [111, 219] width 25 height 9
click at [125, 144] on div "Personalizado (0541)" at bounding box center [133, 143] width 71 height 10
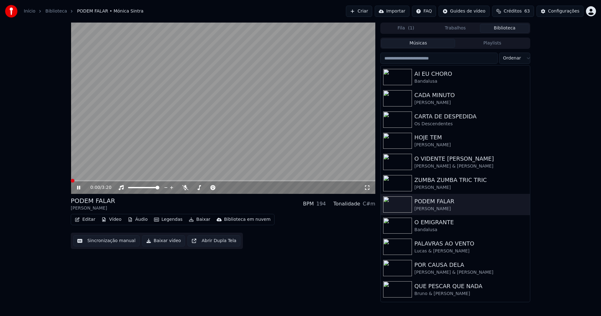
click at [78, 187] on icon at bounding box center [78, 188] width 3 height 4
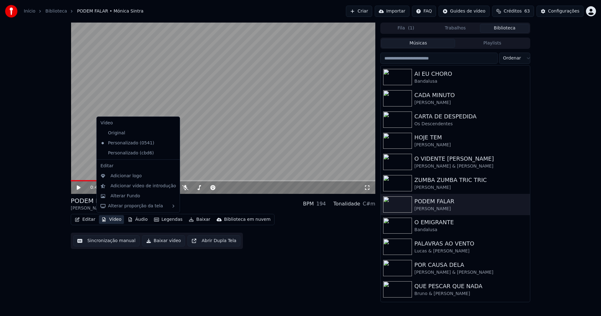
click at [114, 219] on button "Vídeo" at bounding box center [111, 219] width 25 height 9
click at [172, 153] on icon at bounding box center [175, 153] width 7 height 5
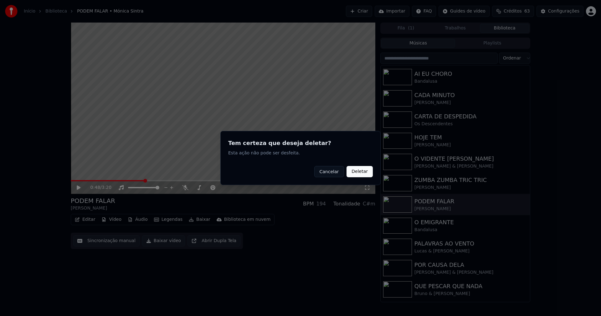
click at [361, 173] on button "Deletar" at bounding box center [360, 171] width 26 height 11
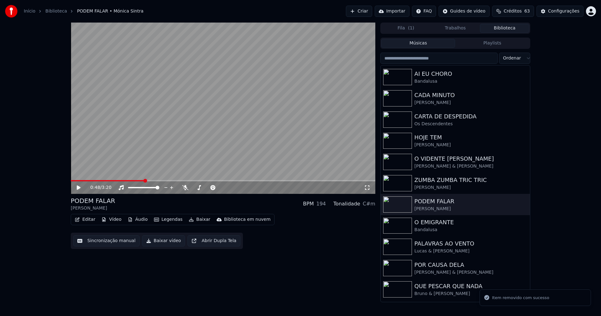
click at [109, 221] on button "Vídeo" at bounding box center [111, 219] width 25 height 9
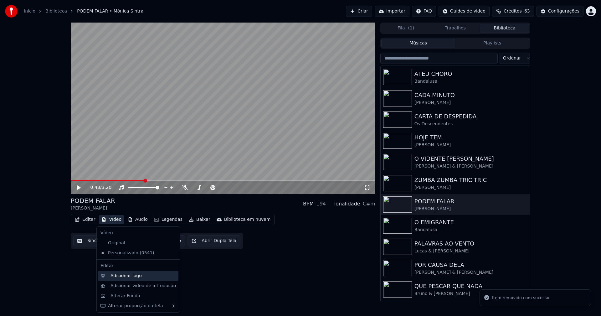
click at [124, 277] on div "Adicionar logo" at bounding box center [126, 276] width 31 height 6
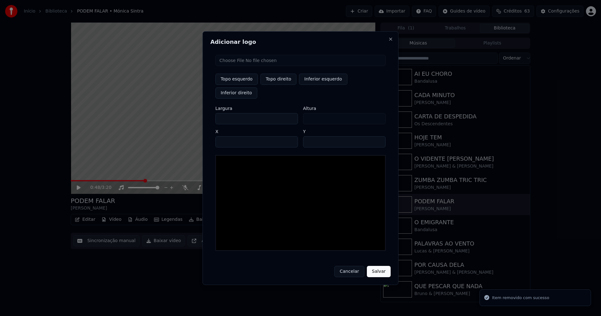
click at [237, 66] on input "file" at bounding box center [301, 60] width 170 height 11
type input "**********"
type input "***"
click at [279, 85] on button "Topo direito" at bounding box center [279, 79] width 36 height 11
type input "****"
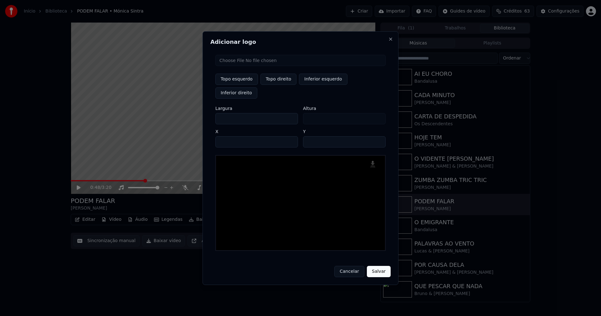
drag, startPoint x: 225, startPoint y: 112, endPoint x: 197, endPoint y: 117, distance: 28.3
click at [197, 117] on body "Início Biblioteca PODEM FALAR • Mónica Sintra Criar Importar FAQ Guides de víde…" at bounding box center [300, 158] width 601 height 316
type input "**"
type input "***"
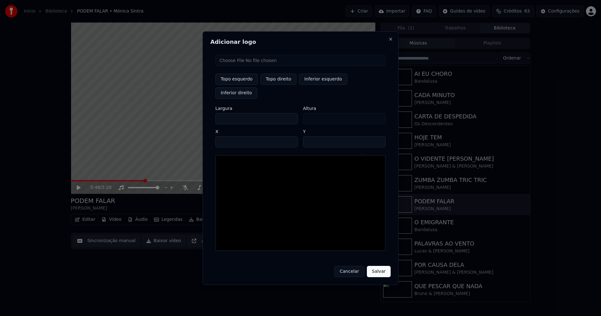
type input "***"
click at [228, 136] on input "****" at bounding box center [257, 141] width 83 height 11
type input "****"
click at [378, 136] on input "**" at bounding box center [344, 141] width 83 height 11
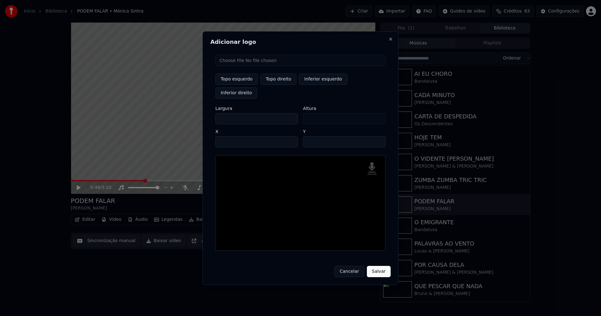
click at [378, 136] on input "**" at bounding box center [344, 141] width 83 height 11
type input "**"
click at [378, 136] on input "**" at bounding box center [344, 141] width 83 height 11
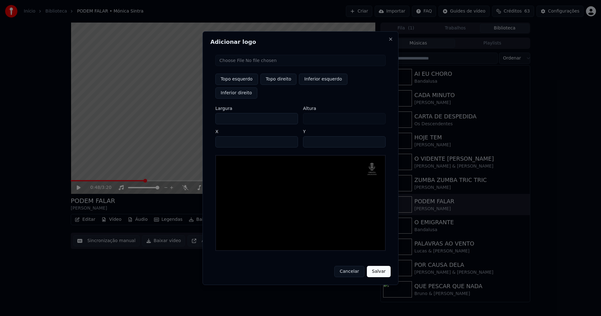
click at [377, 266] on button "Salvar" at bounding box center [379, 271] width 24 height 11
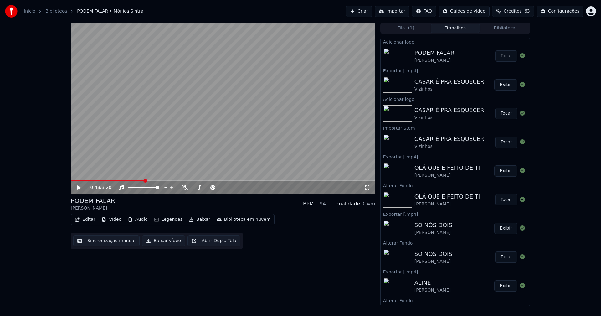
drag, startPoint x: 495, startPoint y: 55, endPoint x: 559, endPoint y: 70, distance: 66.0
click at [496, 55] on button "Tocar" at bounding box center [507, 55] width 22 height 11
click at [77, 187] on icon at bounding box center [83, 187] width 15 height 5
click at [158, 240] on button "Baixar vídeo" at bounding box center [163, 240] width 43 height 11
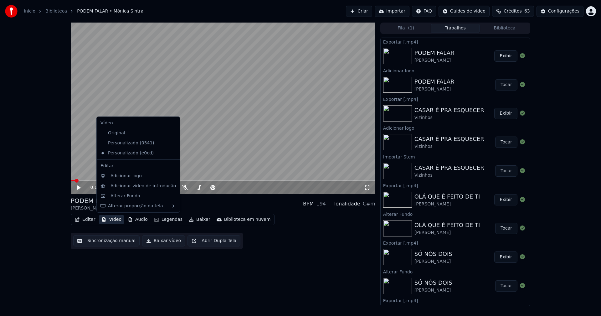
click at [114, 221] on button "Vídeo" at bounding box center [111, 219] width 25 height 9
click at [119, 194] on div "Alterar Fundo" at bounding box center [126, 196] width 30 height 6
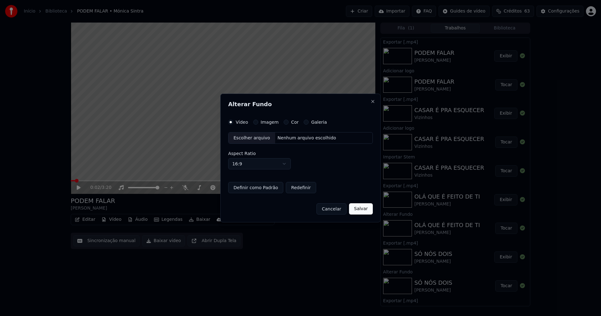
click at [249, 139] on div "Escolher arquivo" at bounding box center [252, 138] width 47 height 11
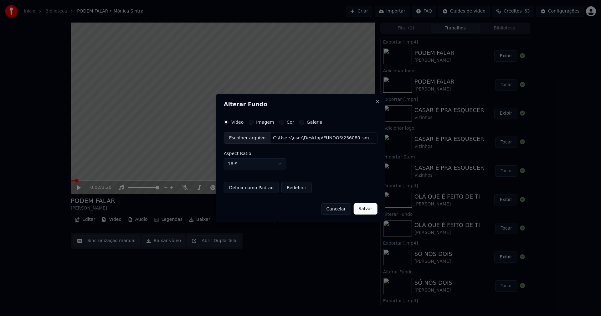
click at [364, 211] on button "Salvar" at bounding box center [366, 208] width 24 height 11
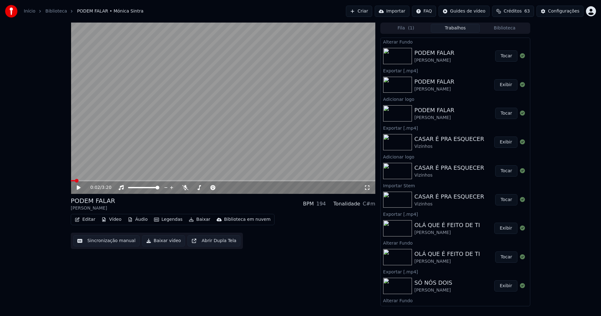
click at [496, 58] on button "Tocar" at bounding box center [507, 55] width 22 height 11
click at [78, 186] on icon at bounding box center [78, 188] width 3 height 4
click at [160, 242] on button "Baixar vídeo" at bounding box center [163, 240] width 43 height 11
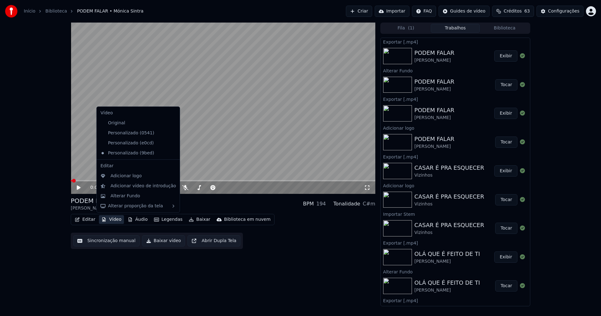
click at [115, 220] on button "Vídeo" at bounding box center [111, 219] width 25 height 9
click at [127, 143] on div "Personalizado (e0cd)" at bounding box center [133, 143] width 71 height 10
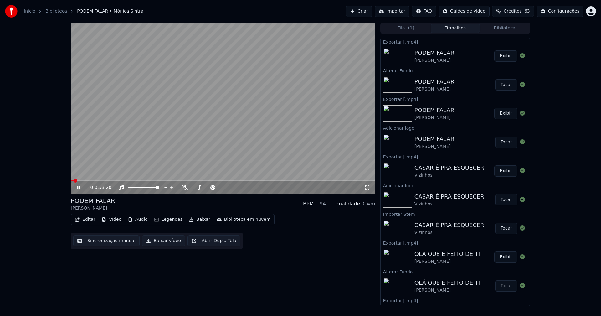
drag, startPoint x: 80, startPoint y: 187, endPoint x: 87, endPoint y: 171, distance: 17.5
click at [81, 186] on icon at bounding box center [83, 187] width 15 height 5
click at [512, 28] on button "Biblioteca" at bounding box center [504, 28] width 49 height 9
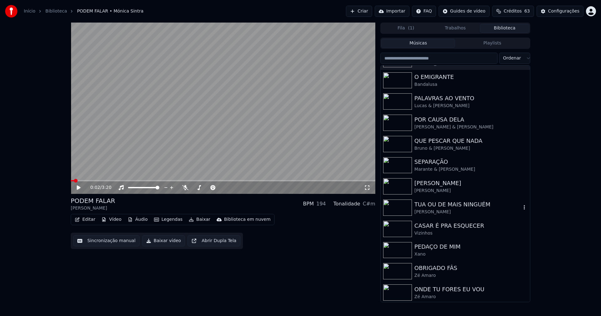
scroll to position [210, 0]
click at [440, 268] on div "OBRIGADO FÂS" at bounding box center [468, 267] width 107 height 9
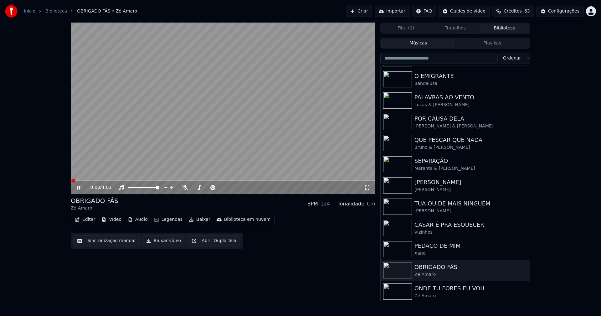
click at [80, 188] on icon at bounding box center [78, 188] width 3 height 4
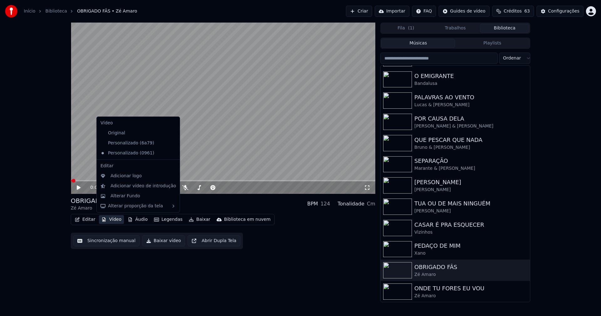
click at [110, 219] on button "Vídeo" at bounding box center [111, 219] width 25 height 9
click at [132, 145] on div "Personalizado (6a79)" at bounding box center [133, 143] width 71 height 10
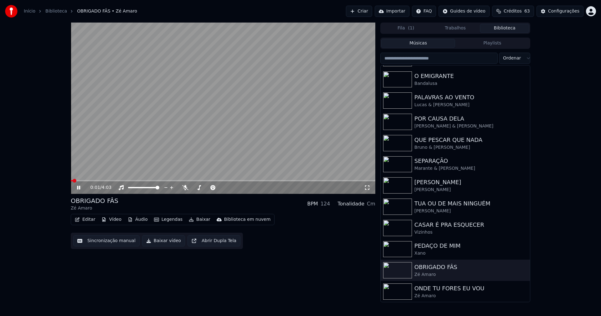
click at [79, 188] on icon at bounding box center [83, 187] width 15 height 5
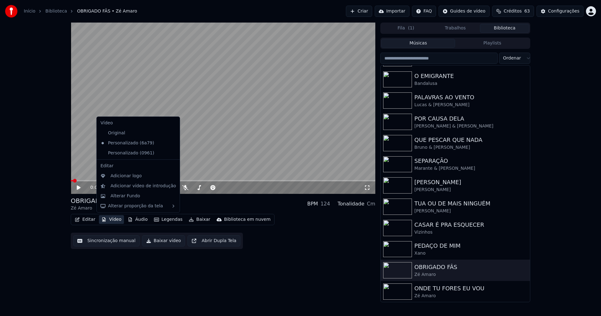
click at [120, 219] on button "Vídeo" at bounding box center [111, 219] width 25 height 9
click at [172, 154] on icon at bounding box center [175, 153] width 7 height 5
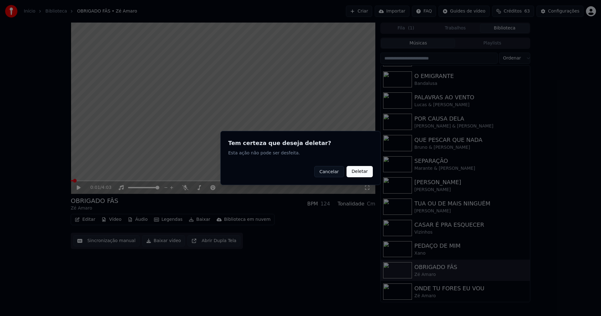
drag, startPoint x: 359, startPoint y: 173, endPoint x: 282, endPoint y: 177, distance: 77.5
click at [357, 173] on button "Deletar" at bounding box center [360, 171] width 26 height 11
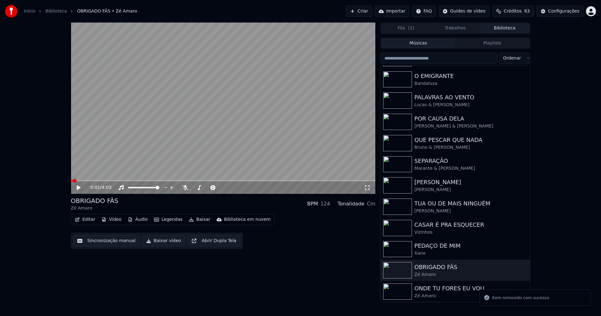
click at [114, 220] on button "Vídeo" at bounding box center [111, 219] width 25 height 9
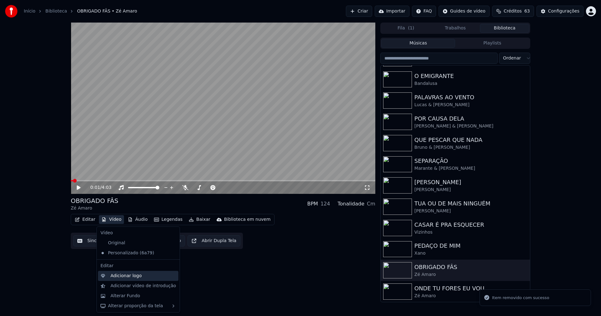
click at [124, 277] on div "Adicionar logo" at bounding box center [126, 276] width 31 height 6
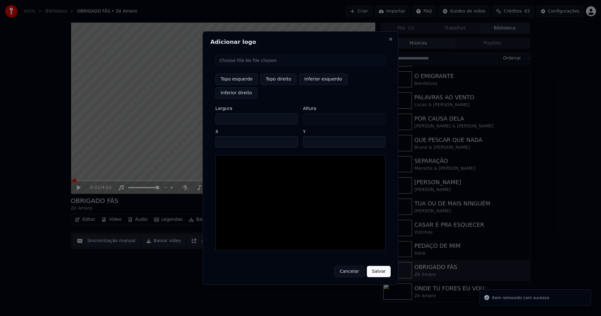
click at [236, 66] on input "file" at bounding box center [301, 60] width 170 height 11
type input "**********"
type input "***"
click at [286, 85] on button "Topo direito" at bounding box center [279, 79] width 36 height 11
type input "****"
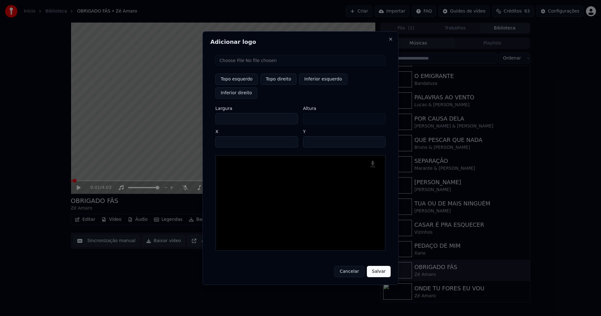
drag, startPoint x: 225, startPoint y: 113, endPoint x: 195, endPoint y: 112, distance: 30.4
click at [195, 112] on body "Início Biblioteca OBRIGADO FÂS • Zé Amaro Criar Importar FAQ Guides de vídeo Cr…" at bounding box center [300, 158] width 601 height 316
type input "**"
type input "***"
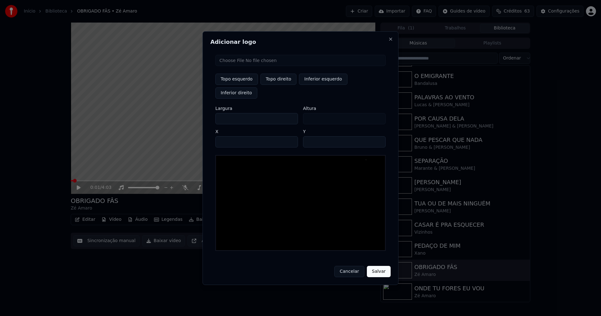
type input "***"
click at [228, 137] on input "****" at bounding box center [257, 141] width 83 height 11
type input "****"
click at [378, 136] on input "**" at bounding box center [344, 141] width 83 height 11
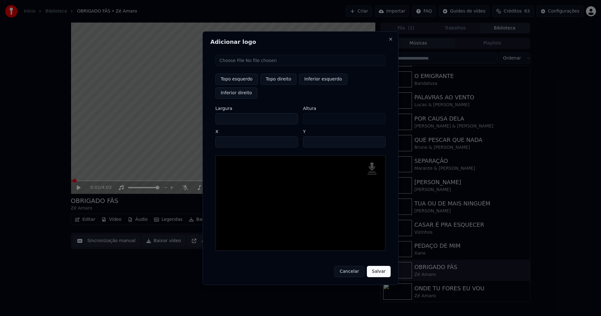
click at [378, 136] on input "**" at bounding box center [344, 141] width 83 height 11
type input "**"
click at [378, 136] on input "**" at bounding box center [344, 141] width 83 height 11
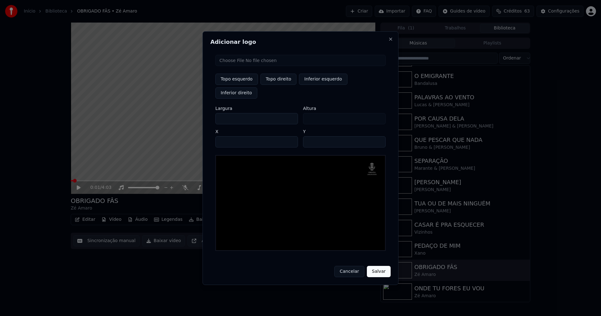
click at [379, 266] on button "Salvar" at bounding box center [379, 271] width 24 height 11
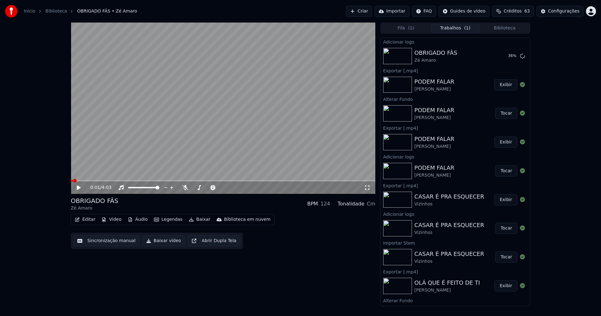
click at [114, 220] on button "Vídeo" at bounding box center [111, 219] width 25 height 9
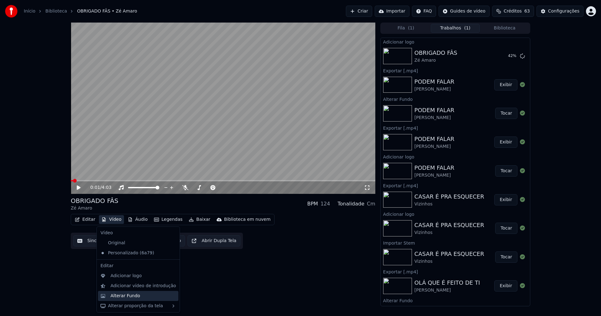
click at [127, 296] on div "Alterar Fundo" at bounding box center [126, 296] width 30 height 6
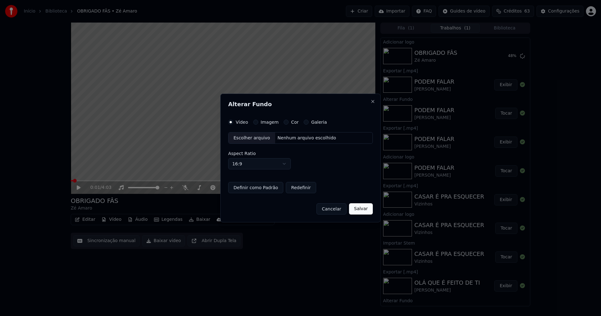
click at [249, 141] on div "Escolher arquivo" at bounding box center [252, 138] width 47 height 11
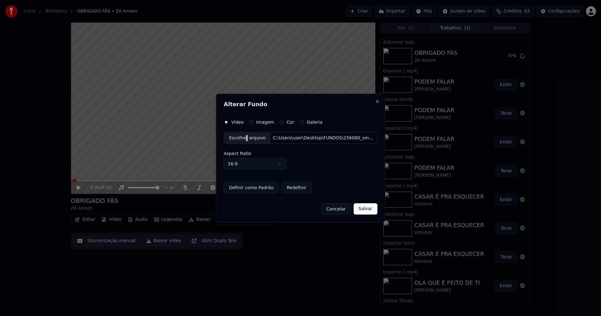
click at [360, 210] on button "Salvar" at bounding box center [366, 208] width 24 height 11
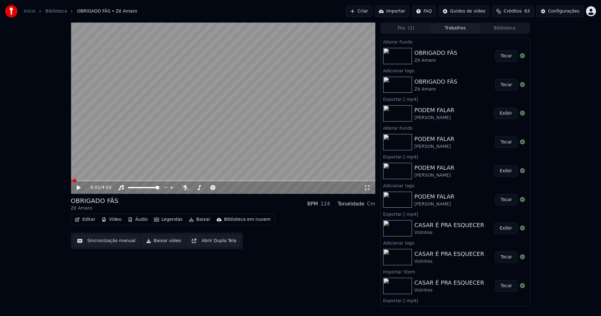
click at [506, 89] on button "Tocar" at bounding box center [507, 84] width 22 height 11
click at [506, 57] on button "Tocar" at bounding box center [507, 55] width 22 height 11
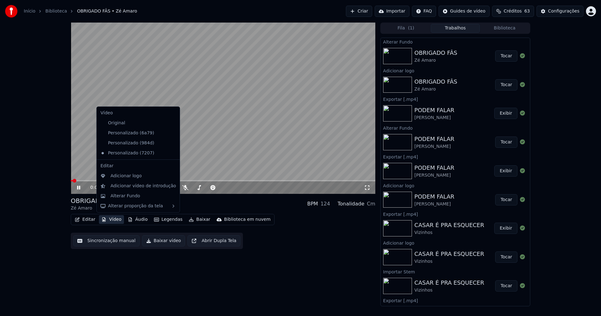
click at [113, 220] on button "Vídeo" at bounding box center [111, 219] width 25 height 9
click at [129, 144] on div "Personalizado (984d)" at bounding box center [133, 143] width 71 height 10
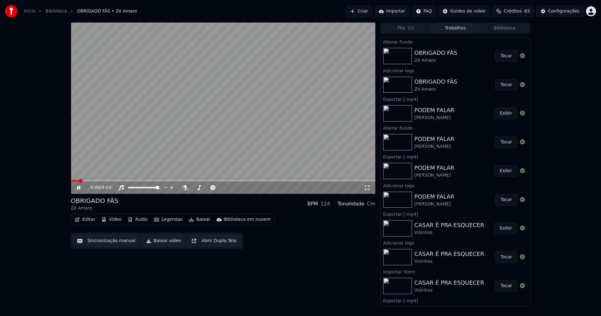
drag, startPoint x: 78, startPoint y: 188, endPoint x: 319, endPoint y: 81, distance: 263.4
click at [79, 187] on icon at bounding box center [83, 187] width 15 height 5
click at [559, 9] on div "Configurações" at bounding box center [564, 11] width 31 height 6
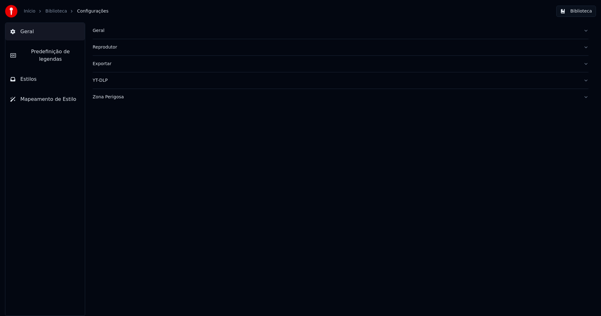
click at [33, 75] on span "Estilos" at bounding box center [28, 79] width 16 height 8
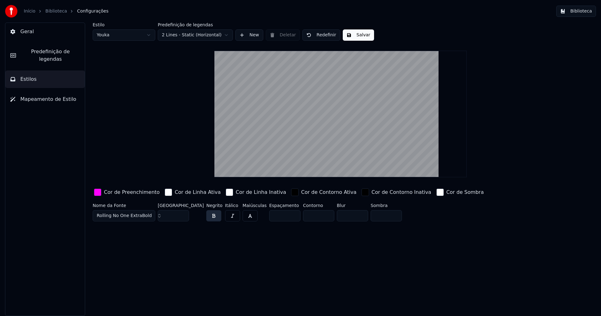
click at [97, 193] on div "button" at bounding box center [98, 193] width 8 height 8
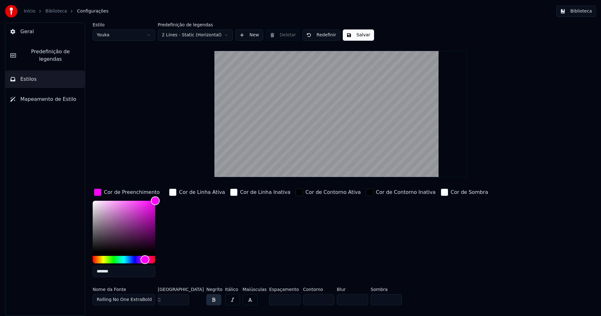
click at [117, 273] on input "*******" at bounding box center [124, 271] width 63 height 11
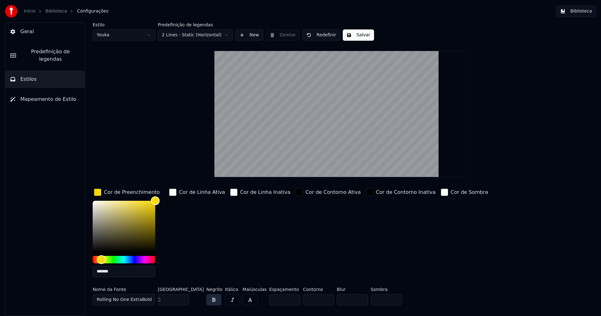
type input "*******"
click at [99, 190] on div "button" at bounding box center [98, 193] width 8 height 8
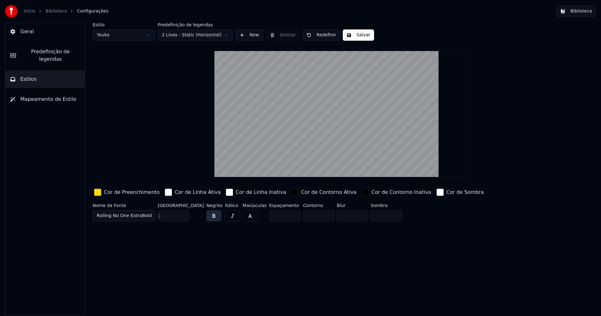
drag, startPoint x: 354, startPoint y: 35, endPoint x: 507, endPoint y: 26, distance: 153.1
click at [355, 35] on button "Salvar" at bounding box center [358, 34] width 31 height 11
click at [582, 11] on button "Biblioteca" at bounding box center [577, 11] width 40 height 11
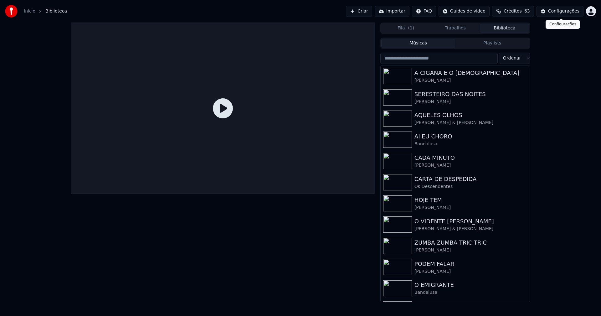
click at [562, 12] on div "Configurações" at bounding box center [564, 11] width 31 height 6
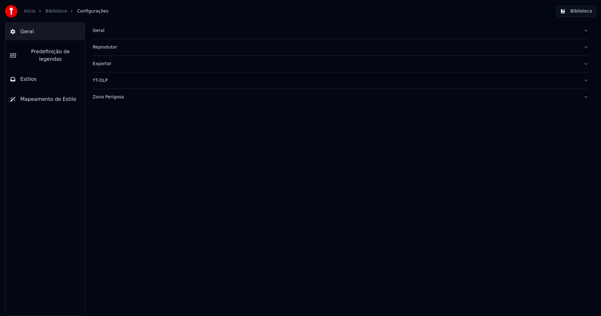
click at [46, 53] on span "Predefinição de legendas" at bounding box center [50, 55] width 59 height 15
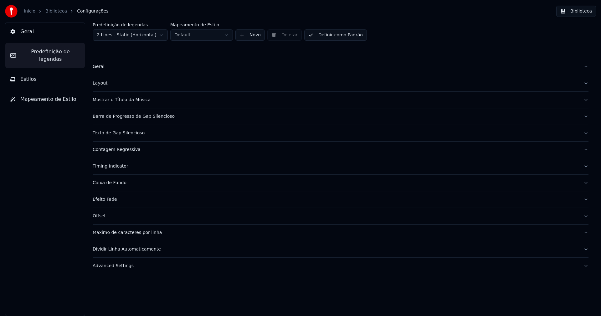
click at [49, 71] on button "Estilos" at bounding box center [45, 79] width 80 height 18
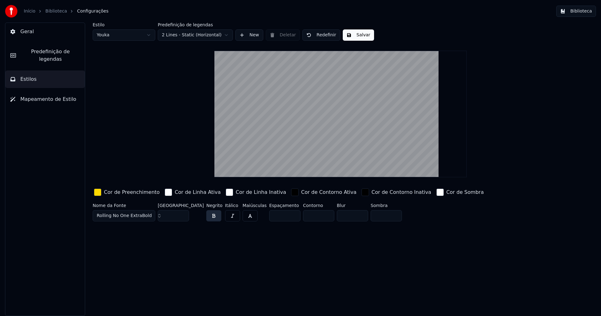
click at [578, 9] on button "Biblioteca" at bounding box center [577, 11] width 40 height 11
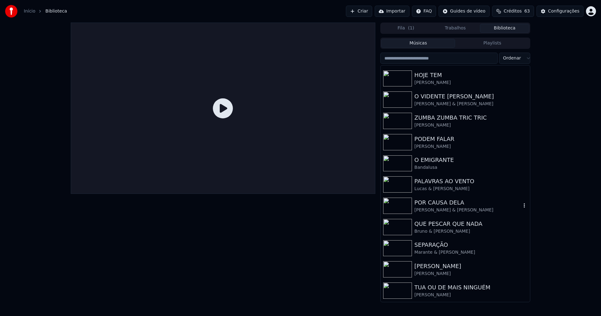
scroll to position [210, 0]
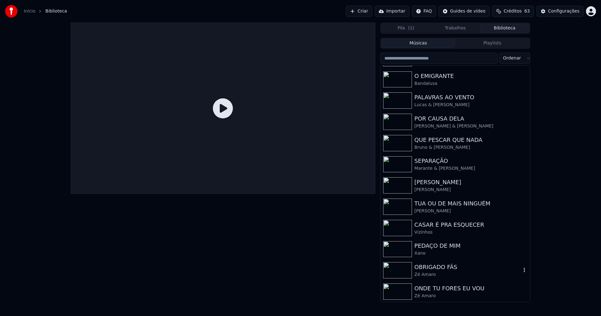
click at [443, 270] on div "OBRIGADO FÂS" at bounding box center [468, 267] width 107 height 9
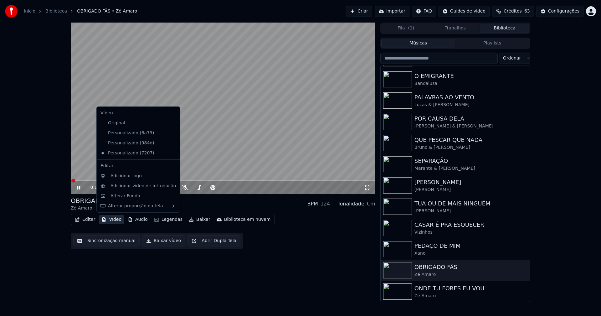
click at [115, 220] on button "Vídeo" at bounding box center [111, 219] width 25 height 9
click at [126, 144] on div "Personalizado (984d)" at bounding box center [133, 143] width 71 height 10
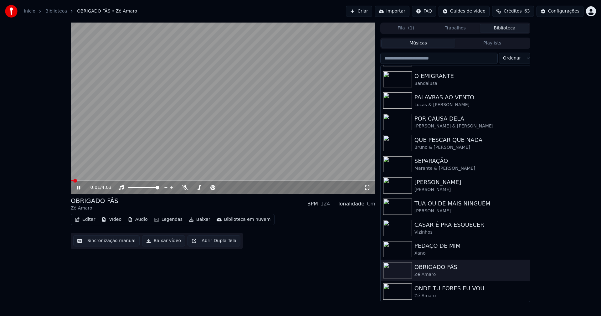
click at [79, 188] on icon at bounding box center [78, 188] width 3 height 4
click at [159, 242] on button "Baixar vídeo" at bounding box center [163, 240] width 43 height 11
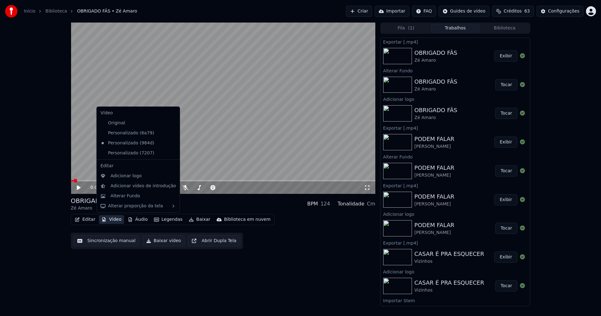
click at [116, 220] on button "Vídeo" at bounding box center [111, 219] width 25 height 9
click at [123, 154] on div "Personalizado (7207)" at bounding box center [133, 153] width 71 height 10
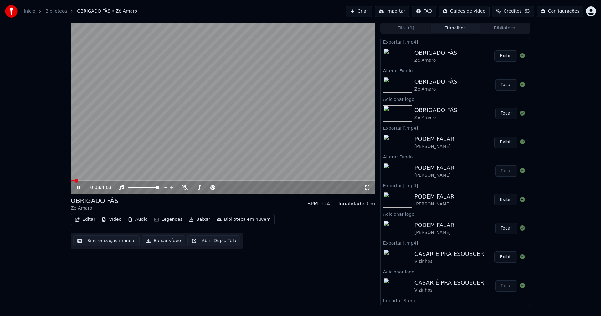
click at [160, 243] on button "Baixar vídeo" at bounding box center [163, 240] width 43 height 11
click at [78, 186] on icon at bounding box center [78, 188] width 3 height 4
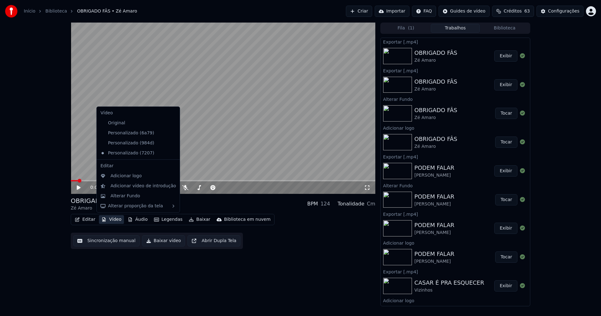
click at [118, 219] on button "Vídeo" at bounding box center [111, 219] width 25 height 9
click at [125, 142] on div "Personalizado (984d)" at bounding box center [133, 143] width 71 height 10
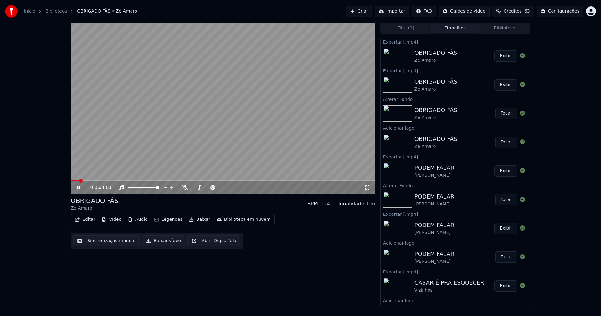
drag, startPoint x: 77, startPoint y: 187, endPoint x: 106, endPoint y: 148, distance: 48.6
click at [77, 186] on icon at bounding box center [83, 187] width 15 height 5
click at [566, 12] on div "Configurações" at bounding box center [564, 11] width 31 height 6
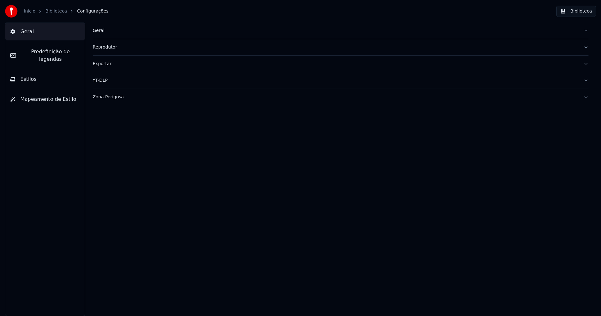
click at [99, 33] on div "Geral" at bounding box center [336, 31] width 486 height 6
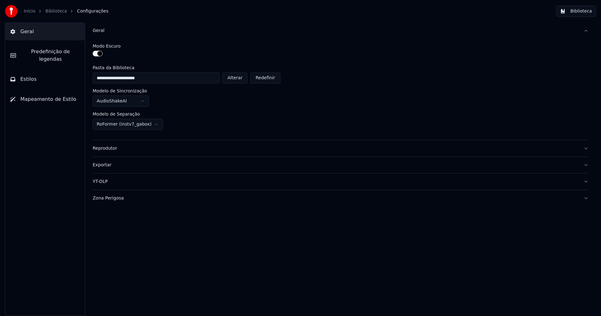
click at [240, 80] on button "Alterar" at bounding box center [235, 77] width 26 height 11
type input "**********"
click at [582, 12] on button "Biblioteca" at bounding box center [577, 11] width 40 height 11
